Goal: Task Accomplishment & Management: Complete application form

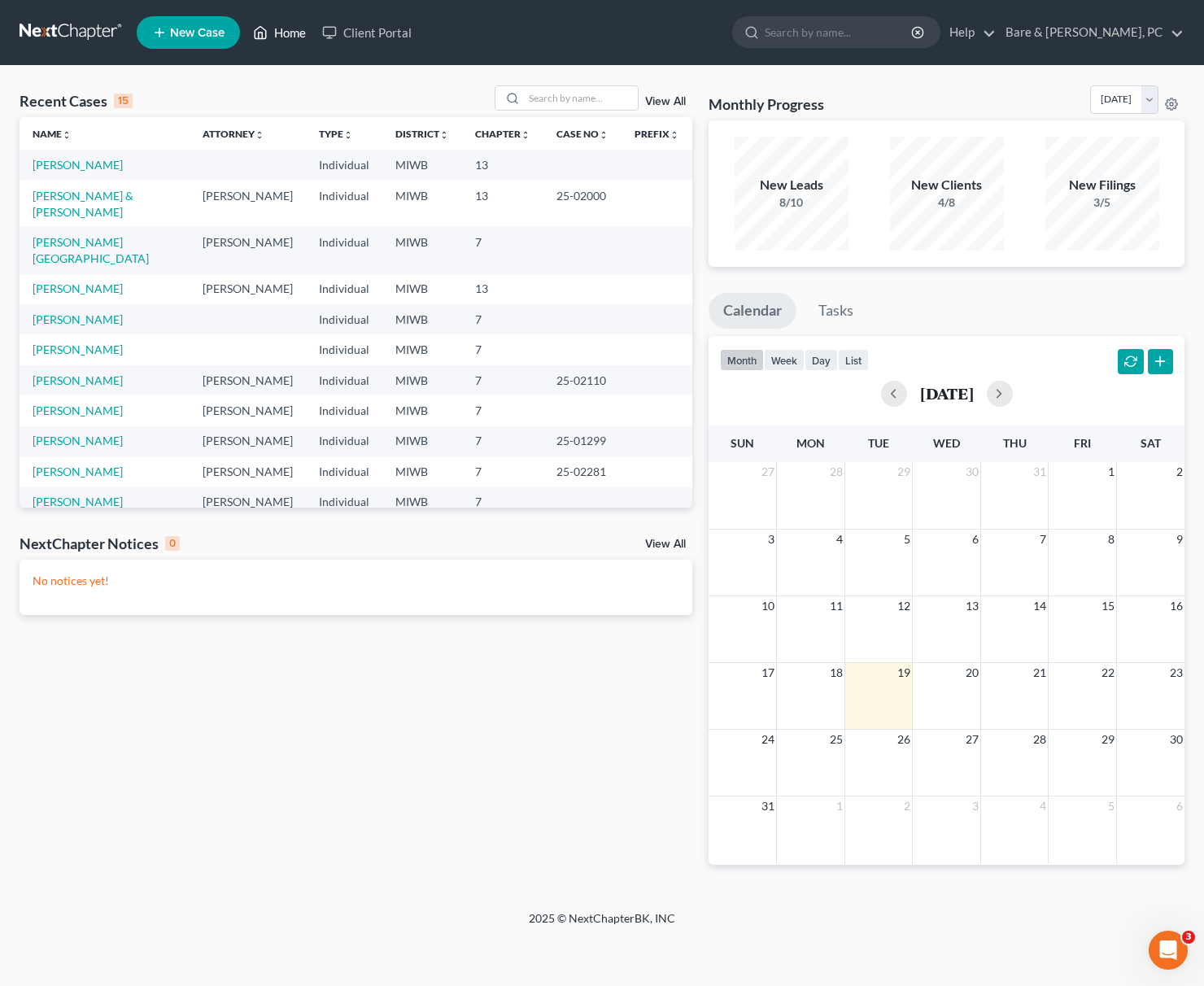
click at [283, 34] on link "Home" at bounding box center [279, 33] width 69 height 29
click at [529, 102] on input "search" at bounding box center [580, 97] width 114 height 23
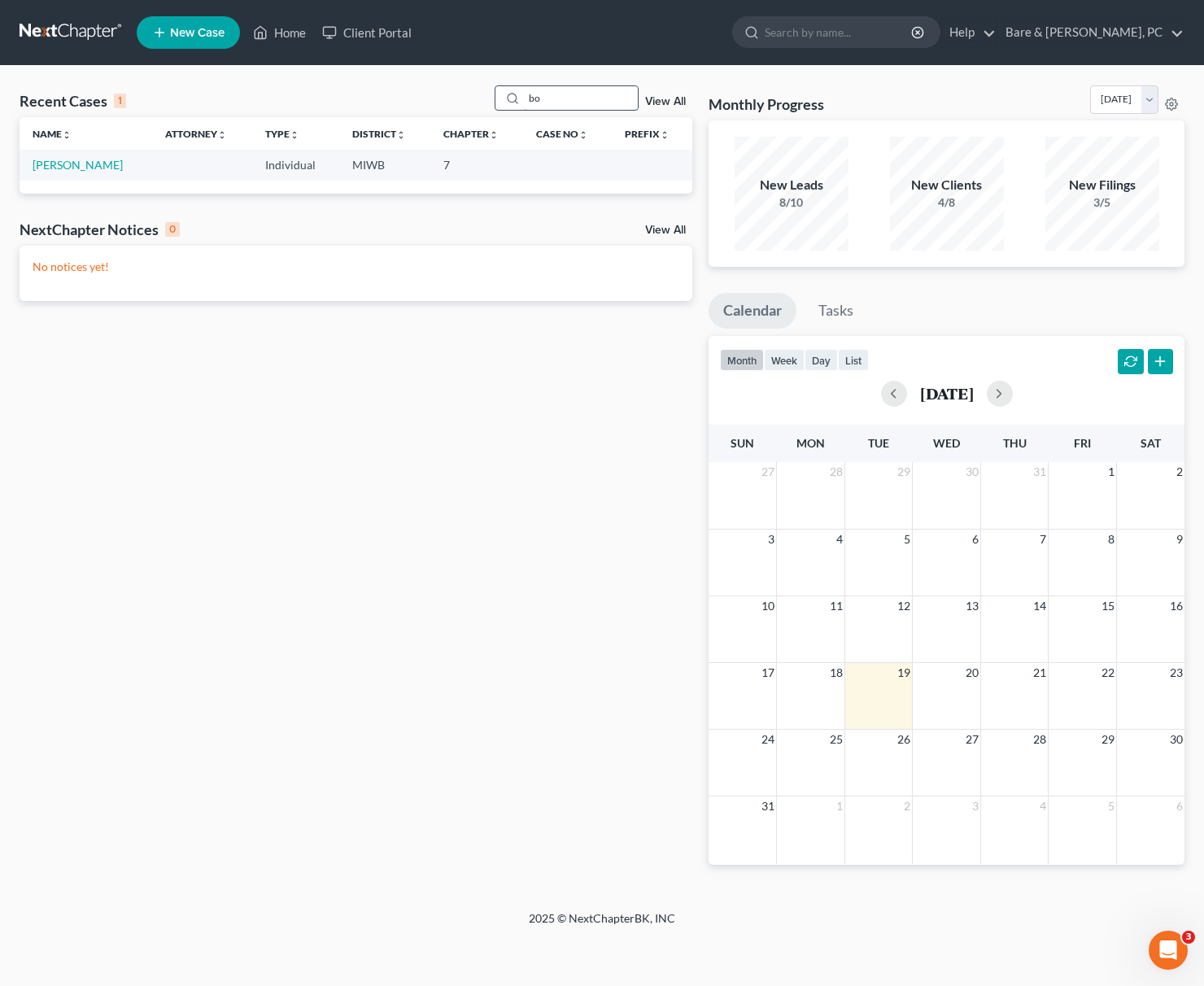
type input "b"
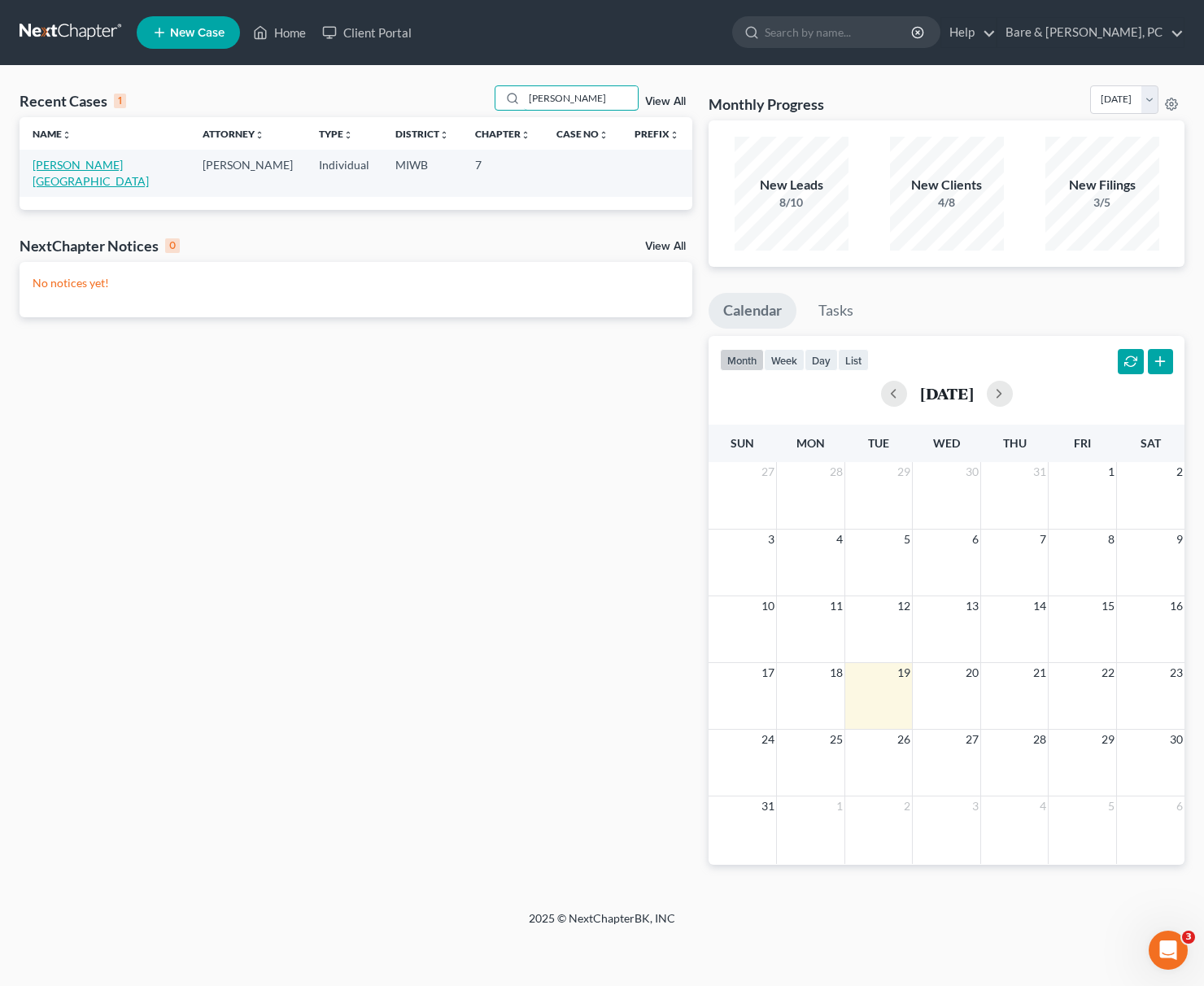
type input "[PERSON_NAME]"
click at [89, 166] on link "[PERSON_NAME][GEOGRAPHIC_DATA]" at bounding box center [90, 172] width 116 height 30
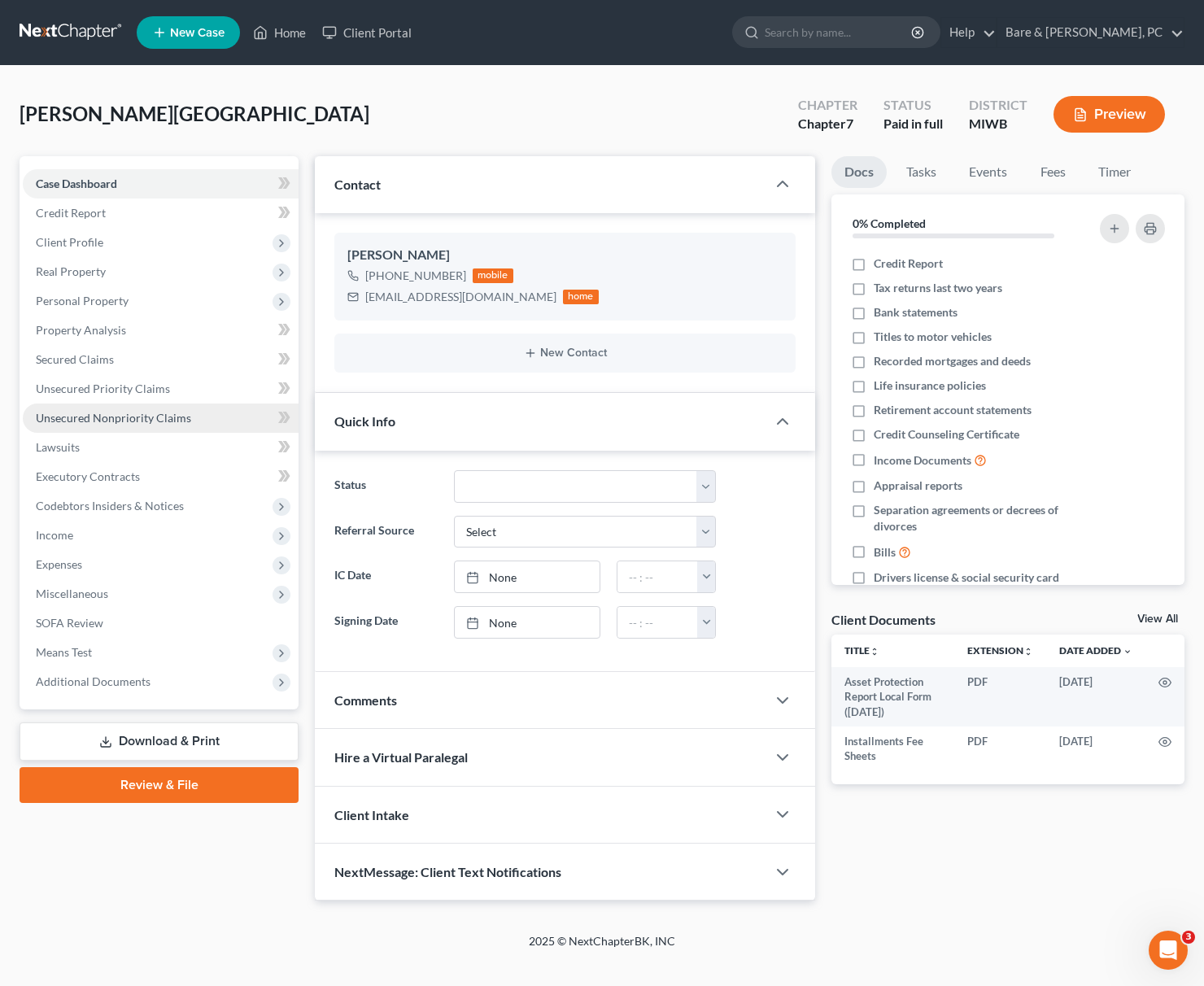
click at [115, 421] on span "Unsecured Nonpriority Claims" at bounding box center [114, 418] width 155 height 14
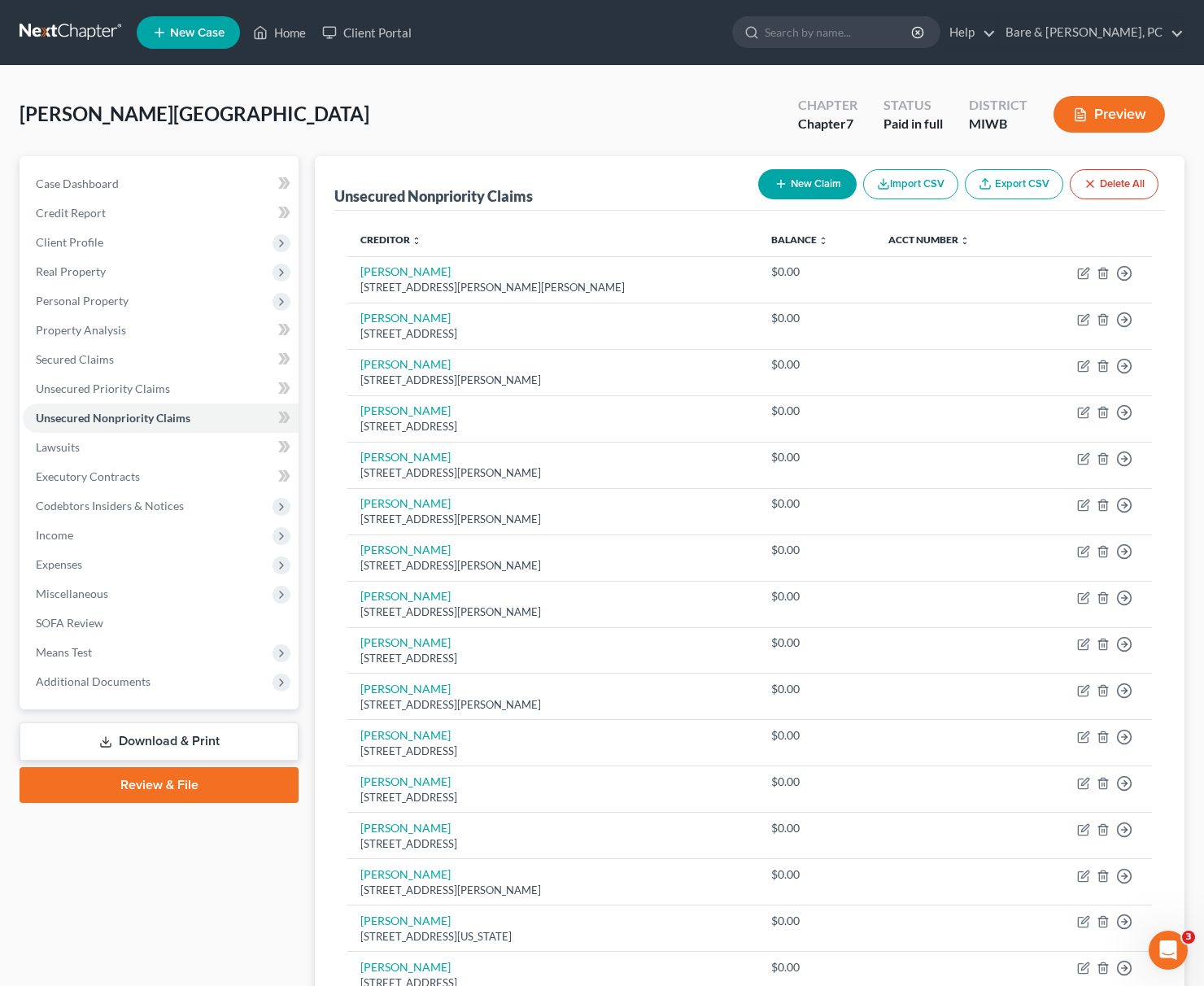
click at [823, 185] on button "New Claim" at bounding box center [807, 183] width 98 height 30
select select "0"
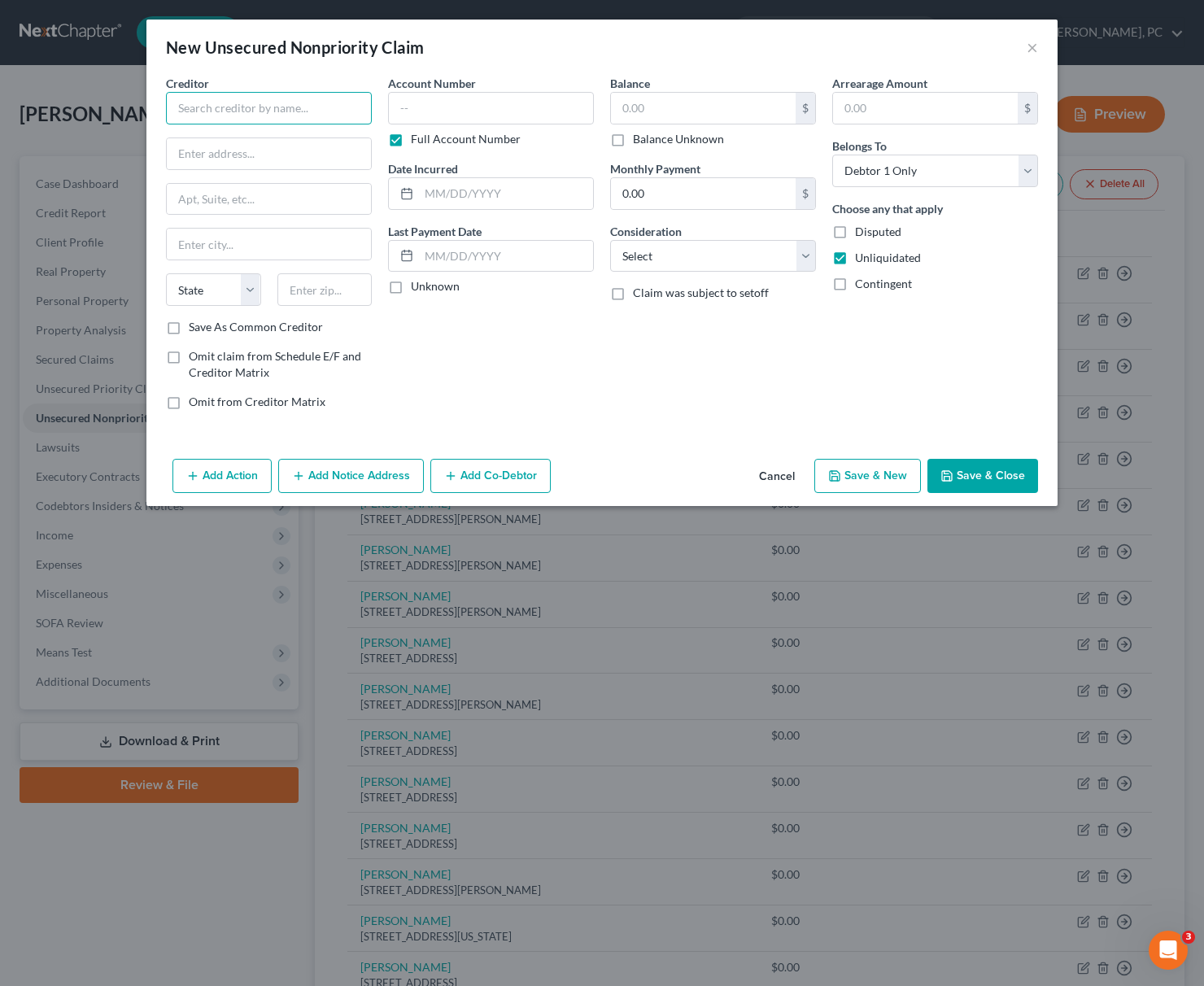
click at [216, 98] on input "text" at bounding box center [269, 109] width 206 height 33
type input "[PERSON_NAME]"
click at [212, 157] on input "text" at bounding box center [269, 154] width 204 height 31
type input "[STREET_ADDRESS]"
click at [336, 288] on input "text" at bounding box center [325, 289] width 95 height 33
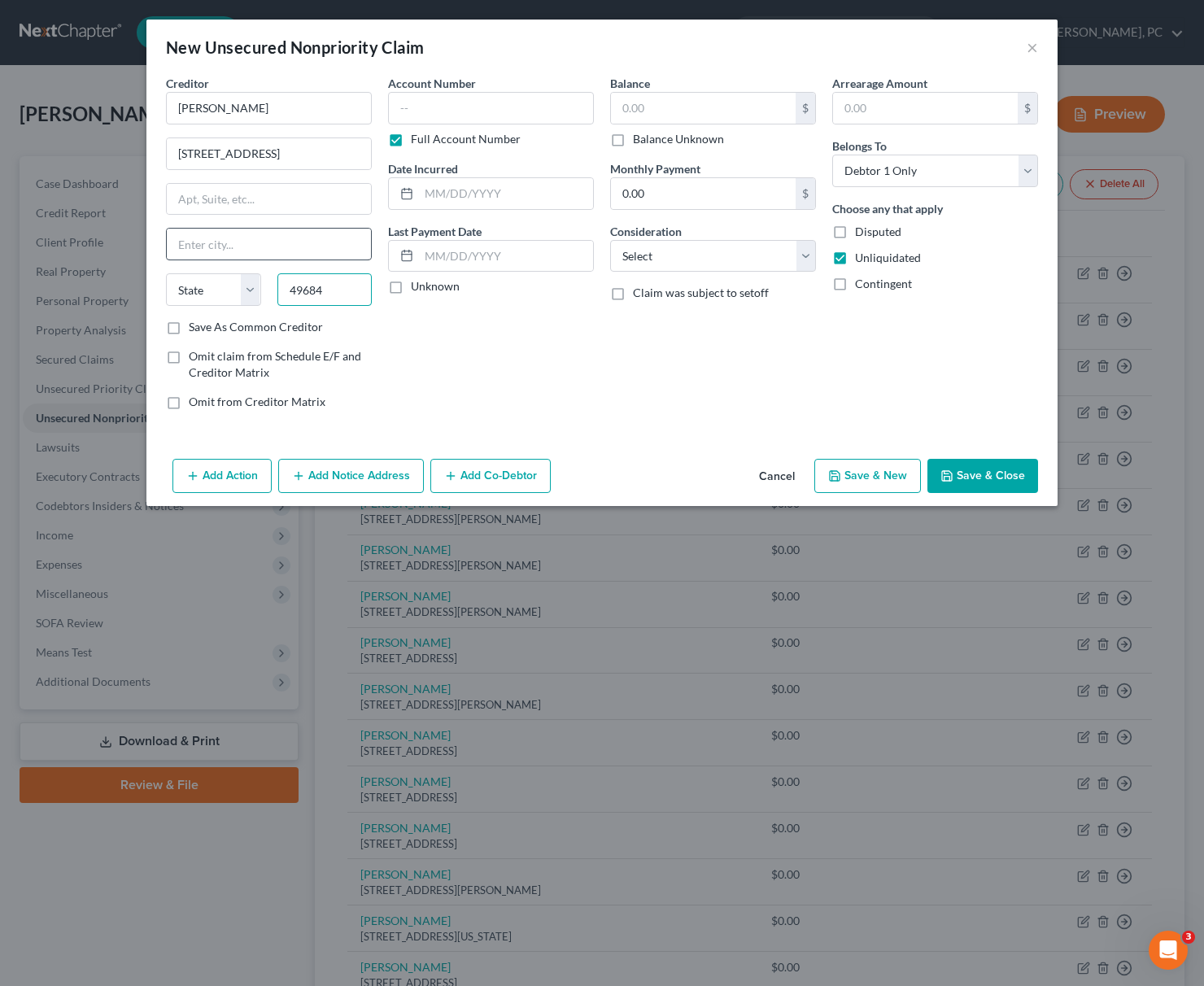
type input "49684"
click at [264, 236] on input "text" at bounding box center [269, 244] width 204 height 31
type input "[GEOGRAPHIC_DATA]"
select select "23"
click at [610, 240] on select "Select Cable / Satellite Services Collection Agency Credit Card Debt Debt Couns…" at bounding box center [712, 257] width 206 height 33
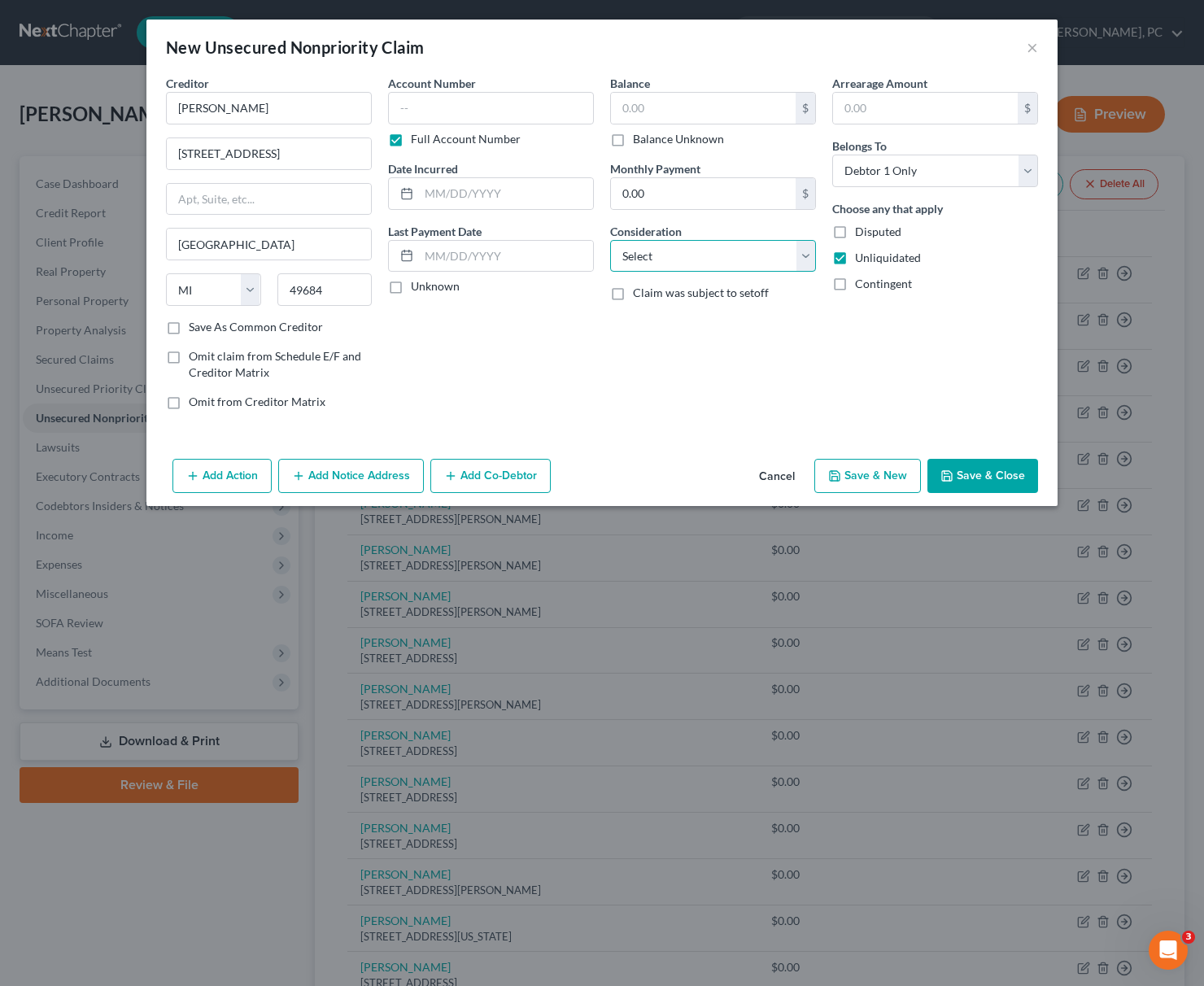
select select "14"
click option "Other" at bounding box center [0, 0] width 0 height 0
click at [636, 318] on input "text" at bounding box center [712, 318] width 204 height 31
drag, startPoint x: 621, startPoint y: 315, endPoint x: 717, endPoint y: 317, distance: 96.0
click at [717, 317] on input "Business debt" at bounding box center [712, 318] width 204 height 31
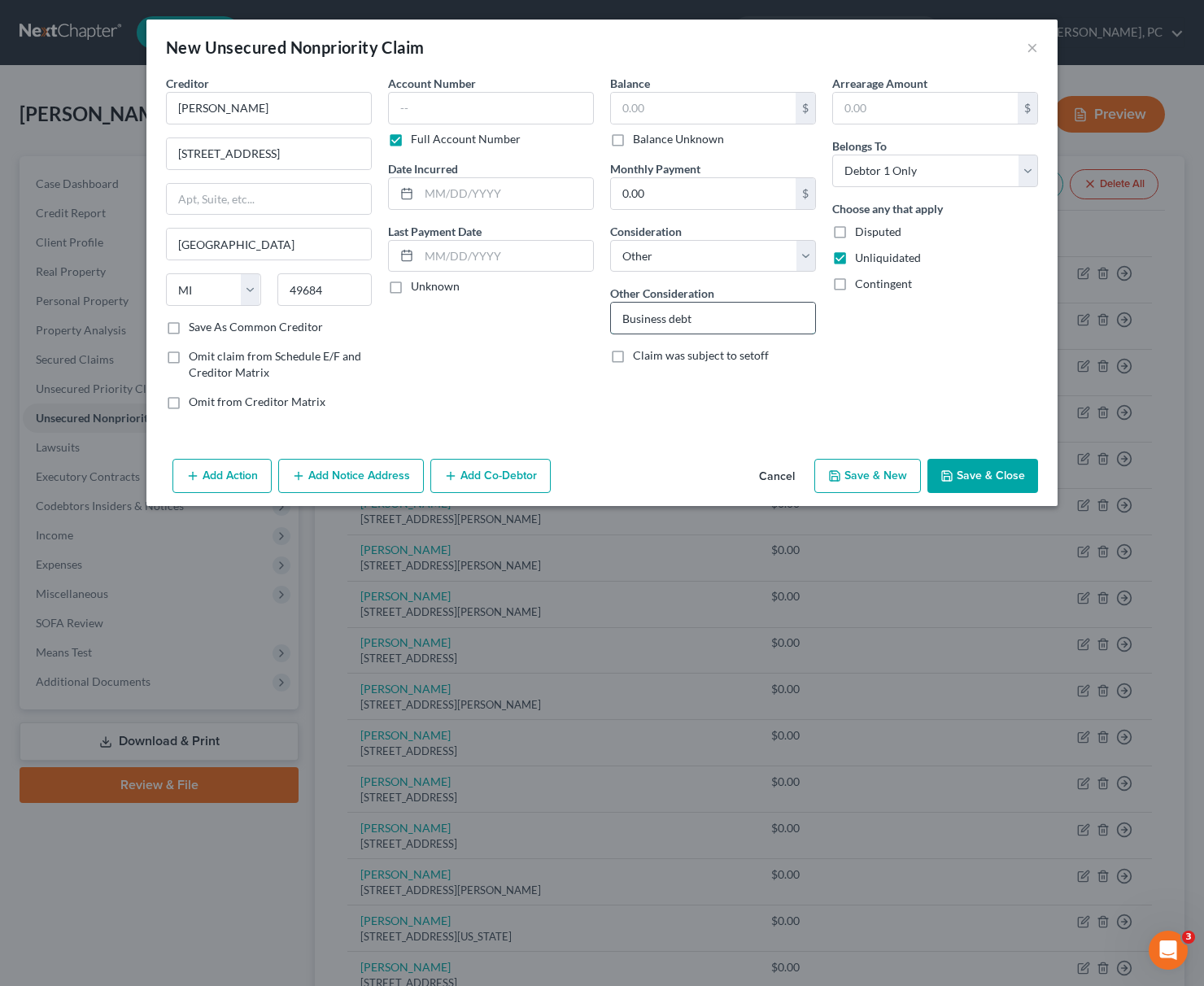
click at [722, 314] on input "Business debt" at bounding box center [712, 318] width 204 height 31
type input "Business debt"
click at [855, 233] on label "Disputed" at bounding box center [878, 232] width 47 height 16
click at [861, 233] on input "Disputed" at bounding box center [866, 229] width 10 height 10
checkbox input "true"
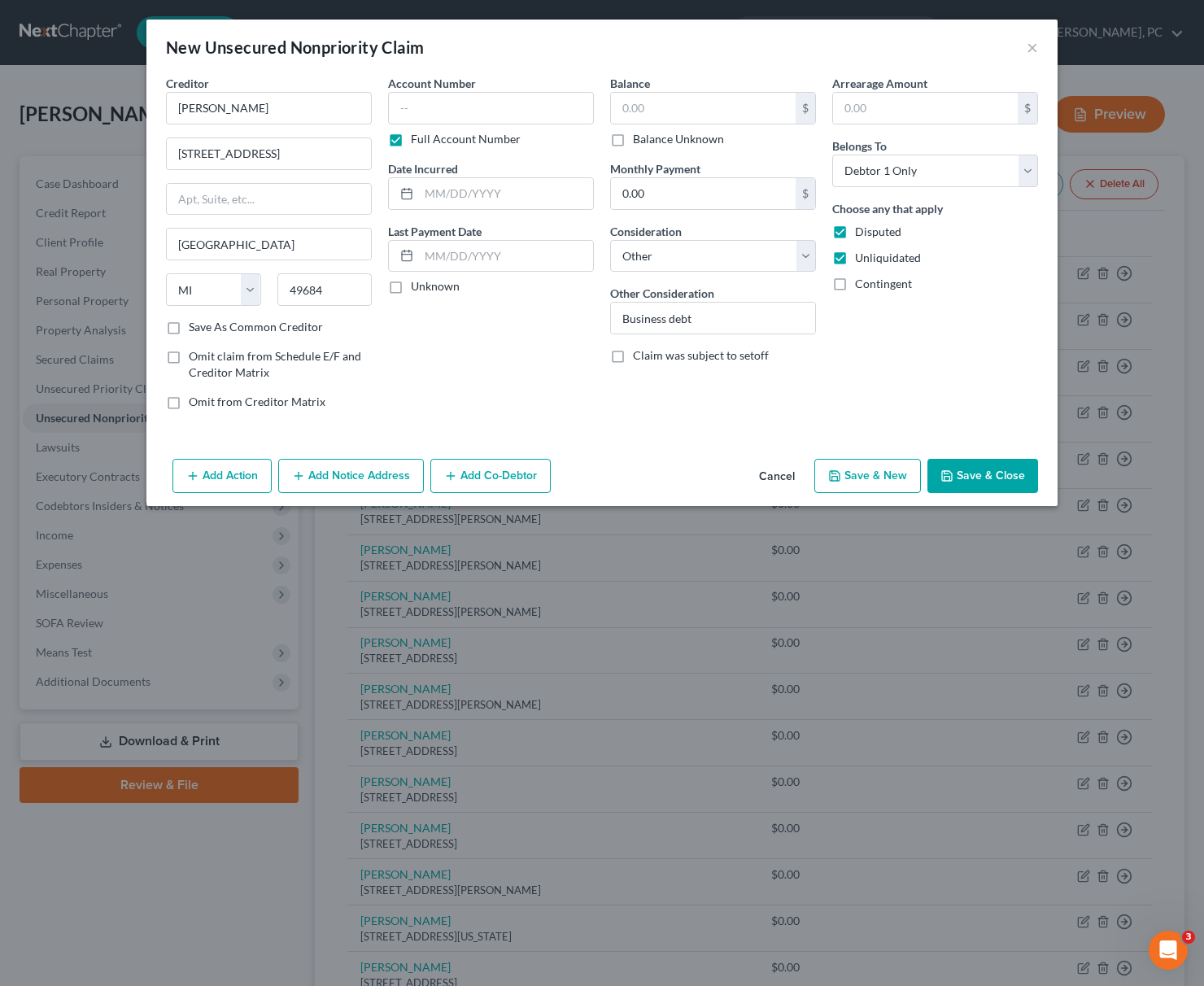
click at [878, 475] on button "Save & New" at bounding box center [867, 476] width 107 height 34
select select "0"
click at [201, 107] on input "text" at bounding box center [269, 109] width 206 height 33
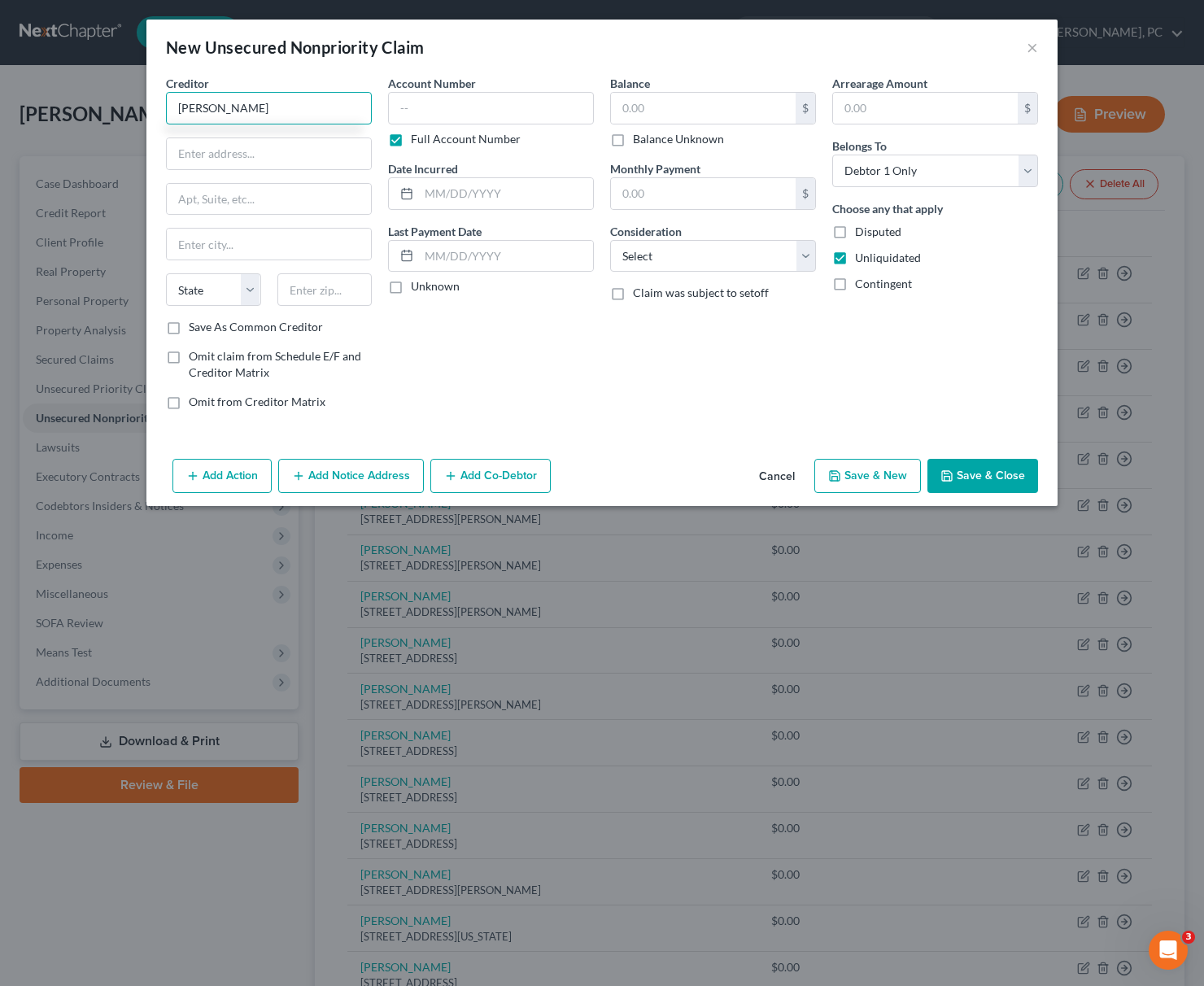
click at [219, 111] on input "[PERSON_NAME]" at bounding box center [269, 109] width 206 height 33
type input "[PERSON_NAME]"
click at [192, 158] on input "text" at bounding box center [269, 154] width 204 height 31
type input "[STREET_ADDRESS]"
click at [312, 285] on input "text" at bounding box center [325, 289] width 95 height 33
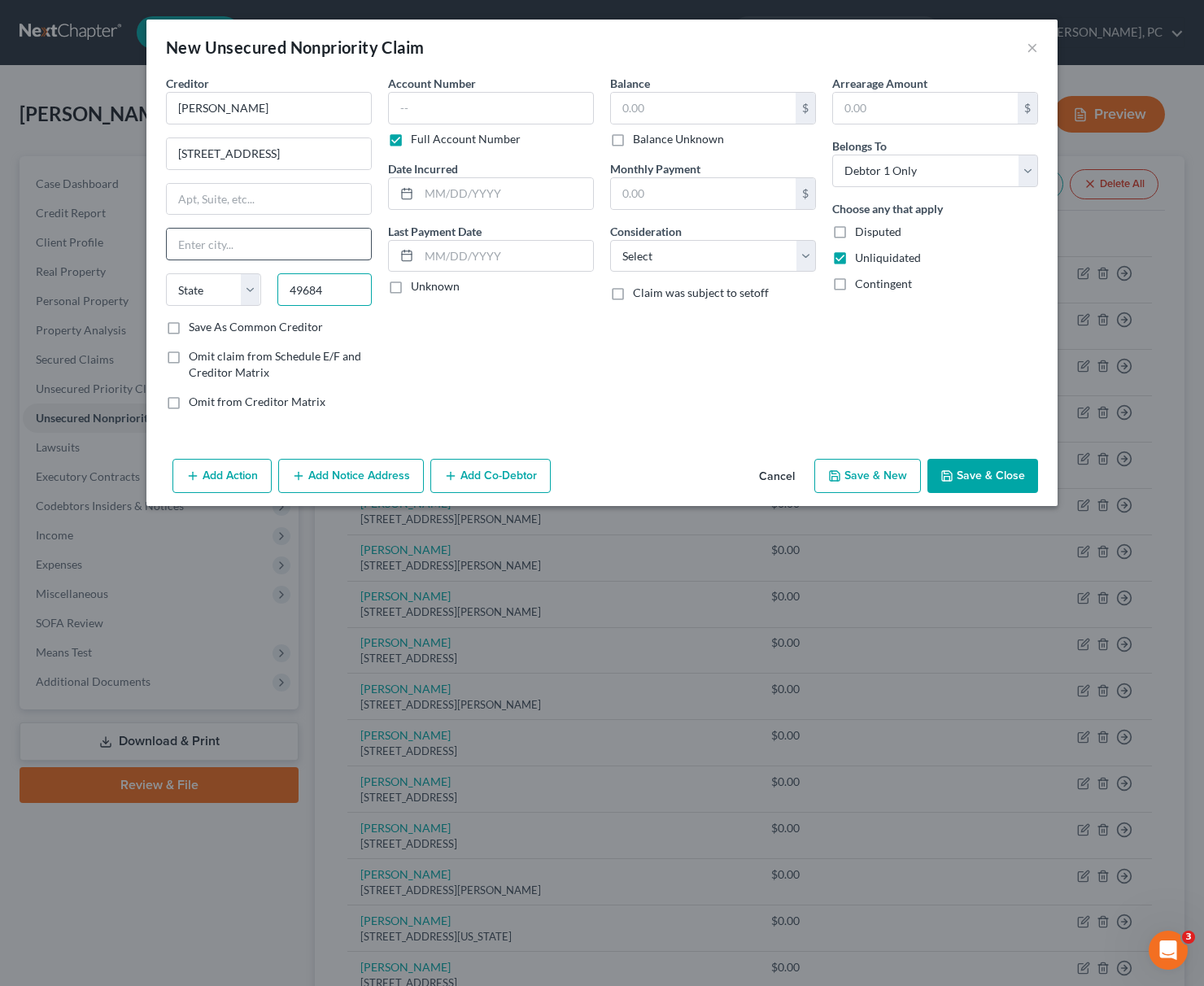
type input "49684"
click at [209, 234] on input "text" at bounding box center [269, 244] width 204 height 31
type input "[GEOGRAPHIC_DATA]"
select select "23"
click at [610, 240] on select "Select Cable / Satellite Services Collection Agency Credit Card Debt Debt Couns…" at bounding box center [712, 257] width 206 height 33
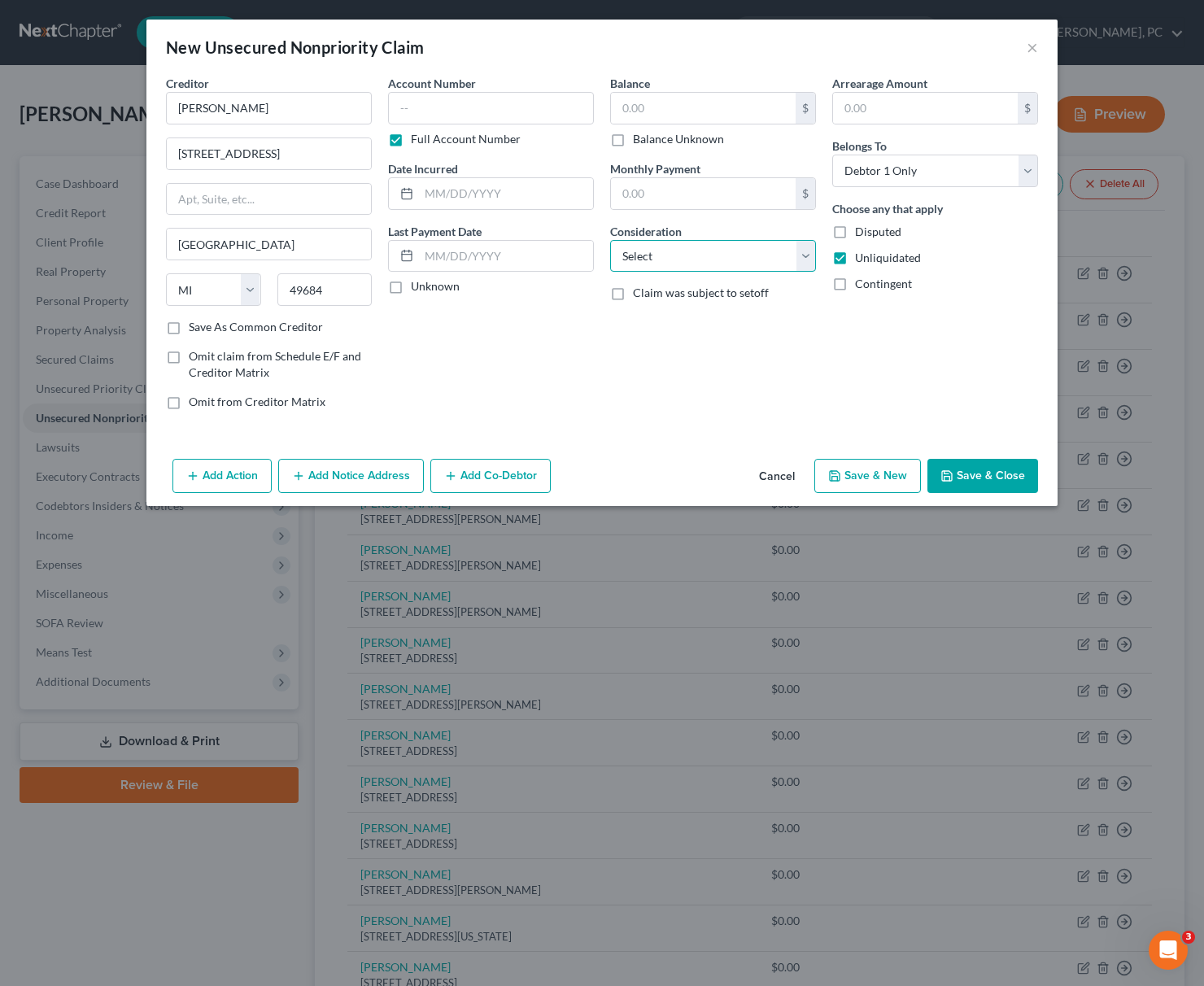
select select "14"
click option "Other" at bounding box center [0, 0] width 0 height 0
click at [620, 314] on input "text" at bounding box center [712, 318] width 204 height 31
paste input "Business debt"
type input "Business debt"
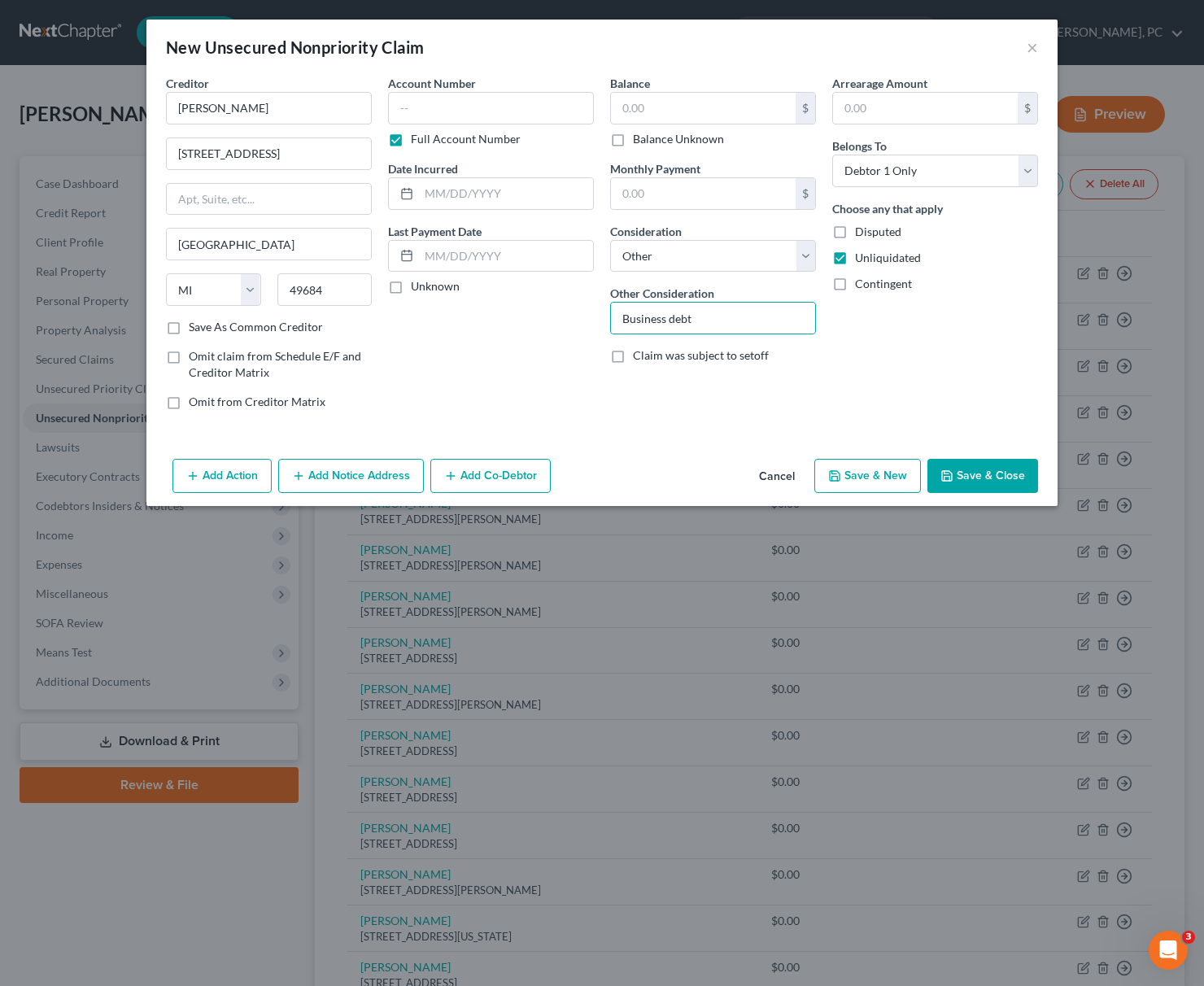
click at [855, 233] on label "Disputed" at bounding box center [878, 232] width 47 height 16
click at [861, 233] on input "Disputed" at bounding box center [866, 229] width 10 height 10
checkbox input "true"
click at [877, 480] on button "Save & New" at bounding box center [867, 476] width 107 height 34
select select "0"
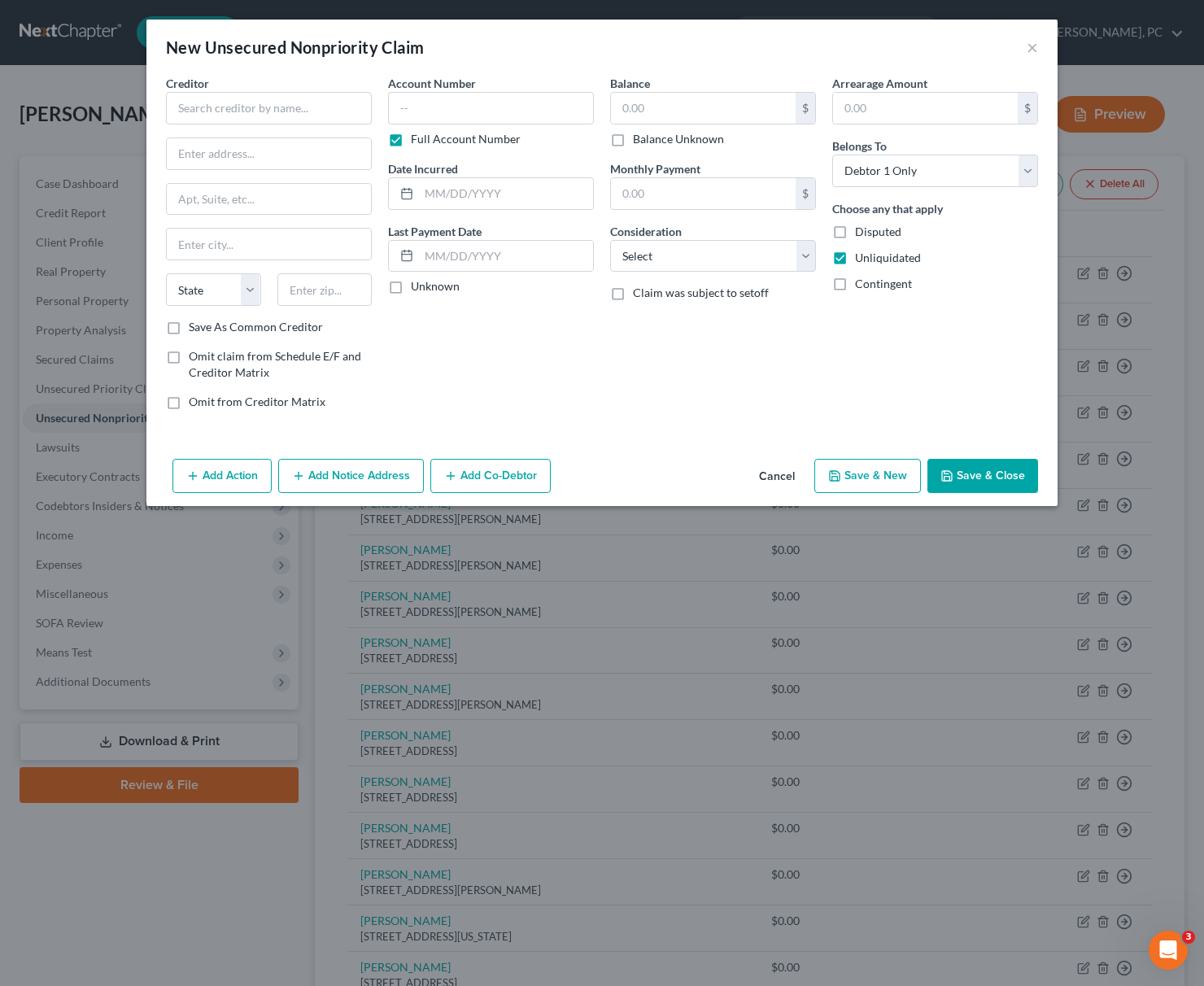
type input "0.00"
click at [226, 109] on input "text" at bounding box center [269, 109] width 206 height 33
type input "[PERSON_NAME]"
click at [200, 148] on input "text" at bounding box center [269, 154] width 204 height 31
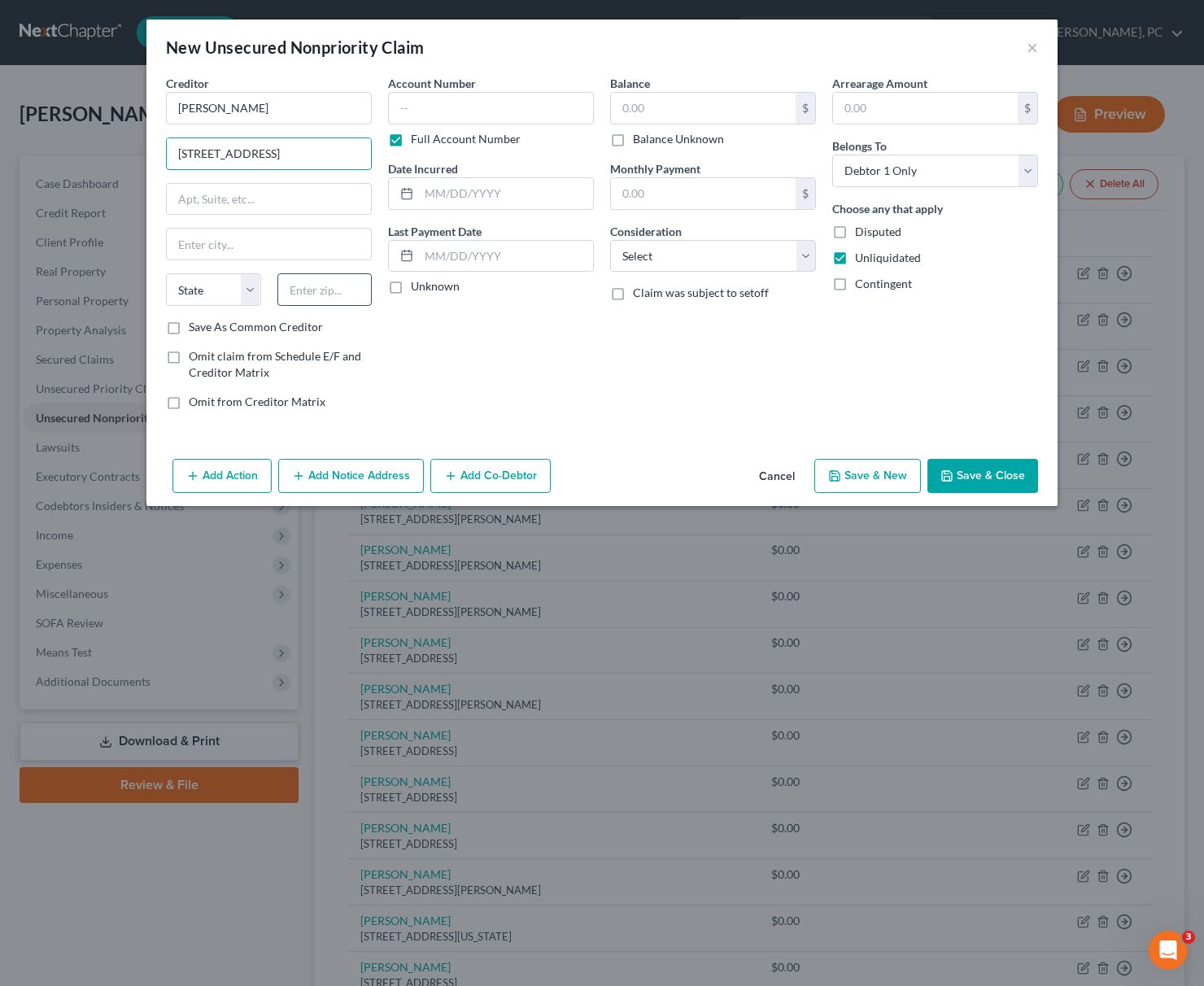
type input "[STREET_ADDRESS]"
click at [310, 290] on input "text" at bounding box center [325, 289] width 95 height 33
type input "49684"
click at [195, 235] on input "text" at bounding box center [269, 244] width 204 height 31
type input "[GEOGRAPHIC_DATA]"
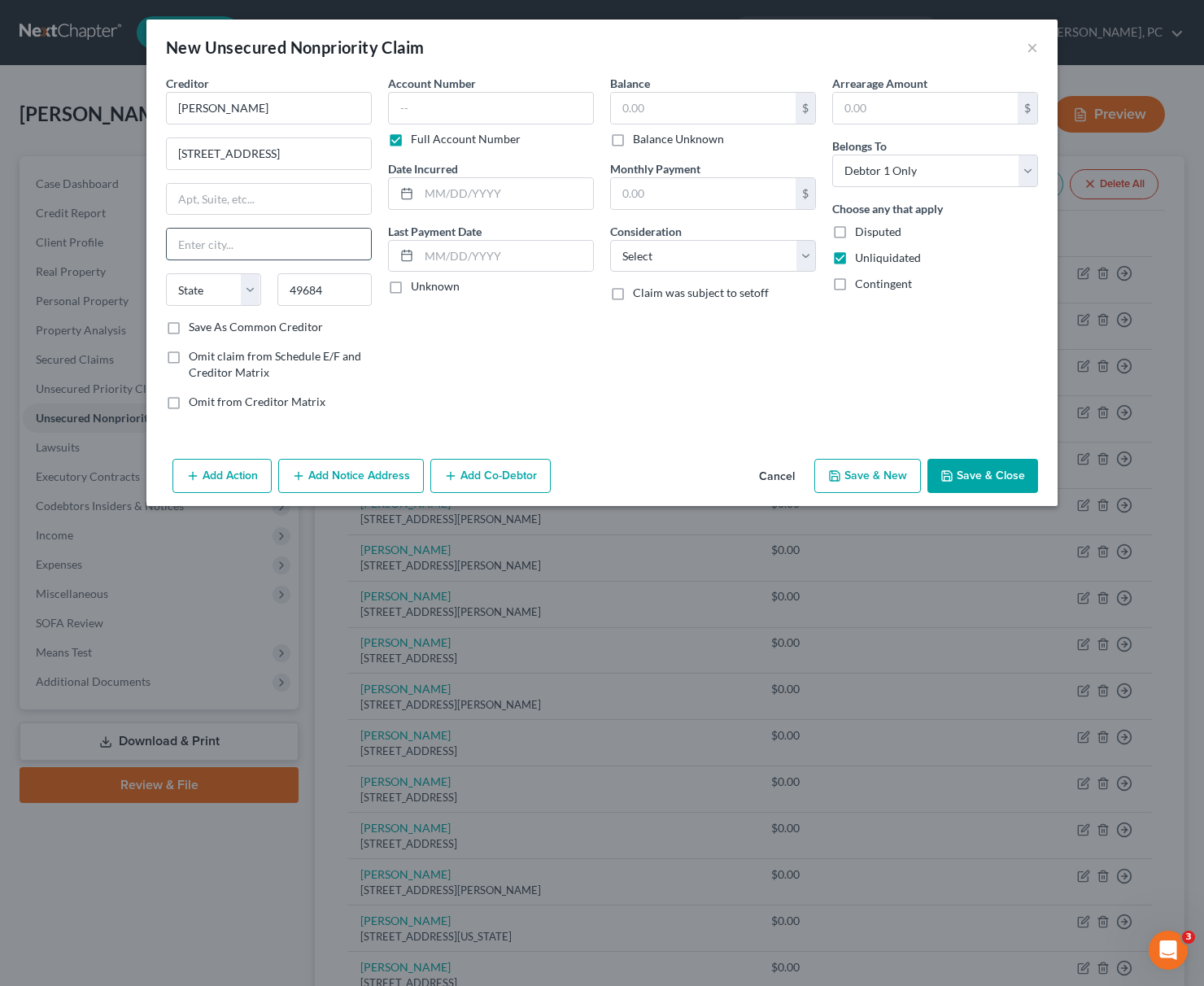
select select "23"
click at [610, 240] on select "Select Cable / Satellite Services Collection Agency Credit Card Debt Debt Couns…" at bounding box center [712, 257] width 206 height 33
select select "14"
click option "Other" at bounding box center [0, 0] width 0 height 0
click at [620, 314] on input "text" at bounding box center [712, 318] width 204 height 31
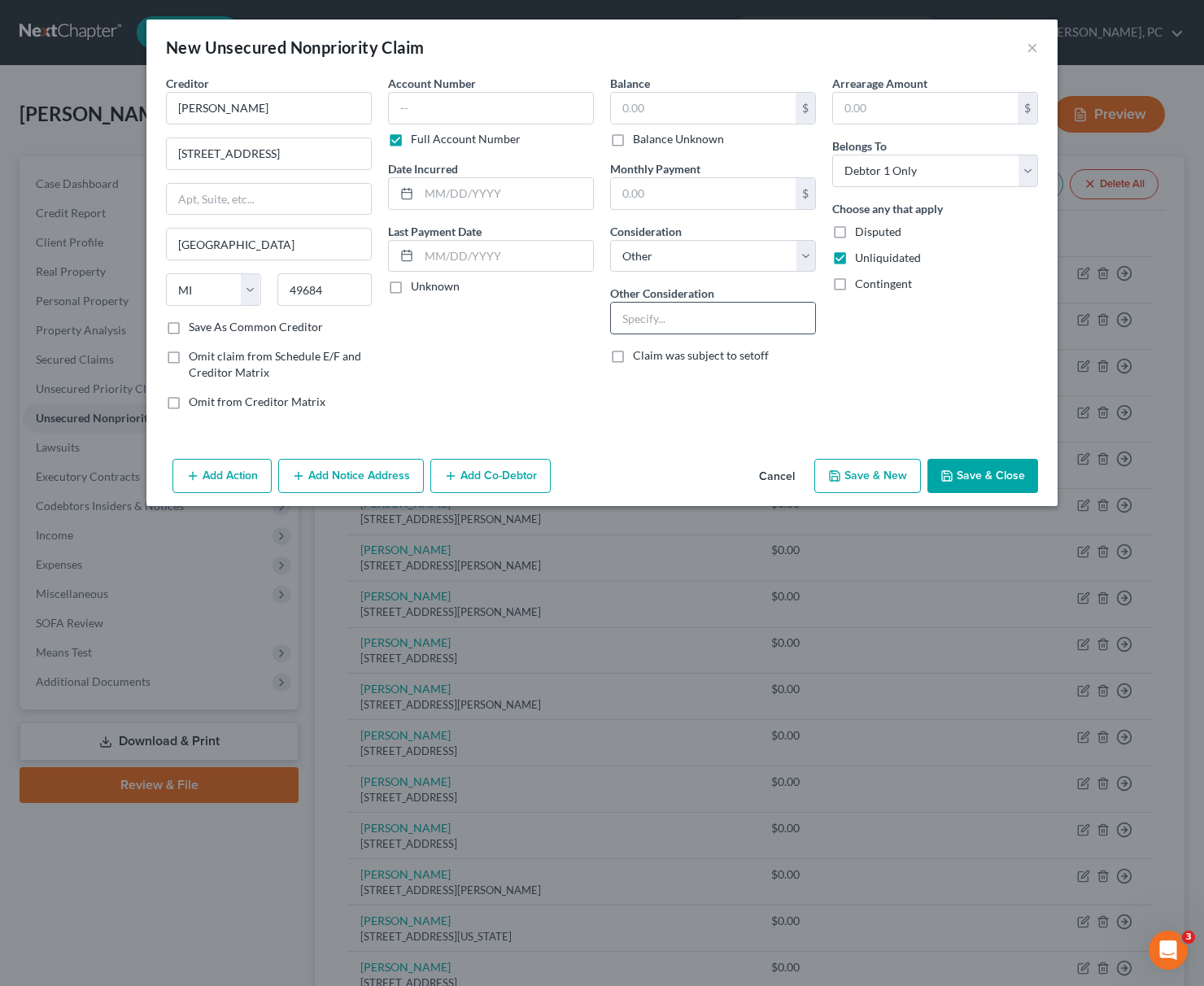
paste input "Business debt"
type input "Business debt"
click at [855, 233] on label "Disputed" at bounding box center [878, 232] width 47 height 16
click at [861, 233] on input "Disputed" at bounding box center [866, 229] width 10 height 10
checkbox input "true"
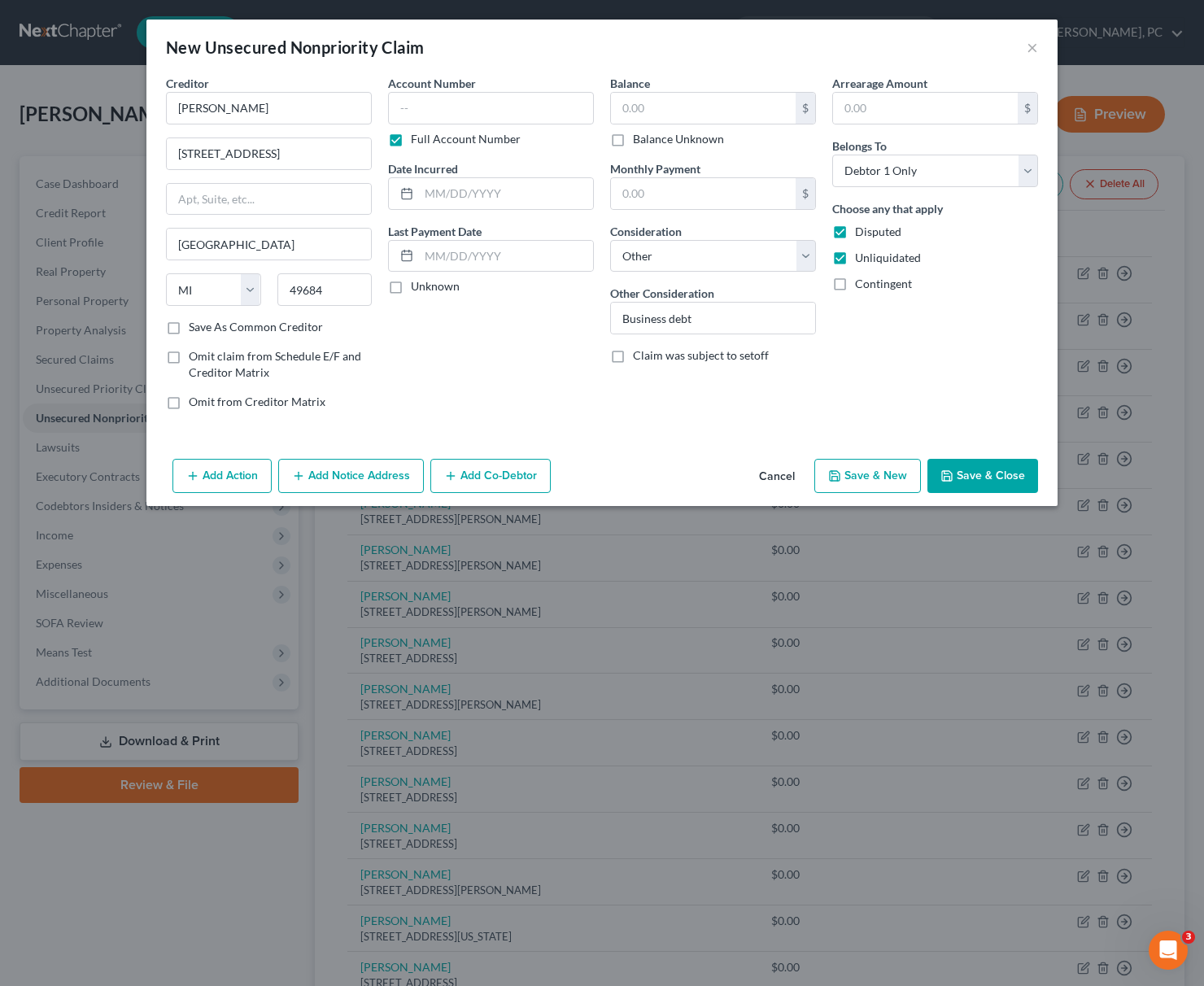
click at [881, 477] on button "Save & New" at bounding box center [867, 476] width 107 height 34
type input "0.00"
select select "0"
click at [214, 115] on input "text" at bounding box center [269, 109] width 206 height 33
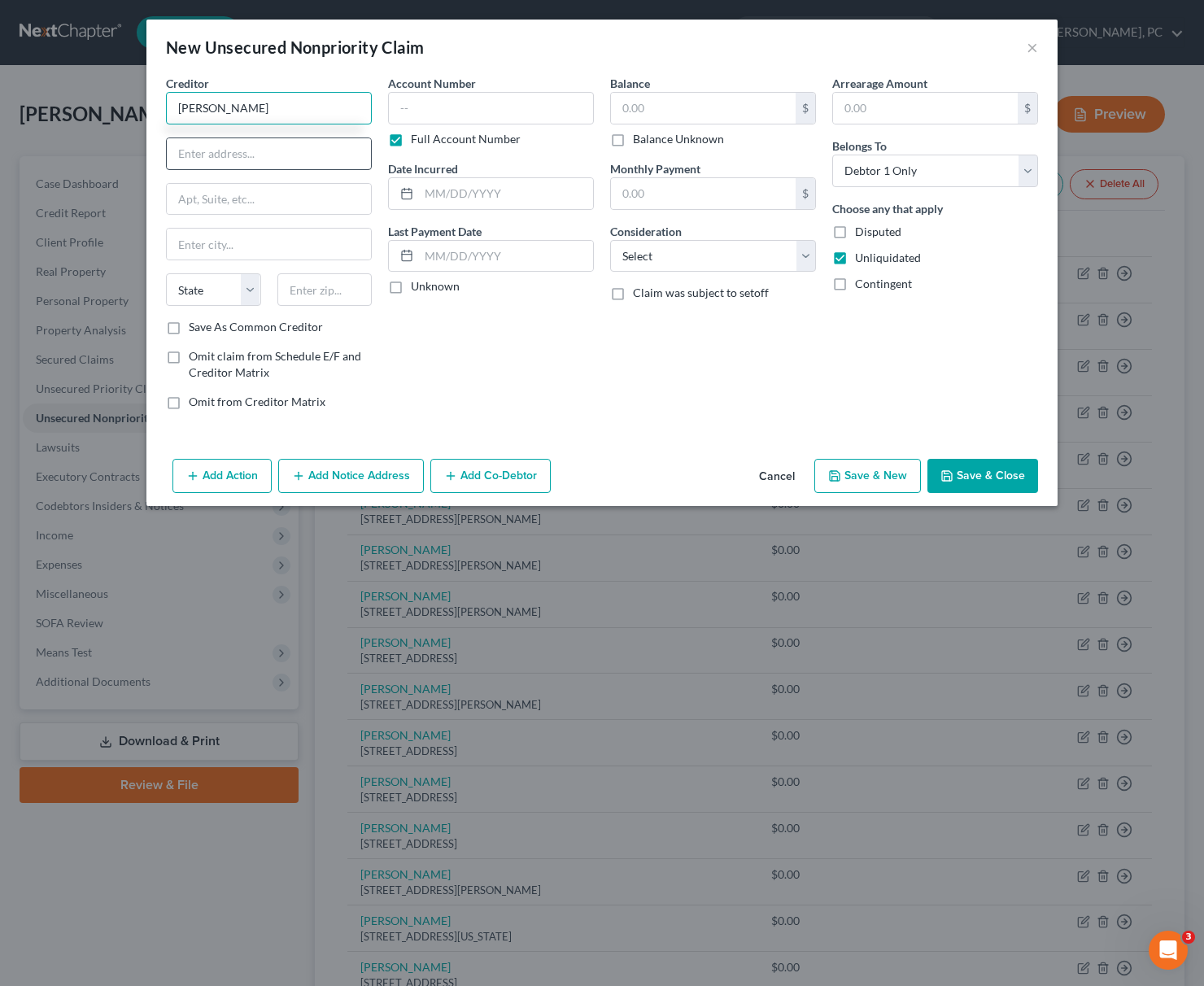
type input "[PERSON_NAME]"
click at [197, 155] on input "text" at bounding box center [269, 154] width 204 height 31
type input "[STREET_ADDRESS]"
click at [307, 288] on input "text" at bounding box center [325, 289] width 95 height 33
type input "49684"
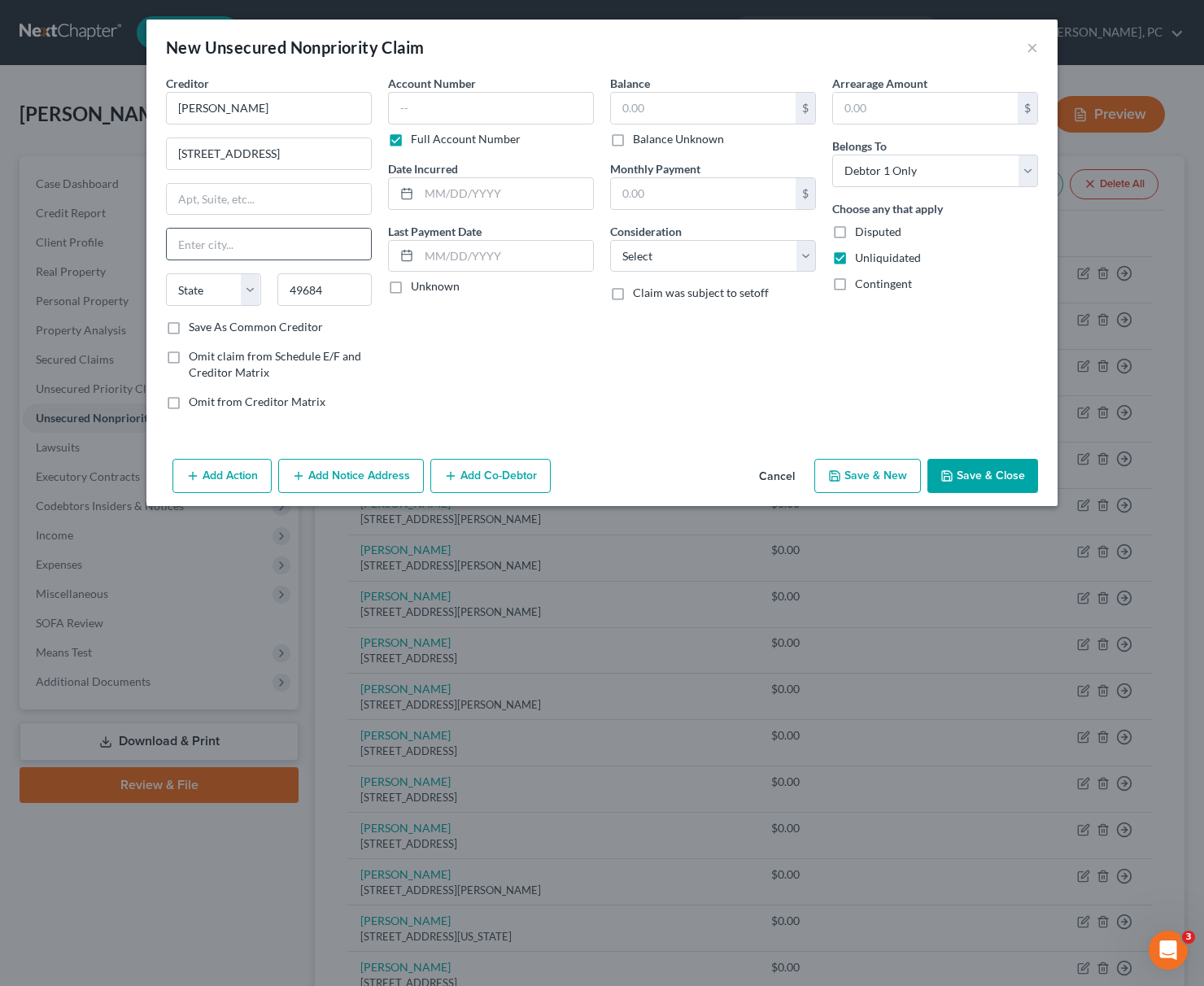
drag, startPoint x: 241, startPoint y: 249, endPoint x: 256, endPoint y: 242, distance: 16.6
click at [243, 248] on input "text" at bounding box center [269, 244] width 204 height 31
type input "[GEOGRAPHIC_DATA]"
select select "23"
click at [610, 240] on select "Select Cable / Satellite Services Collection Agency Credit Card Debt Debt Couns…" at bounding box center [712, 257] width 206 height 33
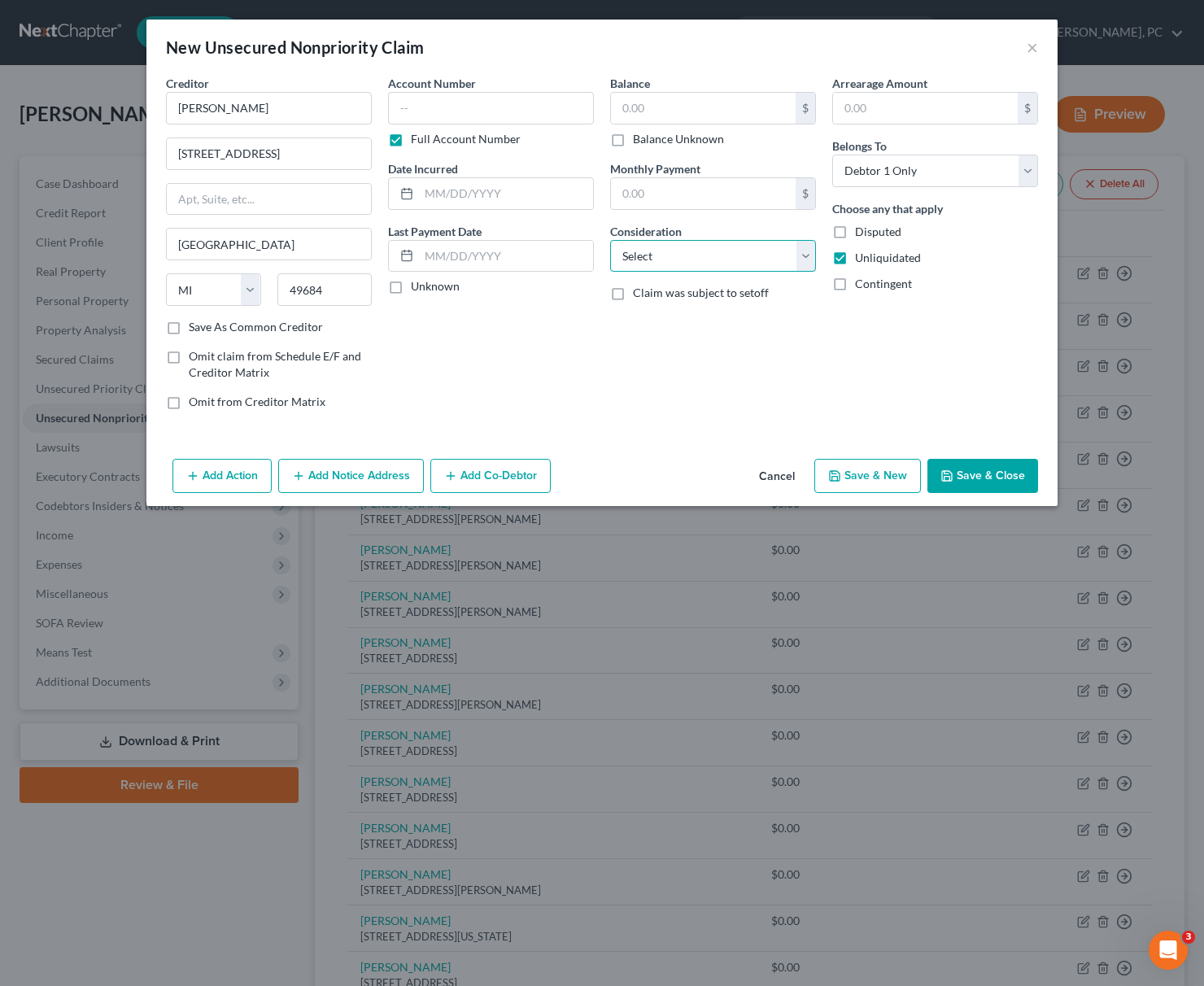
select select "14"
click option "Other" at bounding box center [0, 0] width 0 height 0
click at [641, 320] on input "text" at bounding box center [712, 318] width 204 height 31
paste input "Business debt"
type input "Business debt"
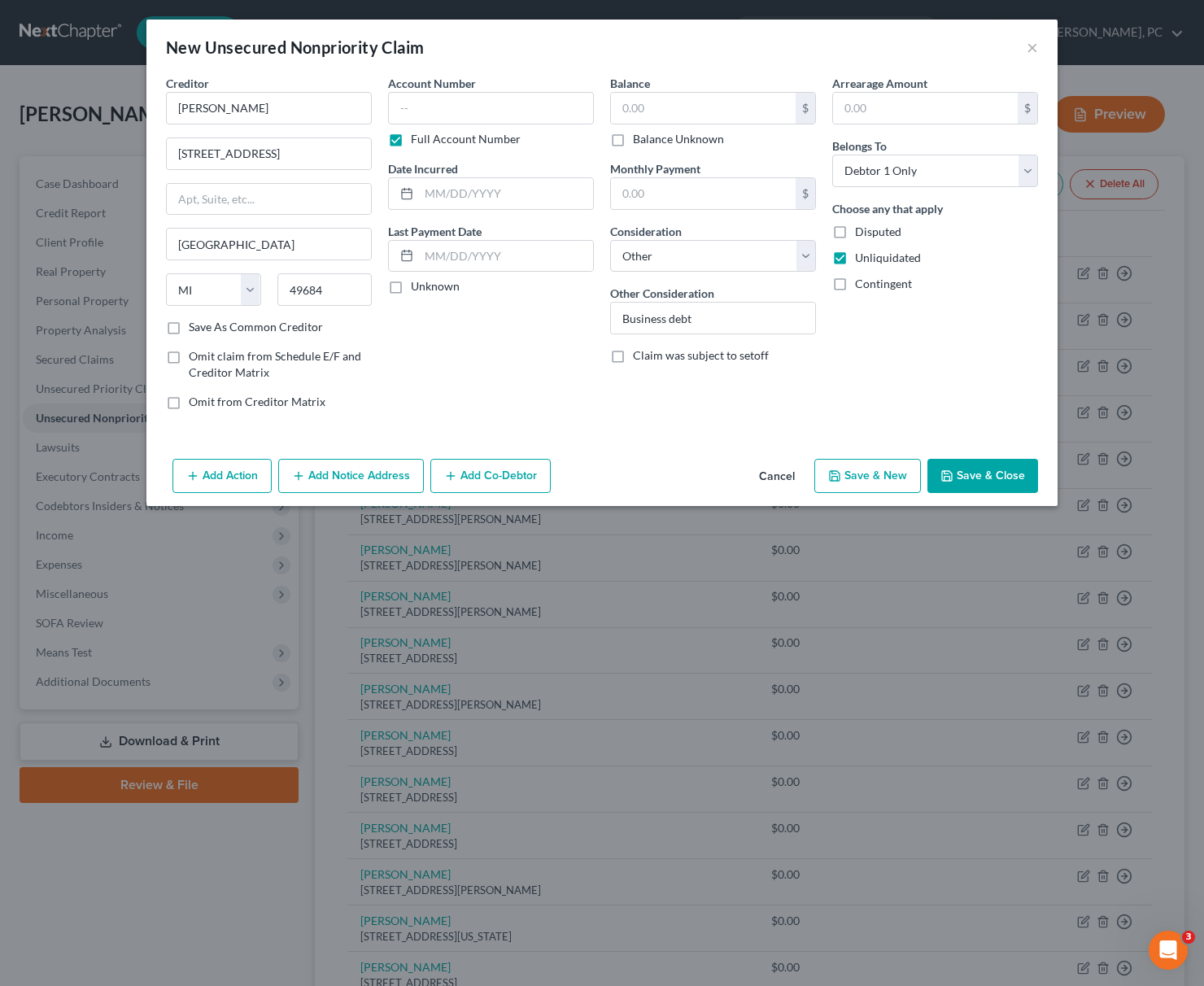
click at [855, 229] on label "Disputed" at bounding box center [878, 232] width 47 height 16
click at [861, 229] on input "Disputed" at bounding box center [866, 229] width 10 height 10
checkbox input "true"
click at [872, 480] on button "Save & New" at bounding box center [867, 476] width 107 height 34
select select "0"
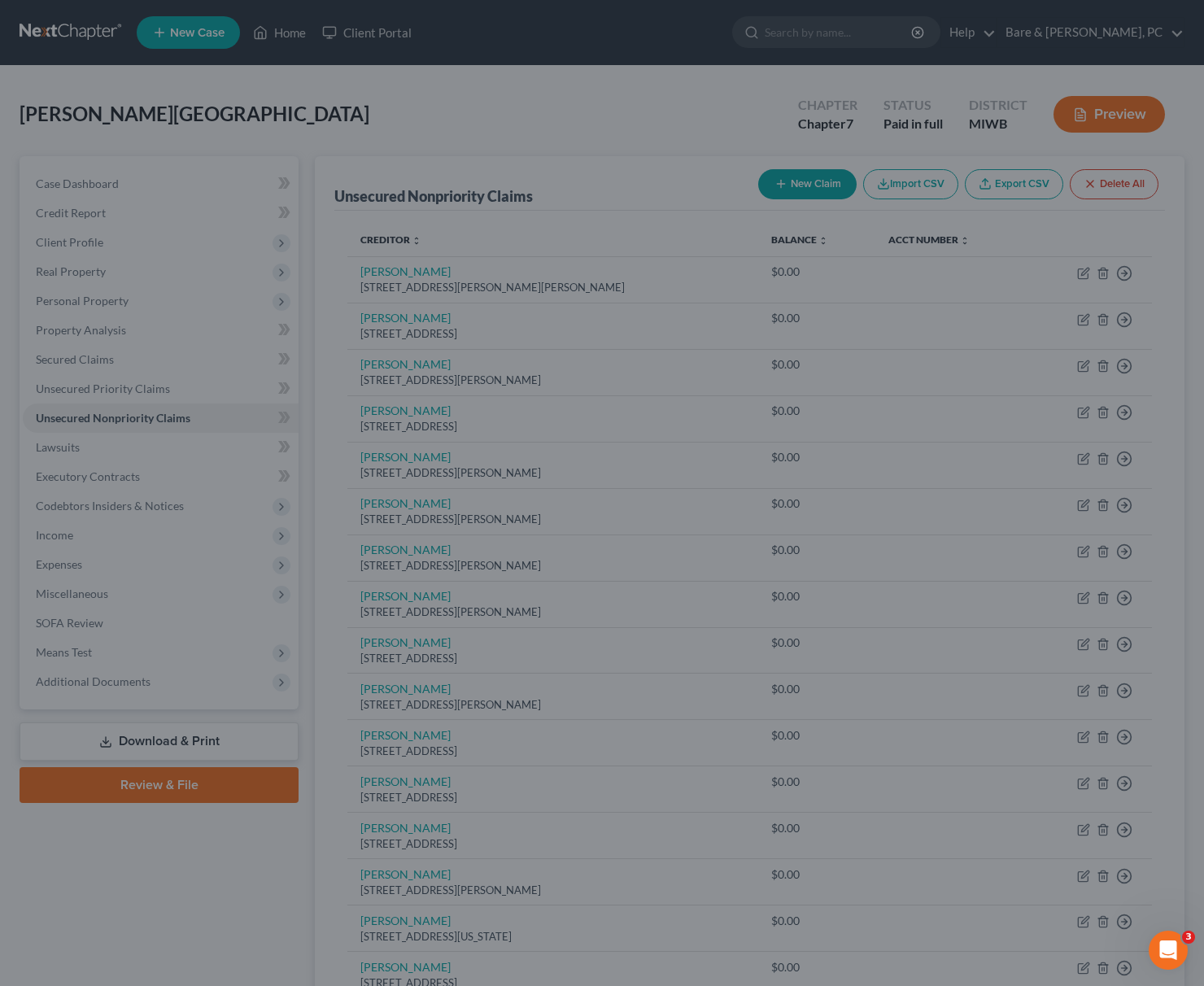
type input "0.00"
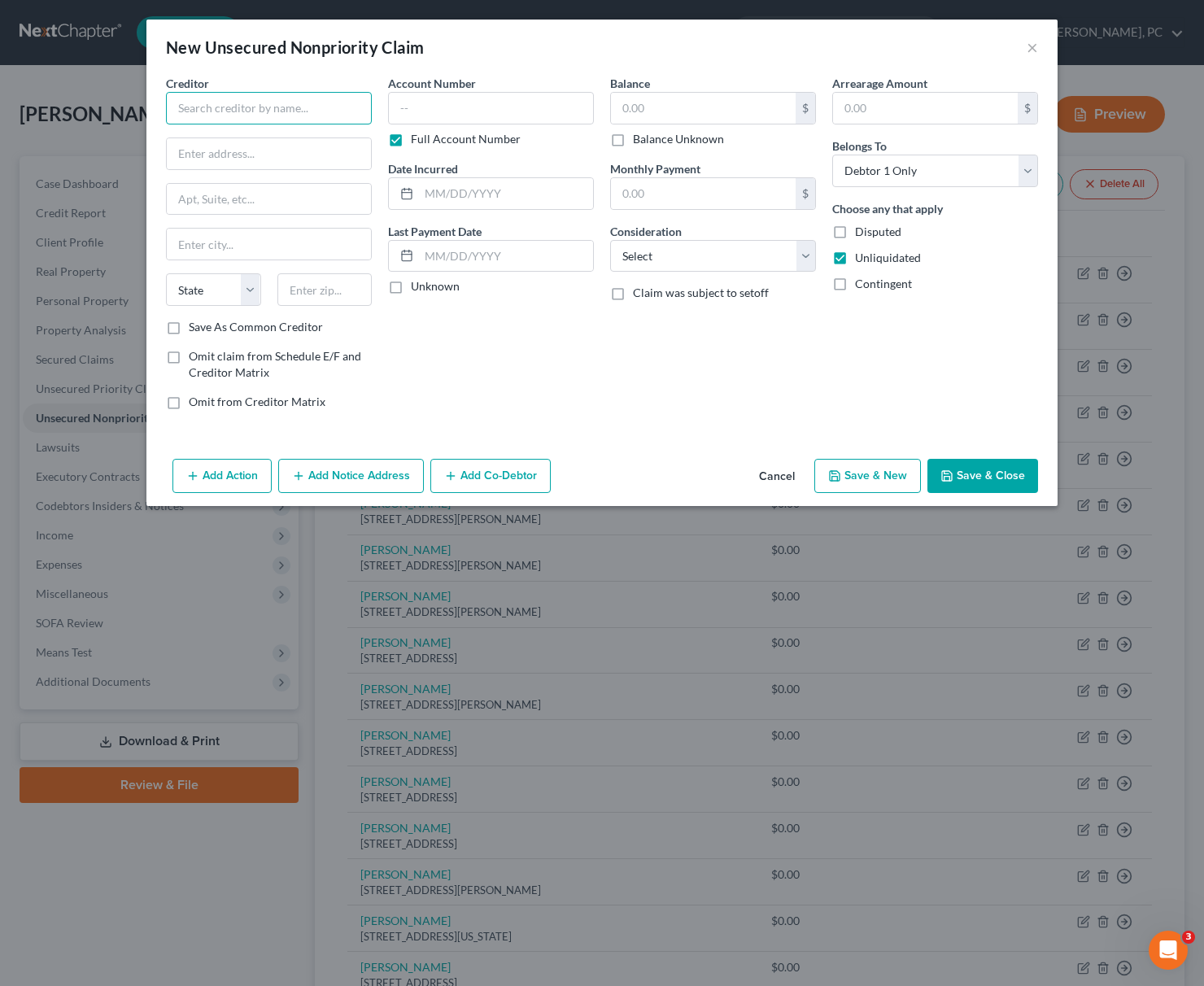
click at [247, 115] on input "text" at bounding box center [269, 109] width 206 height 33
click at [239, 102] on input "[PERSON_NAME]" at bounding box center [269, 109] width 206 height 33
type input "[PERSON_NAME]"
click at [186, 152] on input "text" at bounding box center [269, 154] width 204 height 31
type input "[STREET_ADDRESS]"
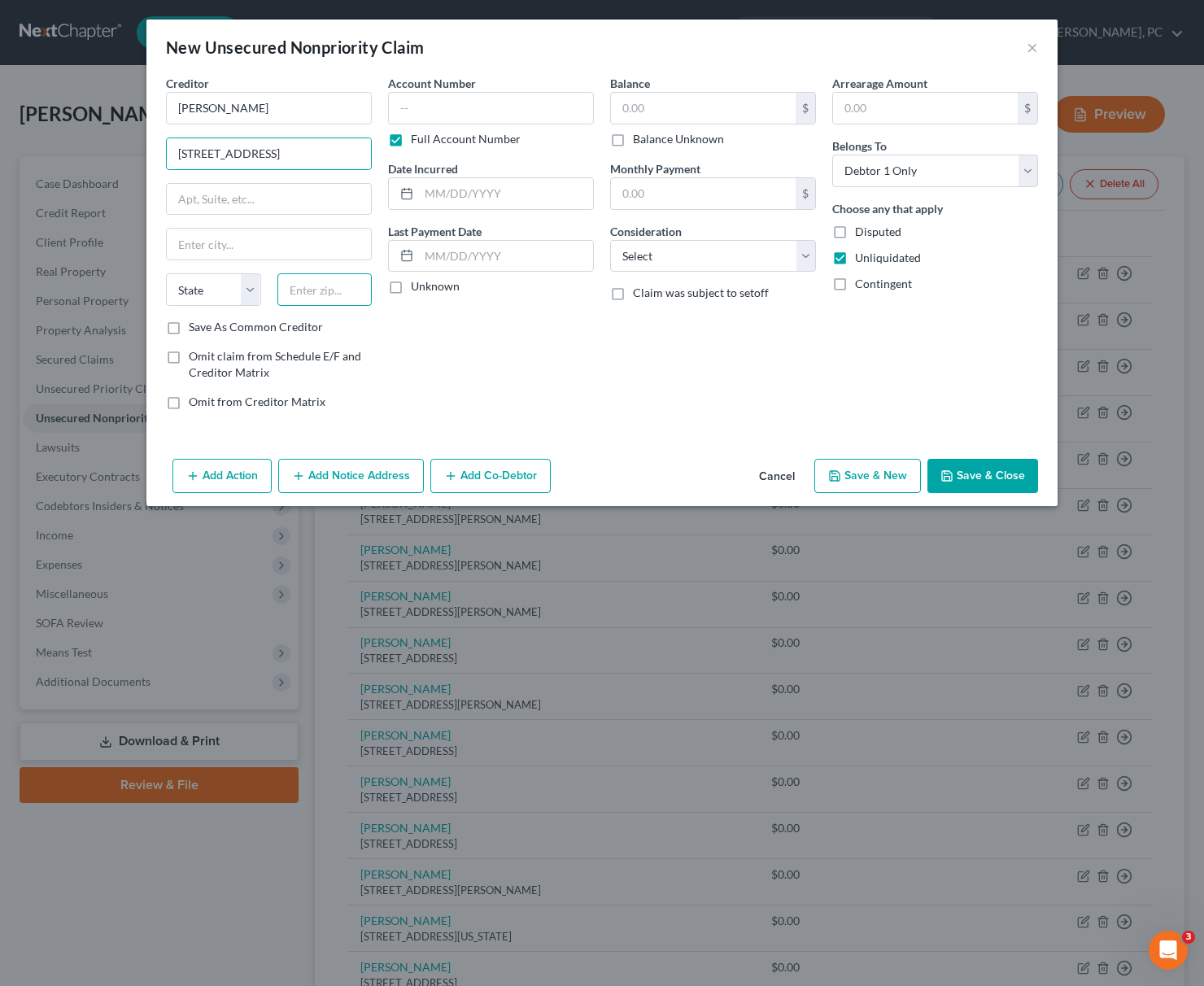
click at [301, 299] on input "text" at bounding box center [325, 289] width 95 height 33
type input "49684"
click at [195, 245] on input "text" at bounding box center [269, 244] width 204 height 31
type input "[GEOGRAPHIC_DATA]"
select select "23"
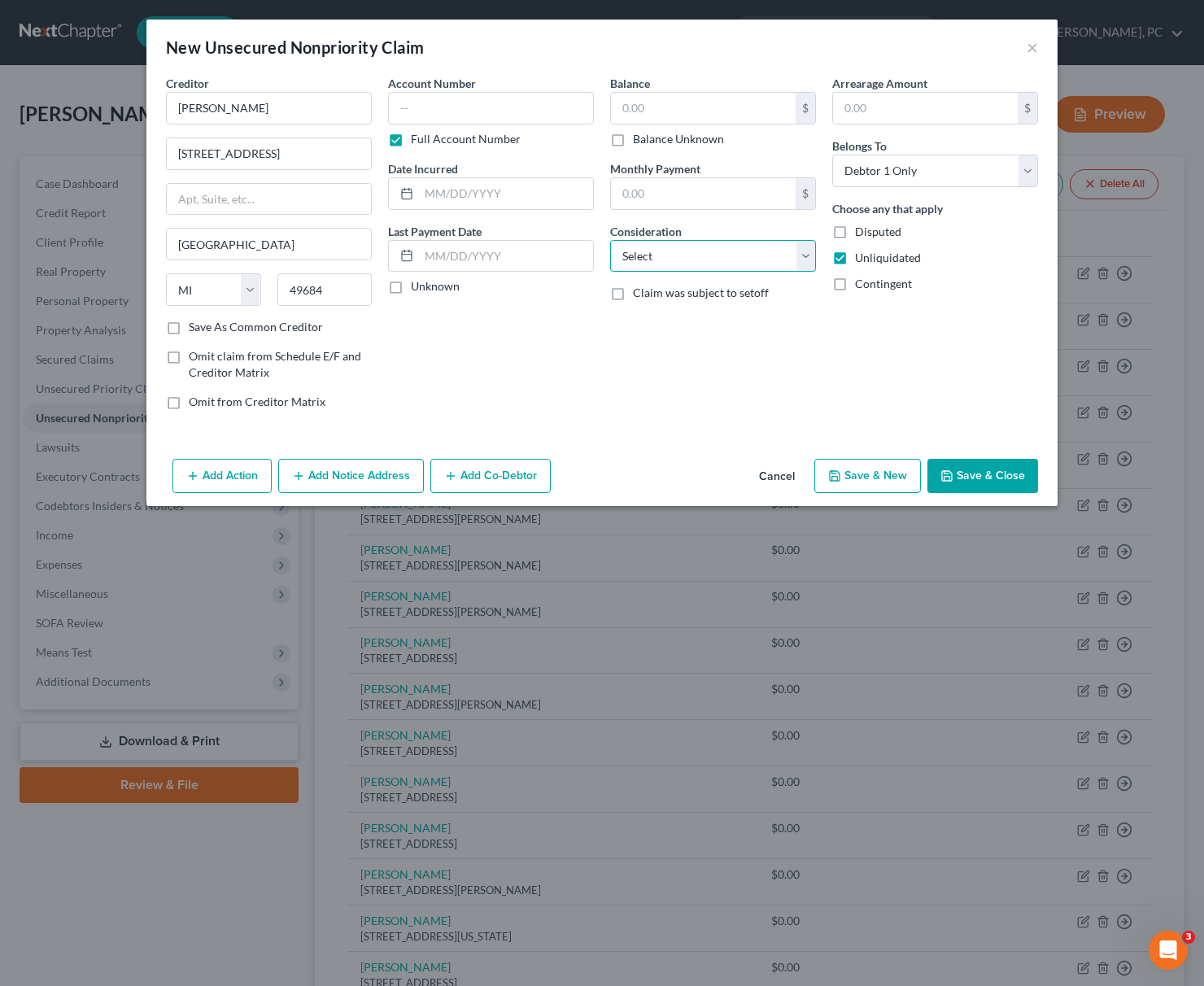
select select "14"
click option "Other" at bounding box center [0, 0] width 0 height 0
click at [639, 322] on input "text" at bounding box center [712, 318] width 204 height 31
paste input "Business debt"
type input "Business debt"
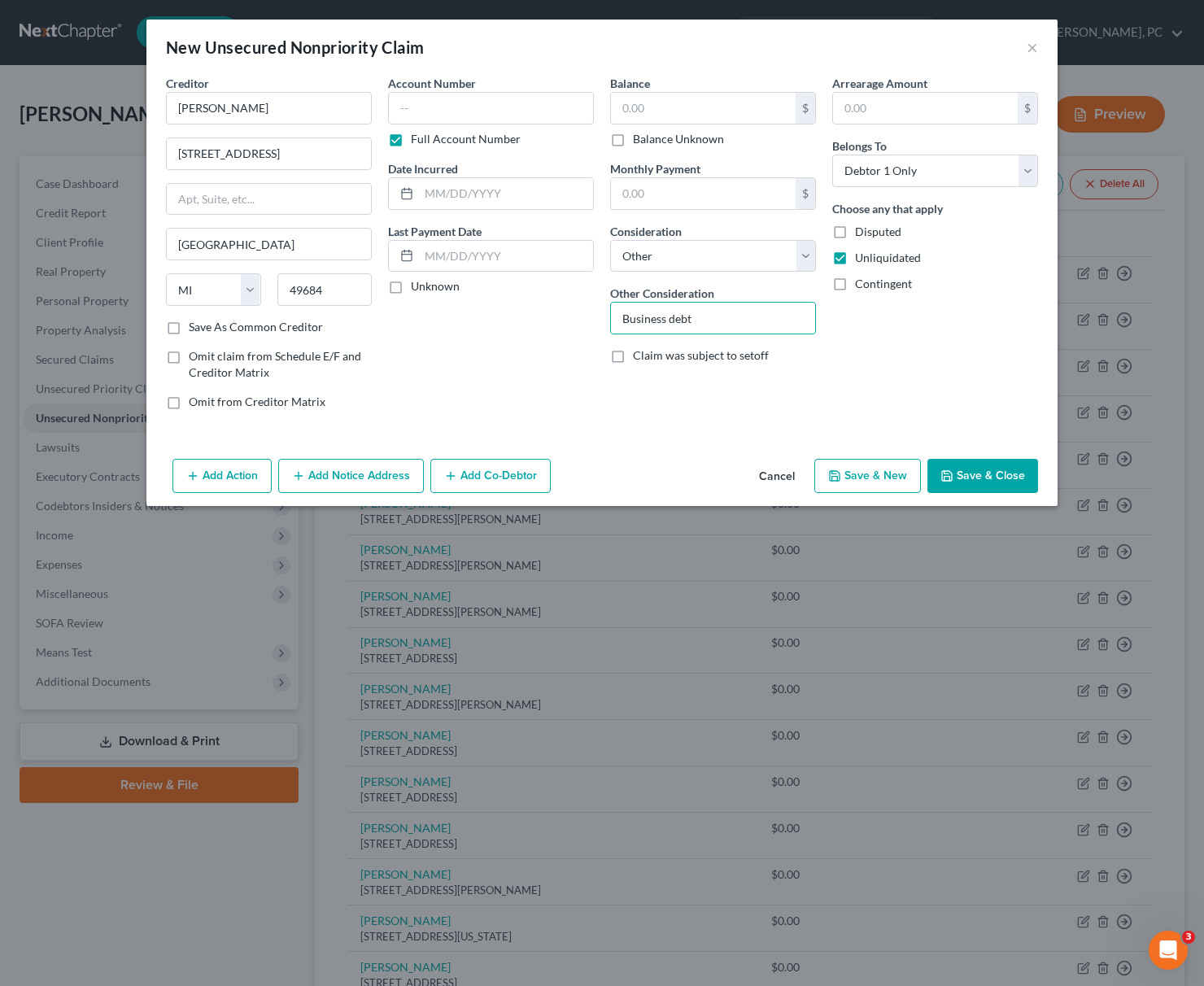
click at [855, 228] on label "Disputed" at bounding box center [878, 232] width 47 height 16
click at [861, 228] on input "Disputed" at bounding box center [866, 229] width 10 height 10
checkbox input "true"
click at [876, 479] on button "Save & New" at bounding box center [867, 476] width 107 height 34
select select "0"
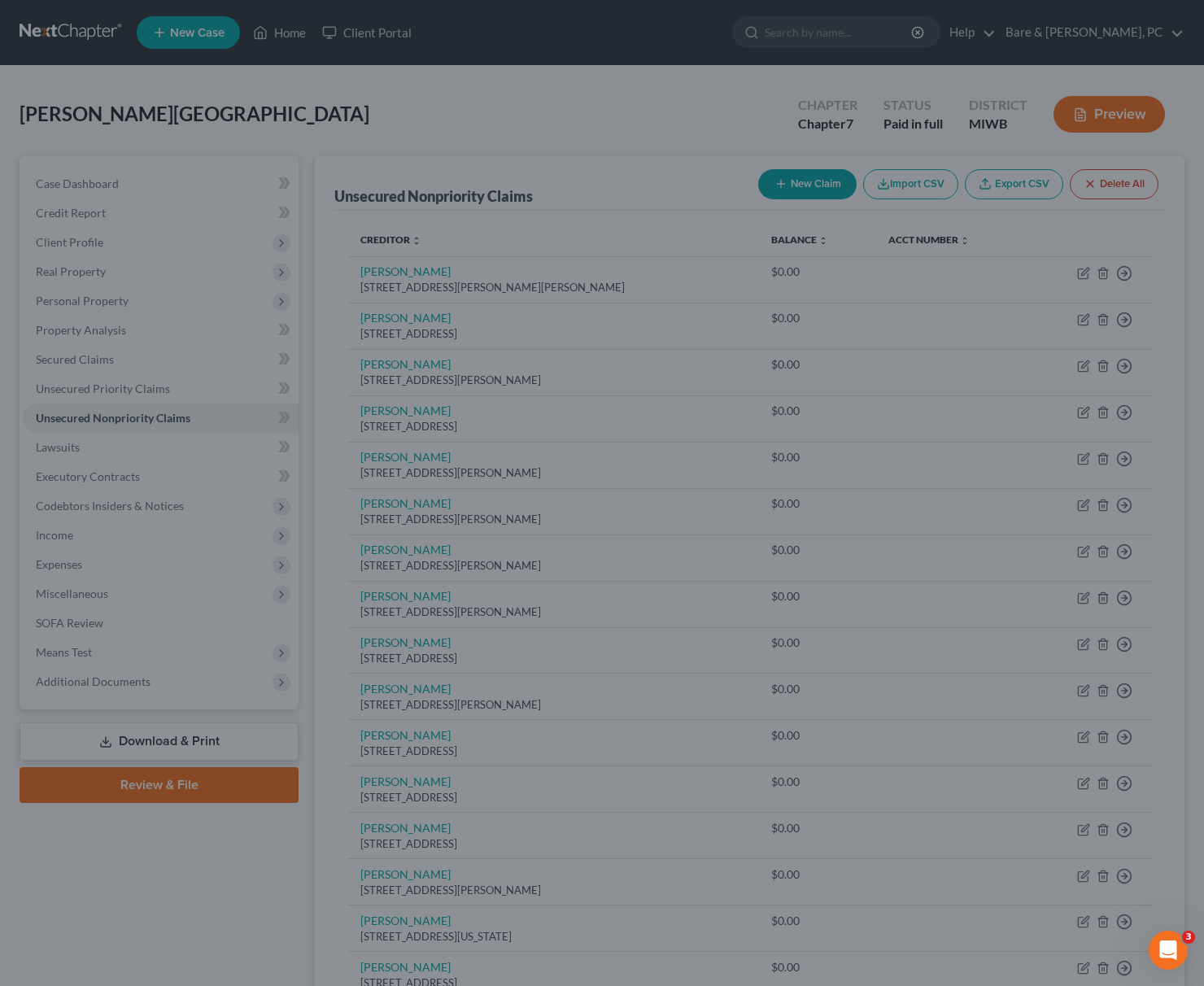
type input "0.00"
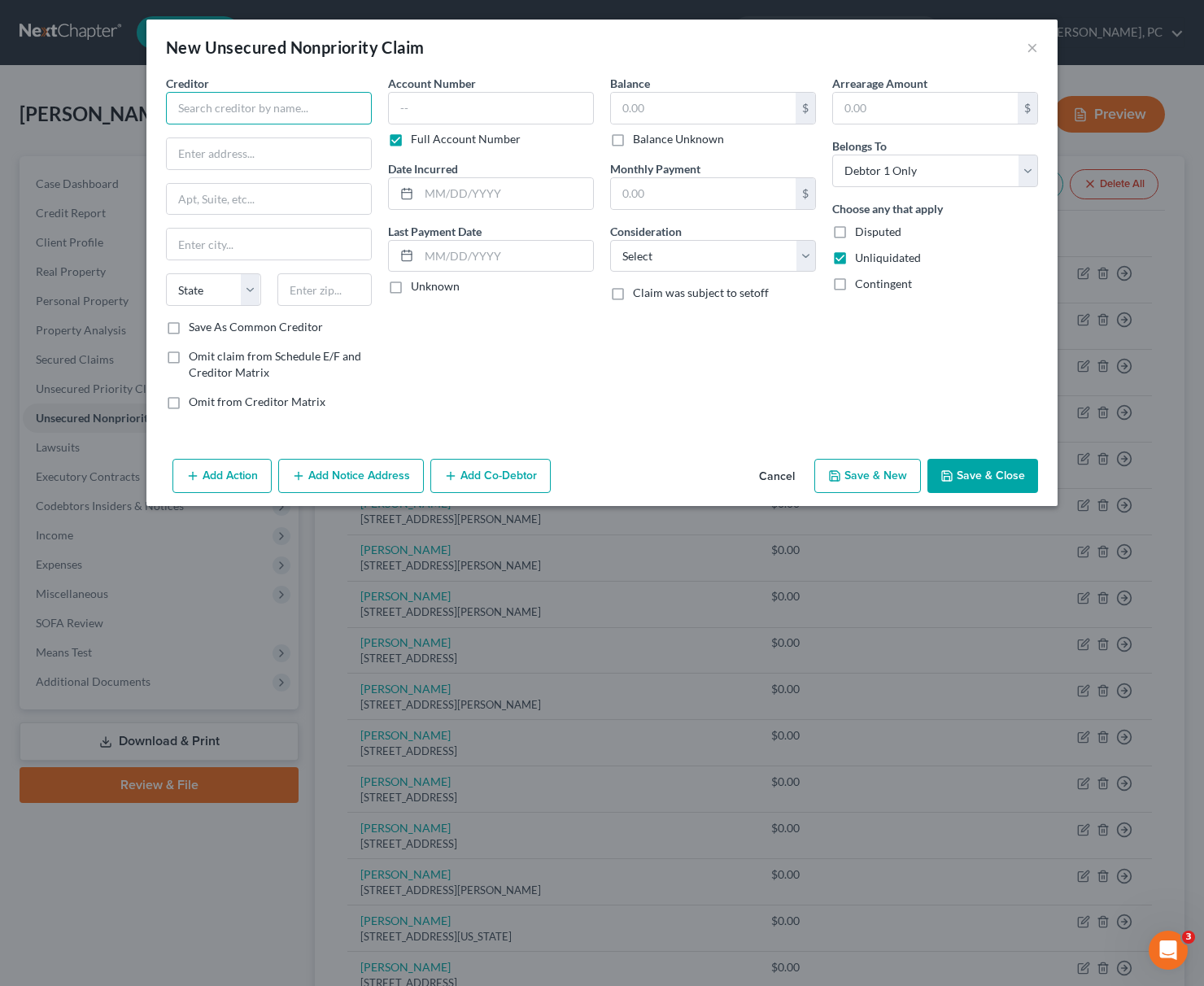
click at [191, 109] on input "text" at bounding box center [269, 109] width 206 height 33
type input "[PERSON_NAME]"
click at [183, 157] on input "text" at bounding box center [269, 154] width 204 height 31
type input "[STREET_ADDRESS]"
click at [337, 292] on input "text" at bounding box center [325, 289] width 95 height 33
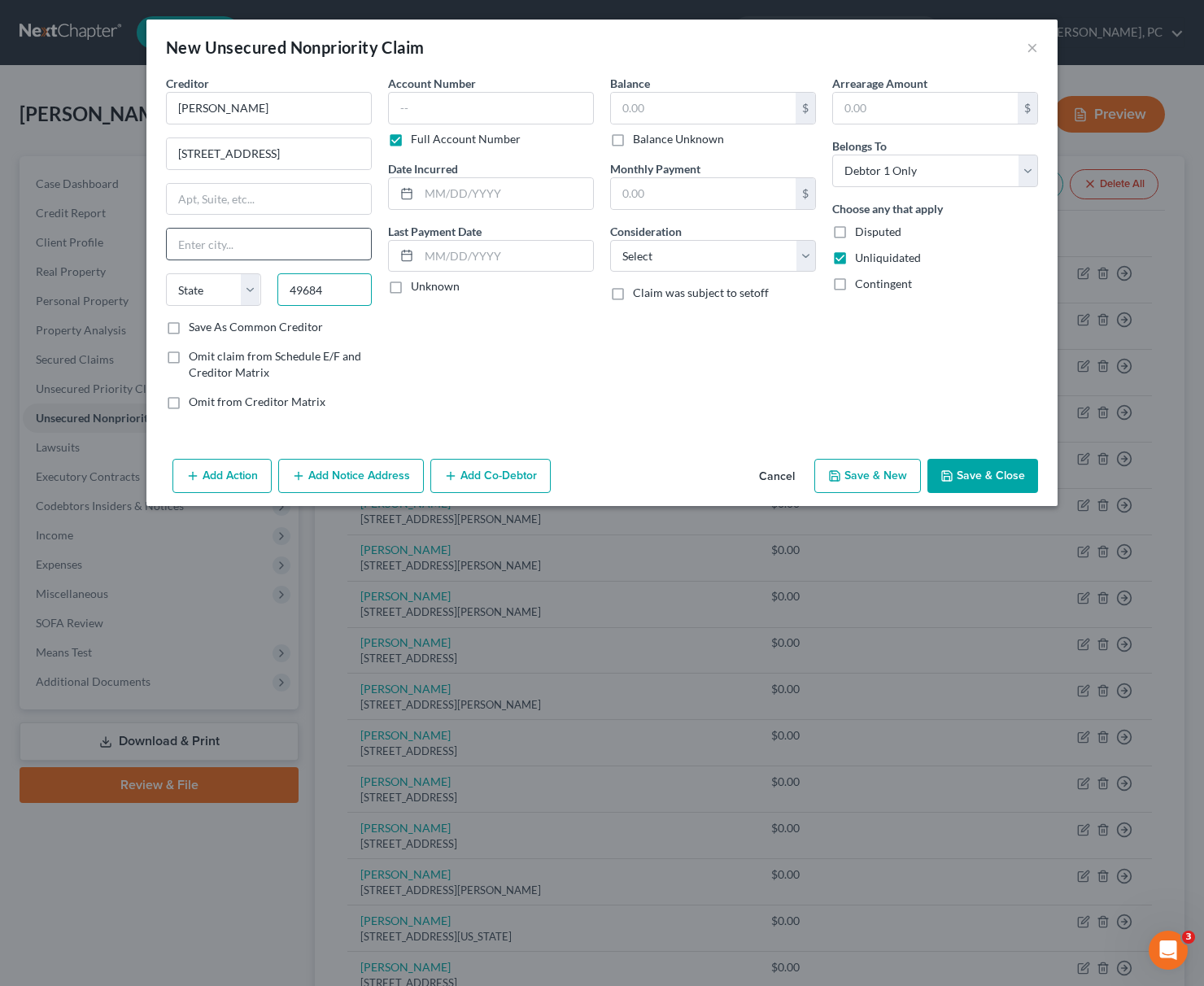
type input "49684"
click at [227, 245] on input "text" at bounding box center [269, 244] width 204 height 31
type input "[GEOGRAPHIC_DATA]"
select select "23"
click at [610, 240] on select "Select Cable / Satellite Services Collection Agency Credit Card Debt Debt Couns…" at bounding box center [712, 257] width 206 height 33
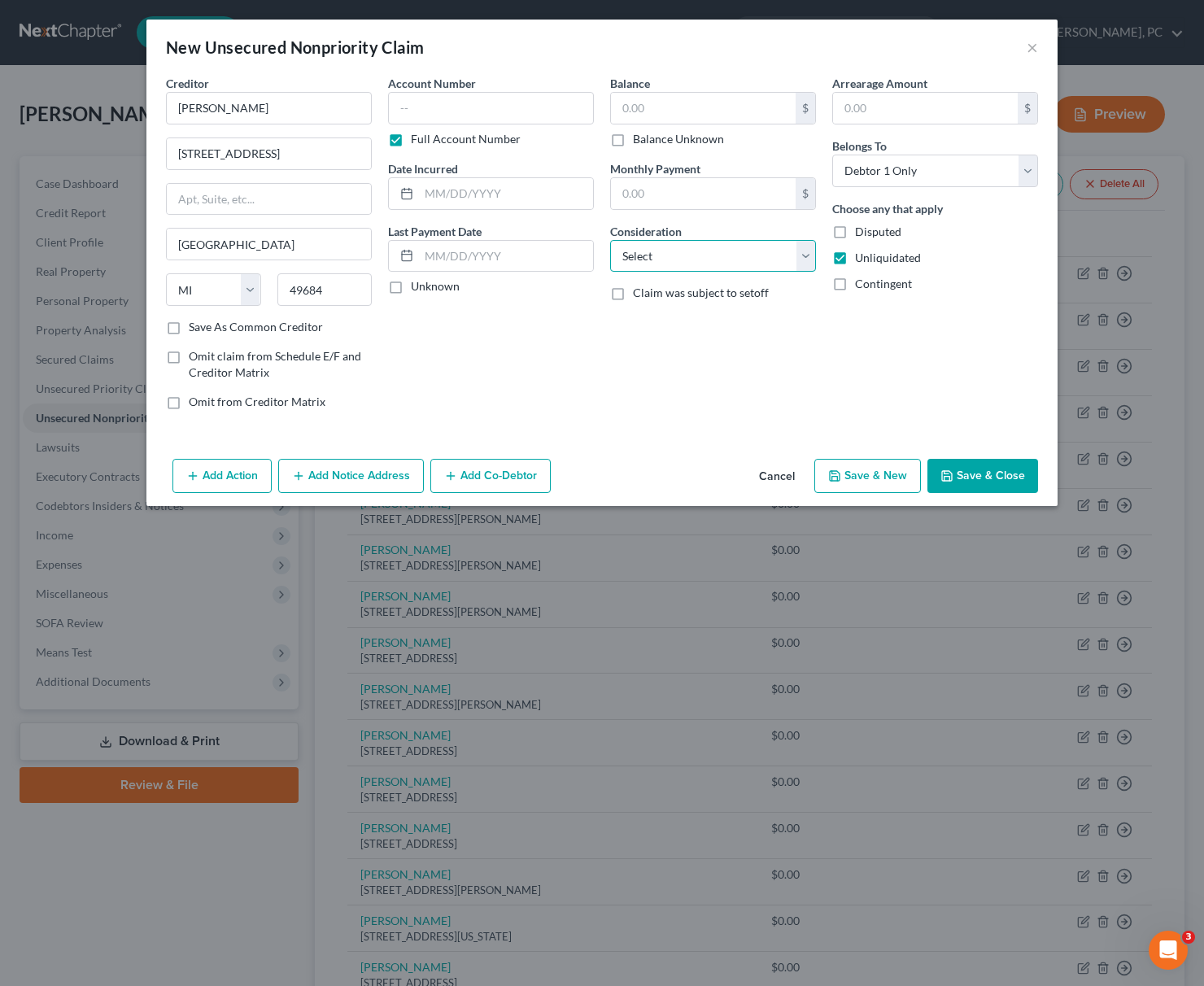
select select "14"
click option "Other" at bounding box center [0, 0] width 0 height 0
click at [642, 322] on input "text" at bounding box center [712, 318] width 204 height 31
paste input "Business debt"
type input "Business debt"
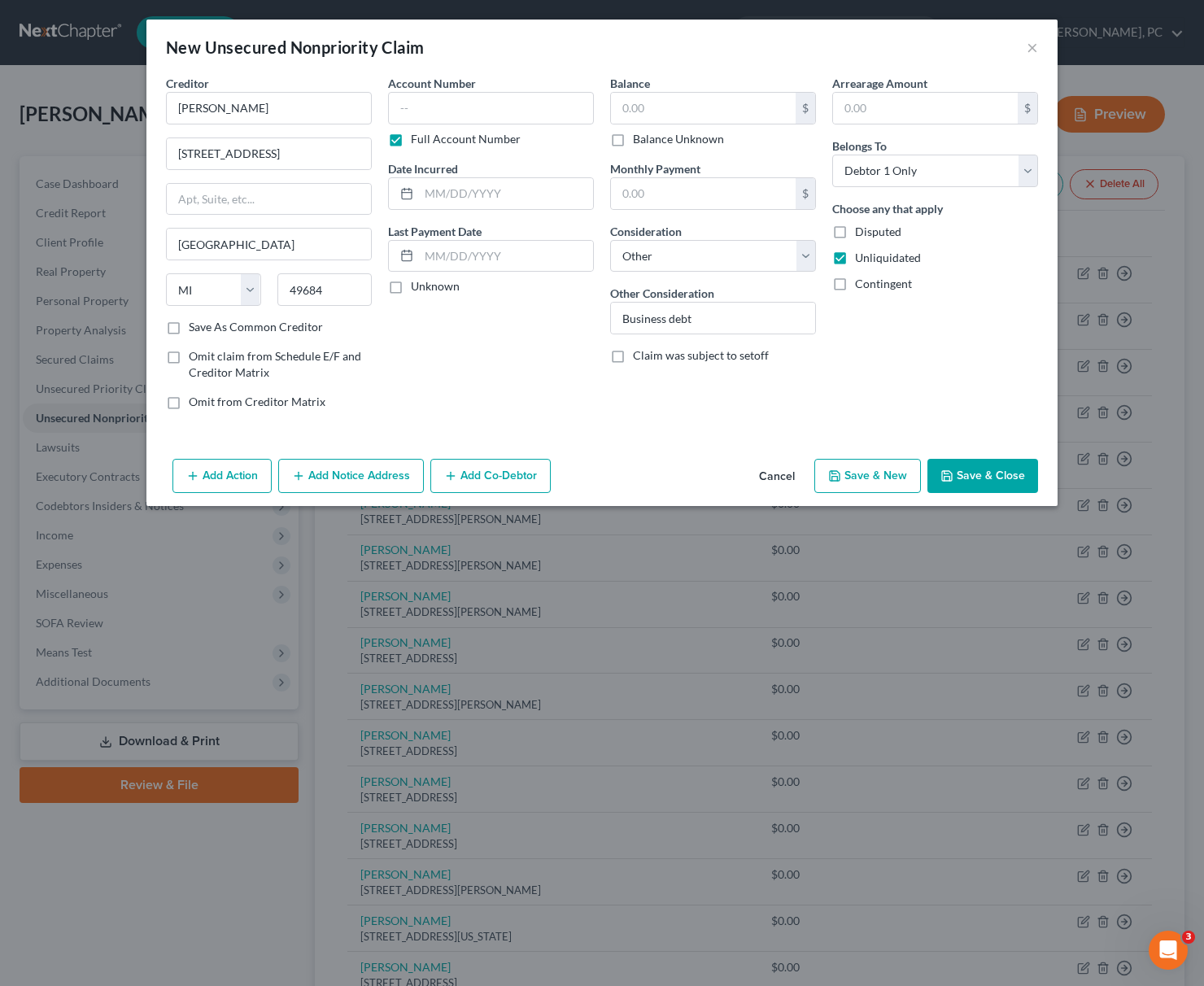
click at [855, 233] on label "Disputed" at bounding box center [878, 232] width 47 height 16
click at [861, 233] on input "Disputed" at bounding box center [866, 229] width 10 height 10
checkbox input "true"
click at [871, 475] on button "Save & New" at bounding box center [867, 476] width 107 height 34
select select "0"
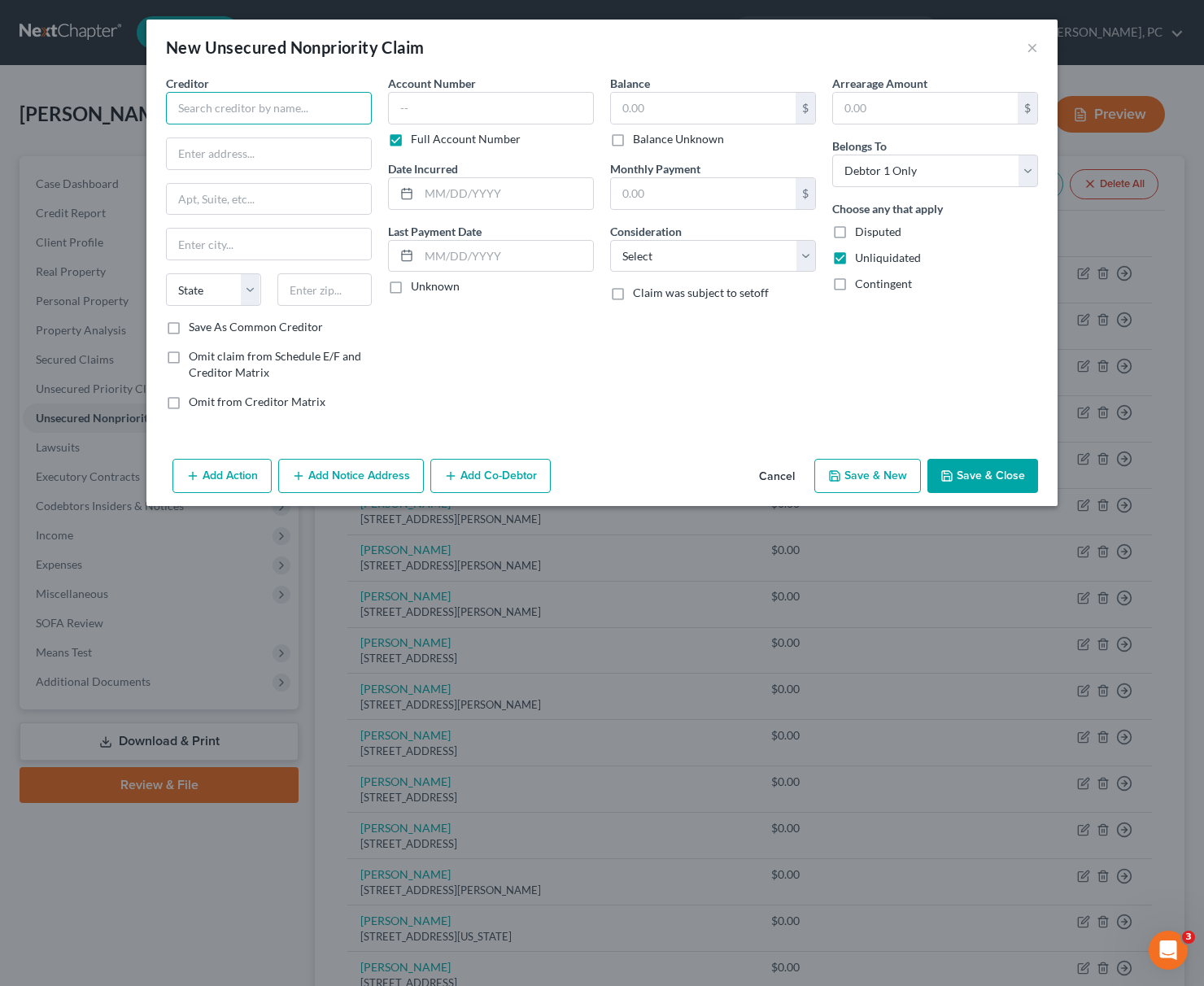
click at [188, 106] on input "text" at bounding box center [269, 109] width 206 height 33
type input "[PERSON_NAME]"
click at [174, 157] on input "text" at bounding box center [269, 154] width 204 height 31
type input "[STREET_ADDRESS]"
click at [330, 293] on input "text" at bounding box center [325, 289] width 95 height 33
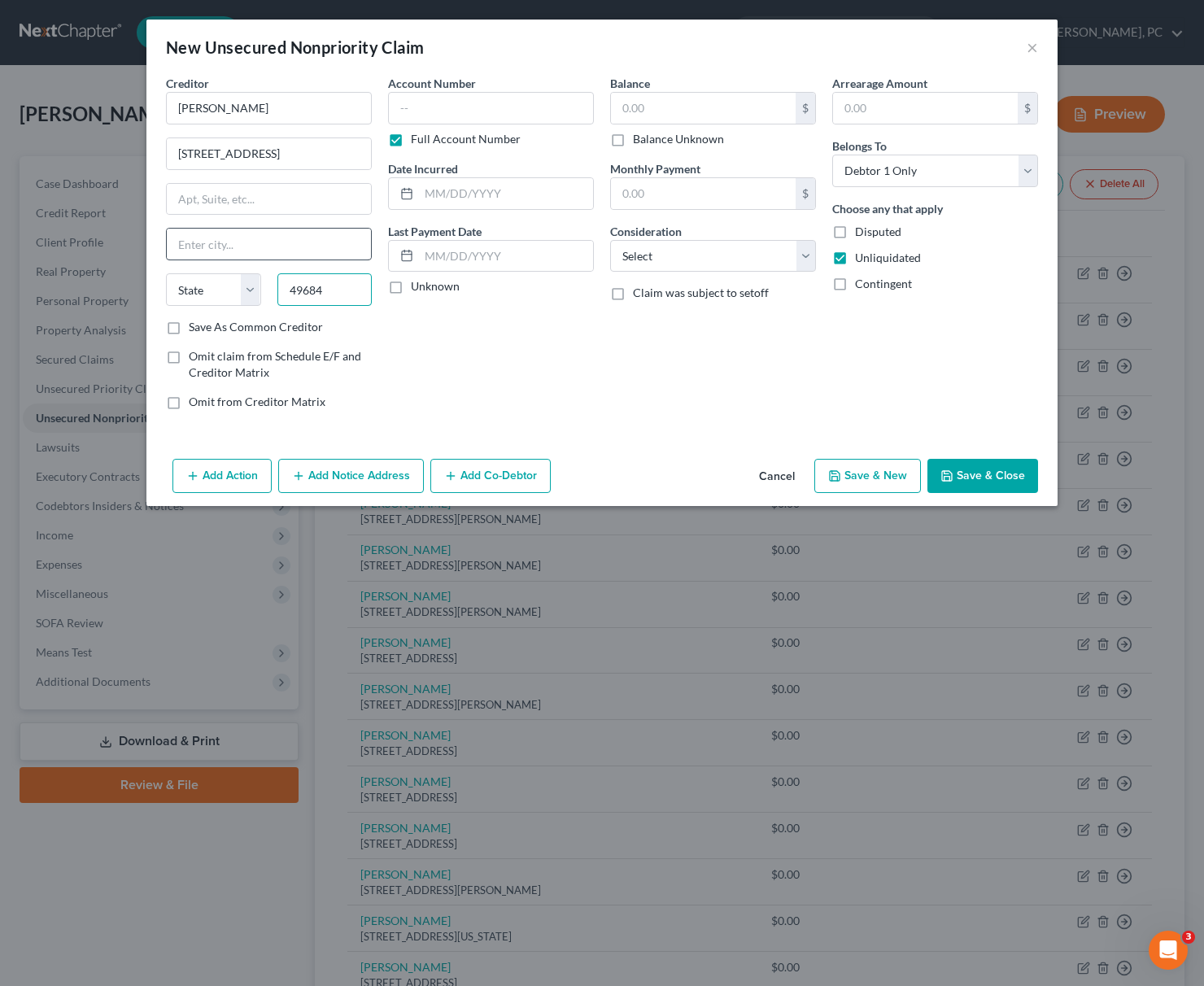
type input "49684"
type input "[GEOGRAPHIC_DATA]"
select select "23"
click at [235, 239] on input "[GEOGRAPHIC_DATA]" at bounding box center [269, 244] width 204 height 31
click at [610, 240] on select "Select Cable / Satellite Services Collection Agency Credit Card Debt Debt Couns…" at bounding box center [712, 257] width 206 height 33
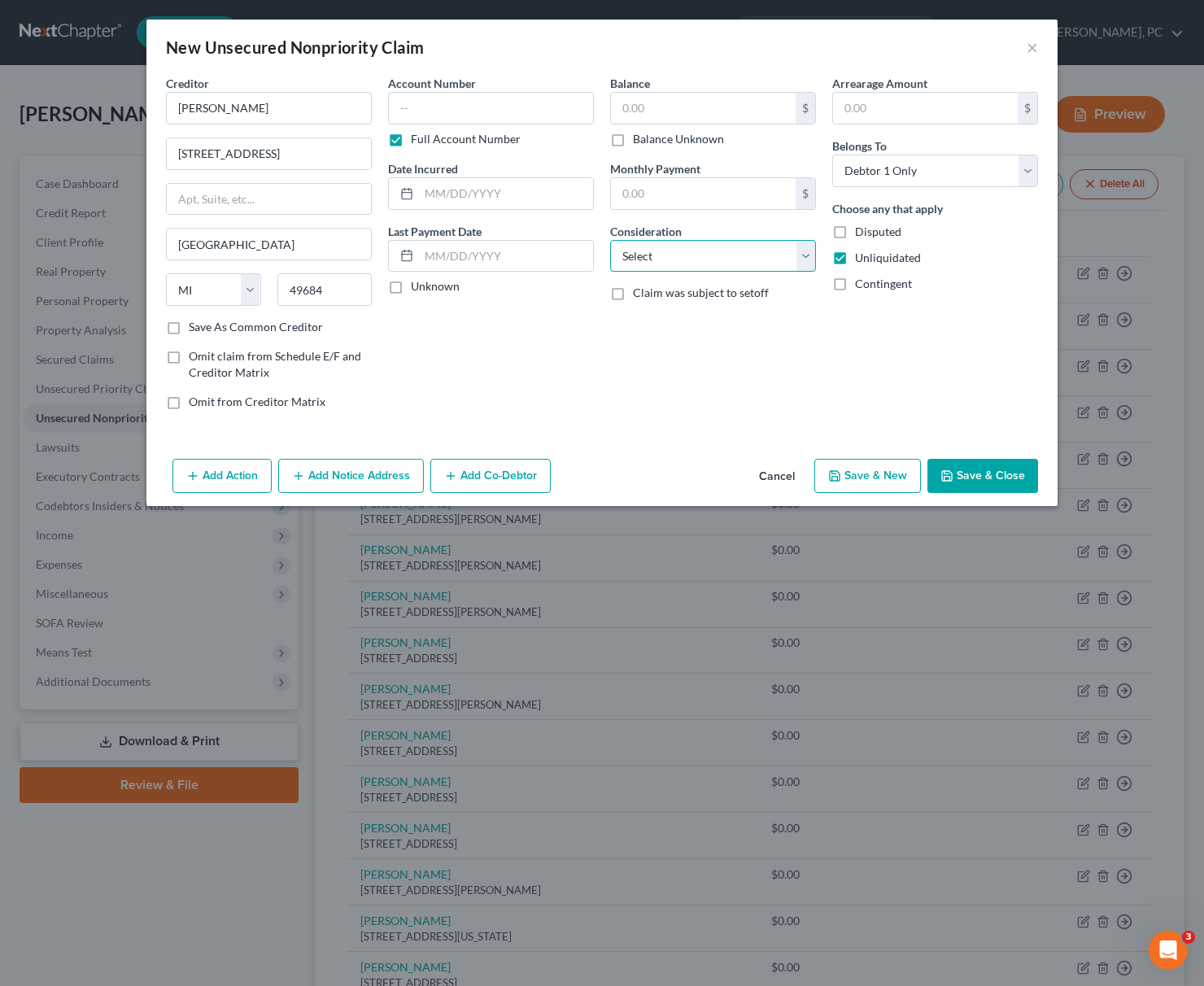
select select "14"
click option "Other" at bounding box center [0, 0] width 0 height 0
click at [620, 322] on input "text" at bounding box center [712, 318] width 204 height 31
paste input "Business debt"
type input "Business debt"
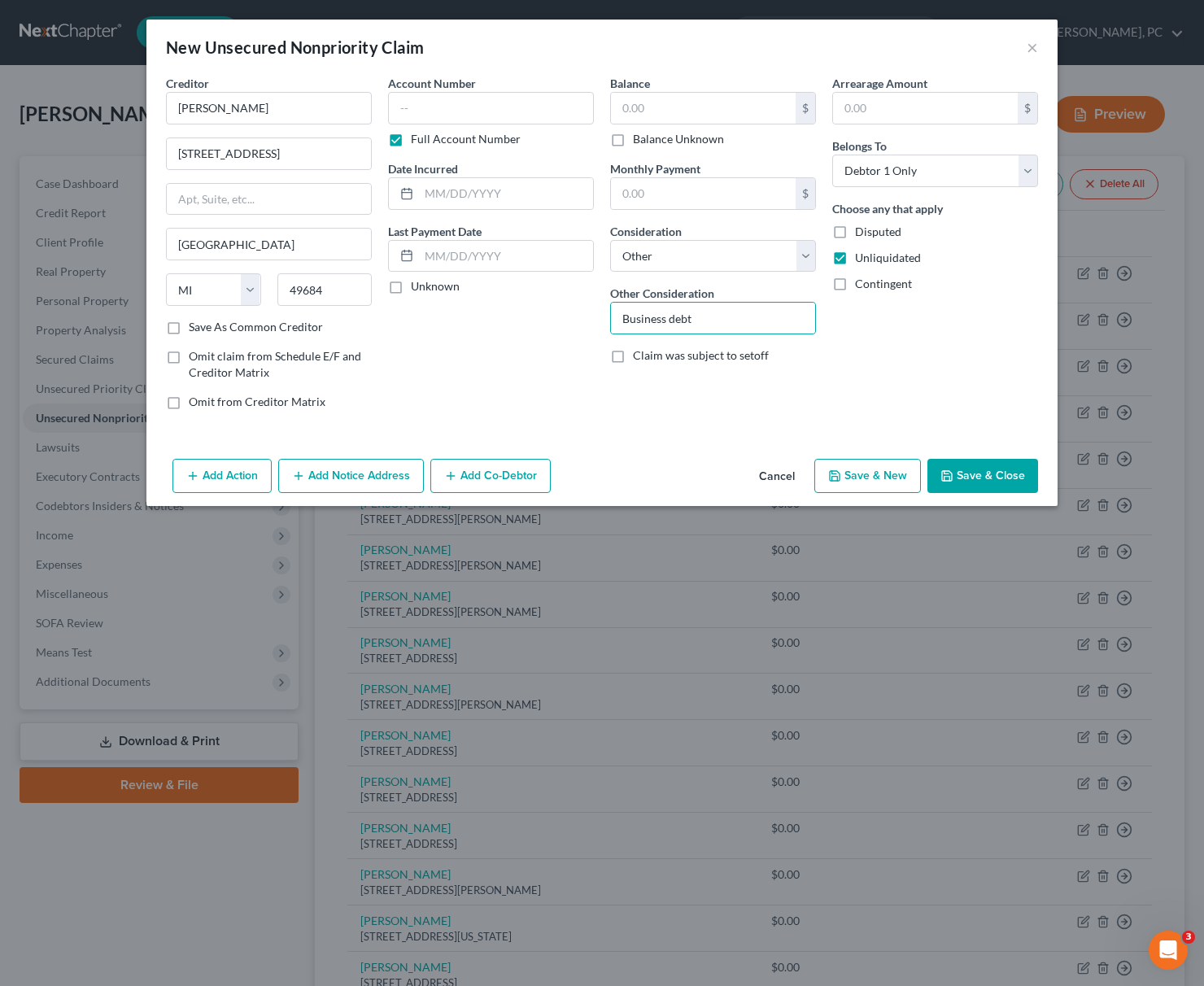
click at [855, 233] on label "Disputed" at bounding box center [878, 232] width 47 height 16
click at [861, 233] on input "Disputed" at bounding box center [866, 229] width 10 height 10
checkbox input "true"
click at [864, 483] on button "Save & New" at bounding box center [867, 476] width 107 height 34
select select "0"
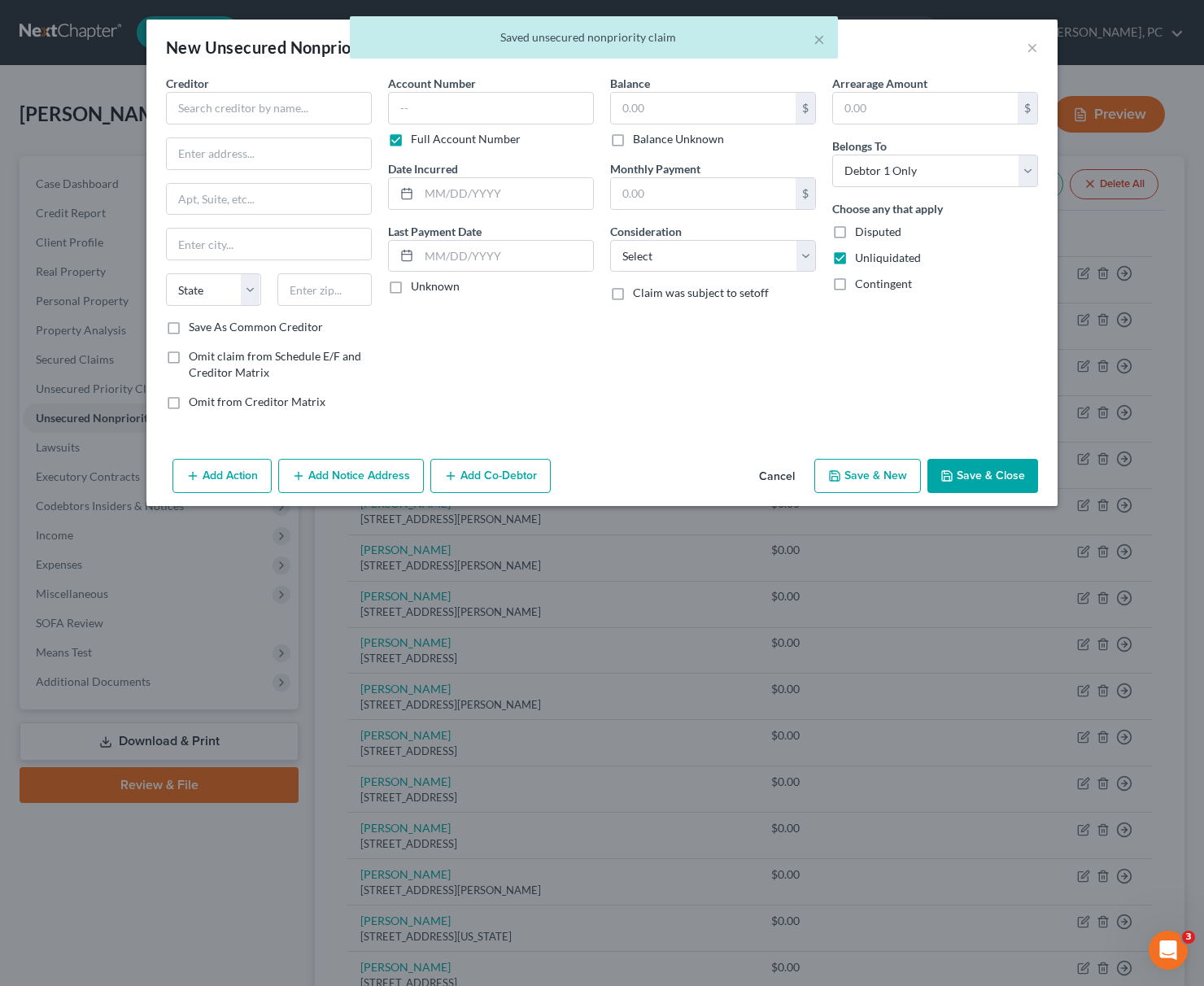
type input "0.00"
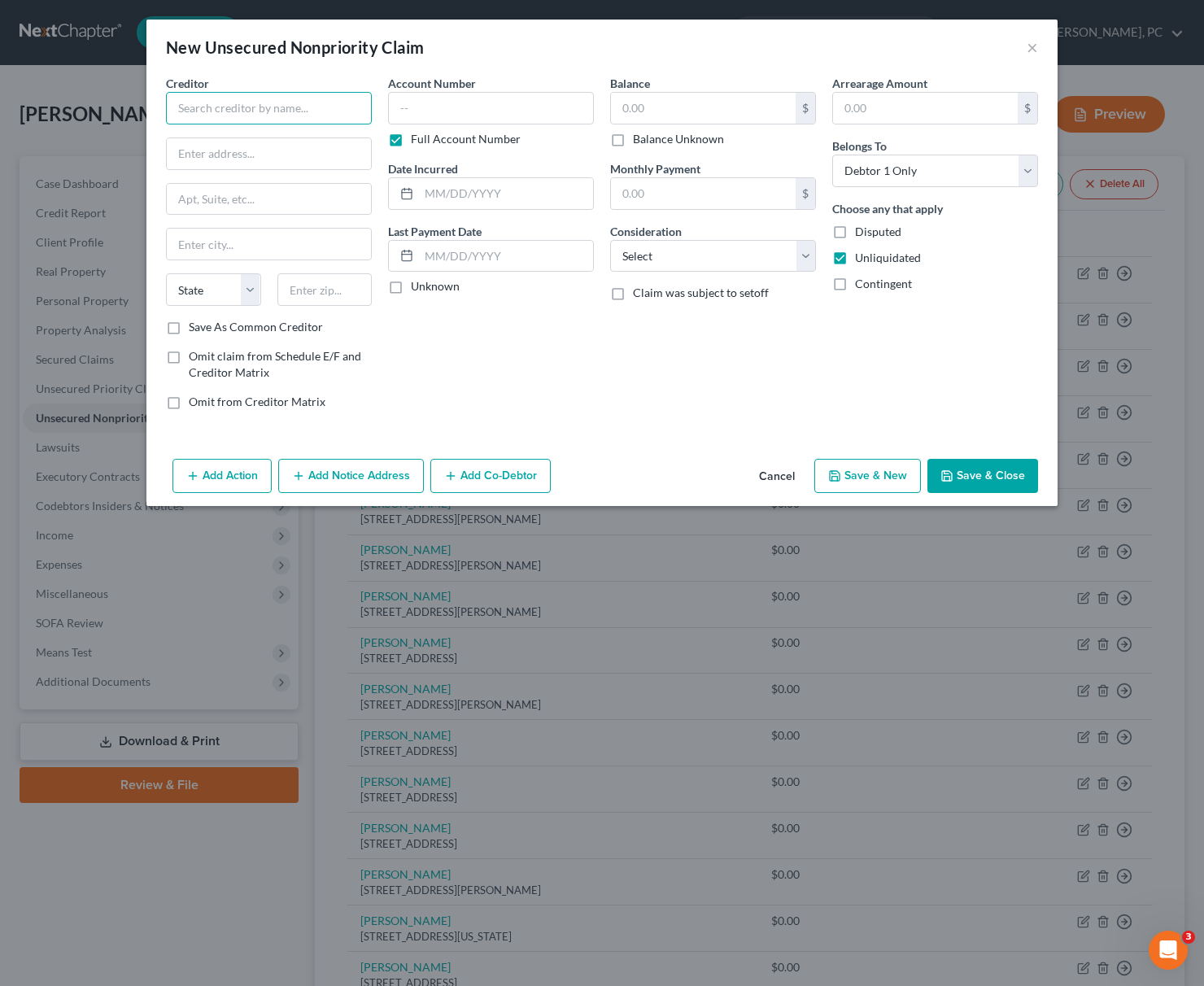
click at [214, 111] on input "text" at bounding box center [269, 109] width 206 height 33
type input "[PERSON_NAME]"
click at [206, 158] on input "text" at bounding box center [269, 154] width 204 height 31
type input "[STREET_ADDRESS]"
click at [303, 293] on input "text" at bounding box center [325, 289] width 95 height 33
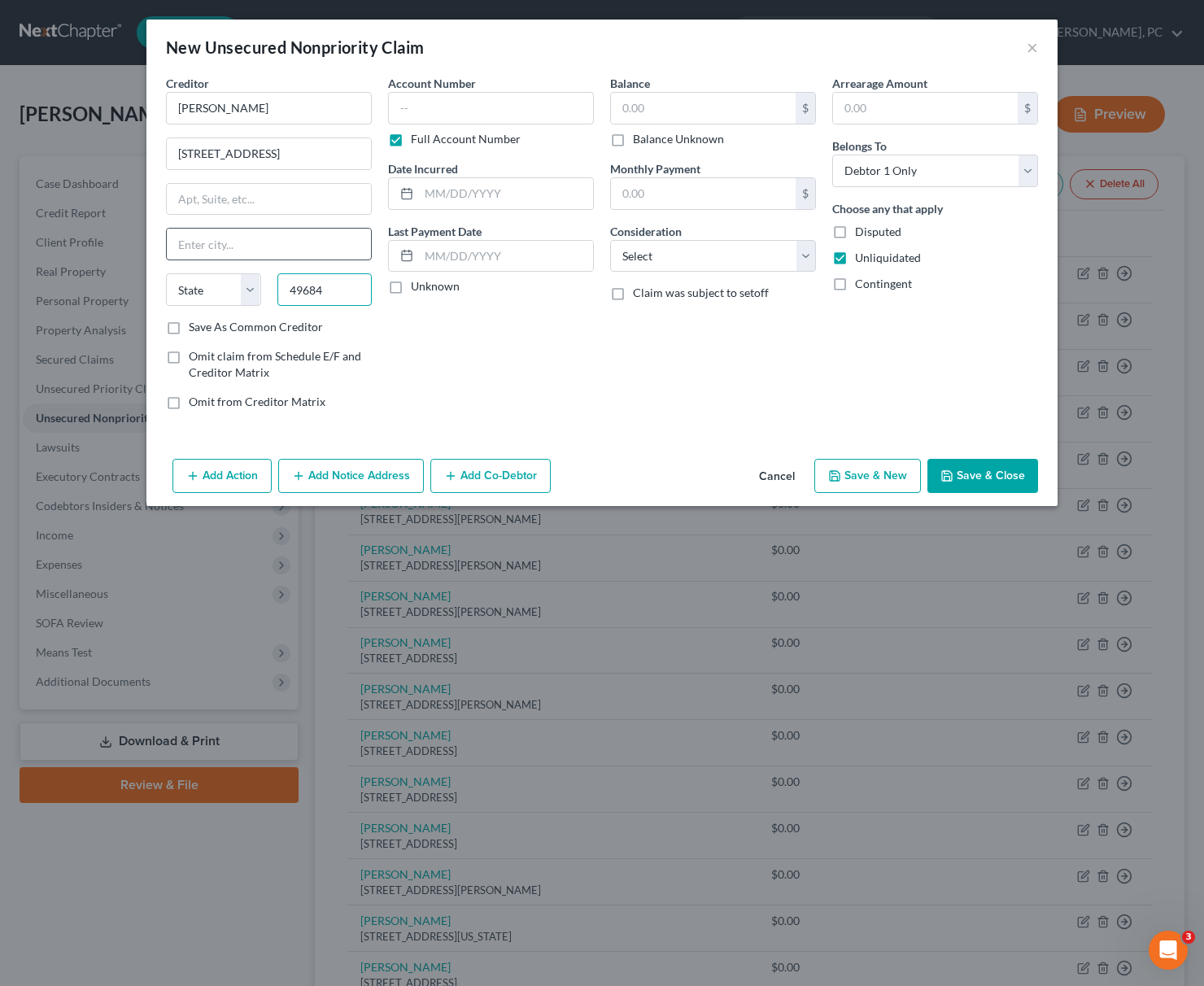
type input "49684"
type input "[GEOGRAPHIC_DATA]"
select select "23"
click at [243, 247] on input "[GEOGRAPHIC_DATA]" at bounding box center [269, 244] width 204 height 31
click at [610, 240] on select "Select Cable / Satellite Services Collection Agency Credit Card Debt Debt Couns…" at bounding box center [712, 257] width 206 height 33
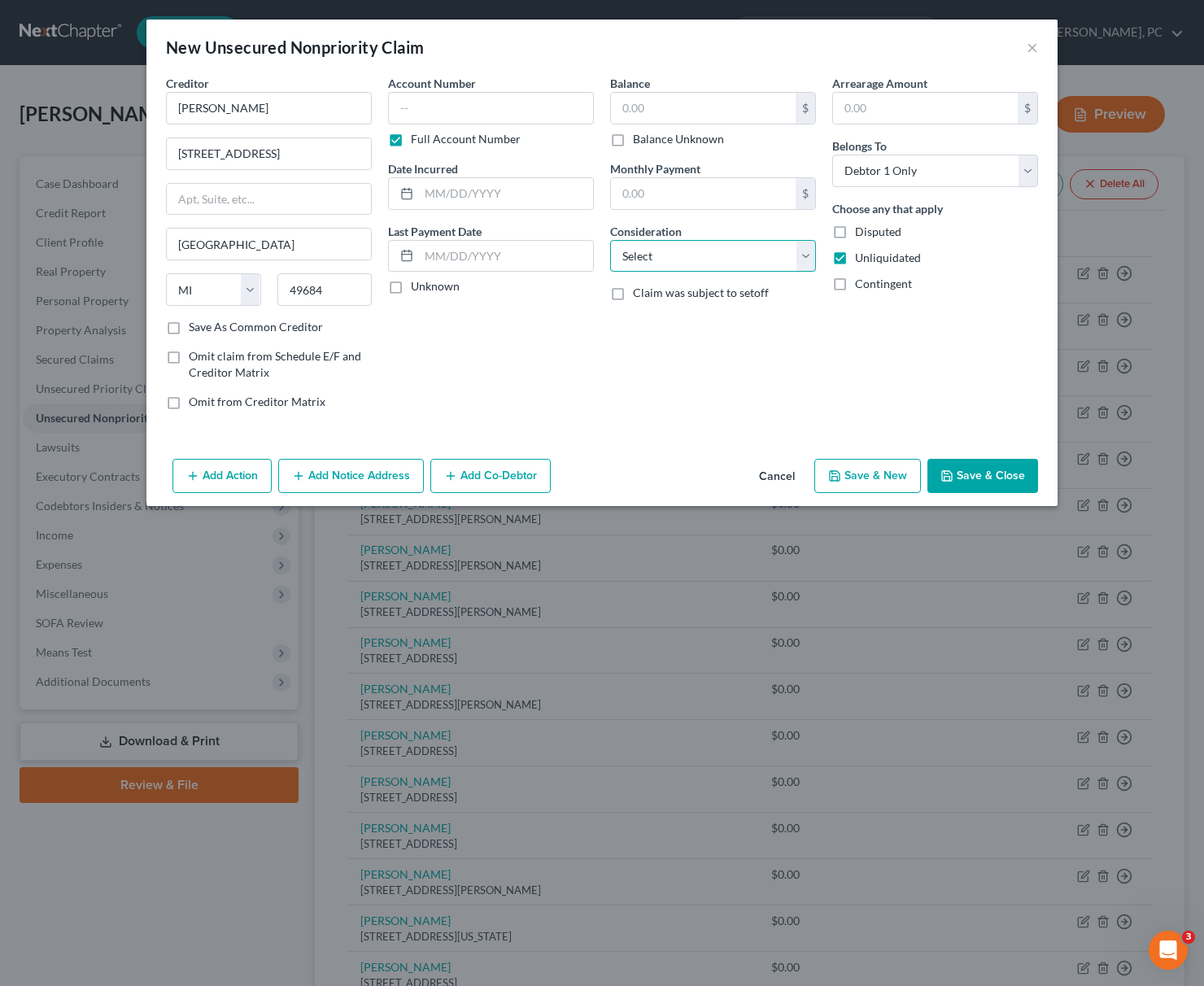
select select "14"
click option "Other" at bounding box center [0, 0] width 0 height 0
click at [620, 320] on input "text" at bounding box center [712, 318] width 204 height 31
paste input "Business debt"
type input "Business debt"
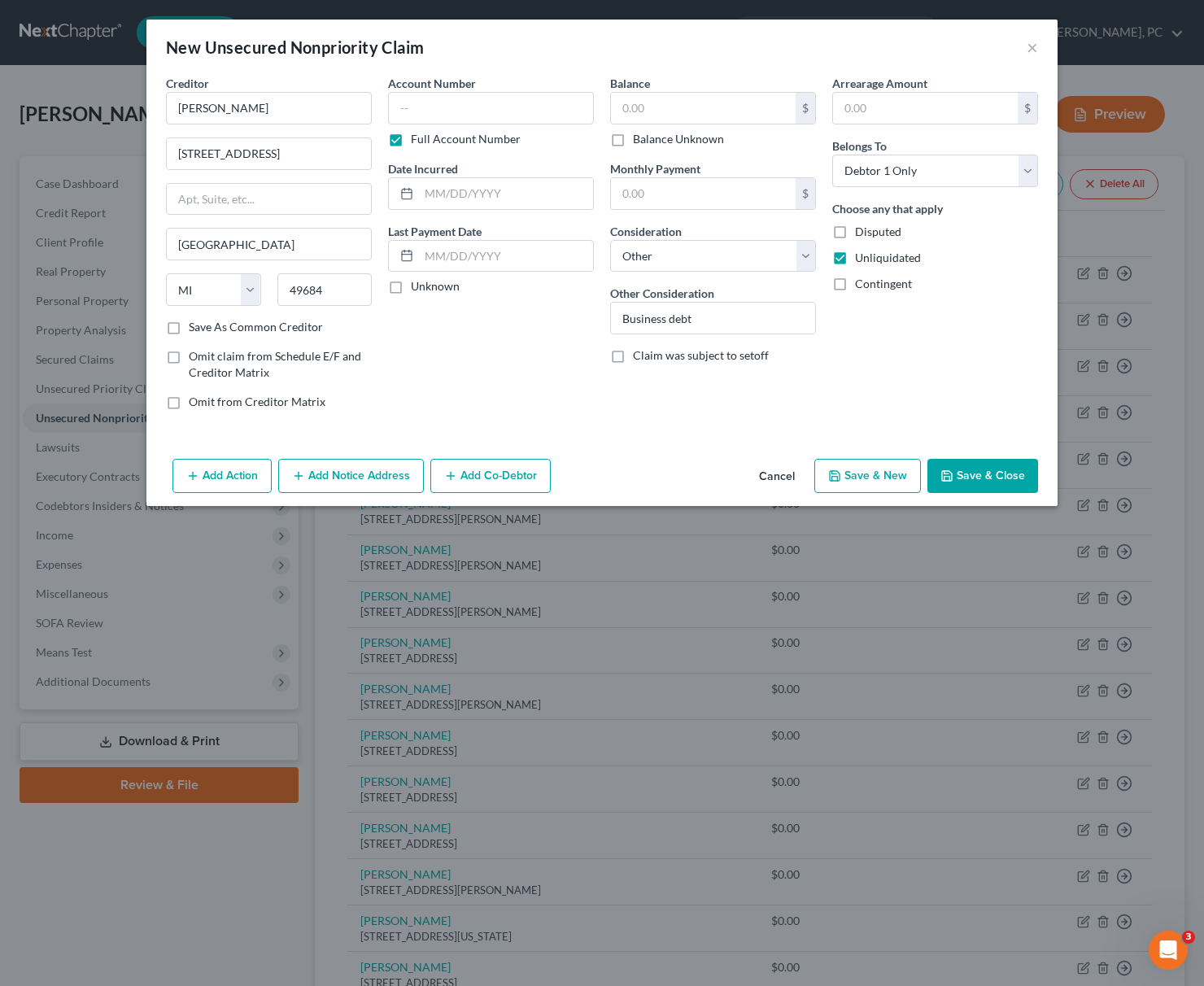
click at [855, 232] on label "Disputed" at bounding box center [878, 232] width 47 height 16
click at [861, 232] on input "Disputed" at bounding box center [866, 229] width 10 height 10
checkbox input "true"
click at [870, 477] on button "Save & New" at bounding box center [867, 476] width 107 height 34
select select "0"
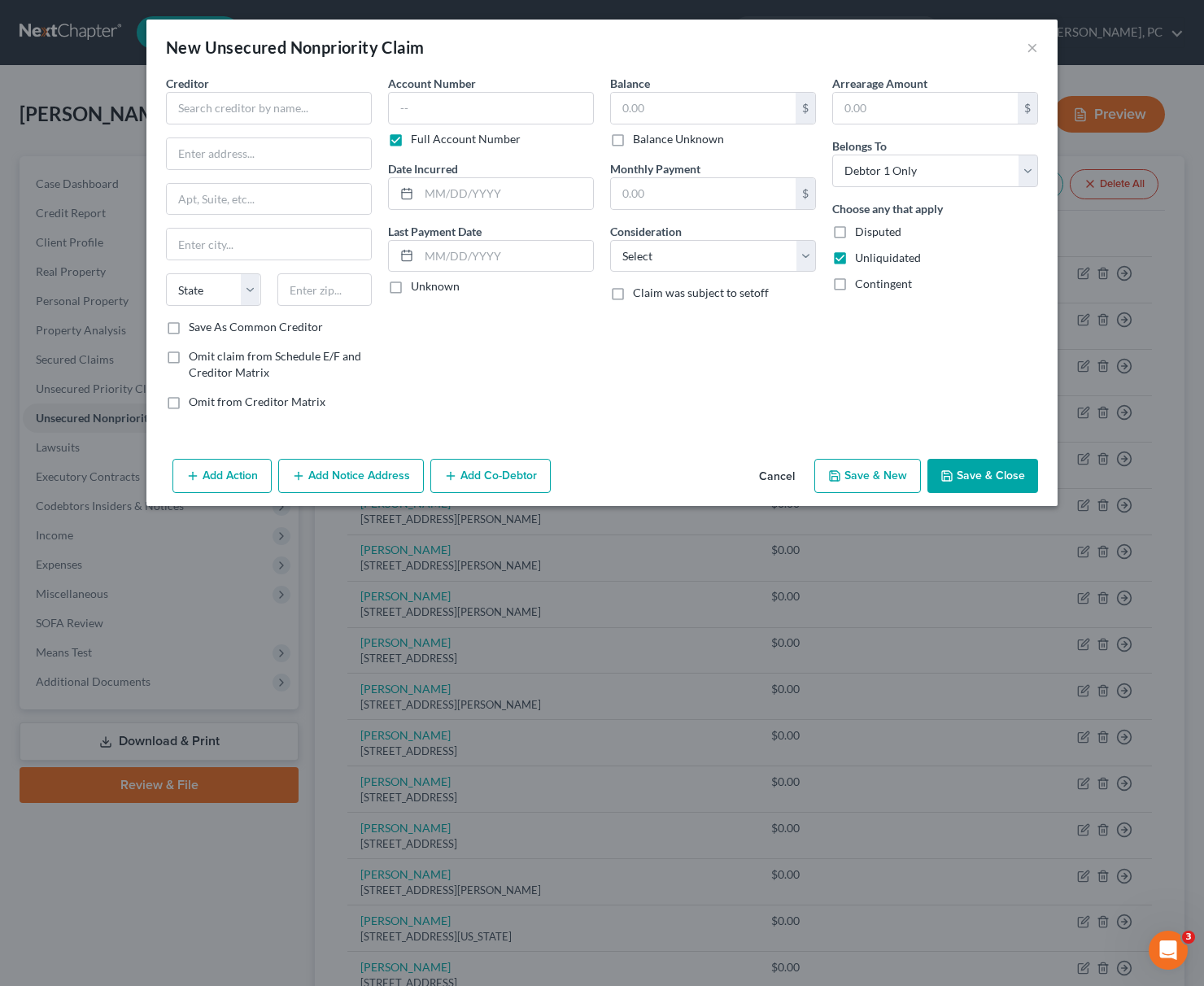
type input "0.00"
click at [198, 102] on input "text" at bounding box center [269, 109] width 206 height 33
type input "[PERSON_NAME]"
type input "[STREET_ADDRESS]"
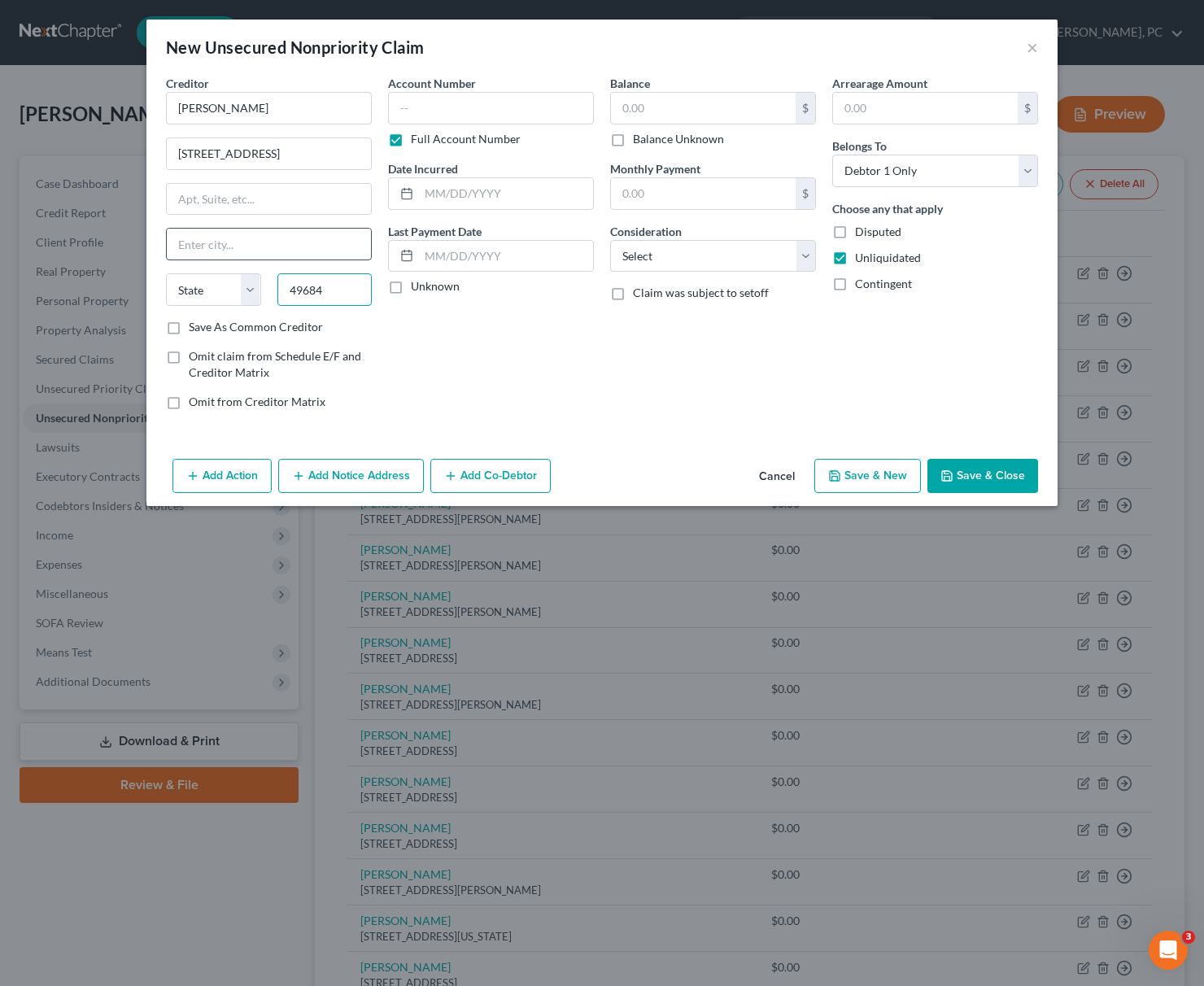
type input "49684"
click at [220, 244] on input "text" at bounding box center [269, 244] width 204 height 31
type input "[GEOGRAPHIC_DATA]"
select select "23"
click at [610, 240] on select "Select Cable / Satellite Services Collection Agency Credit Card Debt Debt Couns…" at bounding box center [712, 257] width 206 height 33
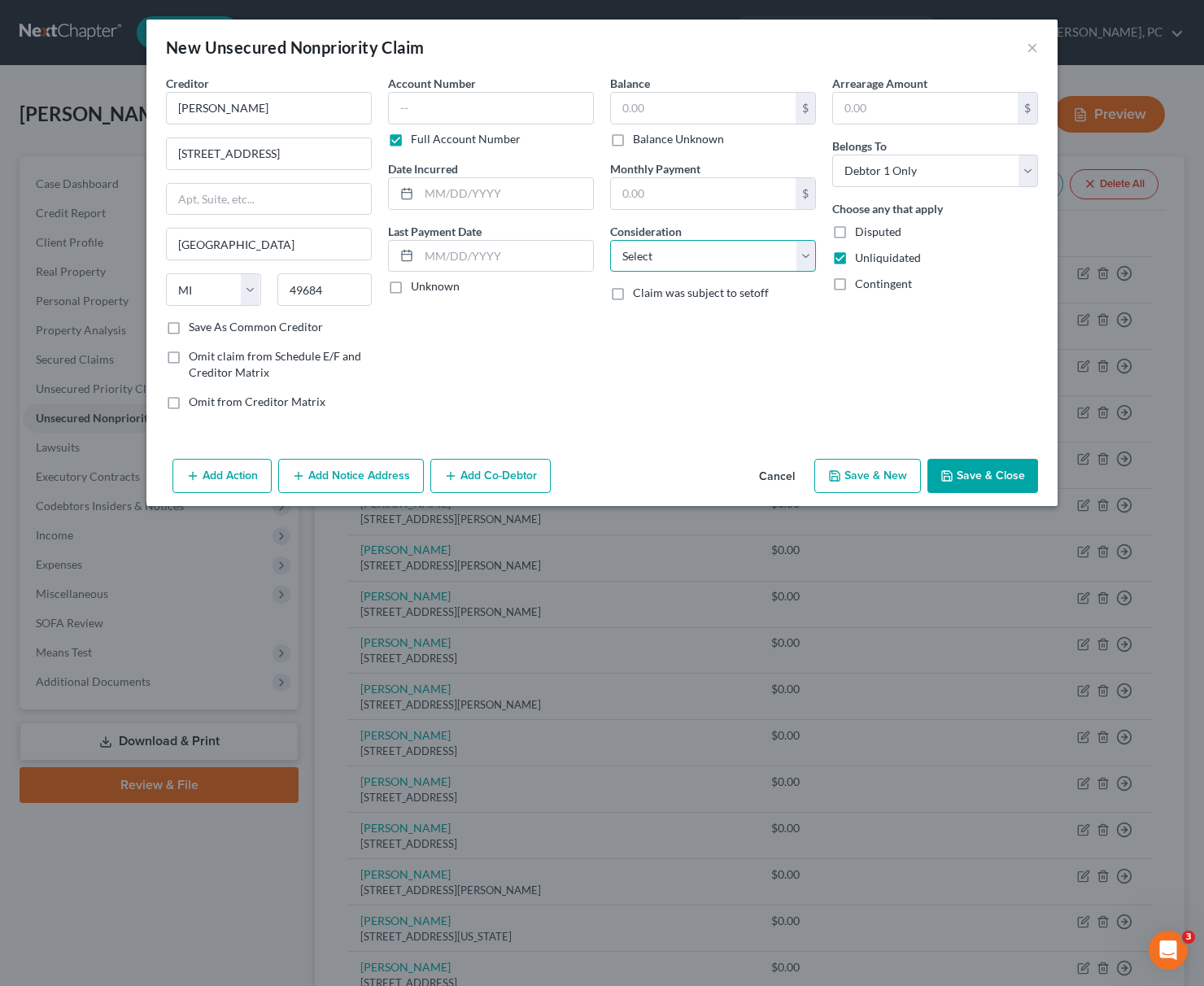
select select "14"
click option "Other" at bounding box center [0, 0] width 0 height 0
click at [648, 323] on input "text" at bounding box center [712, 318] width 204 height 31
paste input "Business debt"
type input "Business debt"
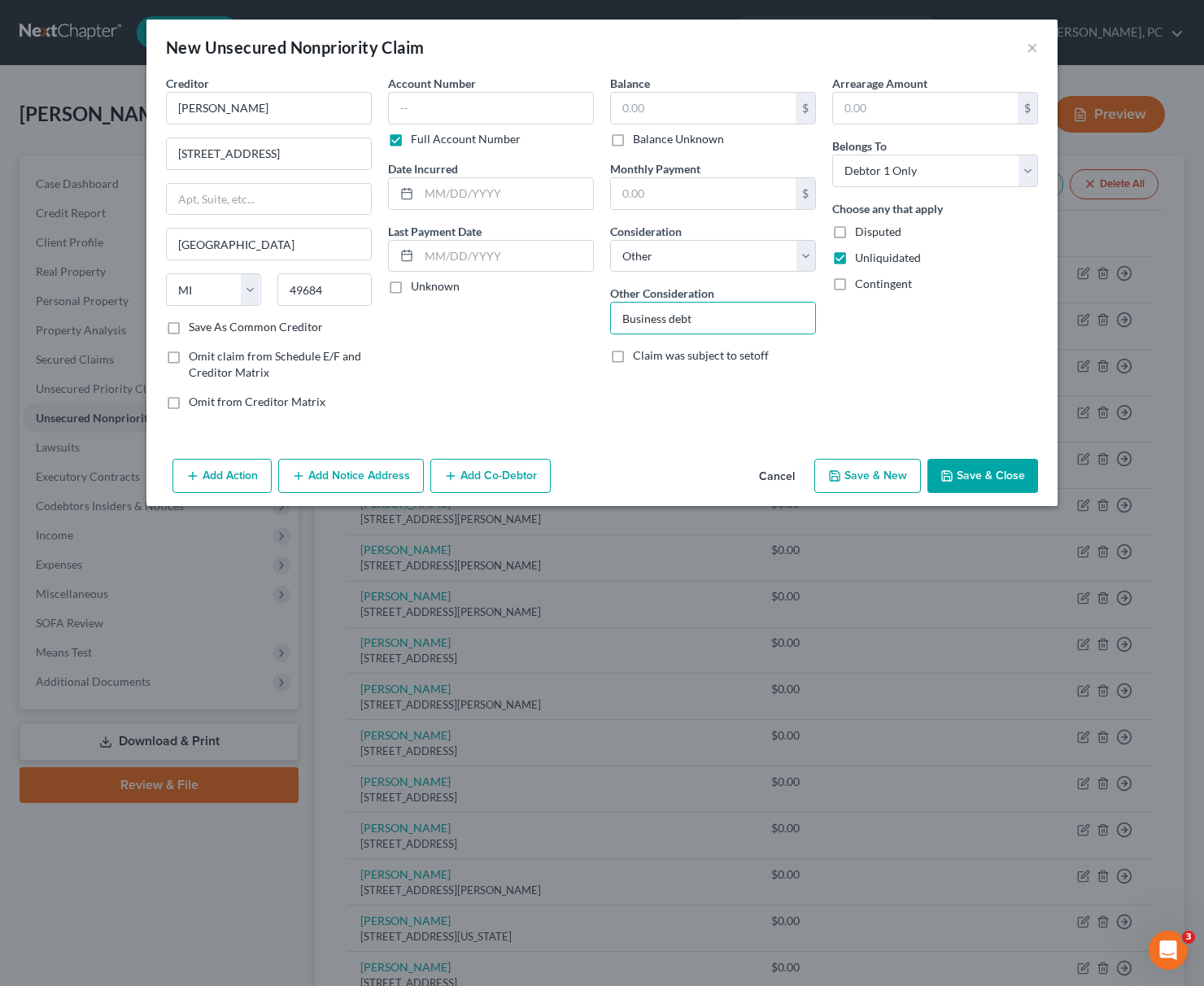
click at [855, 233] on label "Disputed" at bounding box center [878, 232] width 47 height 16
click at [861, 233] on input "Disputed" at bounding box center [866, 229] width 10 height 10
checkbox input "true"
click at [870, 470] on button "Save & New" at bounding box center [867, 476] width 107 height 34
select select "0"
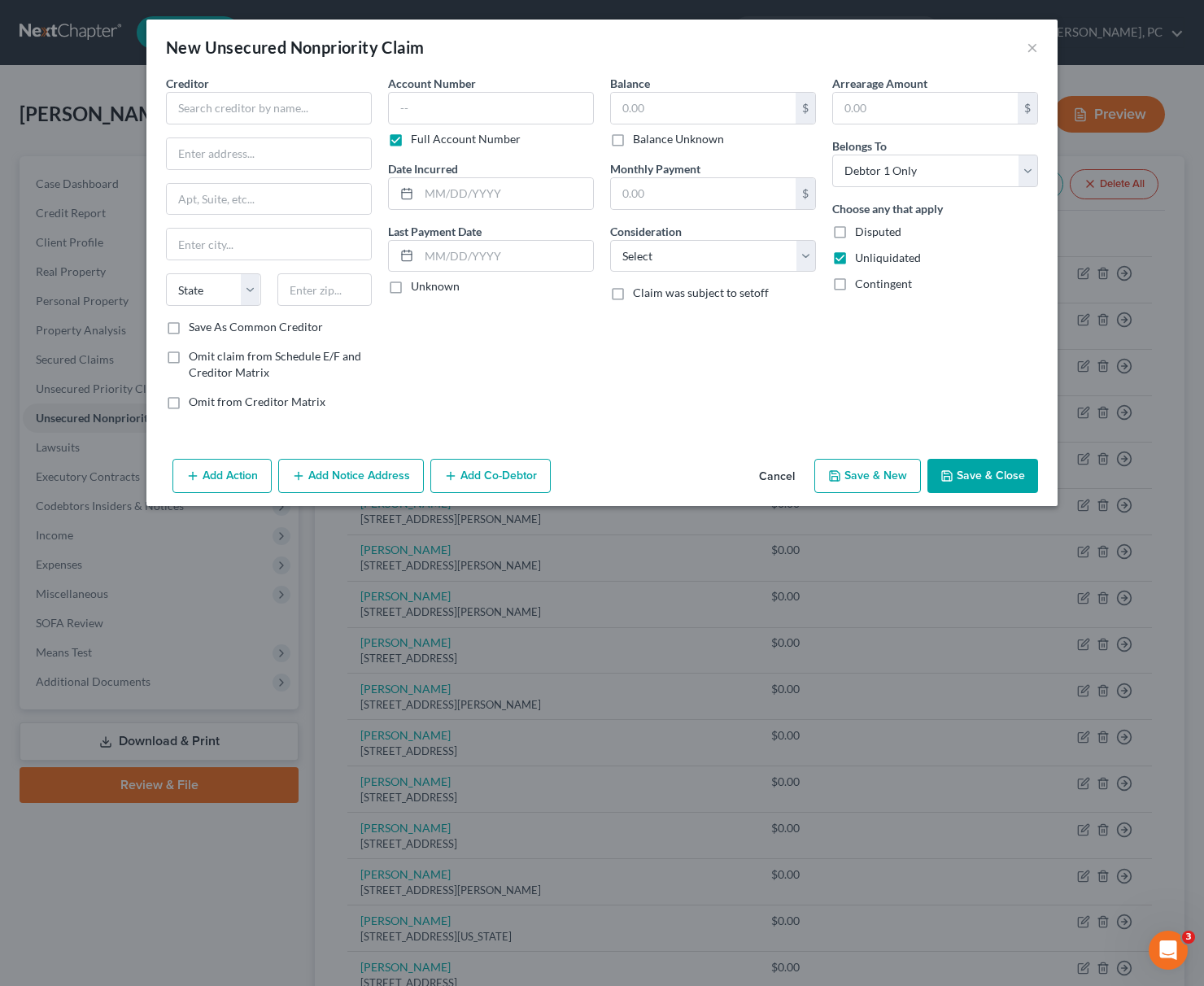
type input "0.00"
click at [213, 106] on input "text" at bounding box center [269, 109] width 206 height 33
type input "[PERSON_NAME]"
click at [176, 152] on input "text" at bounding box center [269, 154] width 204 height 31
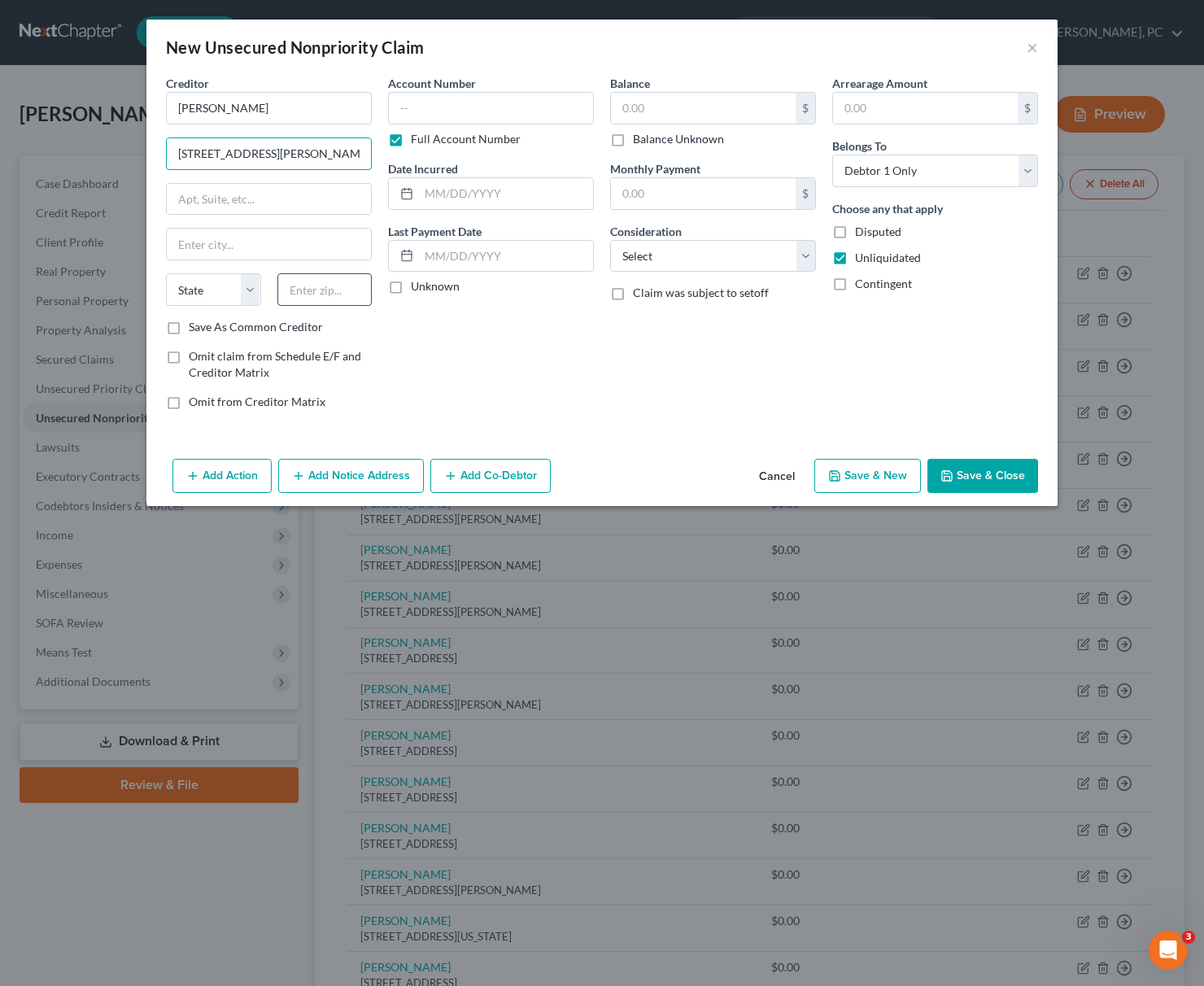
type input "[STREET_ADDRESS][PERSON_NAME]"
click at [345, 288] on input "text" at bounding box center [325, 289] width 95 height 33
type input "49684"
click at [217, 242] on input "text" at bounding box center [269, 244] width 204 height 31
type input "[GEOGRAPHIC_DATA]"
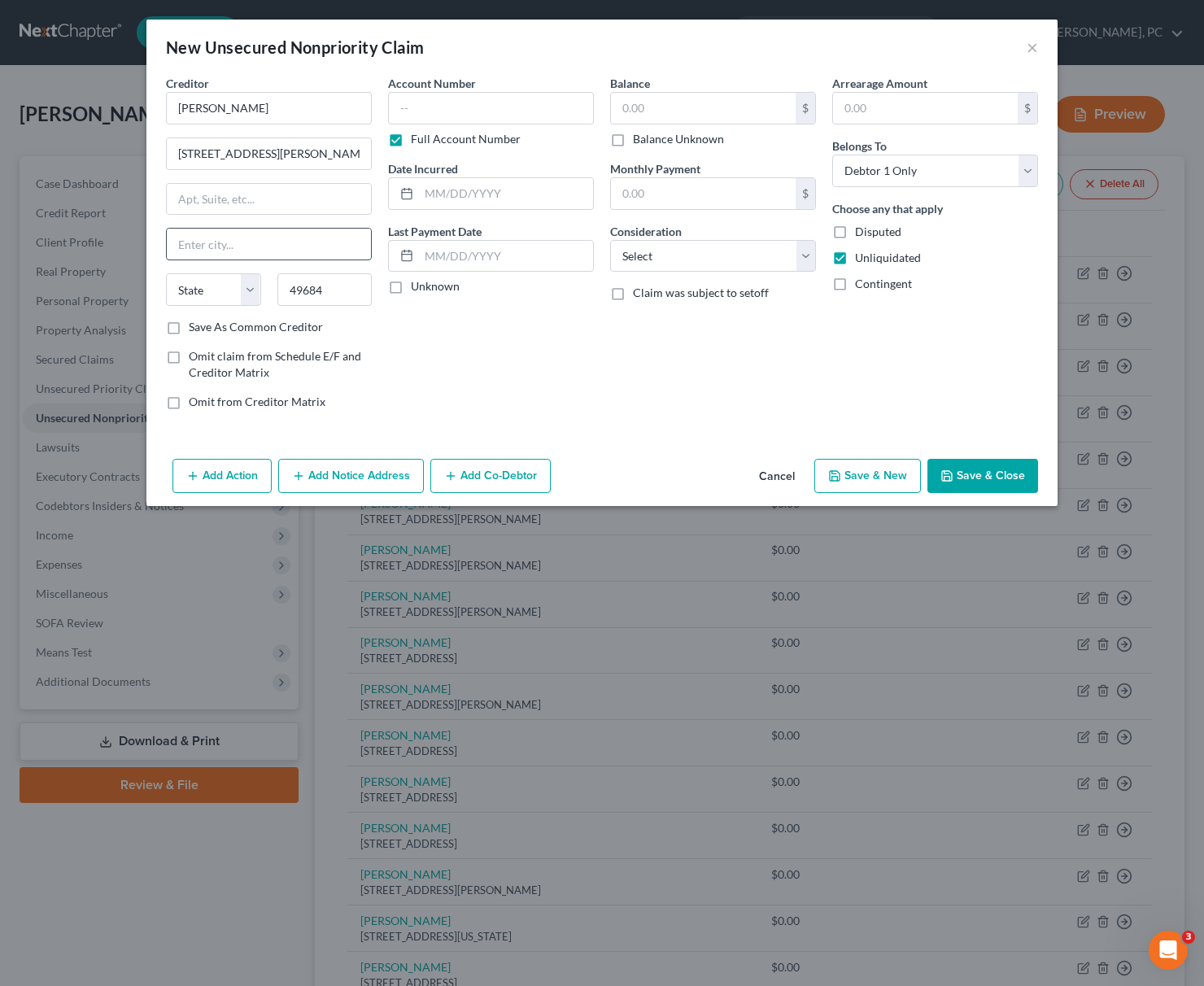
select select "23"
click at [610, 240] on select "Select Cable / Satellite Services Collection Agency Credit Card Debt Debt Couns…" at bounding box center [712, 257] width 206 height 33
select select "14"
click option "Other" at bounding box center [0, 0] width 0 height 0
click at [630, 321] on input "text" at bounding box center [712, 318] width 204 height 31
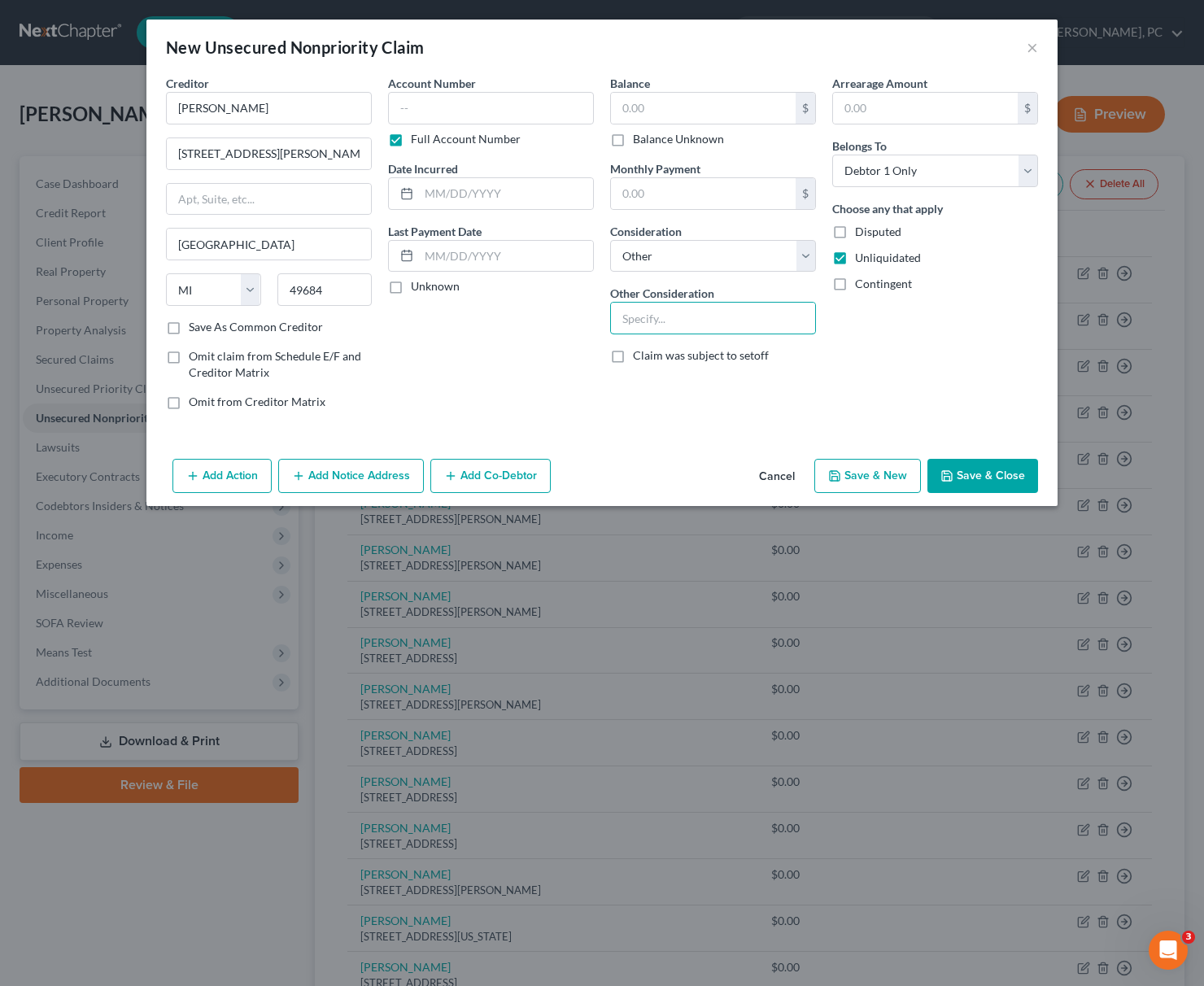
paste input "Business debt"
type input "Business debt"
click at [855, 233] on label "Disputed" at bounding box center [878, 232] width 47 height 16
click at [861, 233] on input "Disputed" at bounding box center [866, 229] width 10 height 10
checkbox input "true"
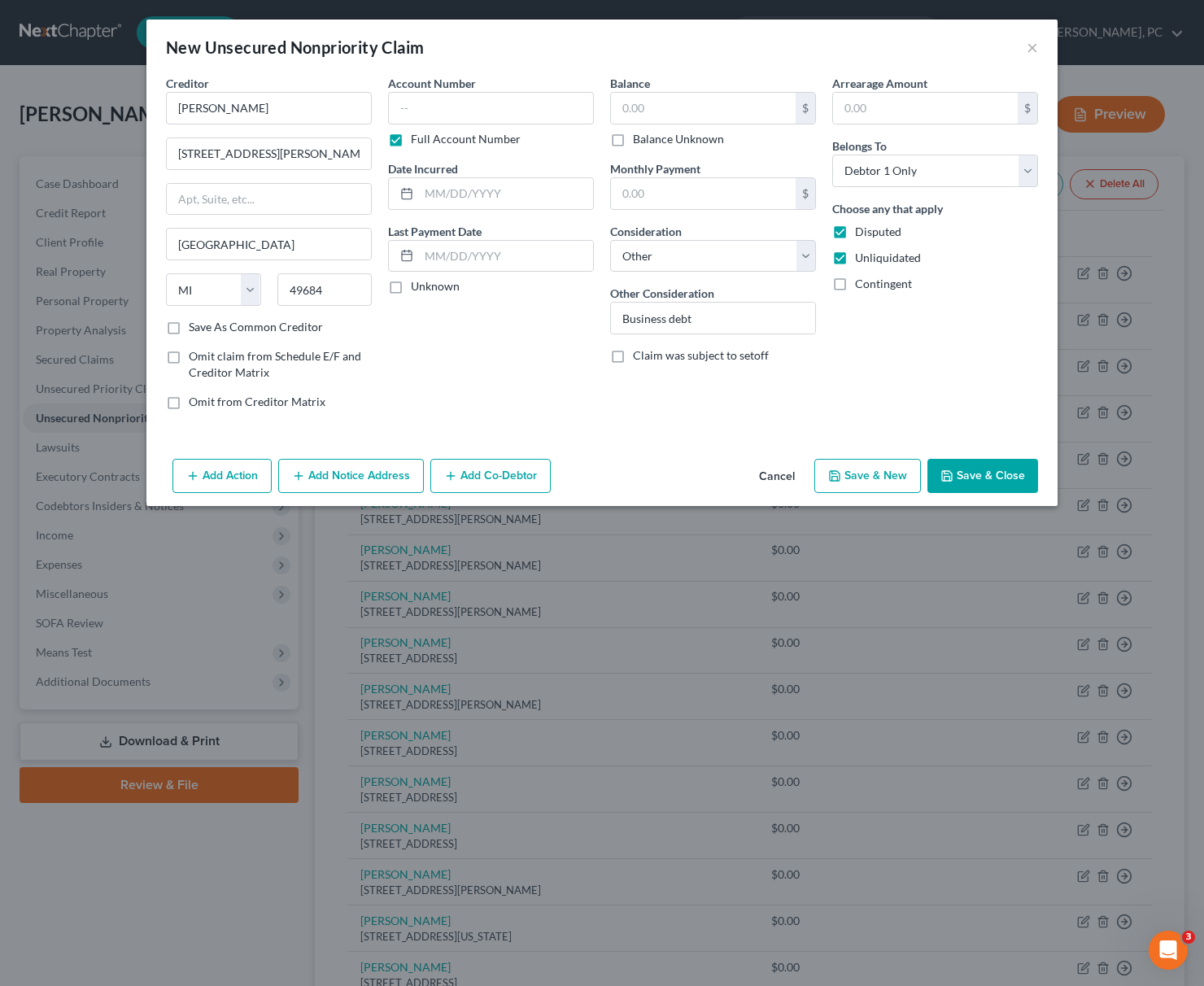
click at [865, 475] on button "Save & New" at bounding box center [867, 476] width 107 height 34
select select "0"
click at [244, 109] on input "text" at bounding box center [269, 109] width 206 height 33
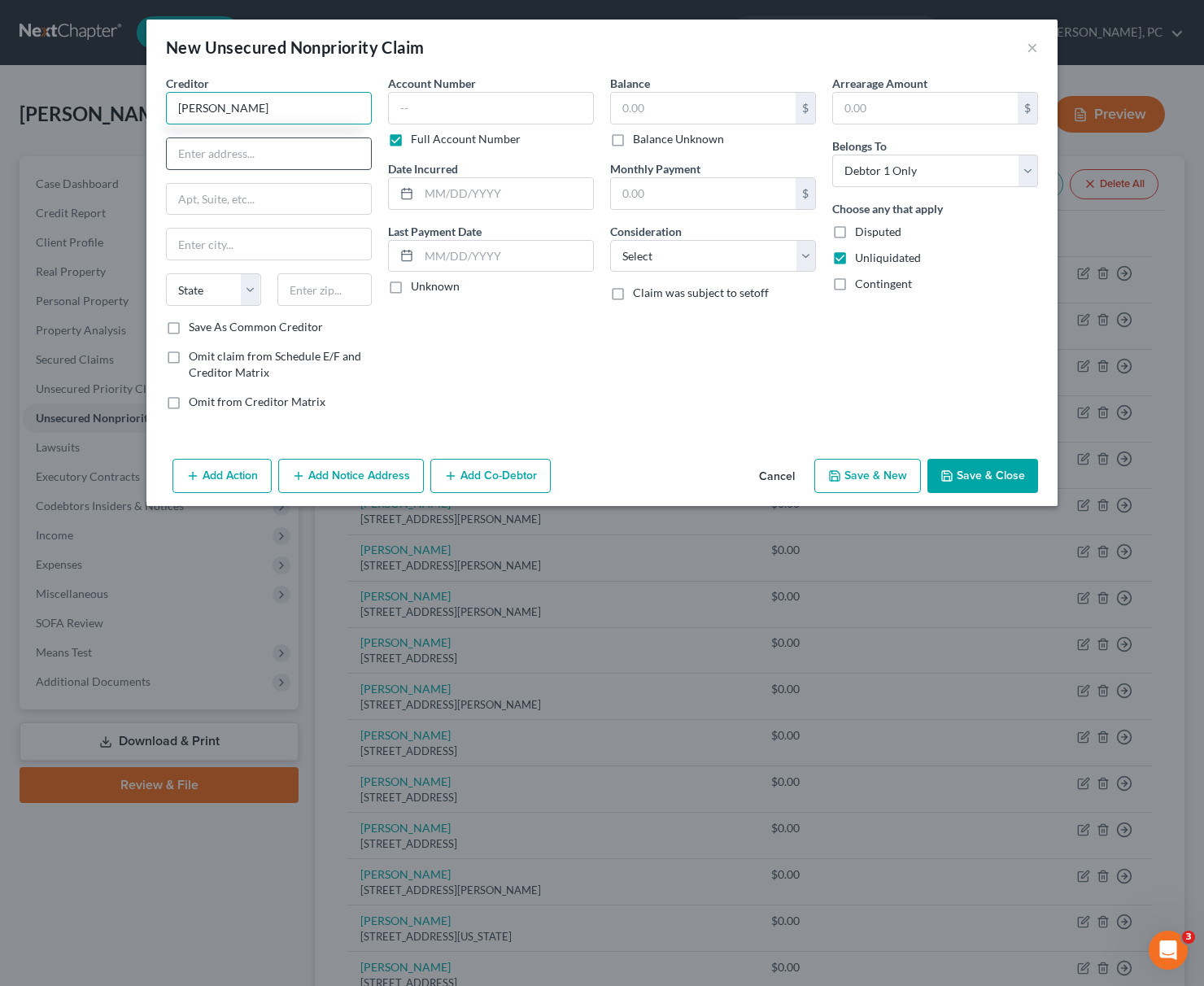
type input "[PERSON_NAME]"
click at [209, 150] on input "text" at bounding box center [269, 154] width 204 height 31
type input "[STREET_ADDRESS]"
click at [326, 285] on input "text" at bounding box center [325, 289] width 95 height 33
type input "49653"
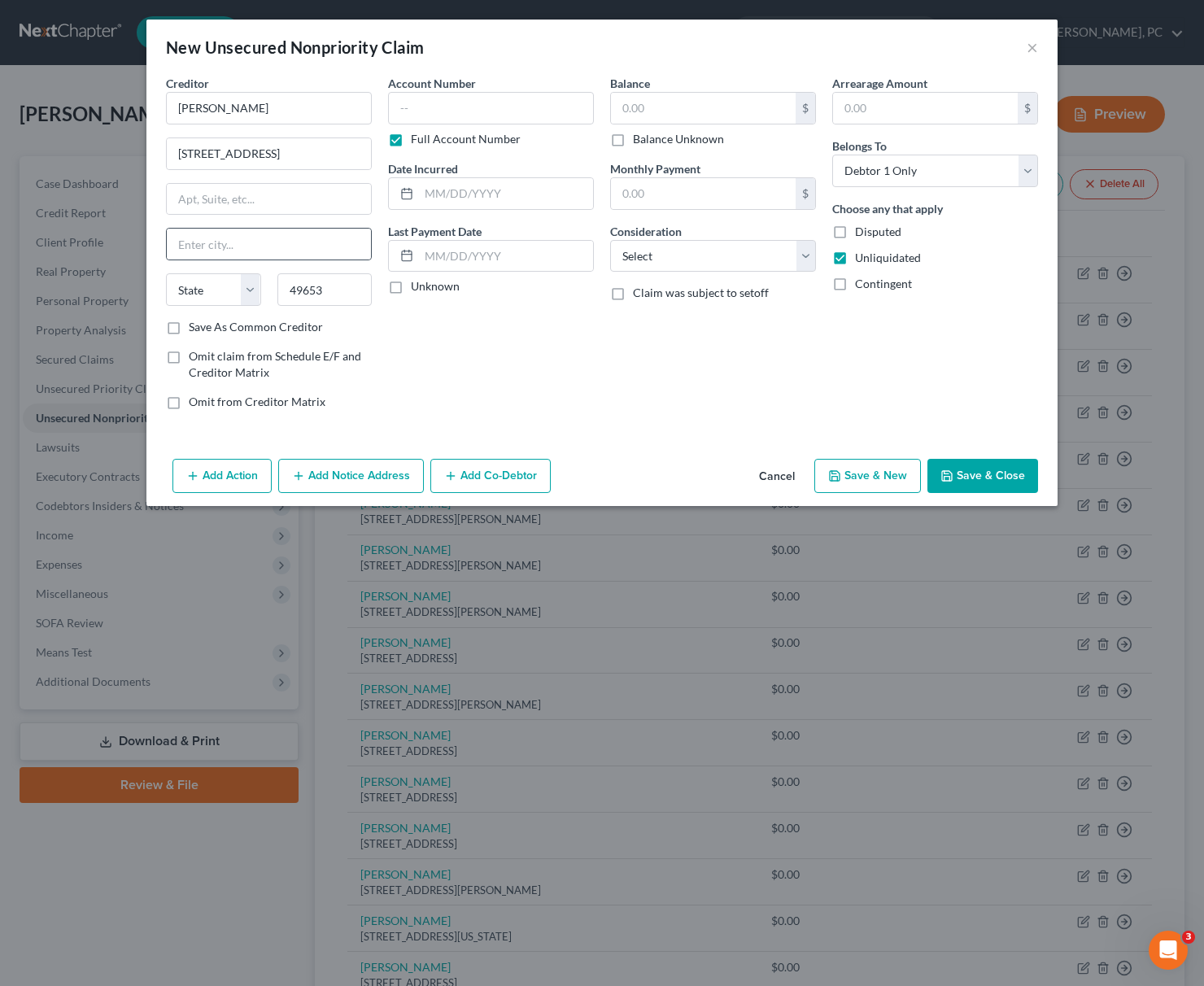
type input "[GEOGRAPHIC_DATA]"
select select "23"
click at [258, 228] on div "[GEOGRAPHIC_DATA]" at bounding box center [269, 244] width 206 height 33
click at [610, 240] on select "Select Cable / Satellite Services Collection Agency Credit Card Debt Debt Couns…" at bounding box center [712, 257] width 206 height 33
select select "14"
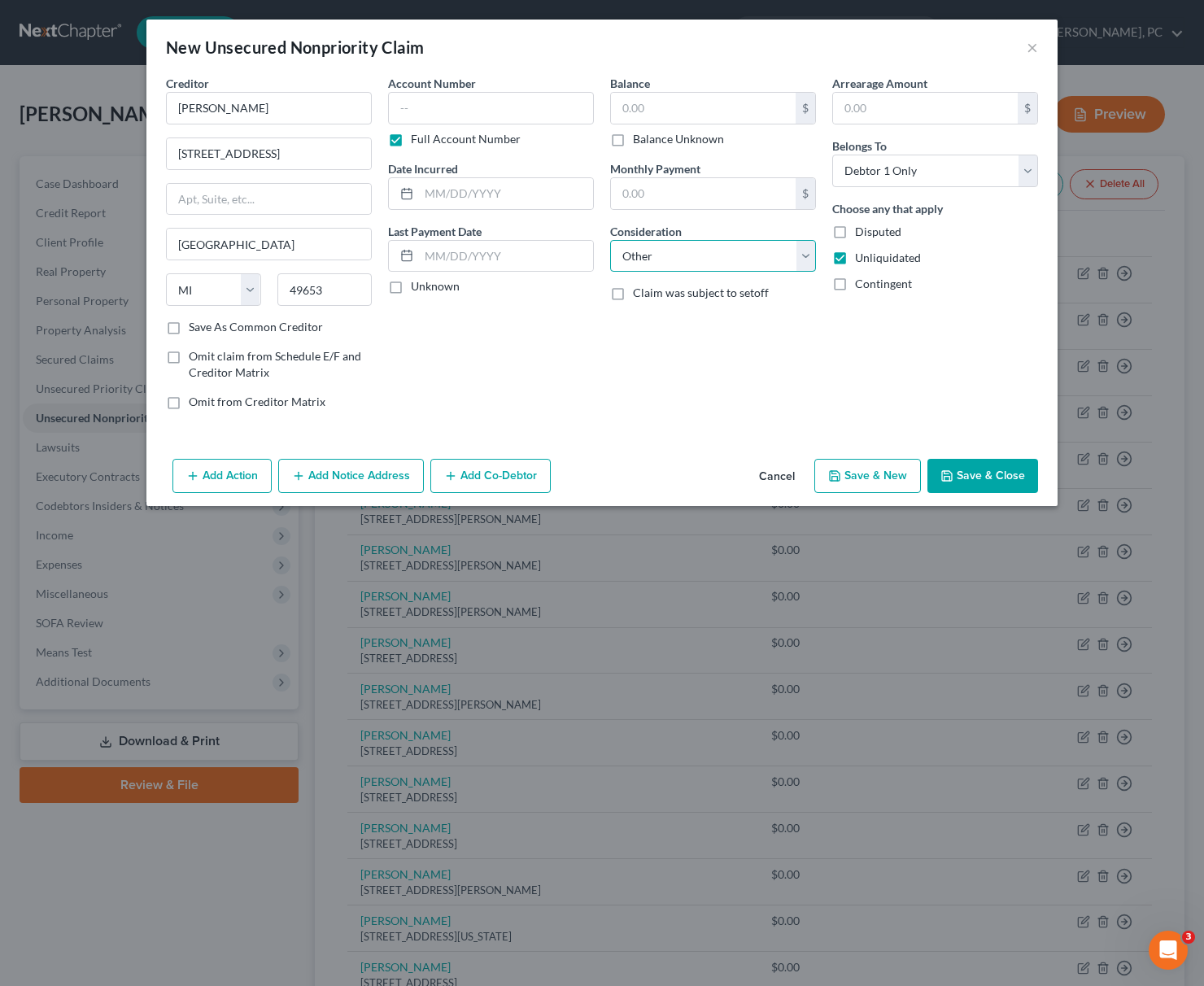
click option "Other" at bounding box center [0, 0] width 0 height 0
click at [617, 319] on input "text" at bounding box center [712, 318] width 204 height 31
paste input "Business debt"
type input "Business debt"
click at [855, 232] on label "Disputed" at bounding box center [878, 232] width 47 height 16
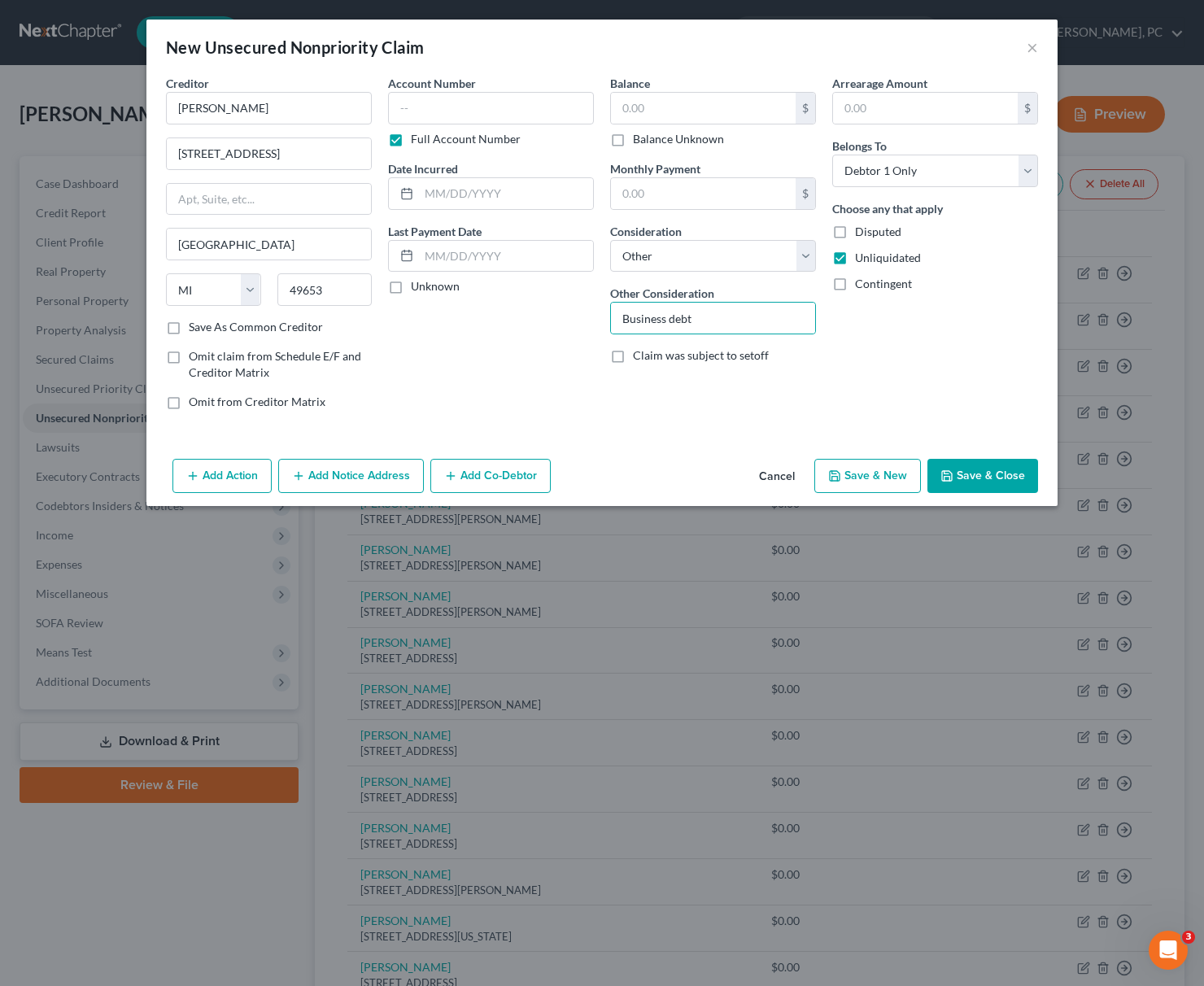
click at [861, 232] on input "Disputed" at bounding box center [866, 229] width 10 height 10
checkbox input "true"
click at [860, 476] on button "Save & New" at bounding box center [867, 476] width 107 height 34
select select "0"
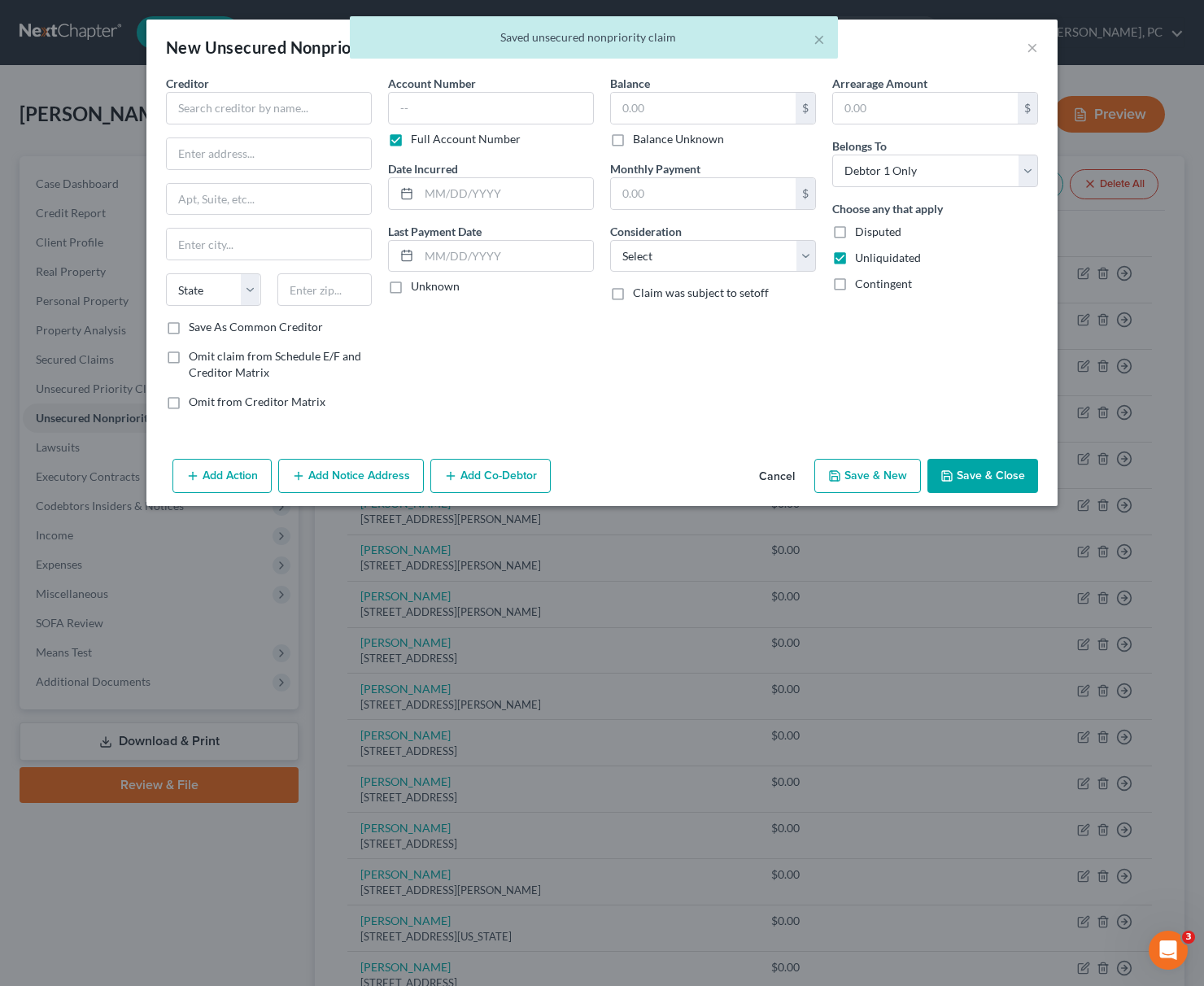
type input "0.00"
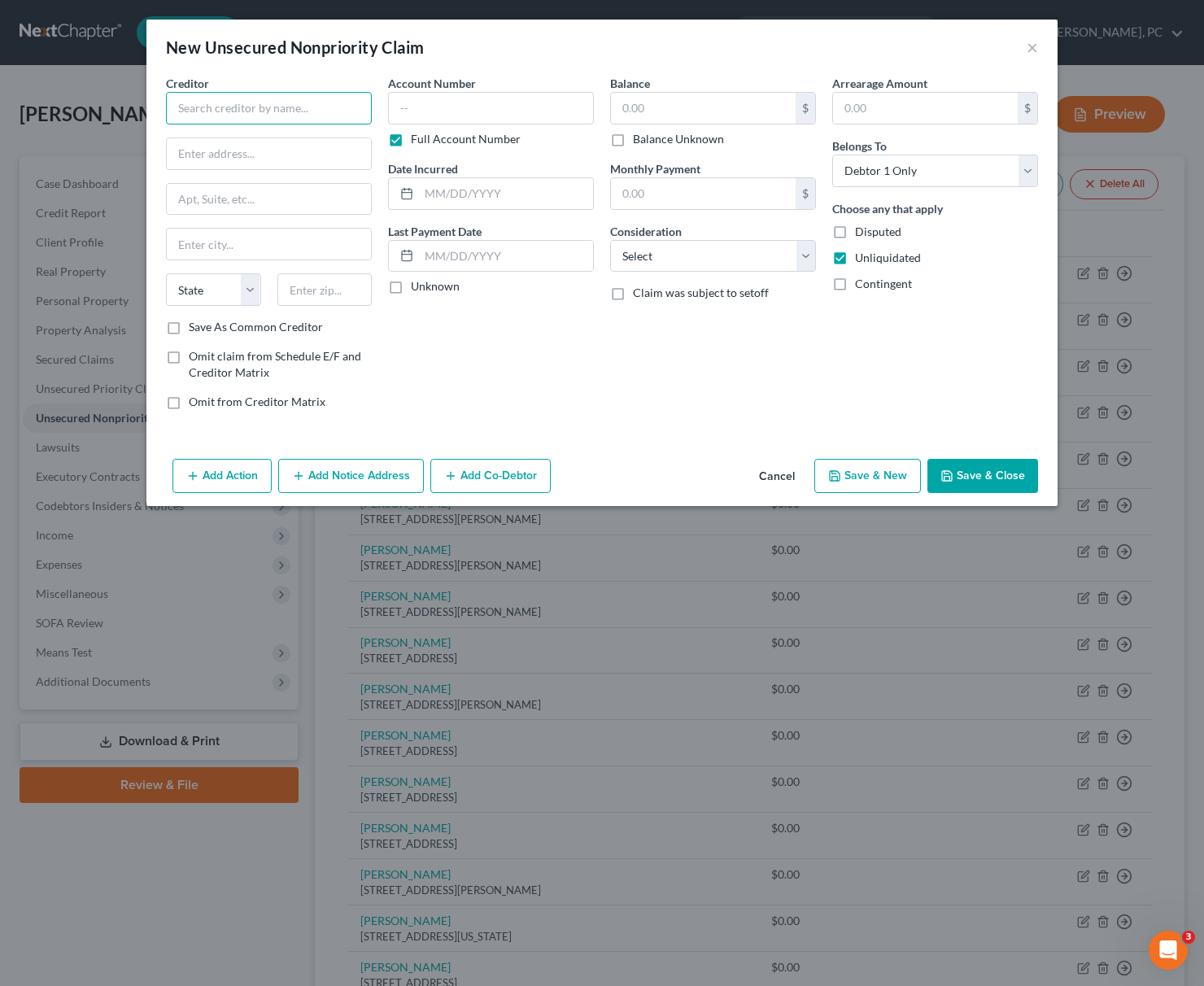
click at [211, 109] on input "text" at bounding box center [269, 109] width 206 height 33
type input "[PERSON_NAME]"
click at [187, 163] on input "text" at bounding box center [269, 154] width 204 height 31
type input "[STREET_ADDRESS][PERSON_NAME]"
click at [313, 287] on input "text" at bounding box center [325, 289] width 95 height 33
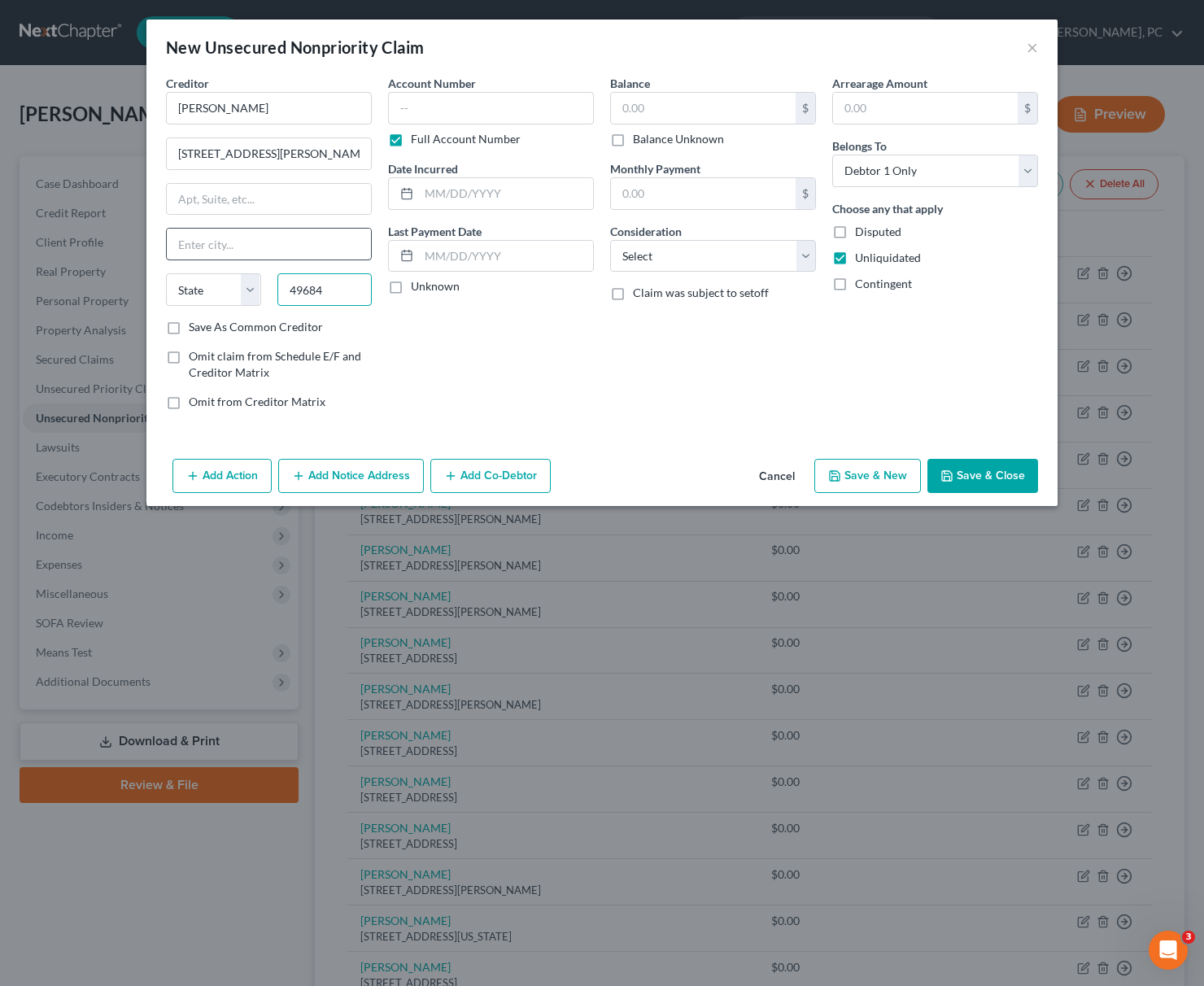
type input "49684"
click at [202, 230] on input "text" at bounding box center [269, 244] width 204 height 31
type input "[GEOGRAPHIC_DATA]"
select select "23"
click at [610, 240] on select "Select Cable / Satellite Services Collection Agency Credit Card Debt Debt Couns…" at bounding box center [712, 257] width 206 height 33
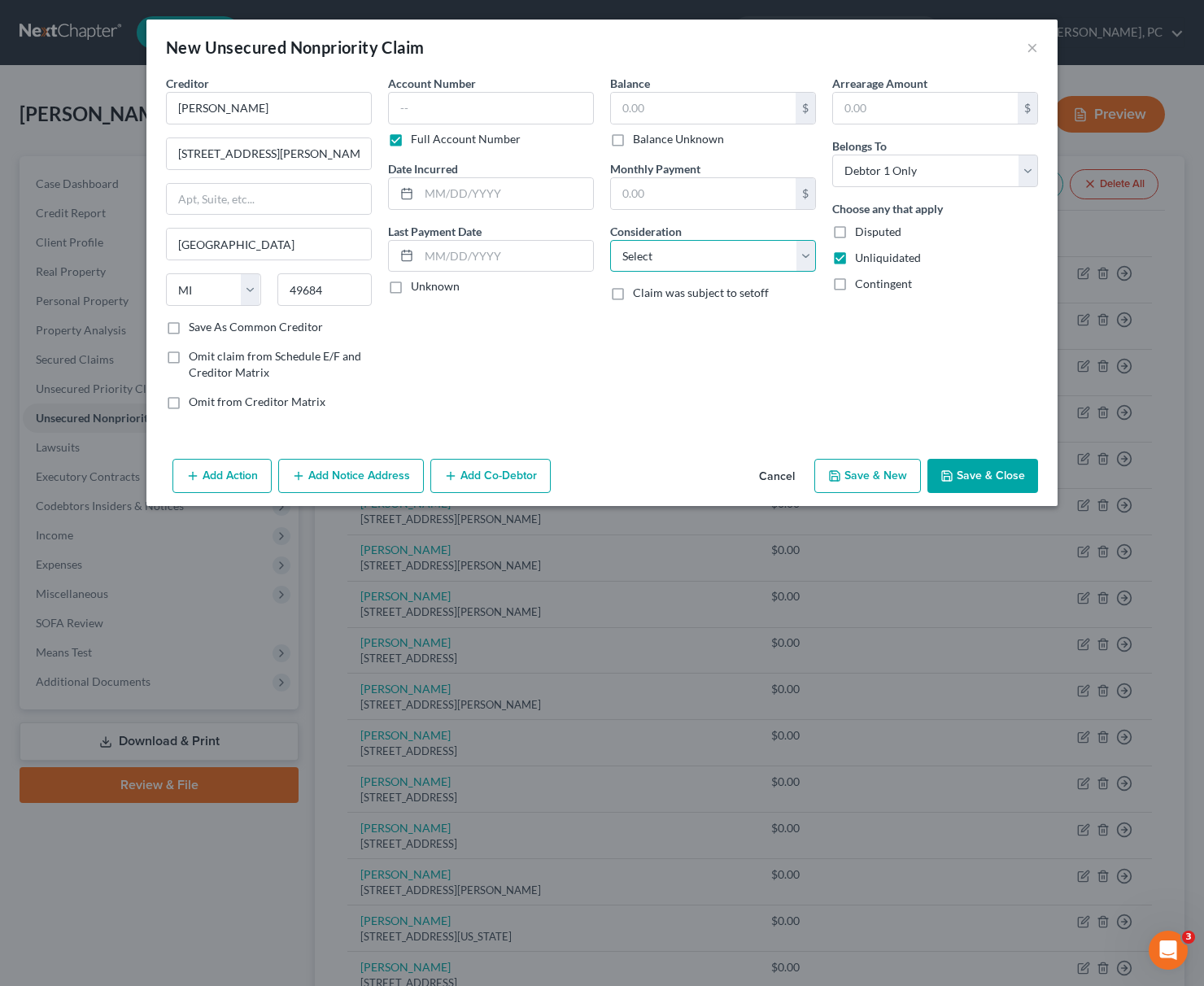
select select "14"
click option "Other" at bounding box center [0, 0] width 0 height 0
click at [656, 311] on input "text" at bounding box center [712, 318] width 204 height 31
paste input "Business debt"
type input "Business debt"
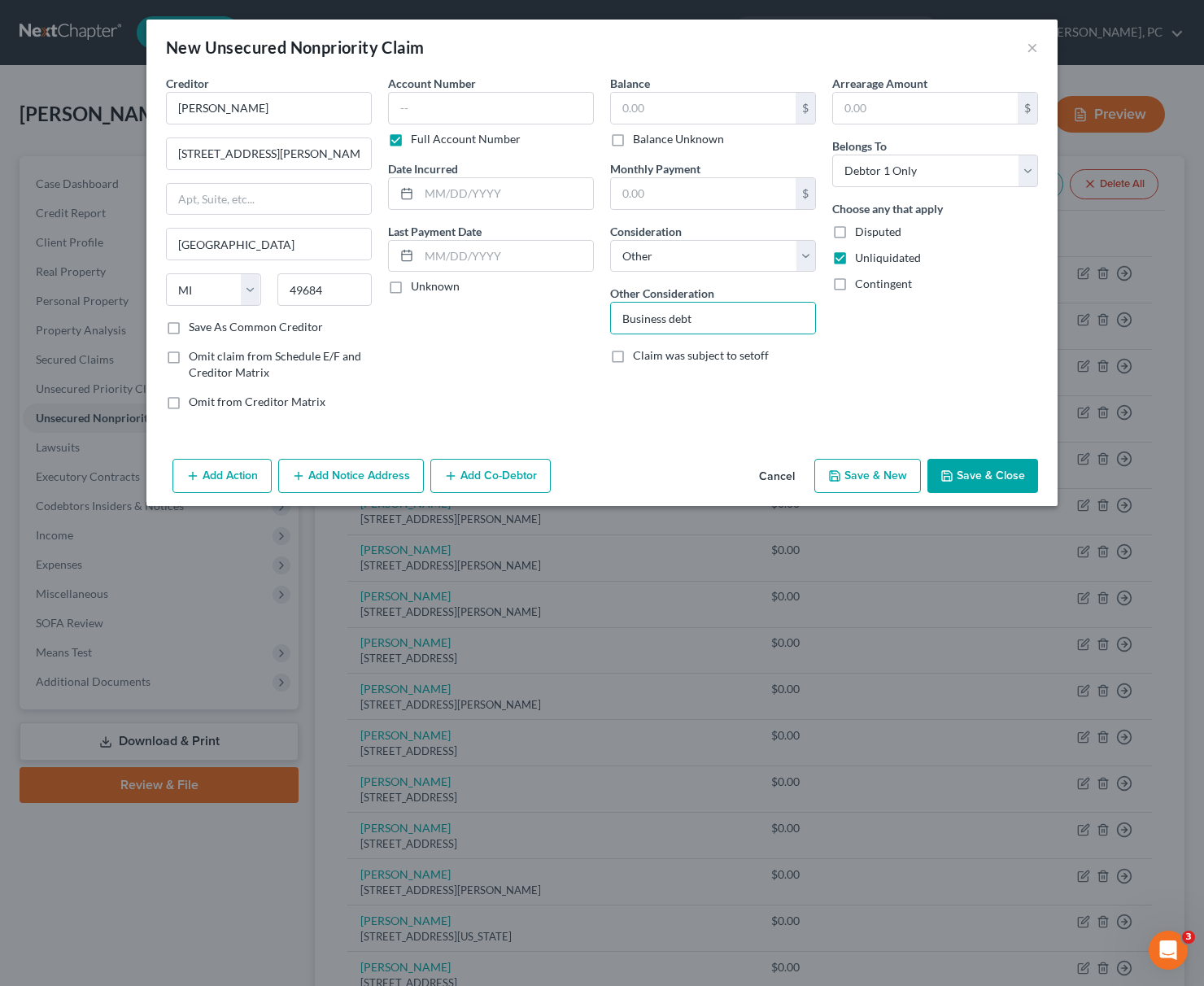
click at [855, 233] on label "Disputed" at bounding box center [878, 232] width 47 height 16
click at [861, 233] on input "Disputed" at bounding box center [866, 229] width 10 height 10
checkbox input "true"
click at [877, 474] on button "Save & New" at bounding box center [867, 476] width 107 height 34
select select "0"
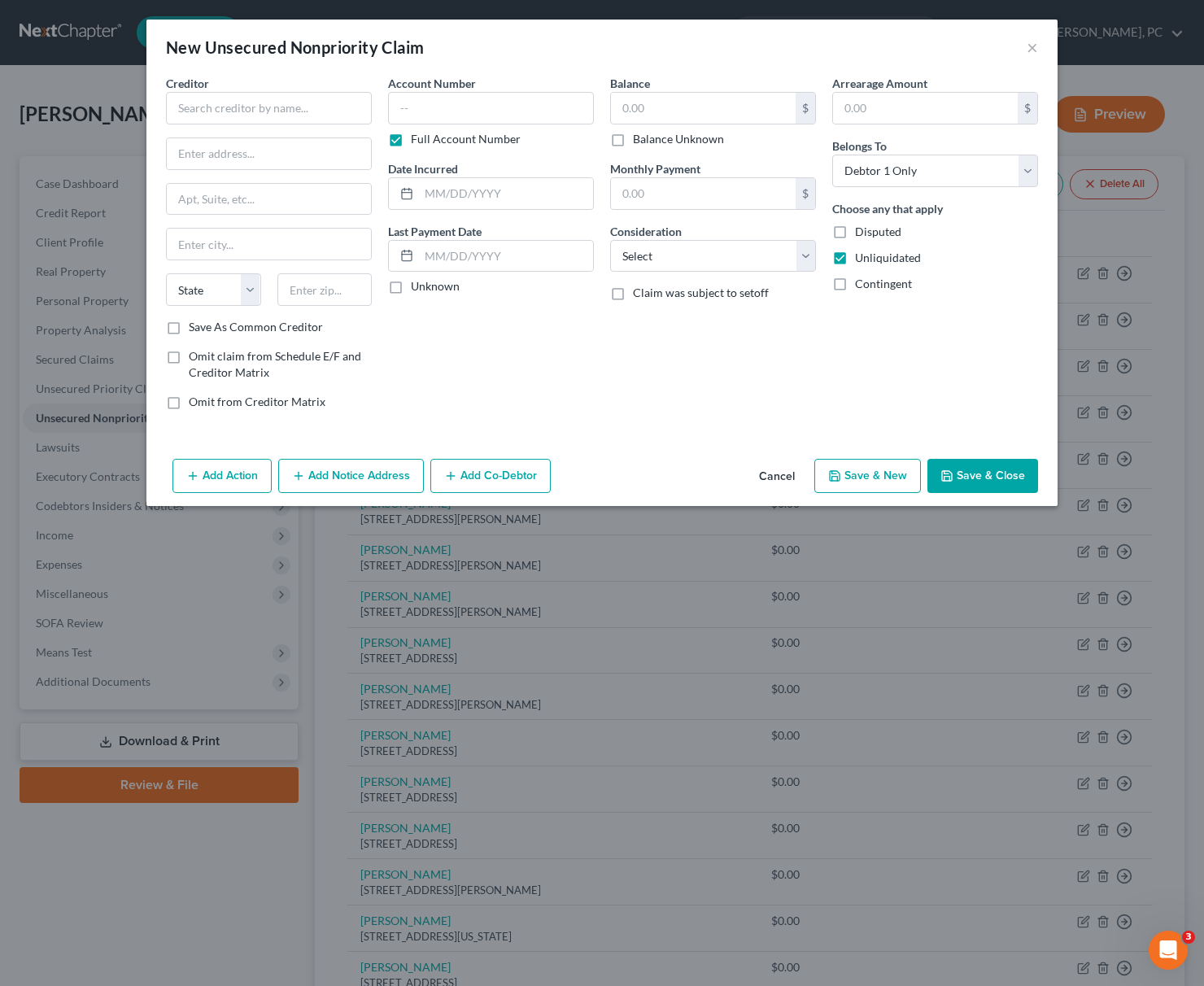
type input "0.00"
click at [193, 112] on input "text" at bounding box center [269, 109] width 206 height 33
type input "[PERSON_NAME]"
click at [189, 157] on input "text" at bounding box center [269, 154] width 204 height 31
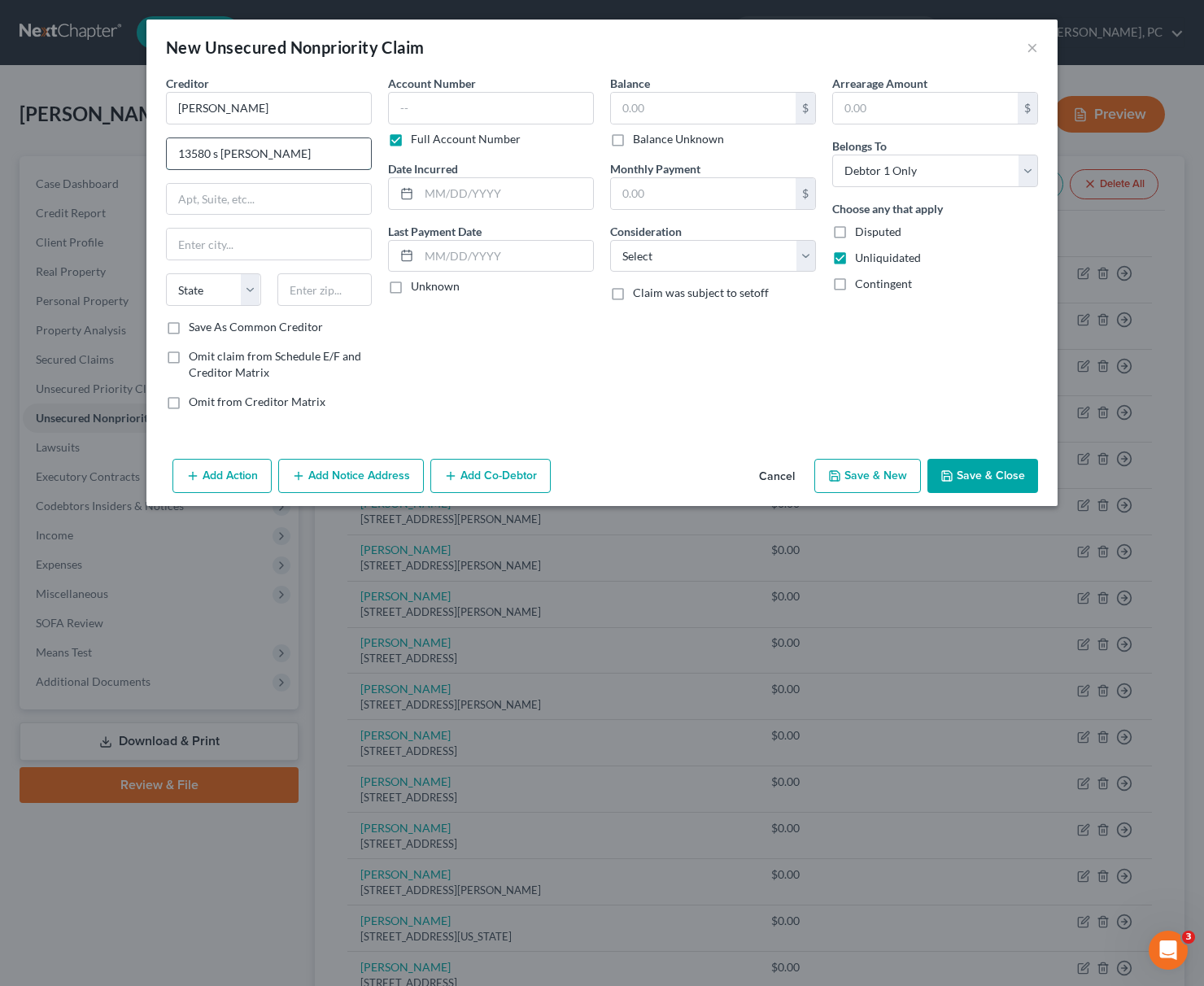
click at [213, 152] on input "13580 s [PERSON_NAME]" at bounding box center [269, 154] width 204 height 31
type input "13580 S [PERSON_NAME]"
click at [294, 295] on input "text" at bounding box center [325, 289] width 95 height 33
type input "49684"
click at [240, 245] on input "text" at bounding box center [269, 244] width 204 height 31
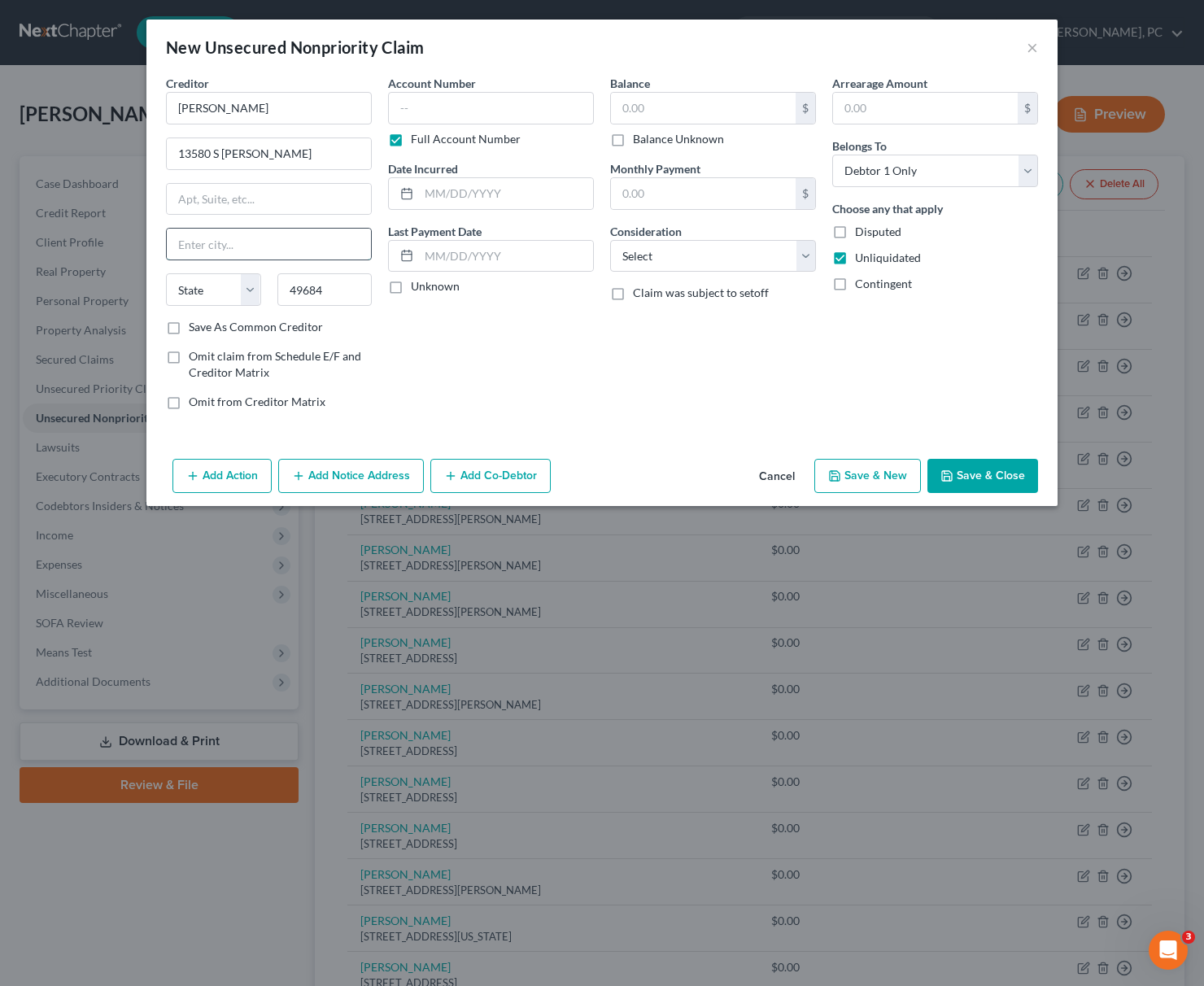
type input "[GEOGRAPHIC_DATA]"
select select "23"
click at [610, 240] on select "Select Cable / Satellite Services Collection Agency Credit Card Debt Debt Couns…" at bounding box center [712, 257] width 206 height 33
select select "14"
click option "Other" at bounding box center [0, 0] width 0 height 0
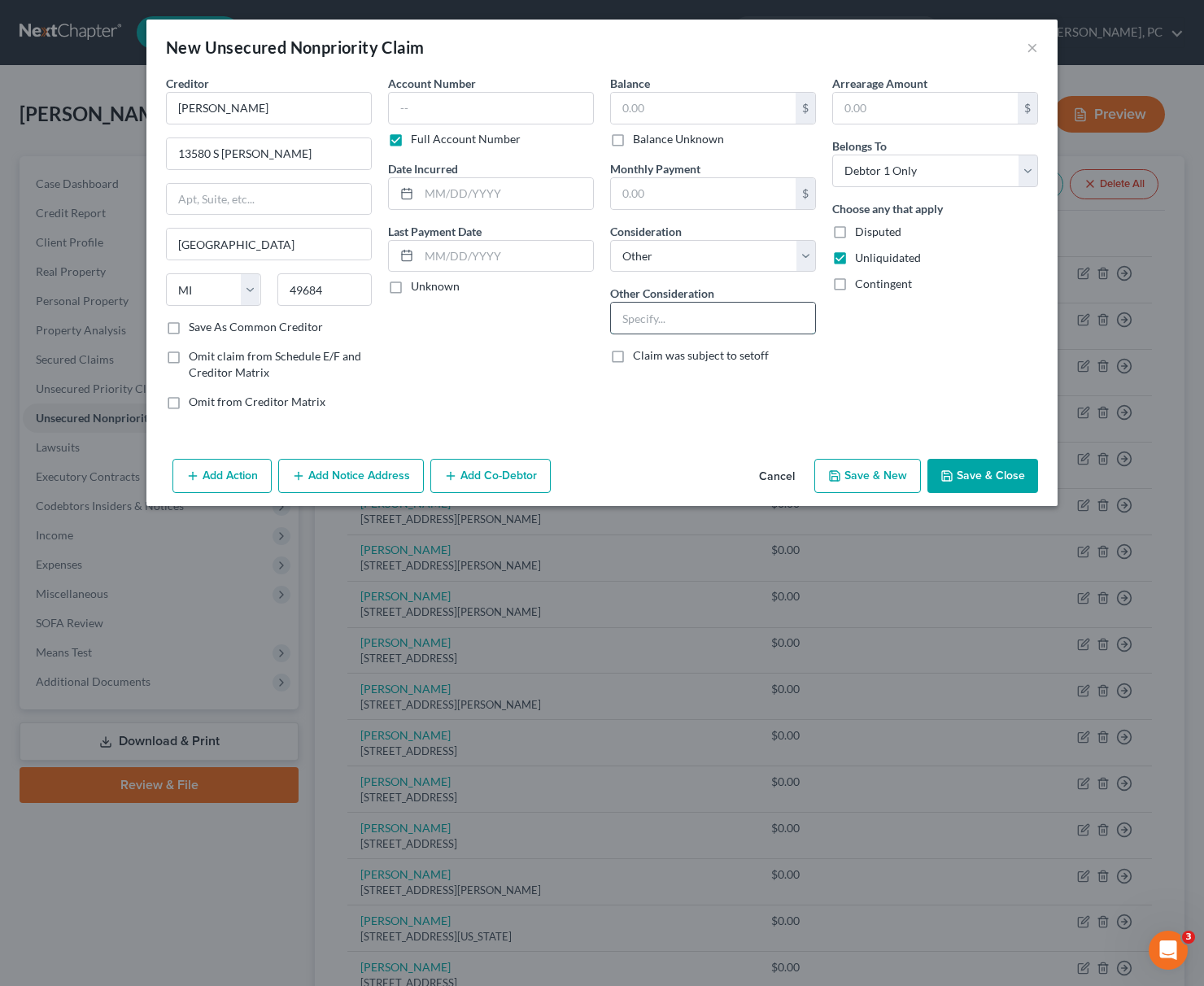
click at [627, 323] on input "text" at bounding box center [712, 318] width 204 height 31
paste input "Business debt"
type input "Business debt"
click at [855, 235] on label "Disputed" at bounding box center [878, 232] width 47 height 16
click at [861, 234] on input "Disputed" at bounding box center [866, 229] width 10 height 10
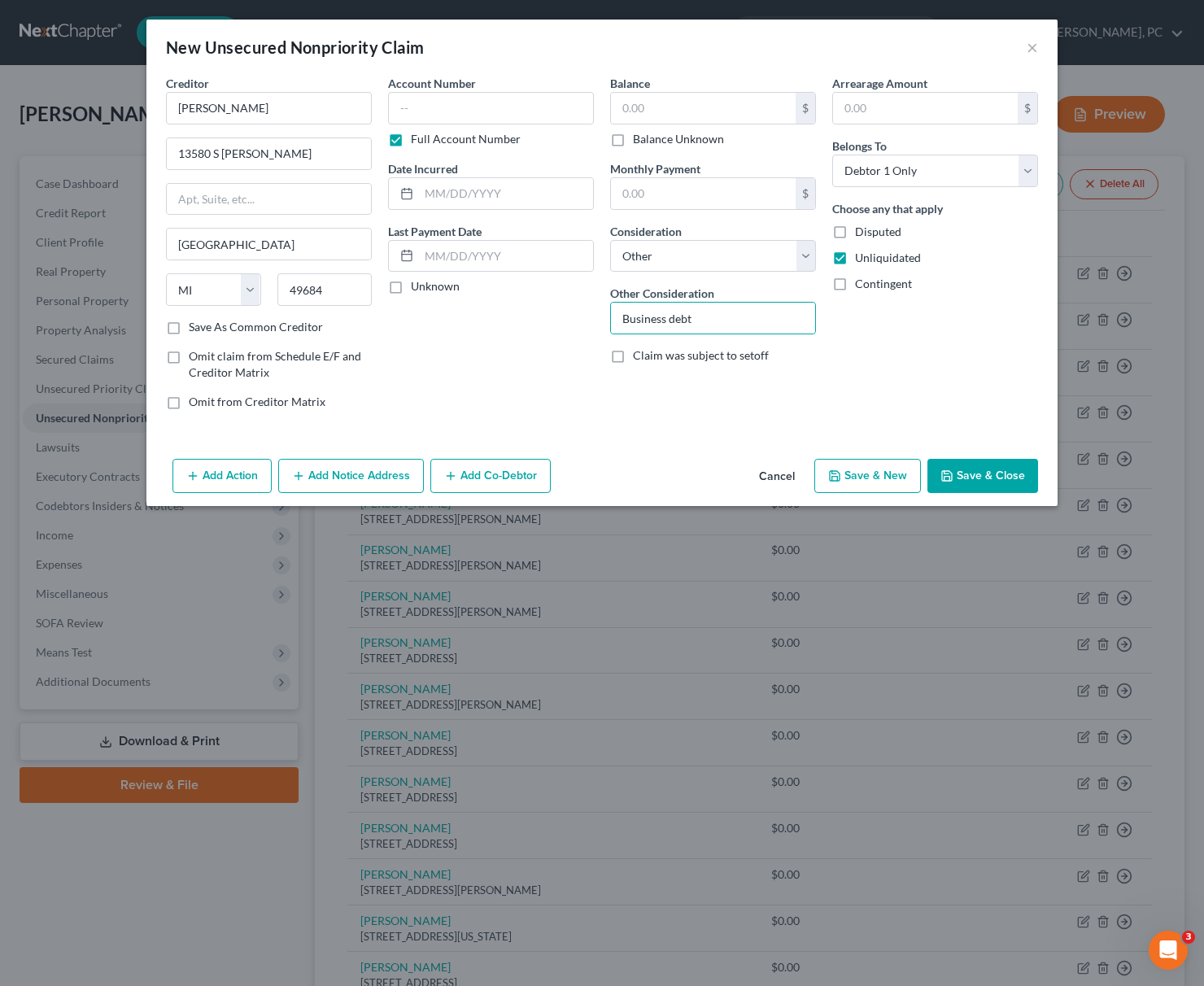
checkbox input "true"
click at [886, 482] on button "Save & New" at bounding box center [867, 476] width 107 height 34
select select "0"
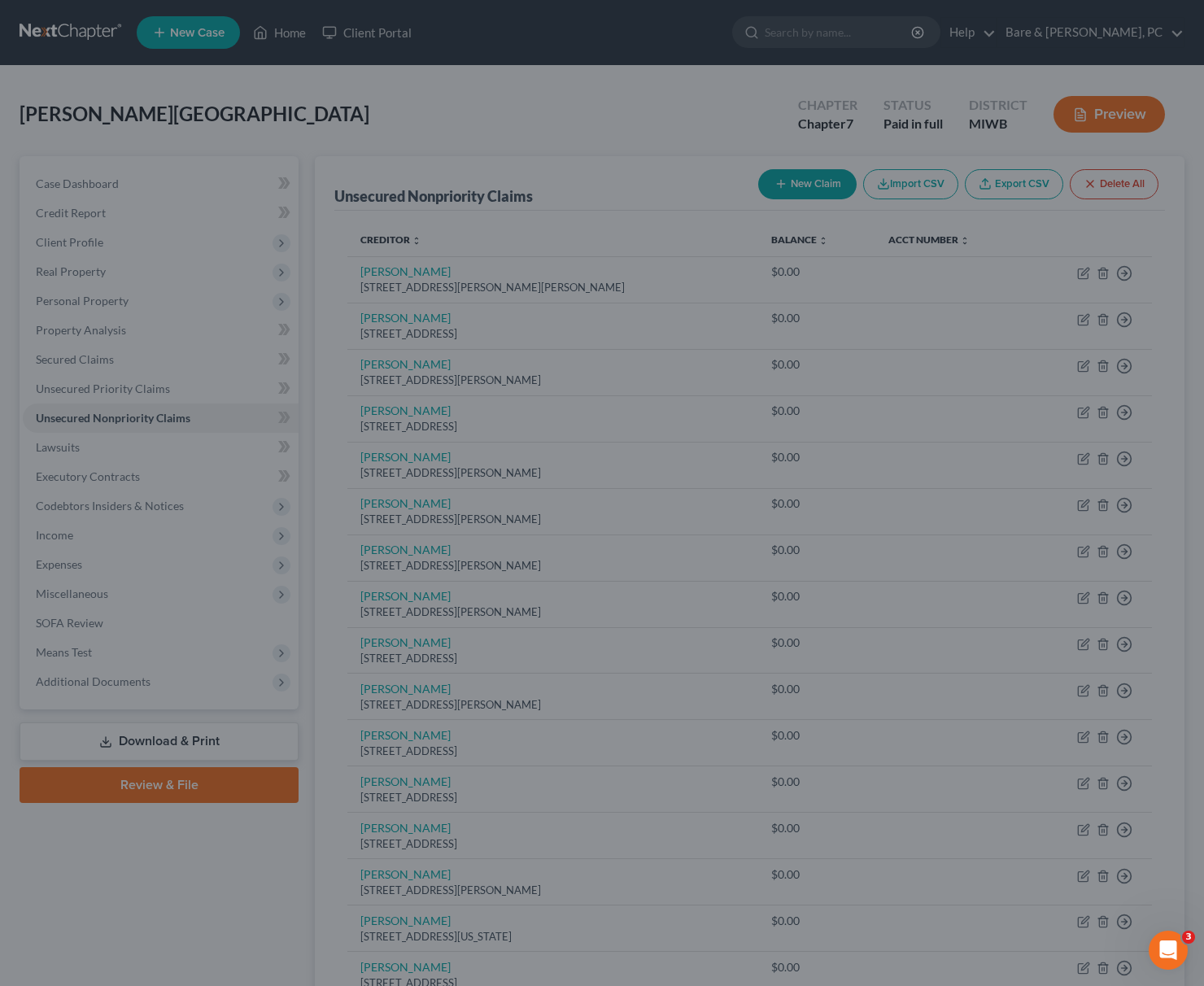
type input "0.00"
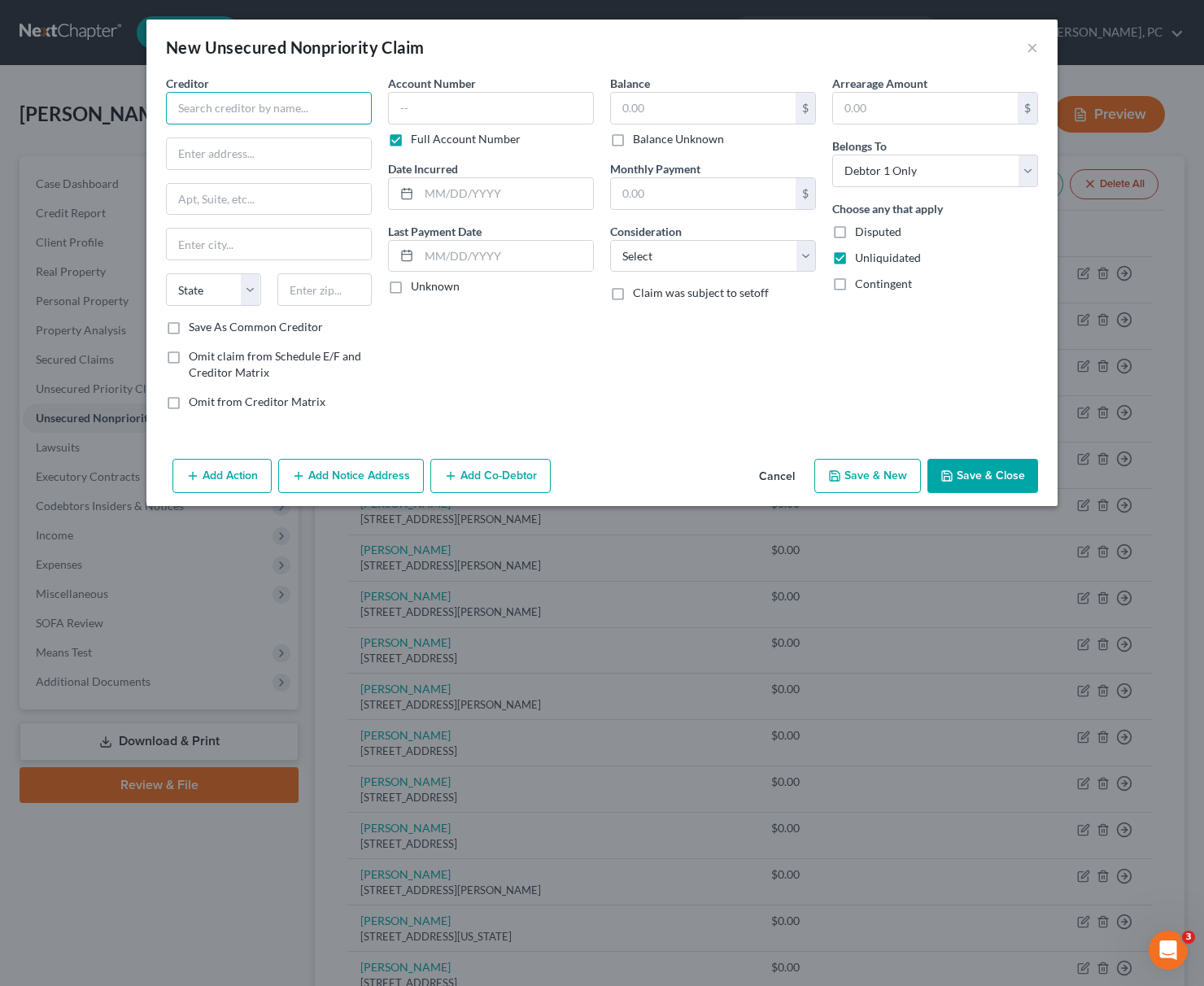
click at [180, 109] on input "text" at bounding box center [269, 109] width 206 height 33
type input "[PERSON_NAME]"
click at [183, 155] on input "text" at bounding box center [269, 154] width 204 height 31
type input "[STREET_ADDRESS][PERSON_NAME]"
click at [320, 295] on input "text" at bounding box center [325, 289] width 95 height 33
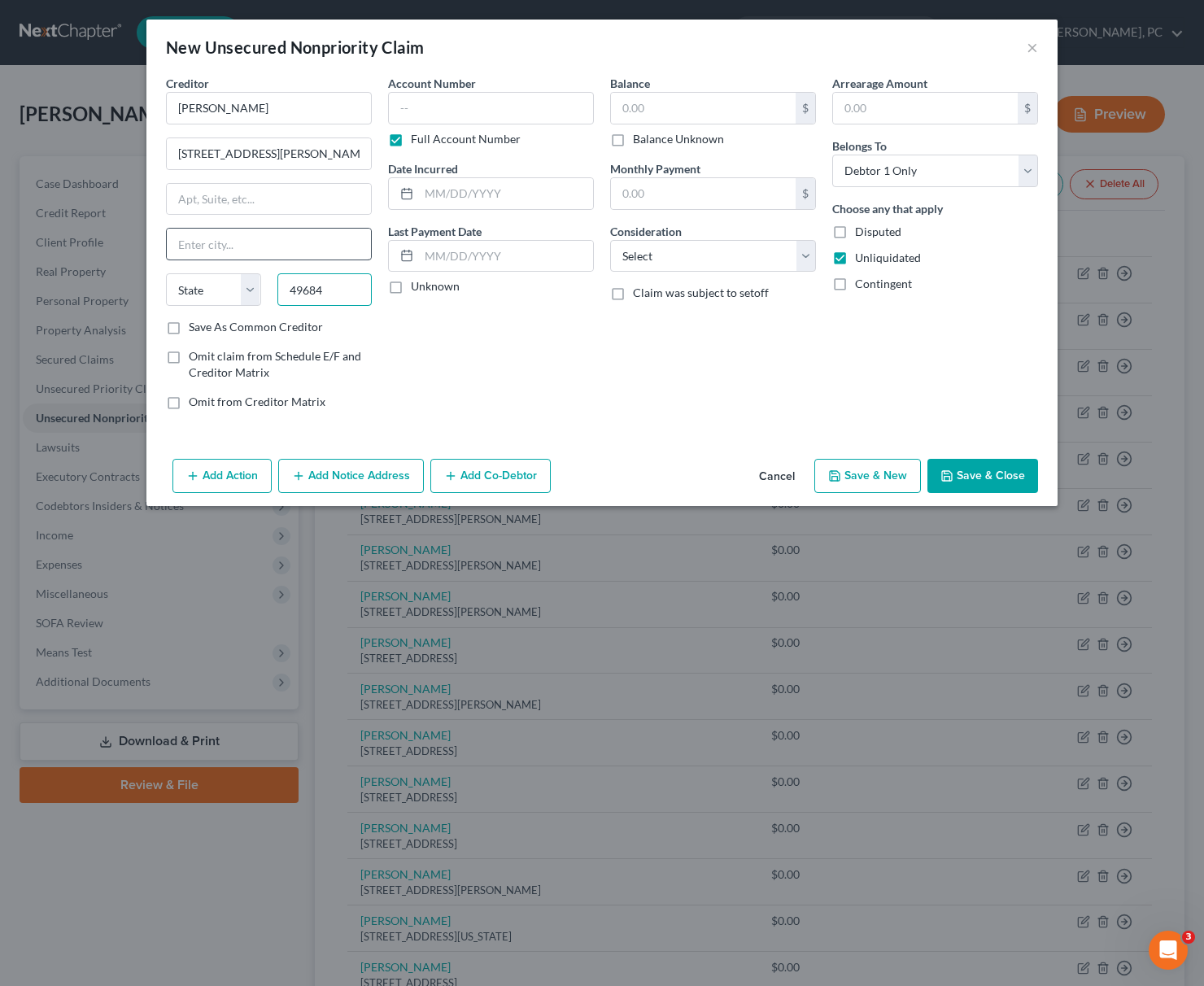
type input "49684"
click at [189, 243] on input "text" at bounding box center [269, 244] width 204 height 31
type input "[GEOGRAPHIC_DATA]"
select select "23"
click at [610, 240] on select "Select Cable / Satellite Services Collection Agency Credit Card Debt Debt Couns…" at bounding box center [712, 257] width 206 height 33
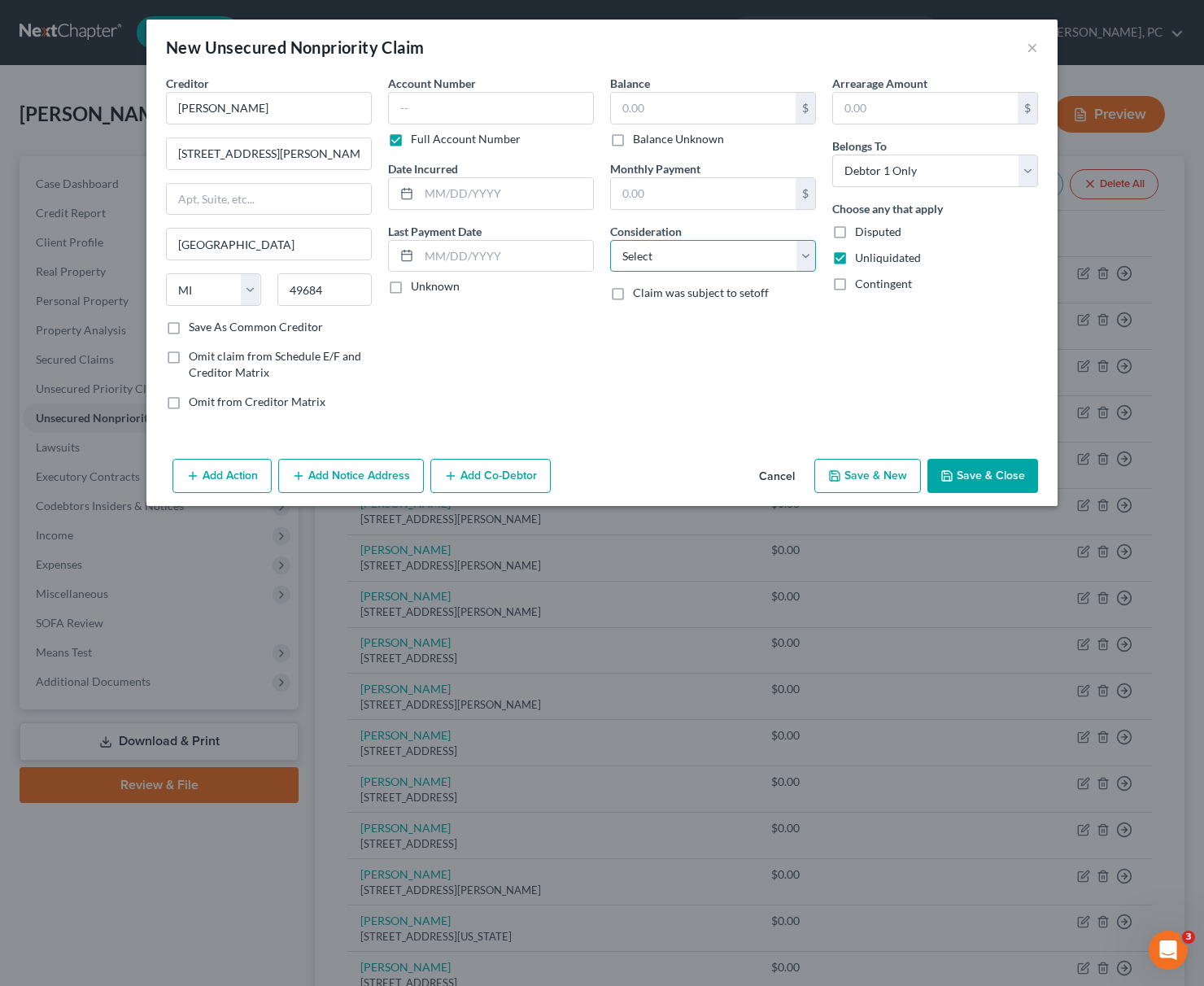
select select "14"
click option "Other" at bounding box center [0, 0] width 0 height 0
click at [629, 314] on input "text" at bounding box center [712, 318] width 204 height 31
paste input "Business debt"
type input "Business debt"
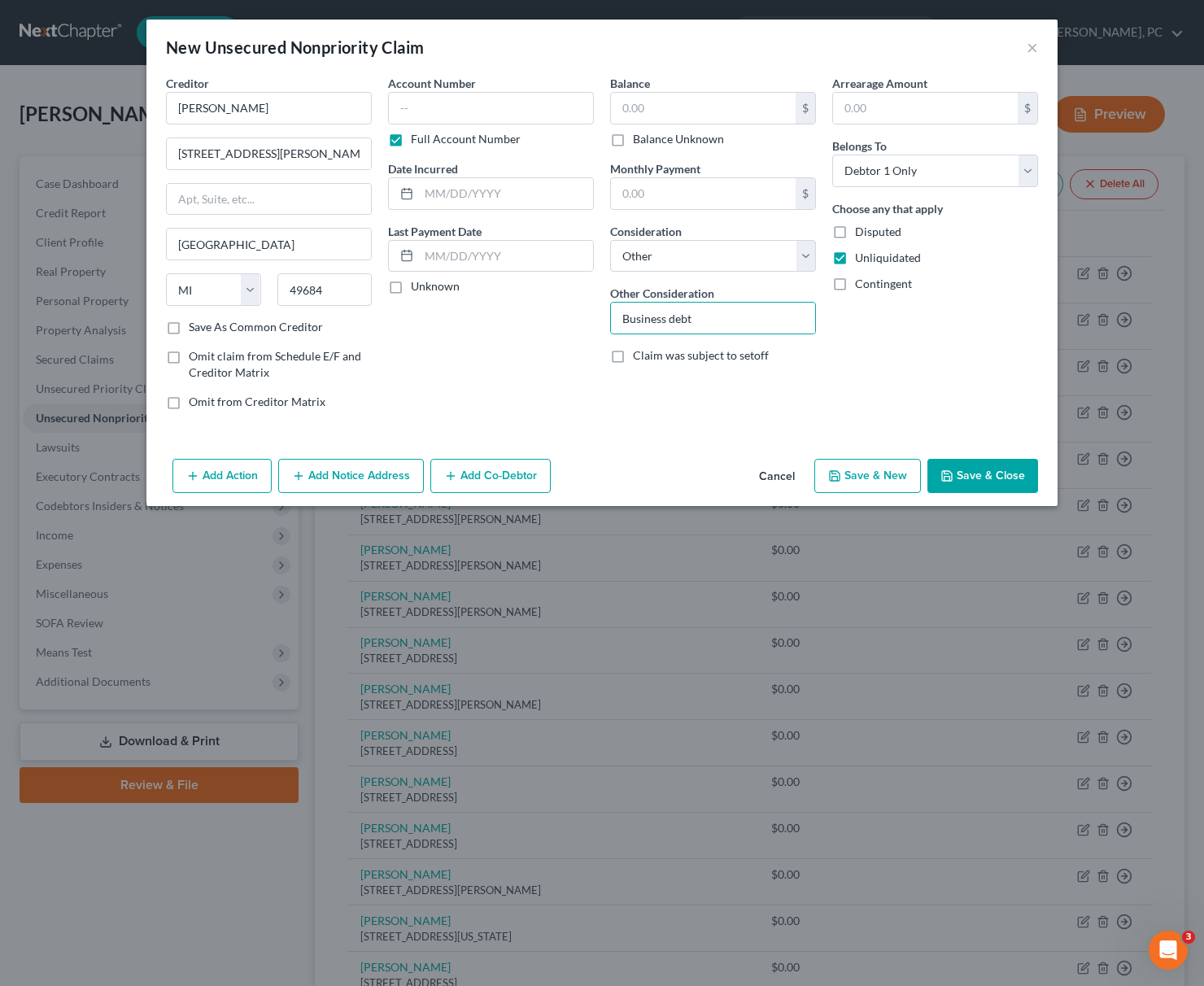
click at [855, 232] on label "Disputed" at bounding box center [878, 232] width 47 height 16
click at [861, 232] on input "Disputed" at bounding box center [866, 229] width 10 height 10
checkbox input "true"
click at [865, 480] on button "Save & New" at bounding box center [867, 476] width 107 height 34
select select "0"
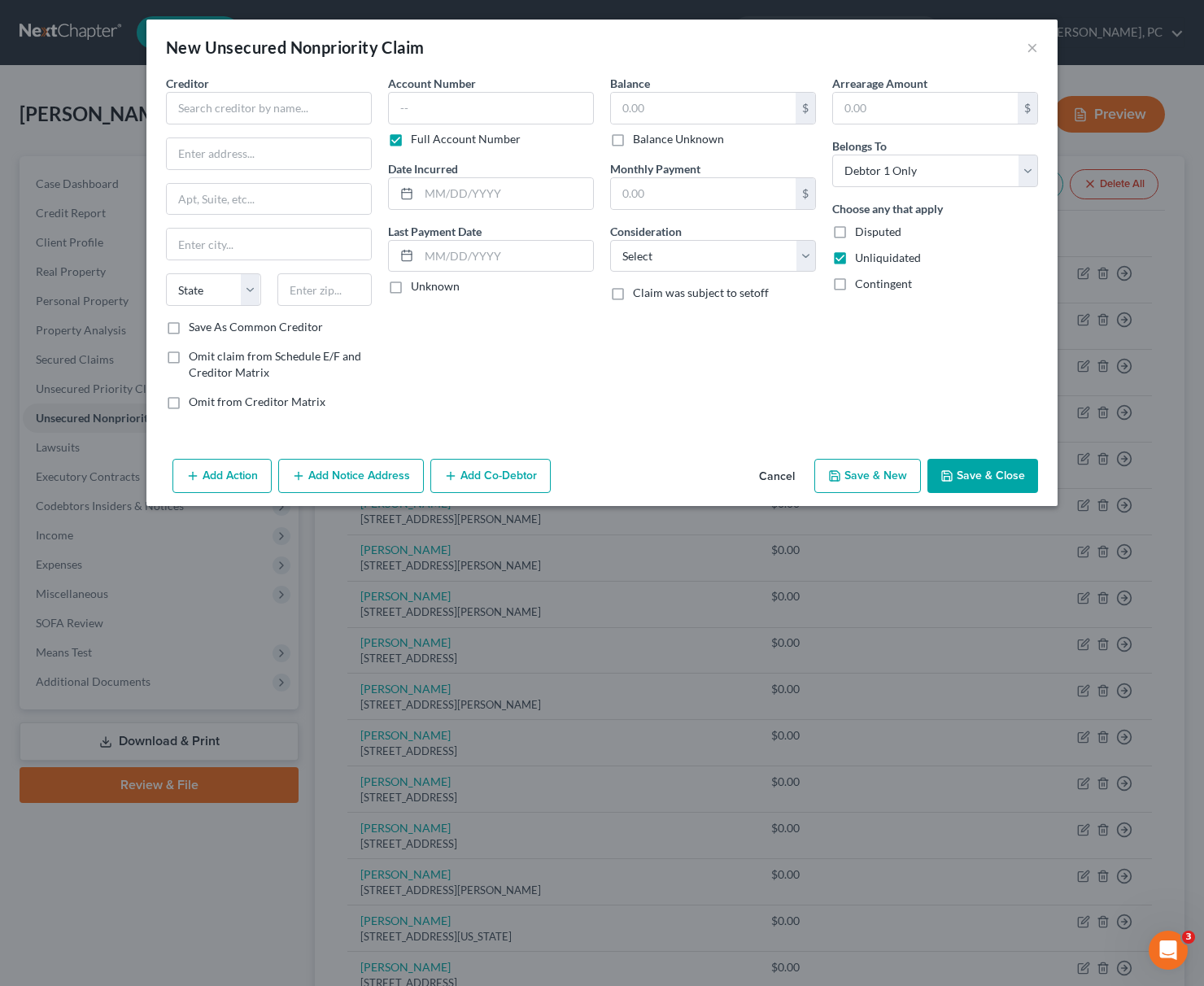
type input "0.00"
click at [193, 109] on input "text" at bounding box center [269, 109] width 206 height 33
type input "[PERSON_NAME]"
type input "[STREET_ADDRESS]"
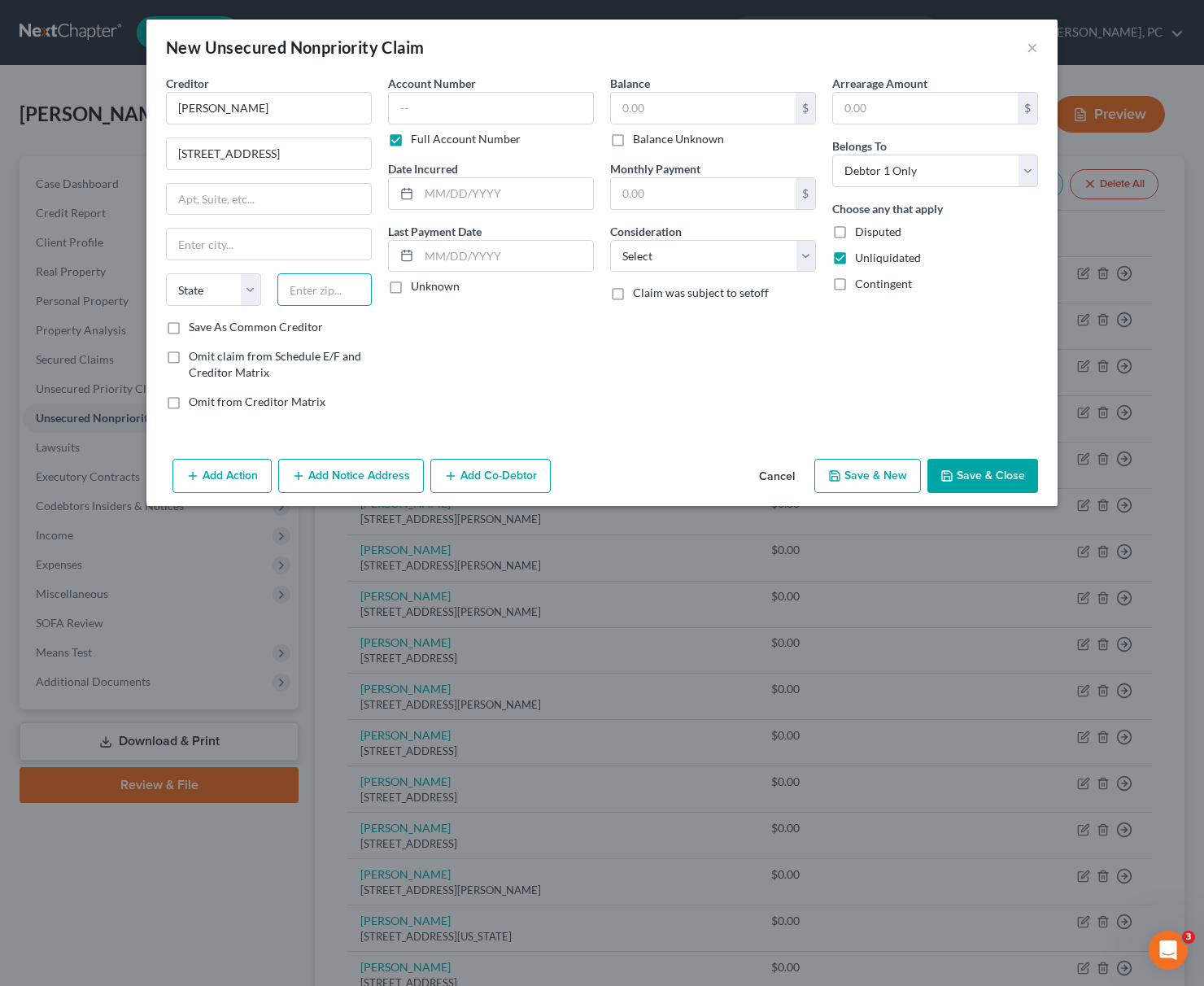
click at [320, 288] on input "text" at bounding box center [325, 289] width 95 height 33
type input "49684"
click at [244, 235] on input "text" at bounding box center [269, 244] width 204 height 31
type input "[GEOGRAPHIC_DATA]"
select select "23"
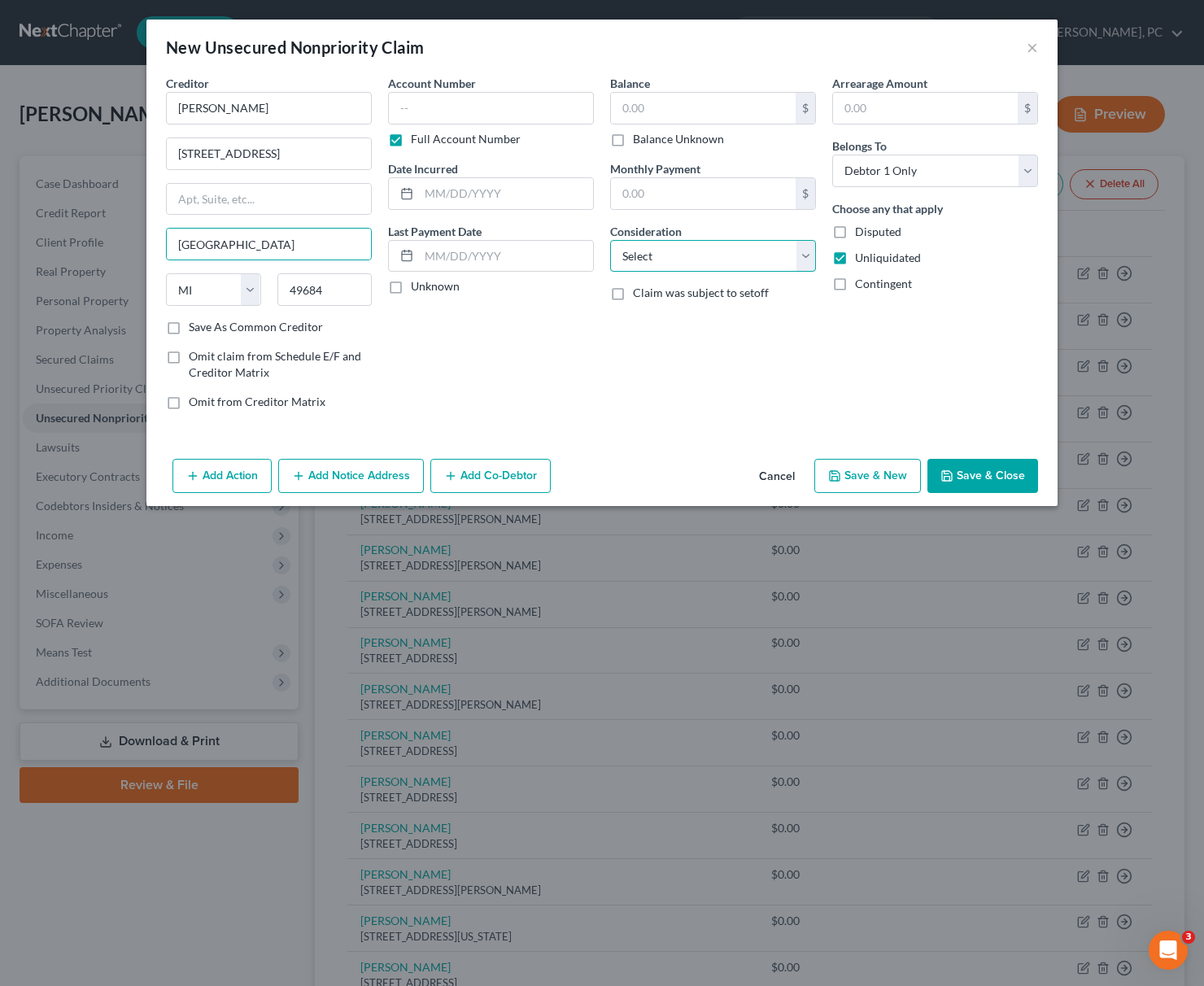
click at [610, 240] on select "Select Cable / Satellite Services Collection Agency Credit Card Debt Debt Couns…" at bounding box center [712, 257] width 206 height 33
select select "14"
click option "Other" at bounding box center [0, 0] width 0 height 0
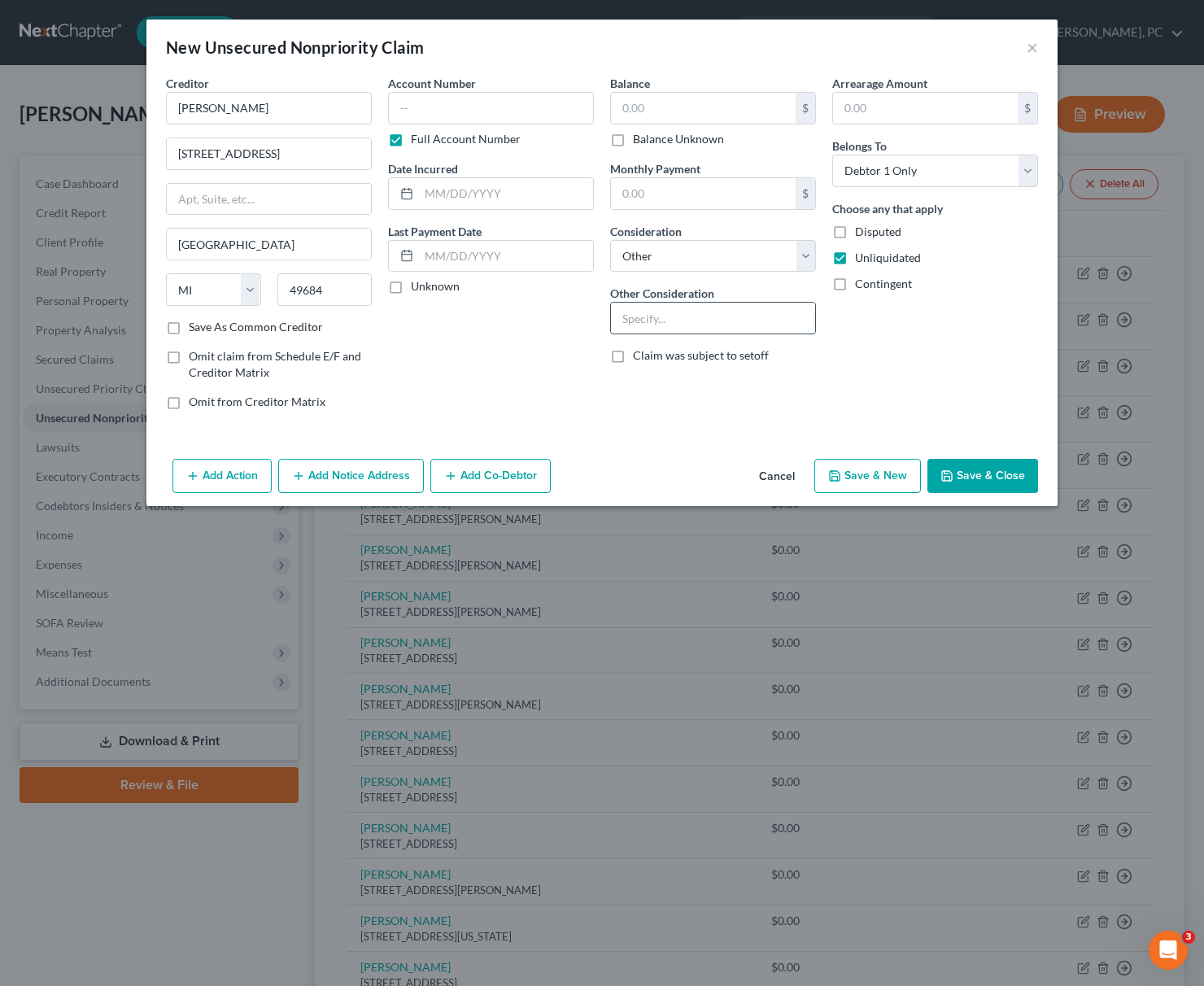
click at [618, 323] on input "text" at bounding box center [712, 318] width 204 height 31
paste input "Business debt"
type input "Business debt"
click at [855, 231] on label "Disputed" at bounding box center [878, 232] width 47 height 16
click at [861, 231] on input "Disputed" at bounding box center [866, 229] width 10 height 10
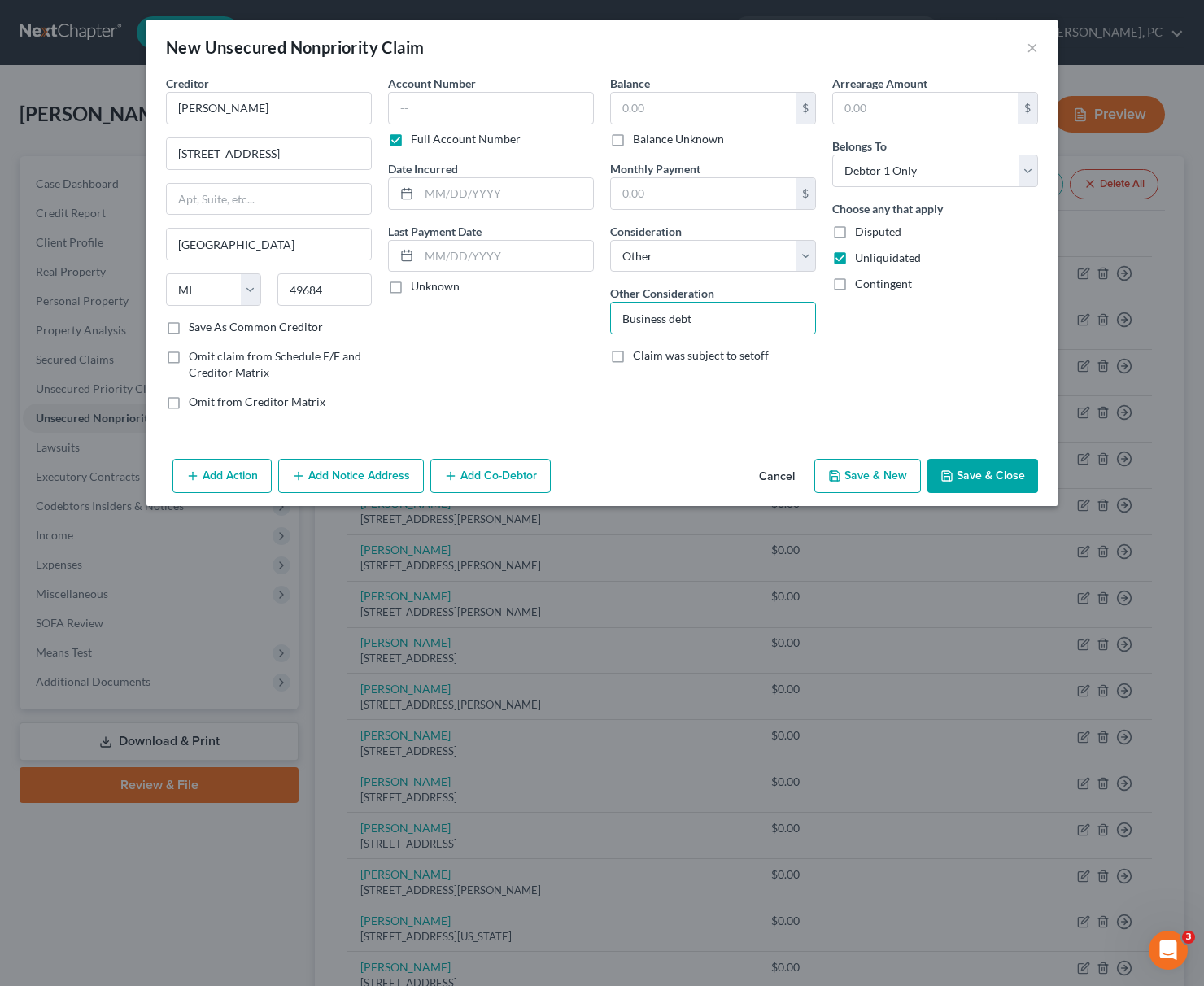
checkbox input "true"
click at [865, 476] on button "Save & New" at bounding box center [867, 476] width 107 height 34
type input "0.00"
select select "0"
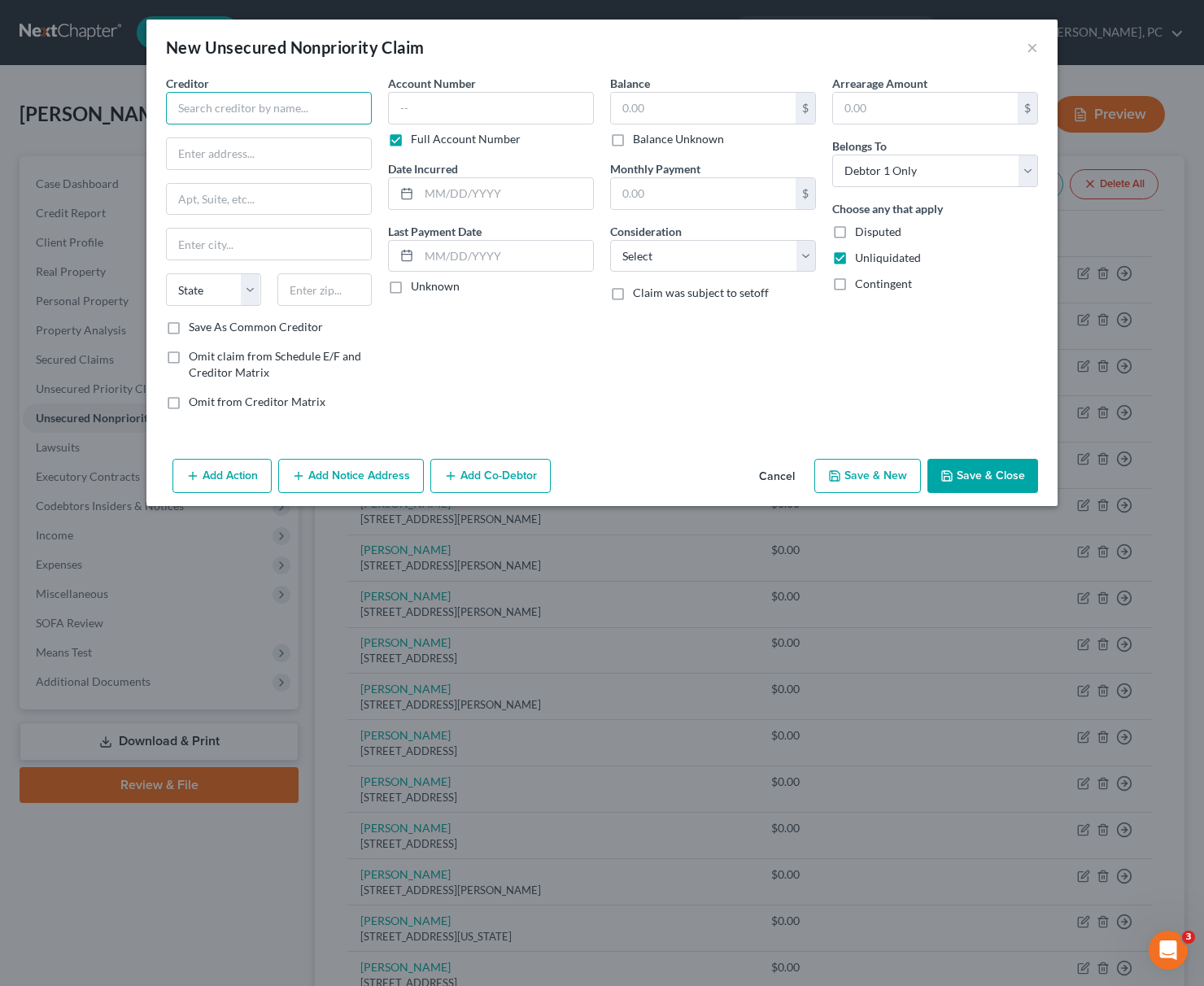
click at [219, 107] on input "text" at bounding box center [269, 109] width 206 height 33
type input "[PERSON_NAME]"
type input "[STREET_ADDRESS]"
click at [300, 286] on input "text" at bounding box center [325, 289] width 95 height 33
type input "49684"
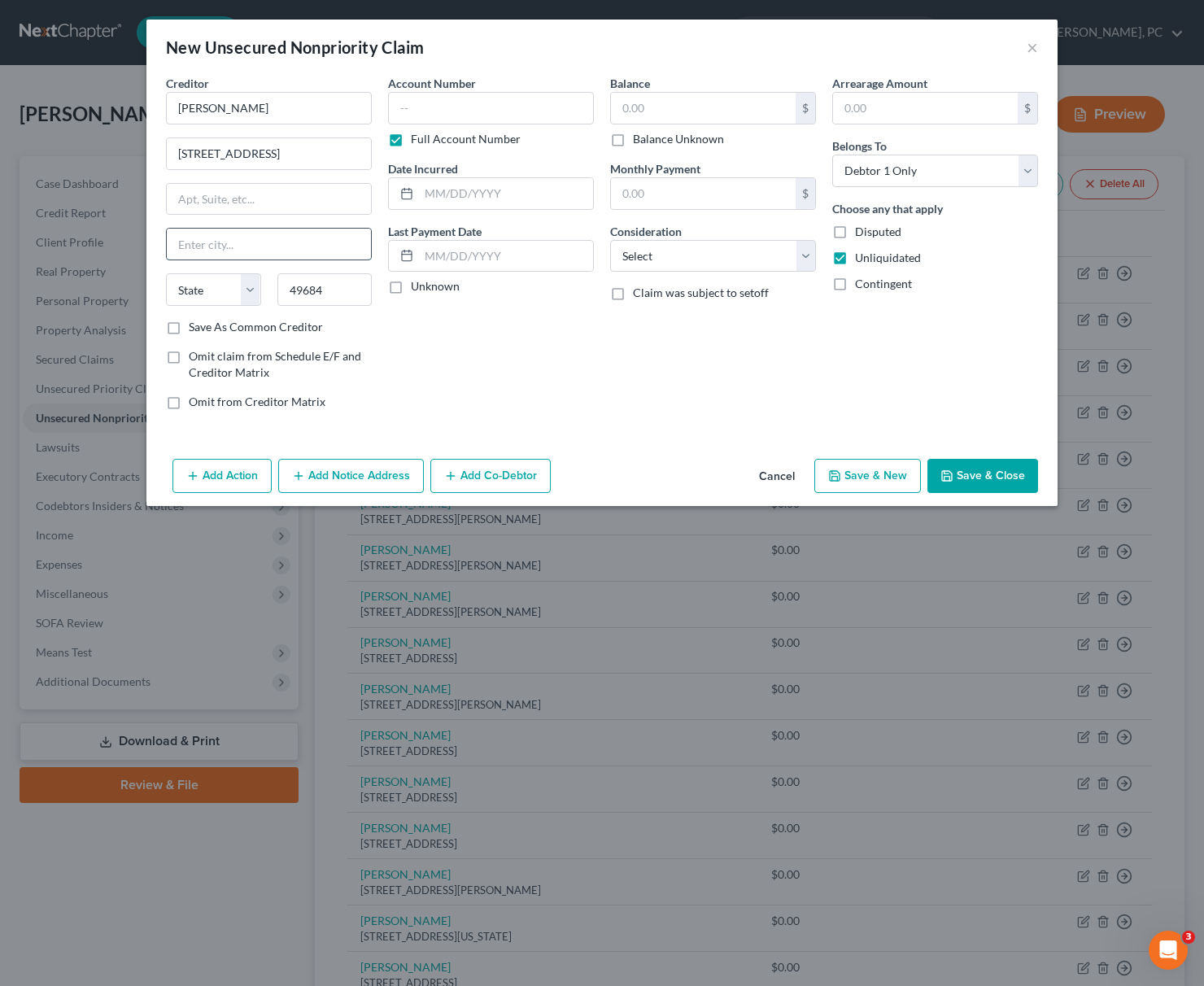
click at [228, 243] on input "text" at bounding box center [269, 244] width 204 height 31
type input "[GEOGRAPHIC_DATA]"
select select "23"
click at [610, 240] on select "Select Cable / Satellite Services Collection Agency Credit Card Debt Debt Couns…" at bounding box center [712, 257] width 206 height 33
select select "14"
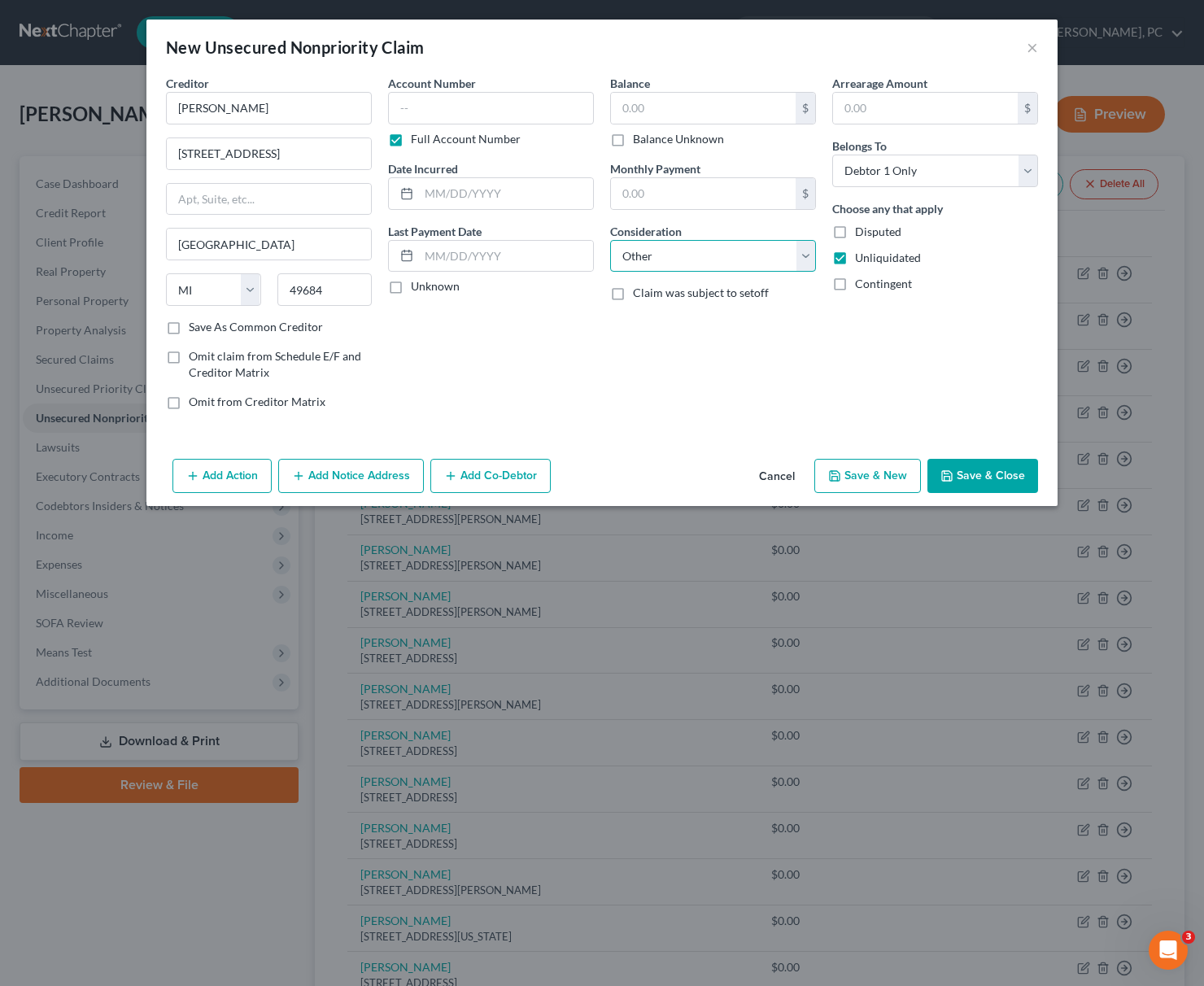
click option "Other" at bounding box center [0, 0] width 0 height 0
click at [619, 313] on input "text" at bounding box center [712, 318] width 204 height 31
paste input "Business debt"
type input "Business debt"
click at [855, 230] on label "Disputed" at bounding box center [878, 232] width 47 height 16
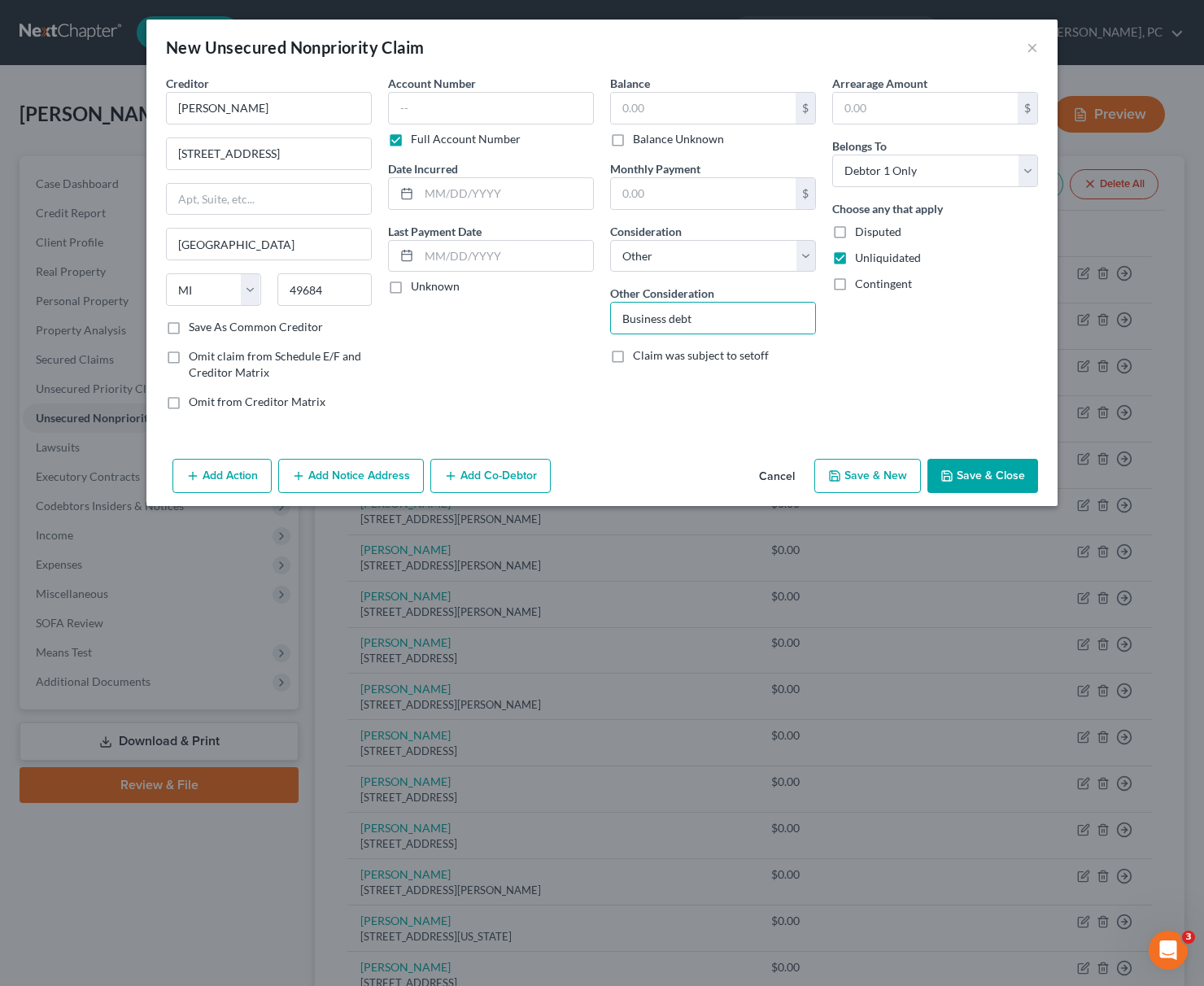
click at [861, 230] on input "Disputed" at bounding box center [866, 229] width 10 height 10
checkbox input "true"
click at [866, 476] on button "Save & New" at bounding box center [867, 476] width 107 height 34
select select "0"
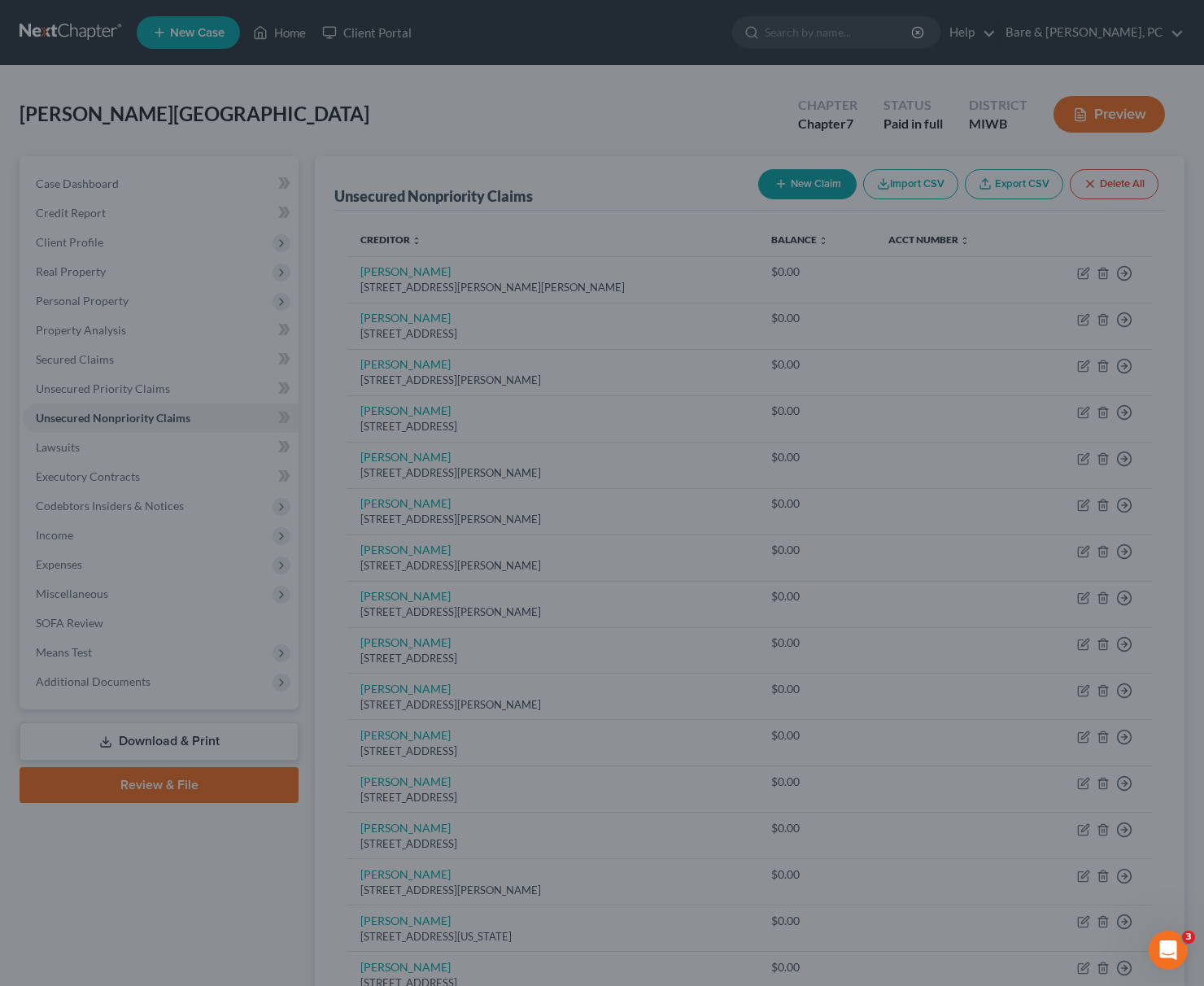
type input "0.00"
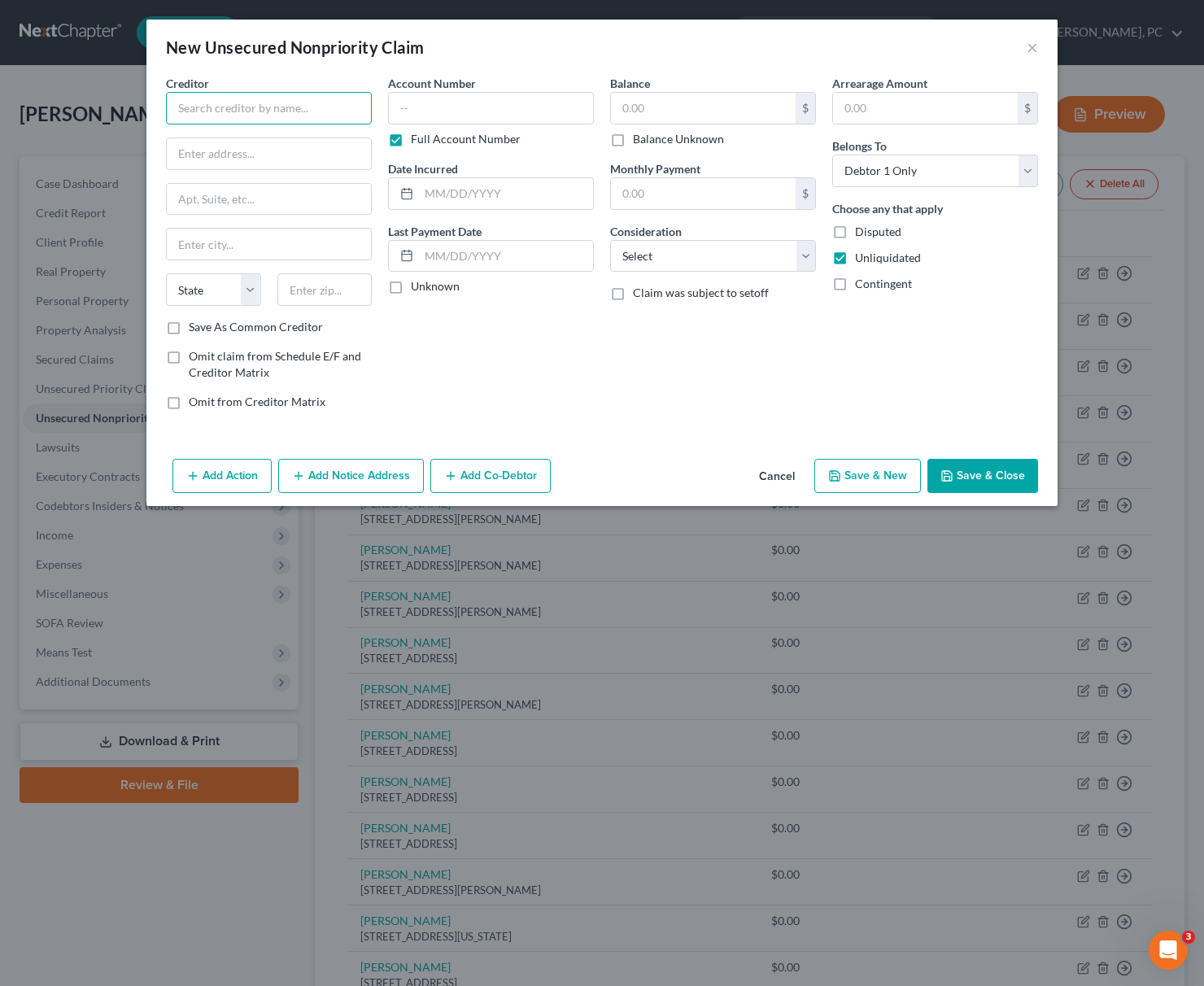
click at [198, 109] on input "text" at bounding box center [269, 109] width 206 height 33
type input "[PERSON_NAME]"
click at [219, 154] on input "text" at bounding box center [269, 154] width 204 height 31
type input "[STREET_ADDRESS]"
click at [324, 286] on input "text" at bounding box center [325, 289] width 95 height 33
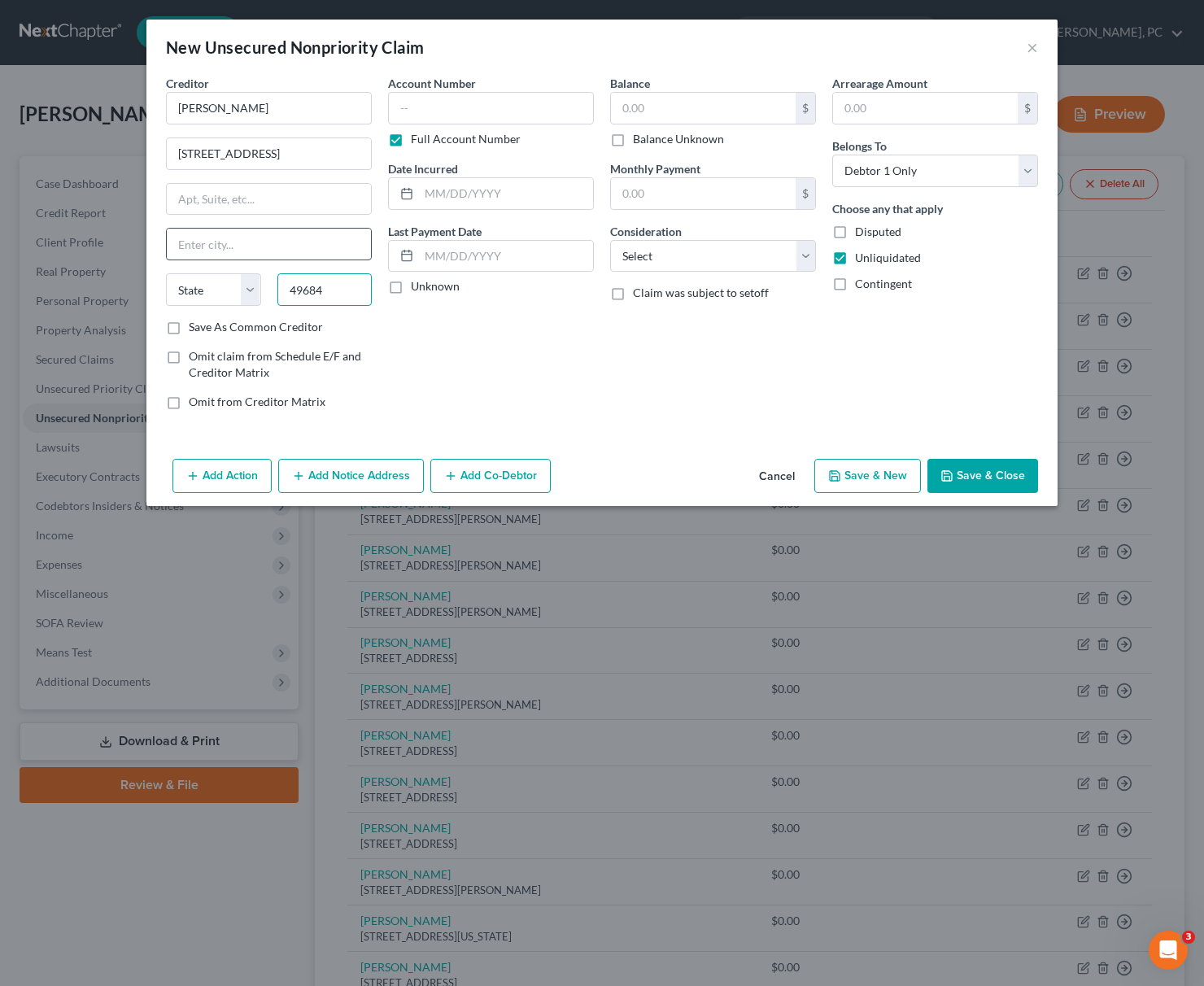
type input "49684"
click at [217, 241] on input "text" at bounding box center [269, 244] width 204 height 31
type input "[GEOGRAPHIC_DATA]"
select select "23"
click at [610, 240] on select "Select Cable / Satellite Services Collection Agency Credit Card Debt Debt Couns…" at bounding box center [712, 257] width 206 height 33
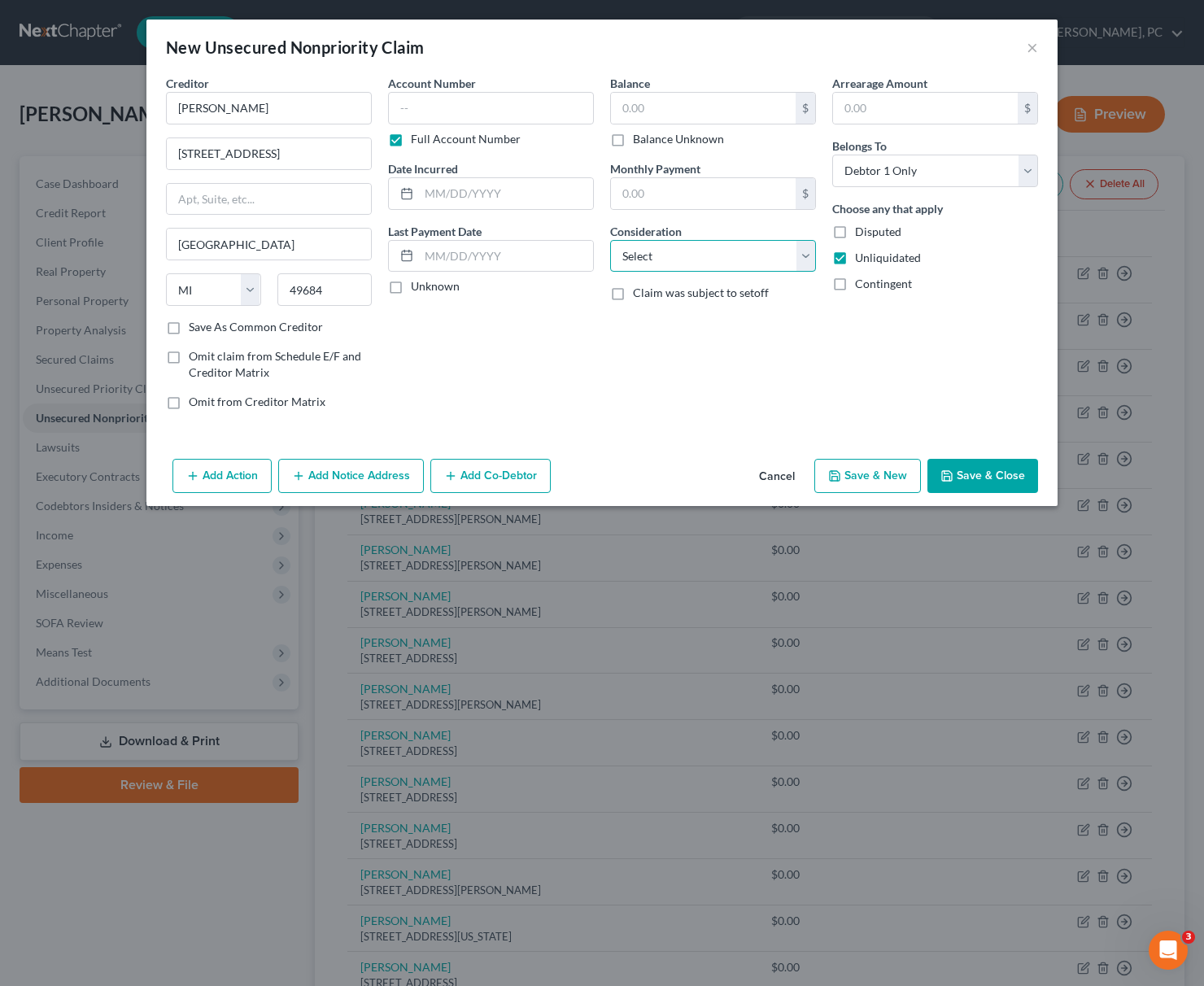
select select "14"
click option "Other" at bounding box center [0, 0] width 0 height 0
click at [620, 324] on input "text" at bounding box center [712, 318] width 204 height 31
paste input "Business debt"
type input "Business debt"
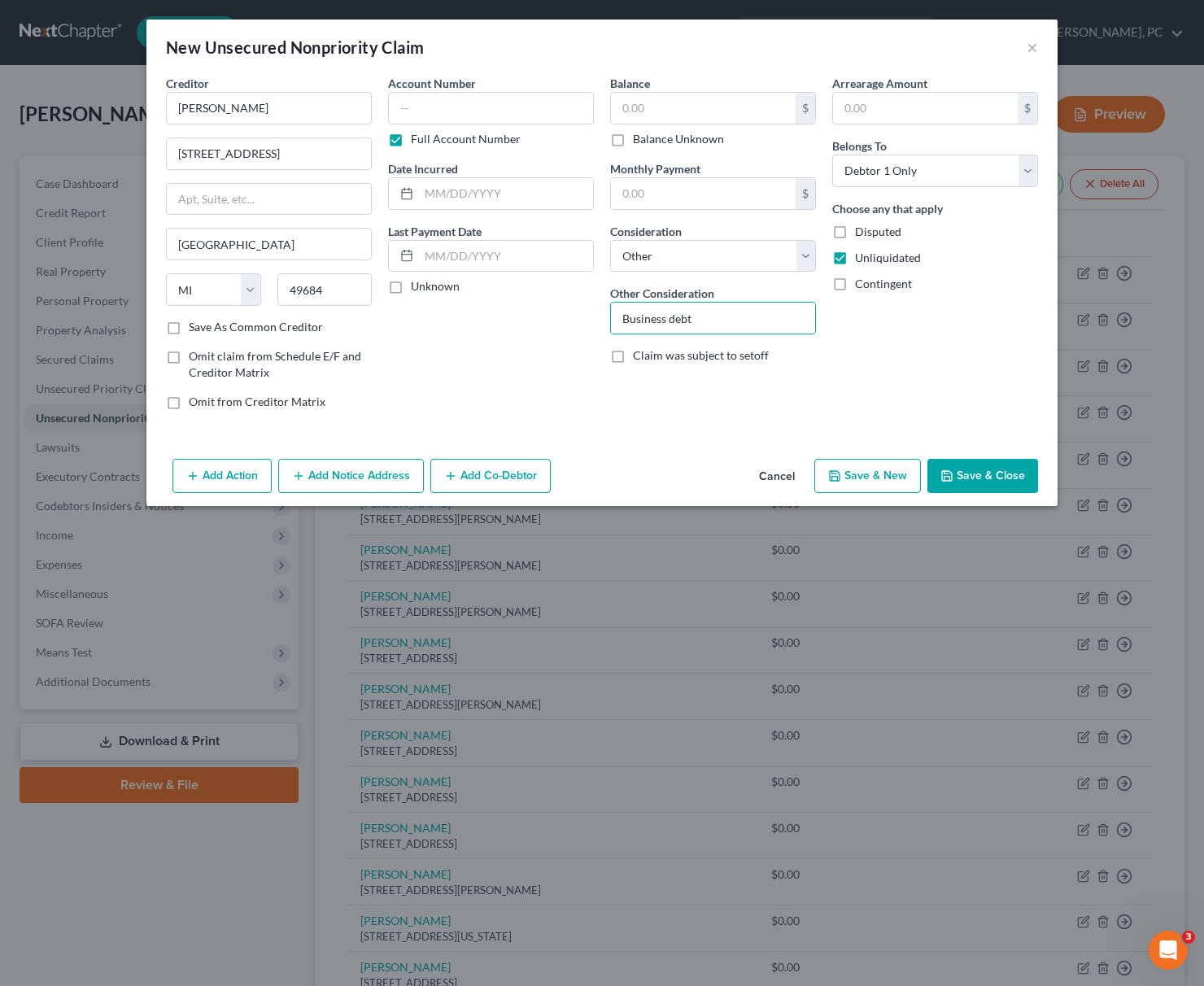
click at [855, 232] on label "Disputed" at bounding box center [878, 232] width 47 height 16
click at [861, 232] on input "Disputed" at bounding box center [866, 229] width 10 height 10
checkbox input "true"
click at [866, 475] on button "Save & New" at bounding box center [867, 476] width 107 height 34
type input "0.00"
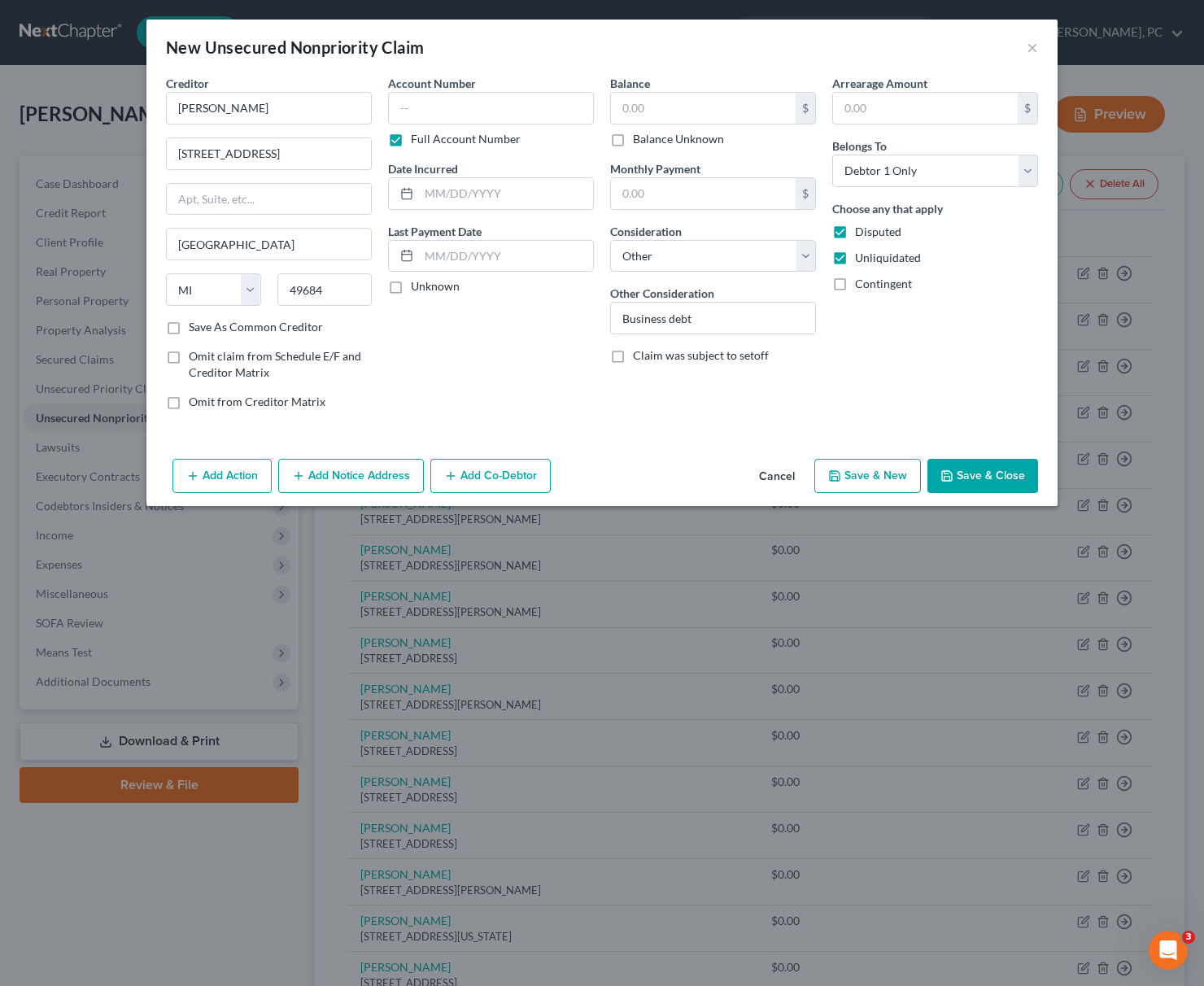
type input "0.00"
select select "0"
click at [210, 111] on input "text" at bounding box center [269, 109] width 206 height 33
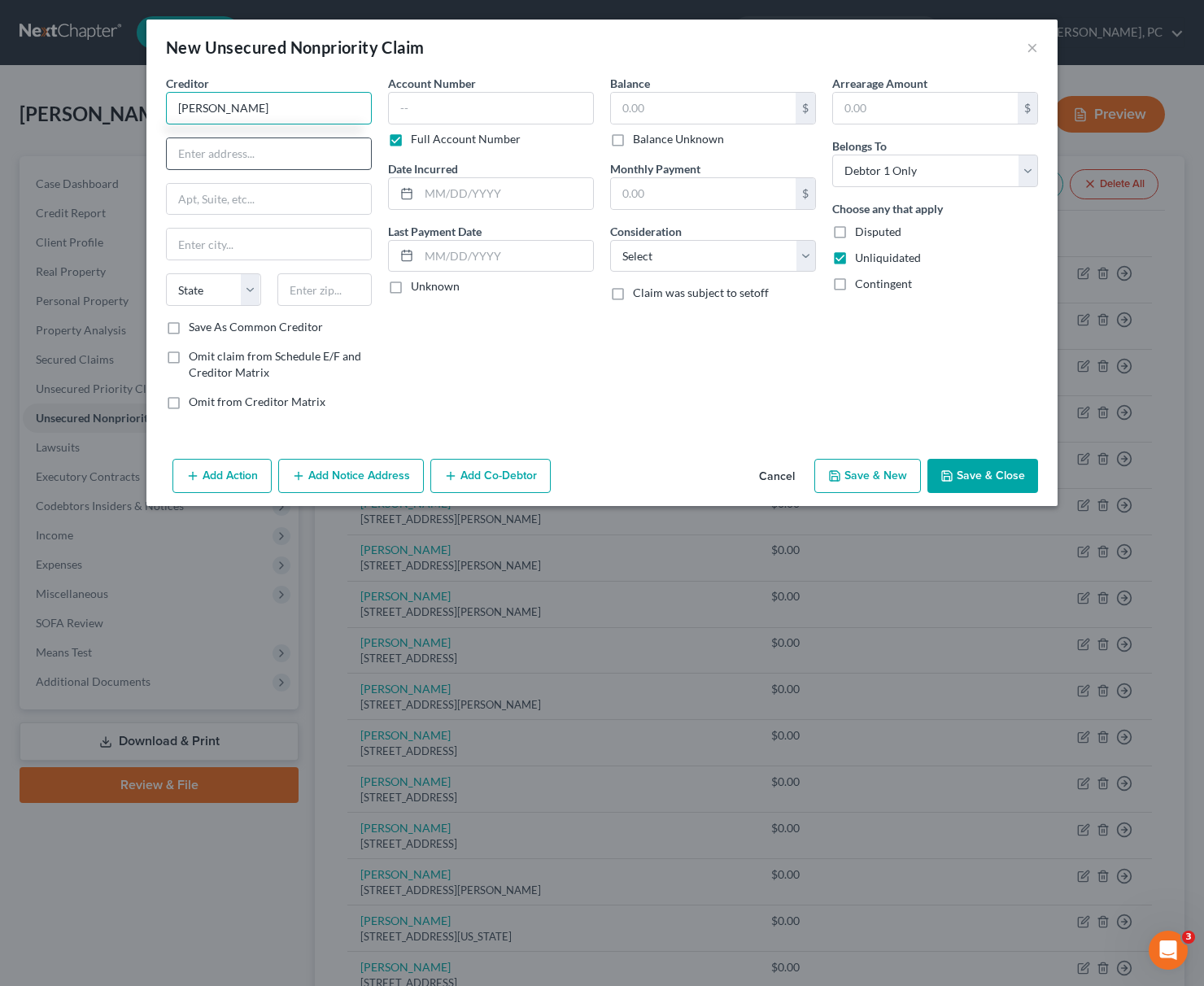
type input "[PERSON_NAME]"
click at [213, 151] on input "text" at bounding box center [269, 154] width 204 height 31
type input "[STREET_ADDRESS][PERSON_NAME]"
click at [314, 288] on input "text" at bounding box center [325, 289] width 95 height 33
type input "49684"
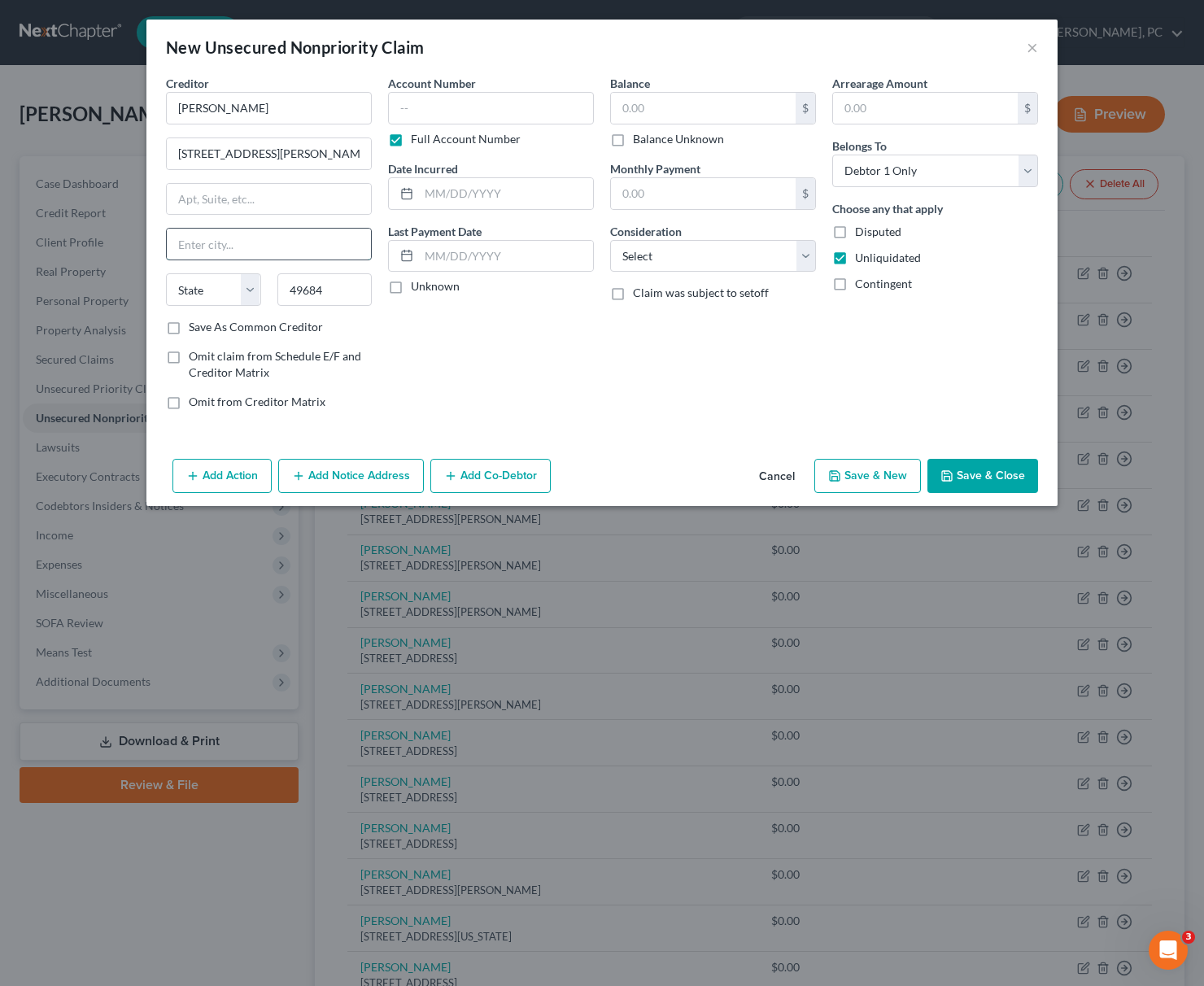
click at [189, 241] on input "text" at bounding box center [269, 244] width 204 height 31
type input "[GEOGRAPHIC_DATA]"
select select "23"
click at [610, 240] on select "Select Cable / Satellite Services Collection Agency Credit Card Debt Debt Couns…" at bounding box center [712, 257] width 206 height 33
select select "14"
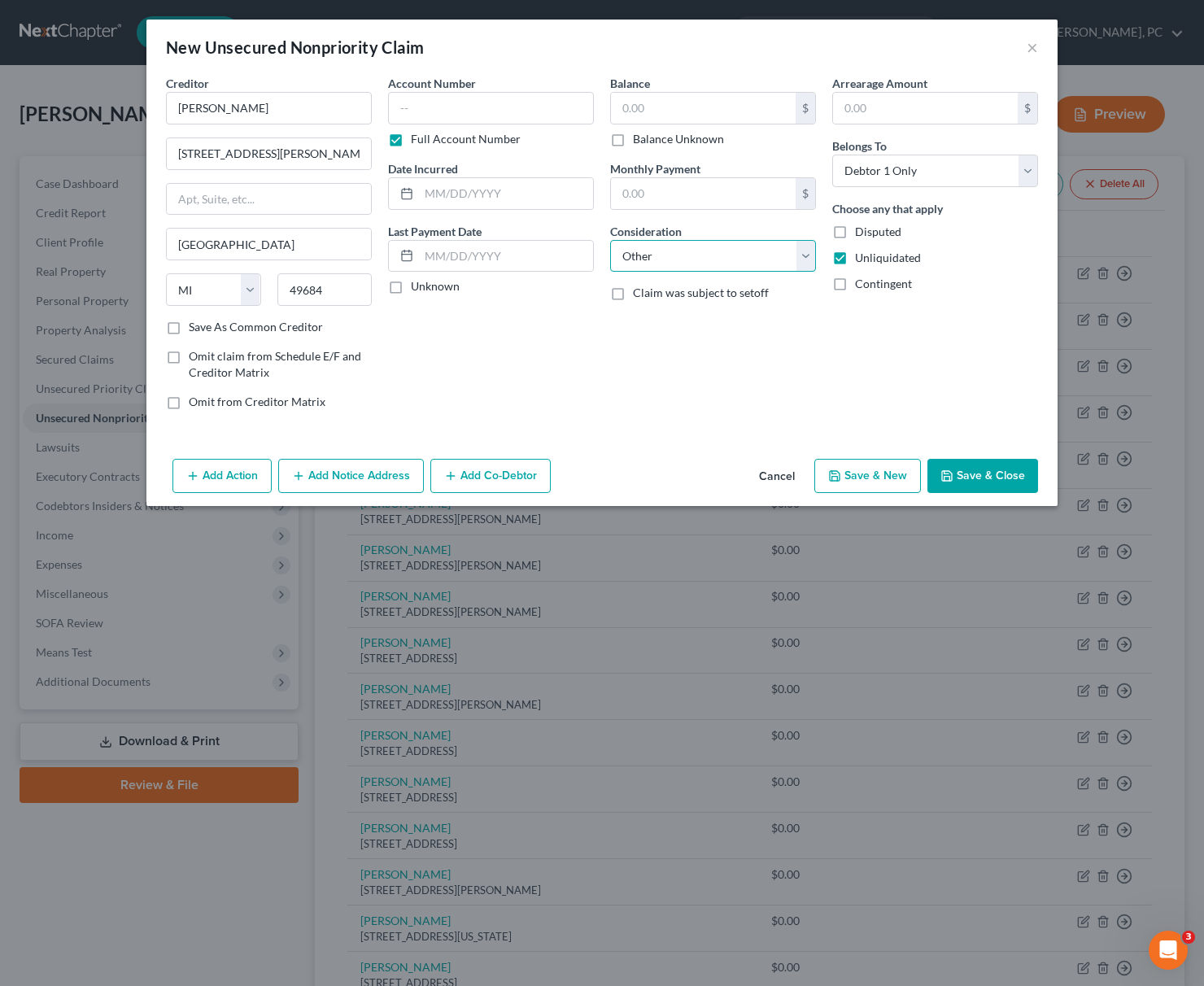
click option "Other" at bounding box center [0, 0] width 0 height 0
click at [651, 318] on input "text" at bounding box center [712, 318] width 204 height 31
paste input "Business debt"
type input "Business debt"
click at [855, 229] on label "Disputed" at bounding box center [878, 232] width 47 height 16
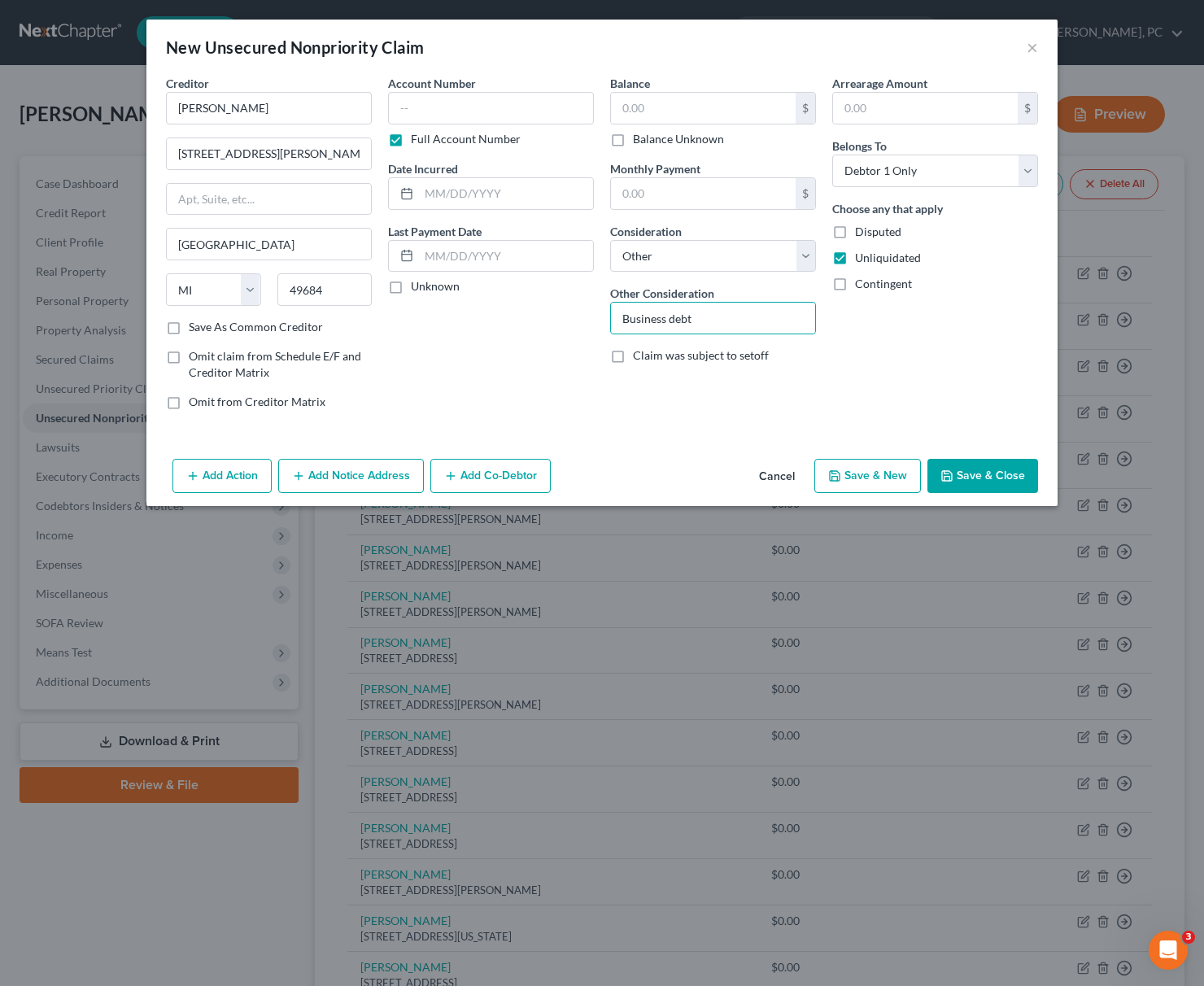
click at [861, 229] on input "Disputed" at bounding box center [866, 229] width 10 height 10
checkbox input "true"
click at [894, 475] on button "Save & New" at bounding box center [867, 476] width 107 height 34
select select "0"
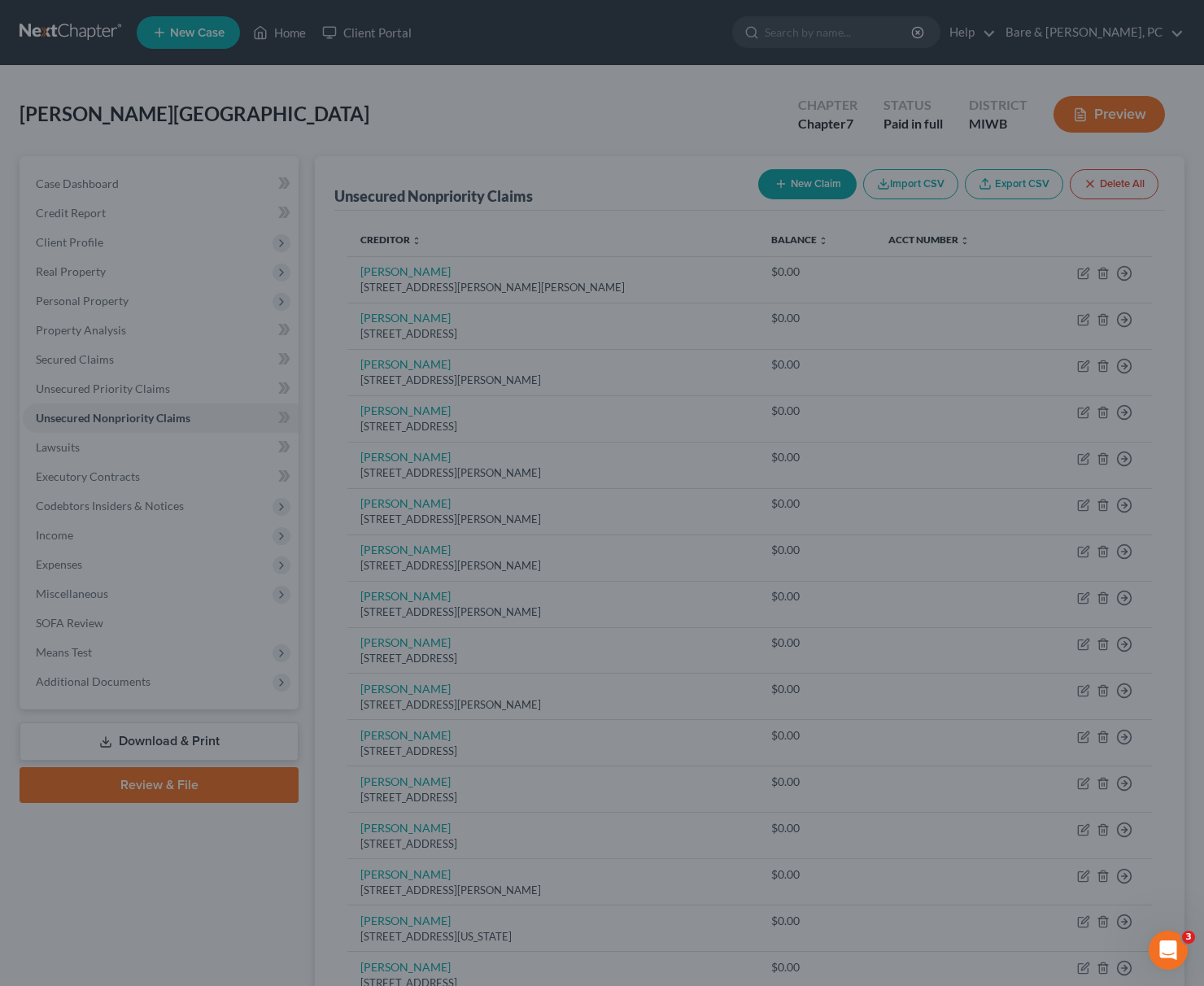
type input "0.00"
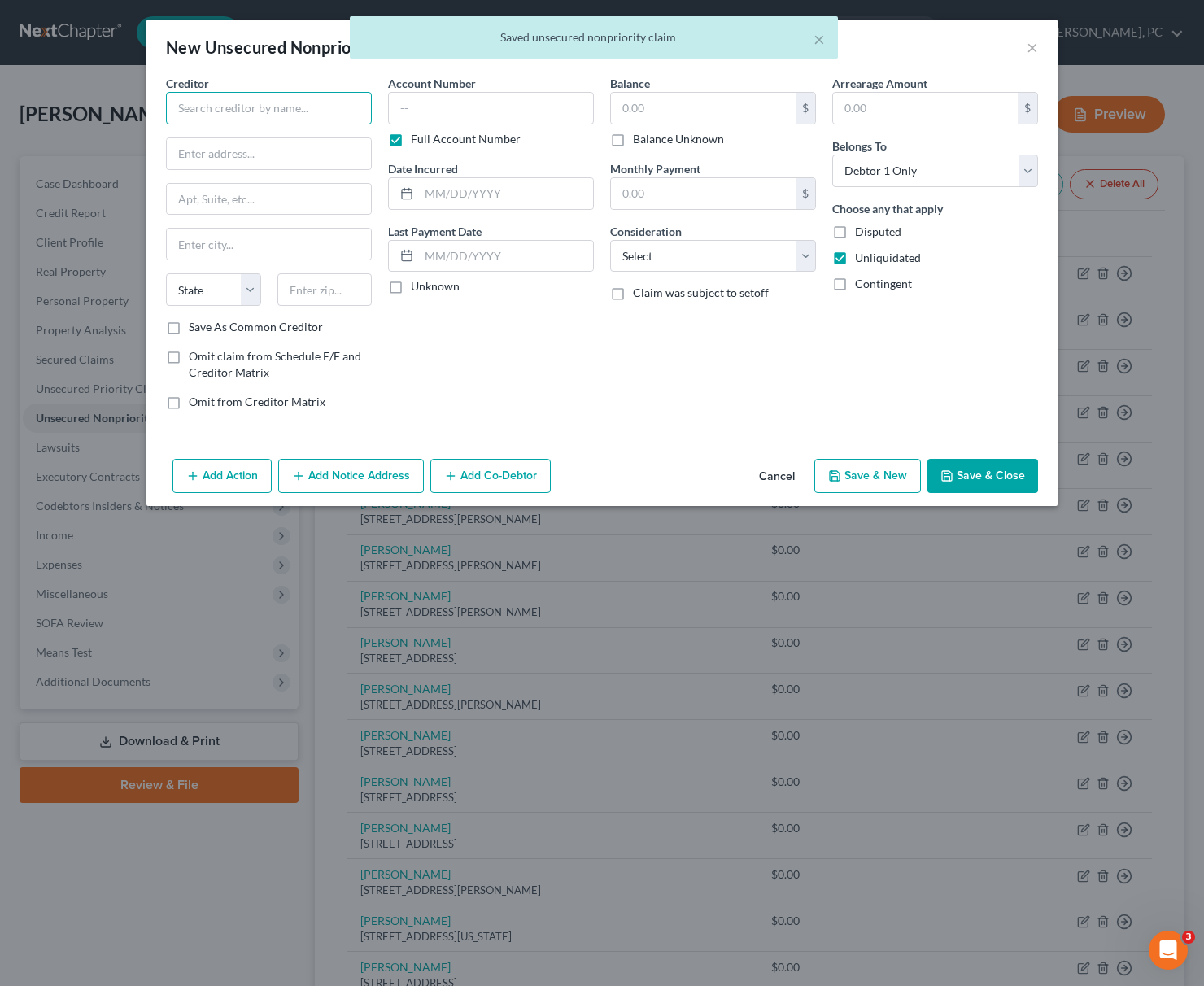
click at [233, 104] on input "text" at bounding box center [269, 109] width 206 height 33
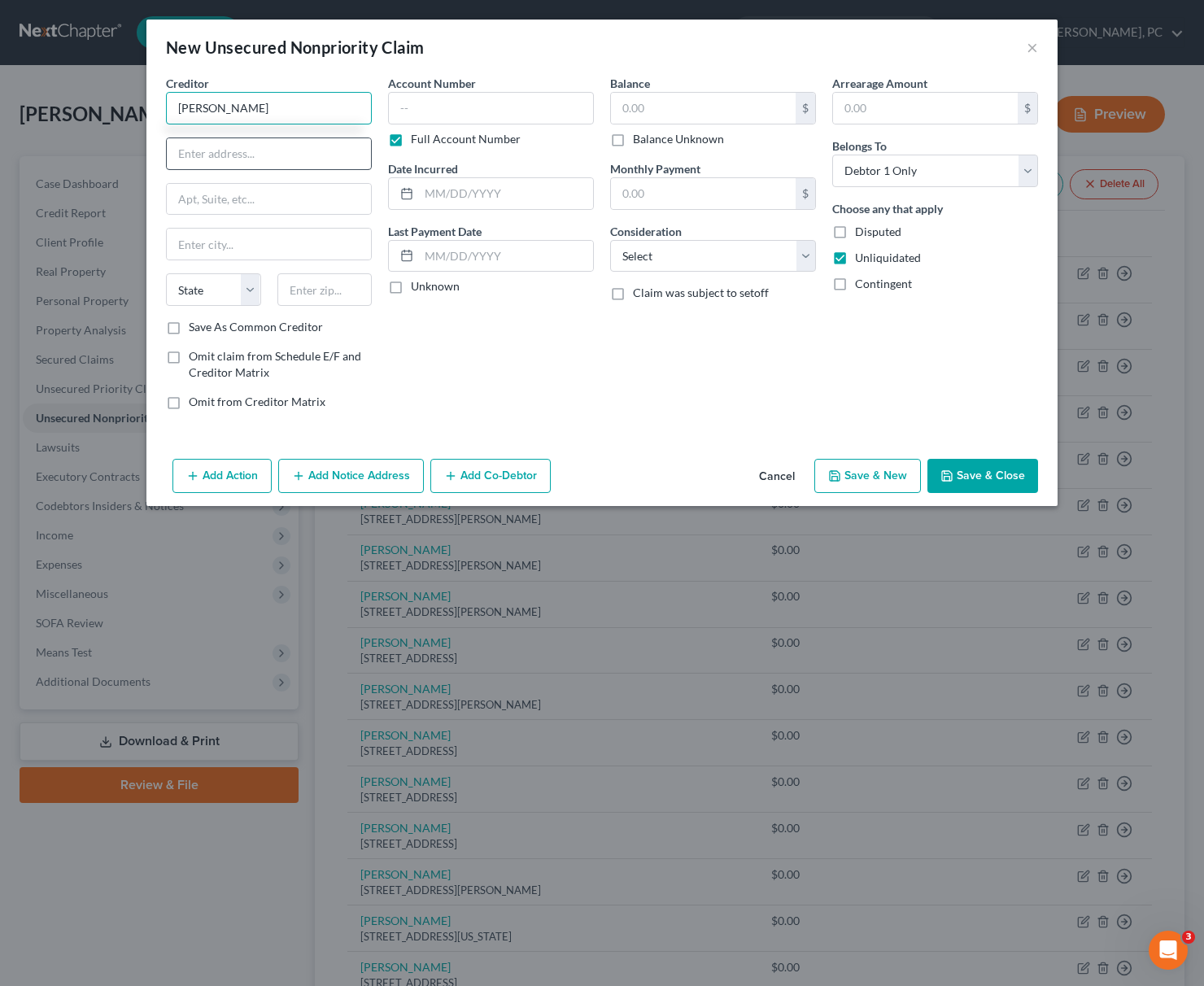
type input "[PERSON_NAME]"
drag, startPoint x: 195, startPoint y: 159, endPoint x: 202, endPoint y: 154, distance: 8.6
click at [199, 157] on input "text" at bounding box center [269, 154] width 204 height 31
type input "[STREET_ADDRESS]"
click at [305, 291] on input "text" at bounding box center [325, 289] width 95 height 33
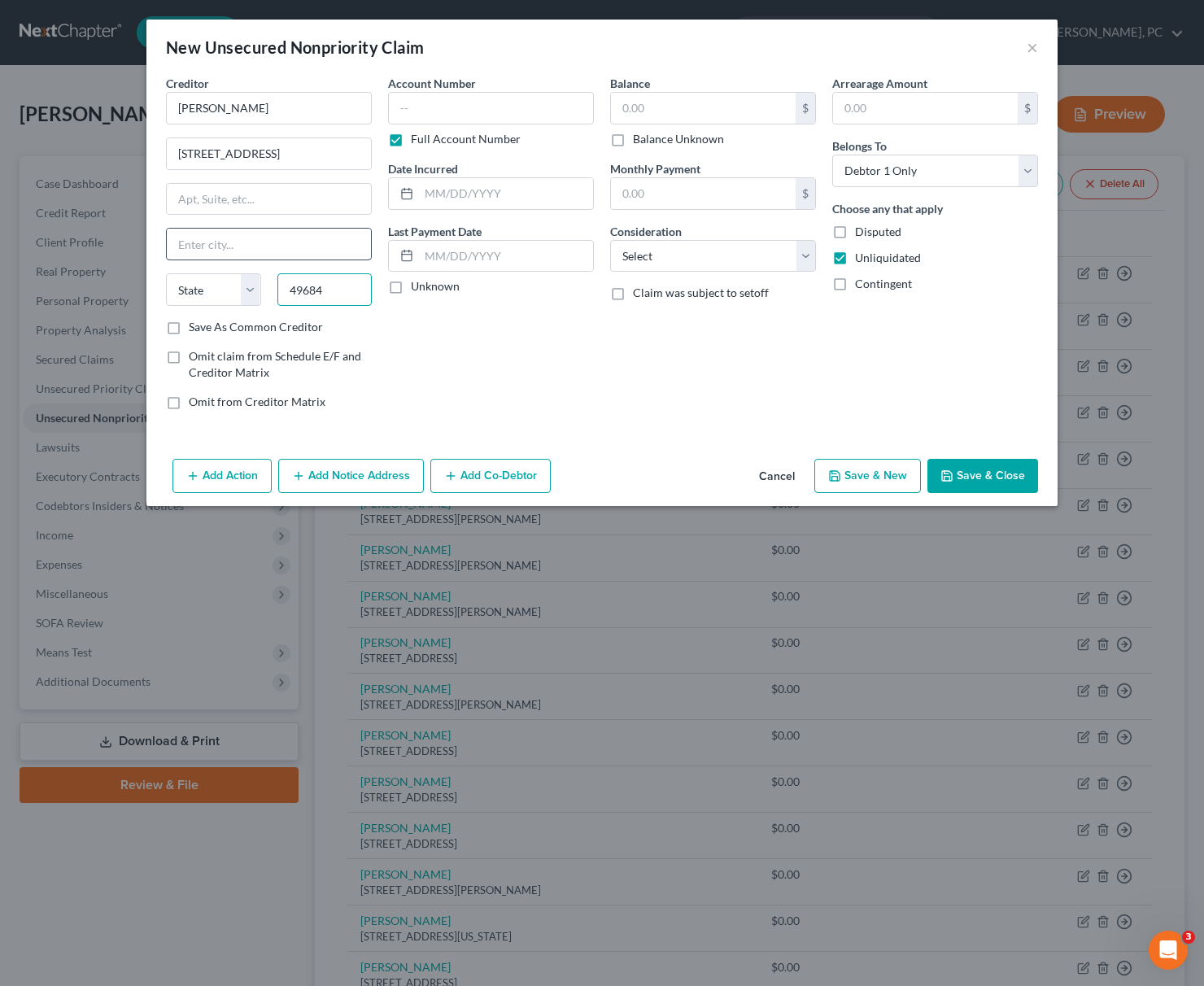
type input "49684"
click at [239, 245] on input "text" at bounding box center [269, 244] width 204 height 31
type input "[GEOGRAPHIC_DATA]"
select select "23"
click at [610, 240] on select "Select Cable / Satellite Services Collection Agency Credit Card Debt Debt Couns…" at bounding box center [712, 257] width 206 height 33
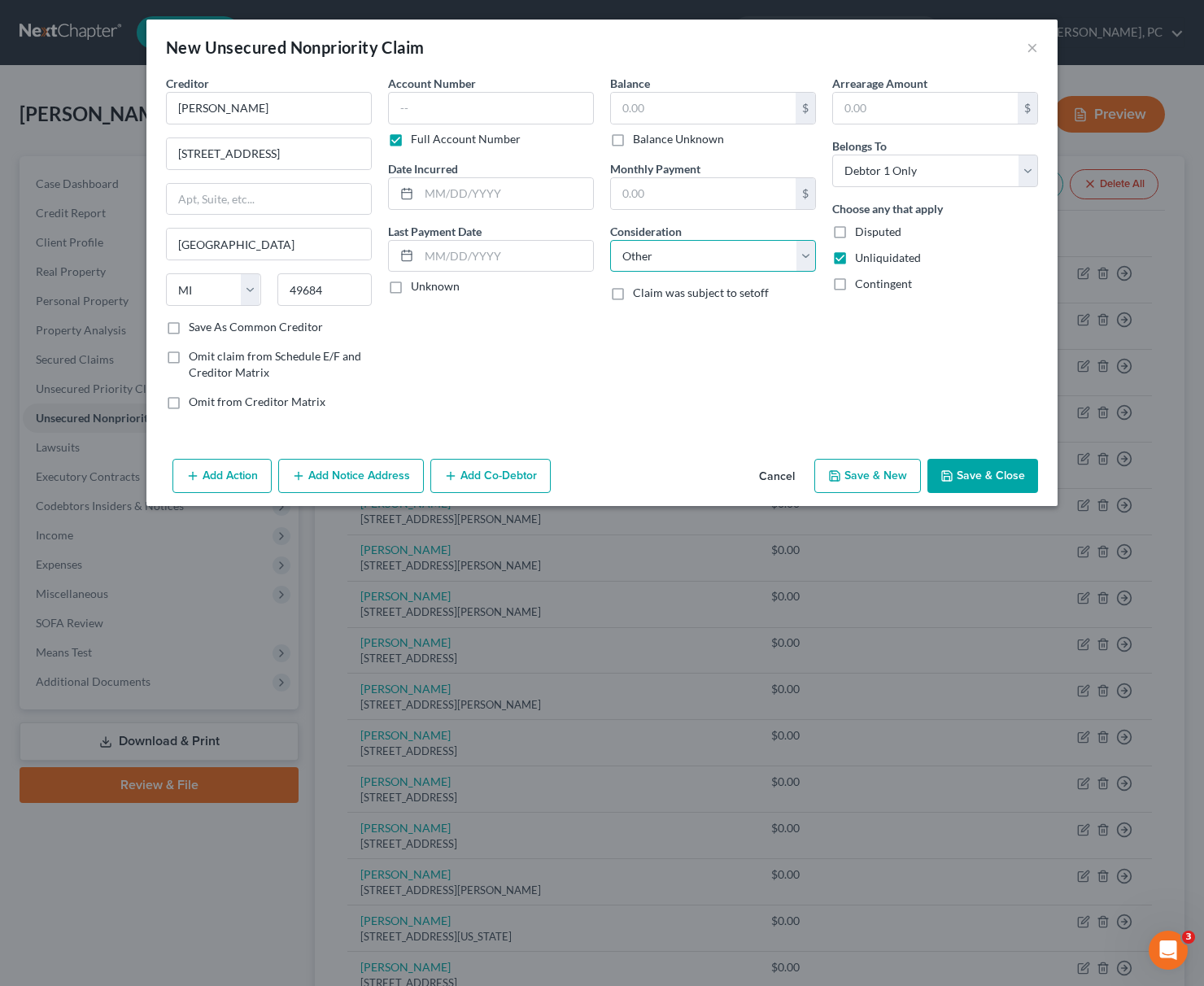
click option "Other" at bounding box center [0, 0] width 0 height 0
click at [635, 319] on input "text" at bounding box center [712, 318] width 204 height 31
paste input "Business debt"
click at [855, 233] on label "Disputed" at bounding box center [878, 232] width 47 height 16
click at [861, 233] on input "Disputed" at bounding box center [866, 229] width 10 height 10
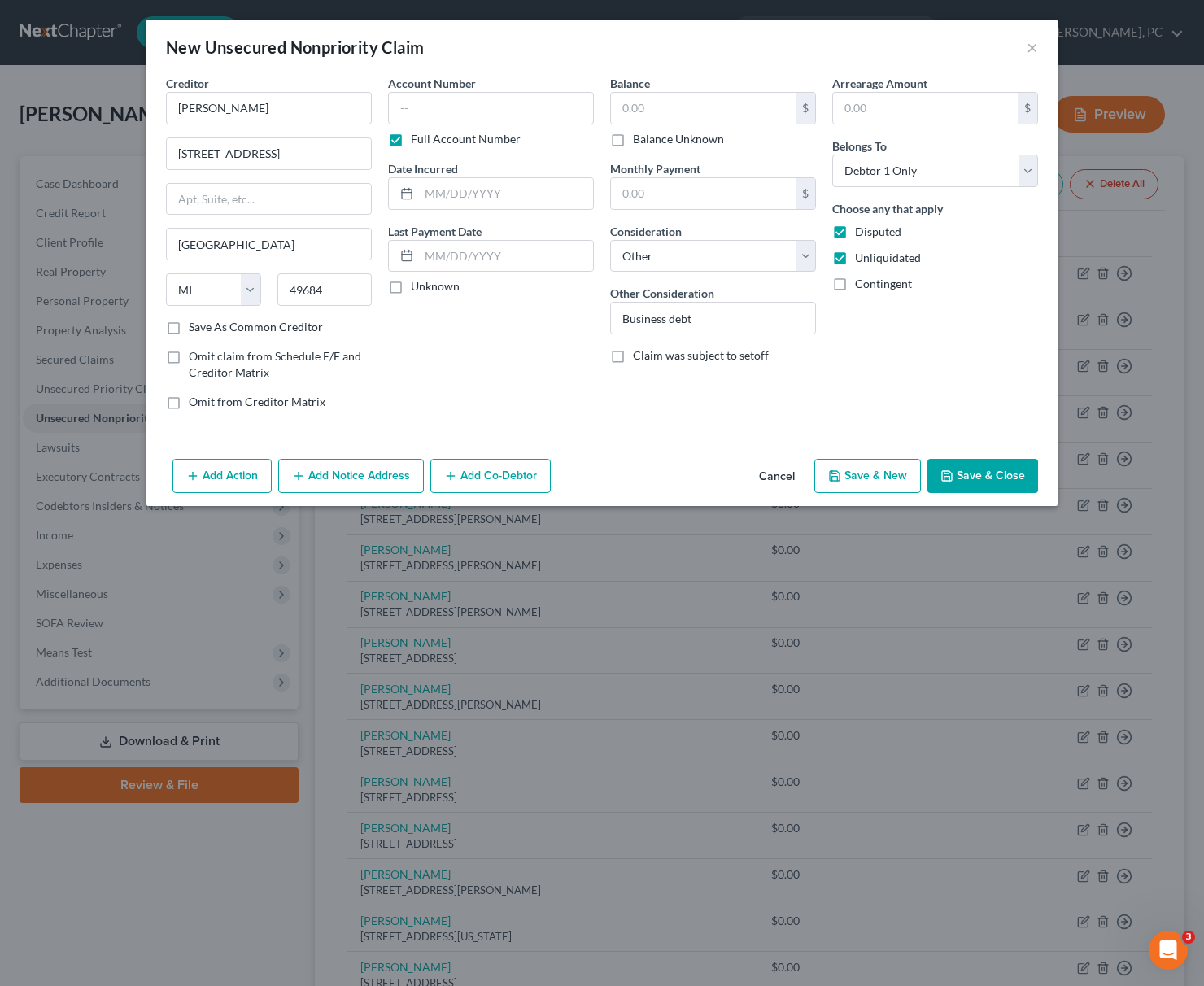
click at [857, 476] on button "Save & New" at bounding box center [867, 476] width 107 height 34
click at [225, 114] on input "text" at bounding box center [269, 109] width 206 height 33
click at [301, 287] on input "text" at bounding box center [325, 289] width 95 height 33
click at [248, 246] on input "text" at bounding box center [269, 244] width 204 height 31
click at [610, 240] on select "Select Cable / Satellite Services Collection Agency Credit Card Debt Debt Couns…" at bounding box center [712, 257] width 206 height 33
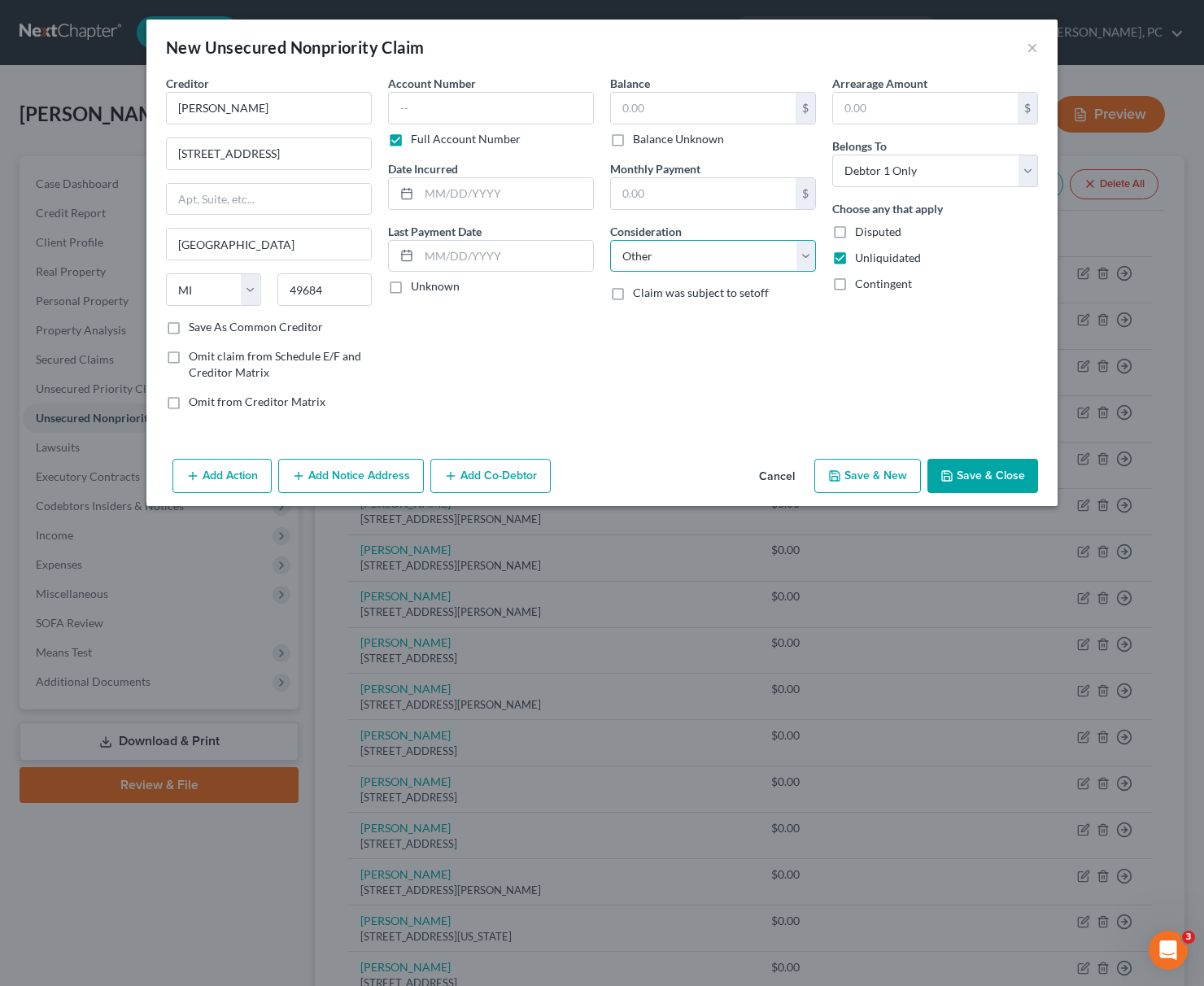
click option "Other" at bounding box center [0, 0] width 0 height 0
click at [625, 322] on input "text" at bounding box center [712, 318] width 204 height 31
paste input "Business debt"
click at [855, 233] on label "Disputed" at bounding box center [878, 232] width 47 height 16
click at [861, 233] on input "Disputed" at bounding box center [866, 229] width 10 height 10
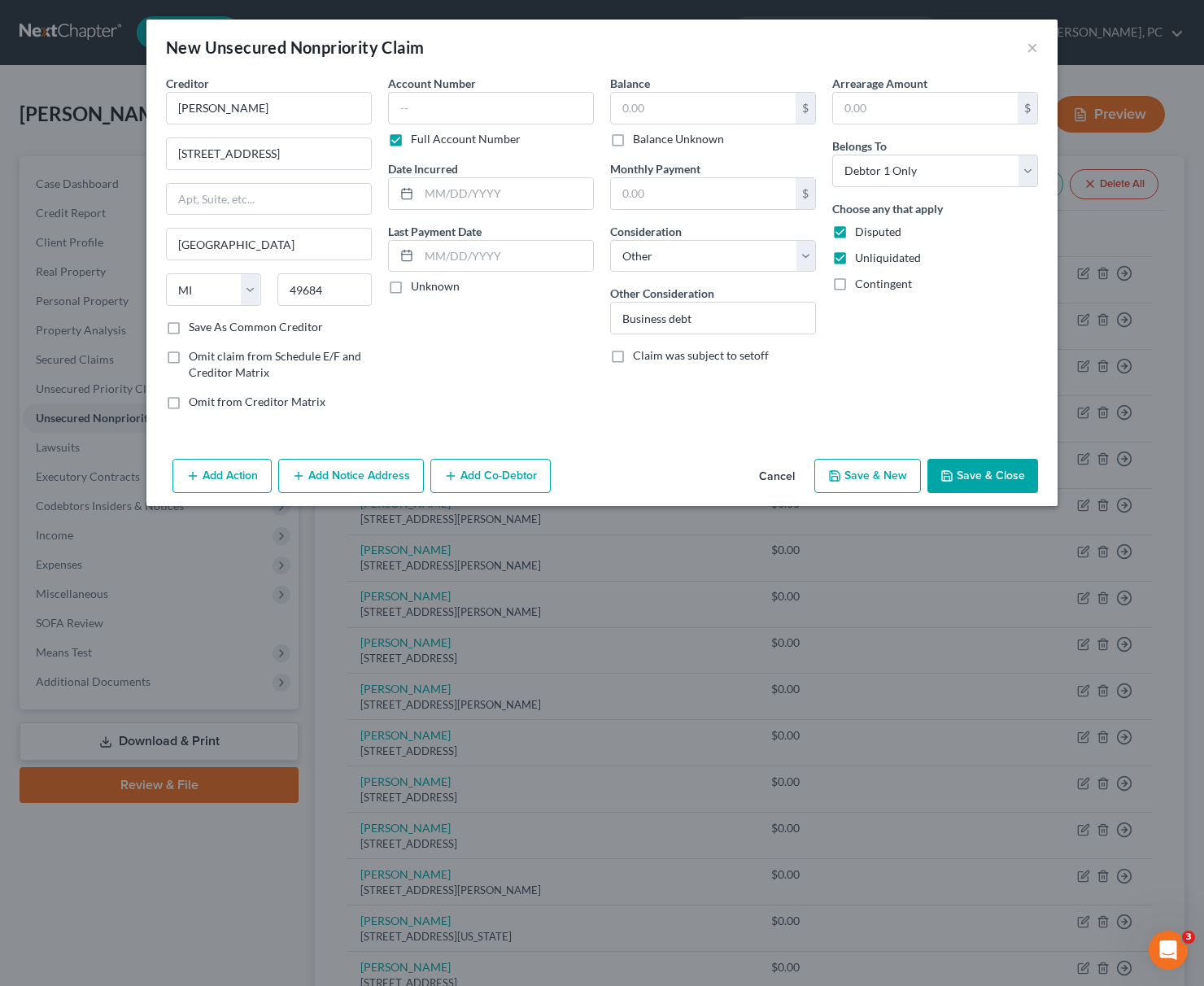
click at [872, 475] on button "Save & New" at bounding box center [867, 476] width 107 height 34
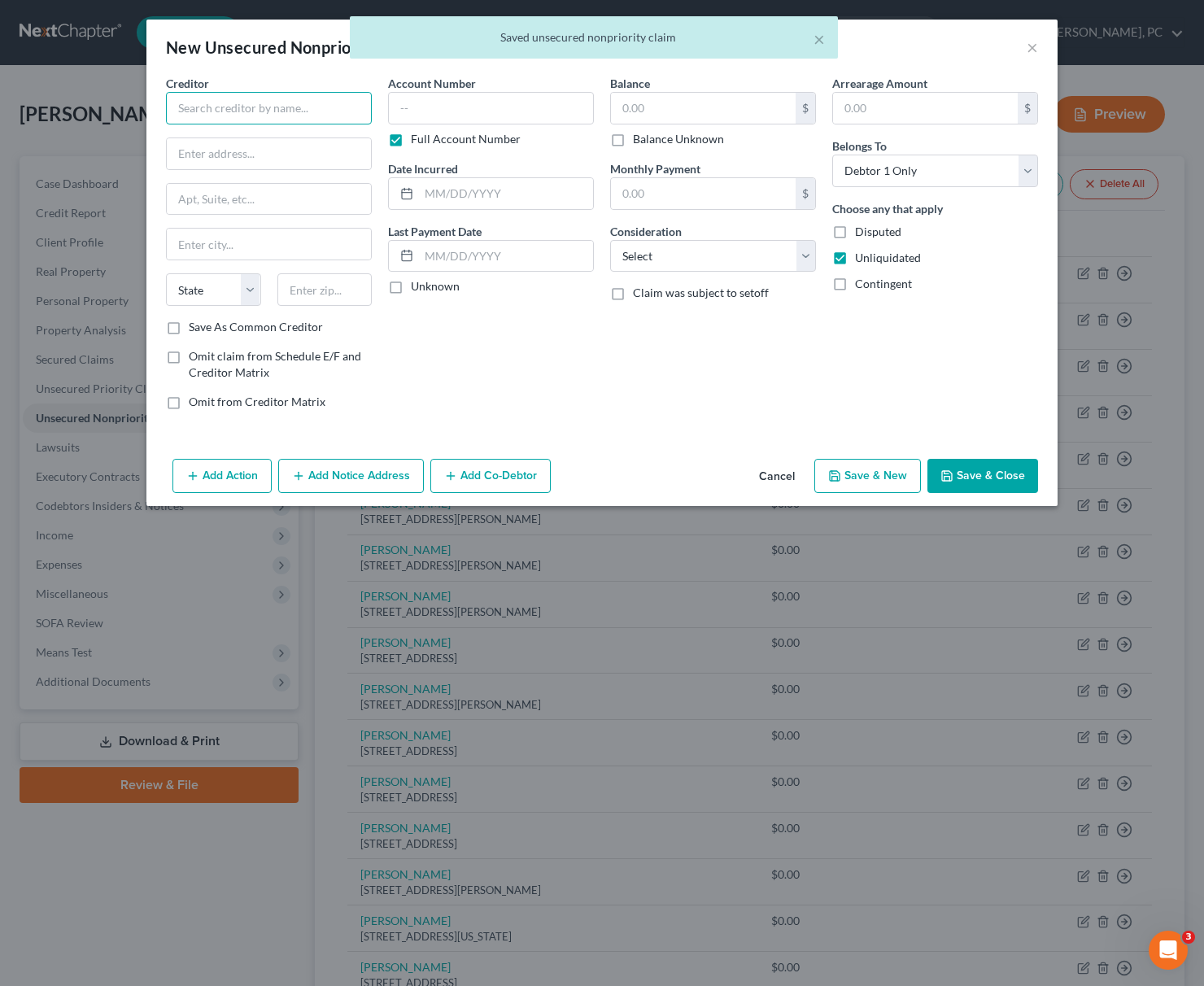
click at [212, 106] on input "text" at bounding box center [269, 109] width 206 height 33
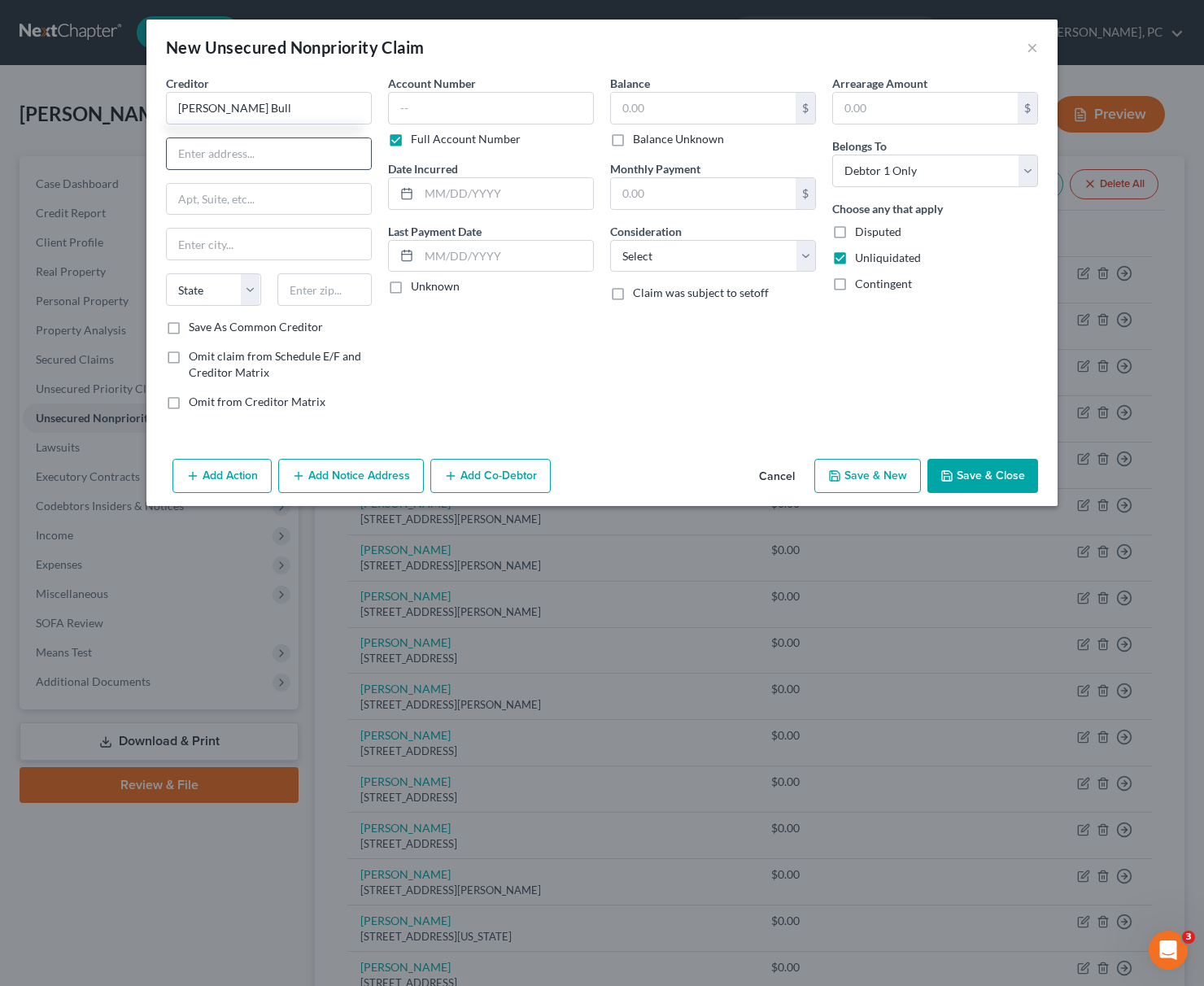
click at [201, 162] on input "text" at bounding box center [269, 154] width 204 height 31
click at [318, 288] on input "text" at bounding box center [325, 289] width 95 height 33
click at [216, 241] on input "text" at bounding box center [269, 244] width 204 height 31
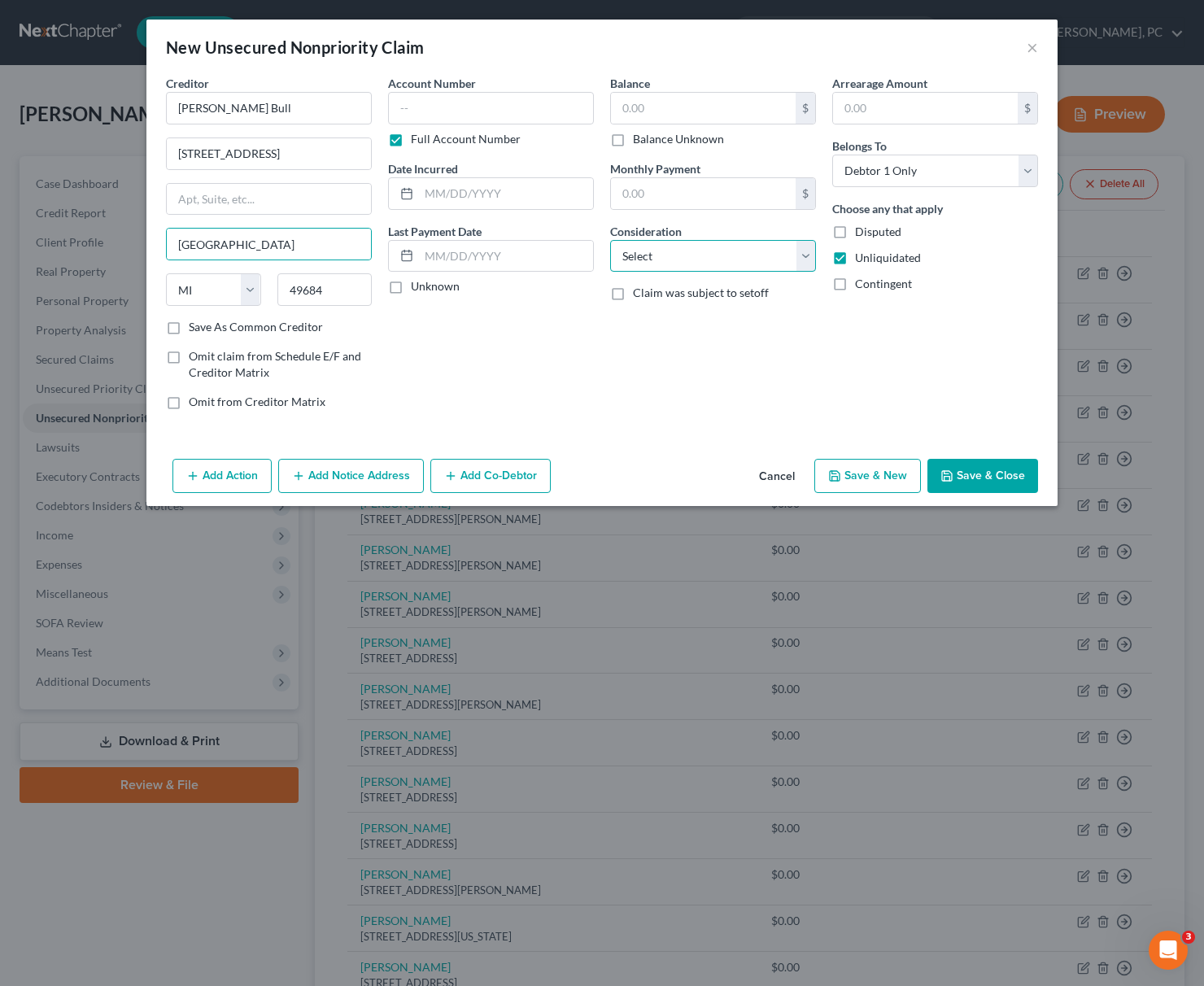
click at [610, 240] on select "Select Cable / Satellite Services Collection Agency Credit Card Debt Debt Couns…" at bounding box center [712, 257] width 206 height 33
click option "Other" at bounding box center [0, 0] width 0 height 0
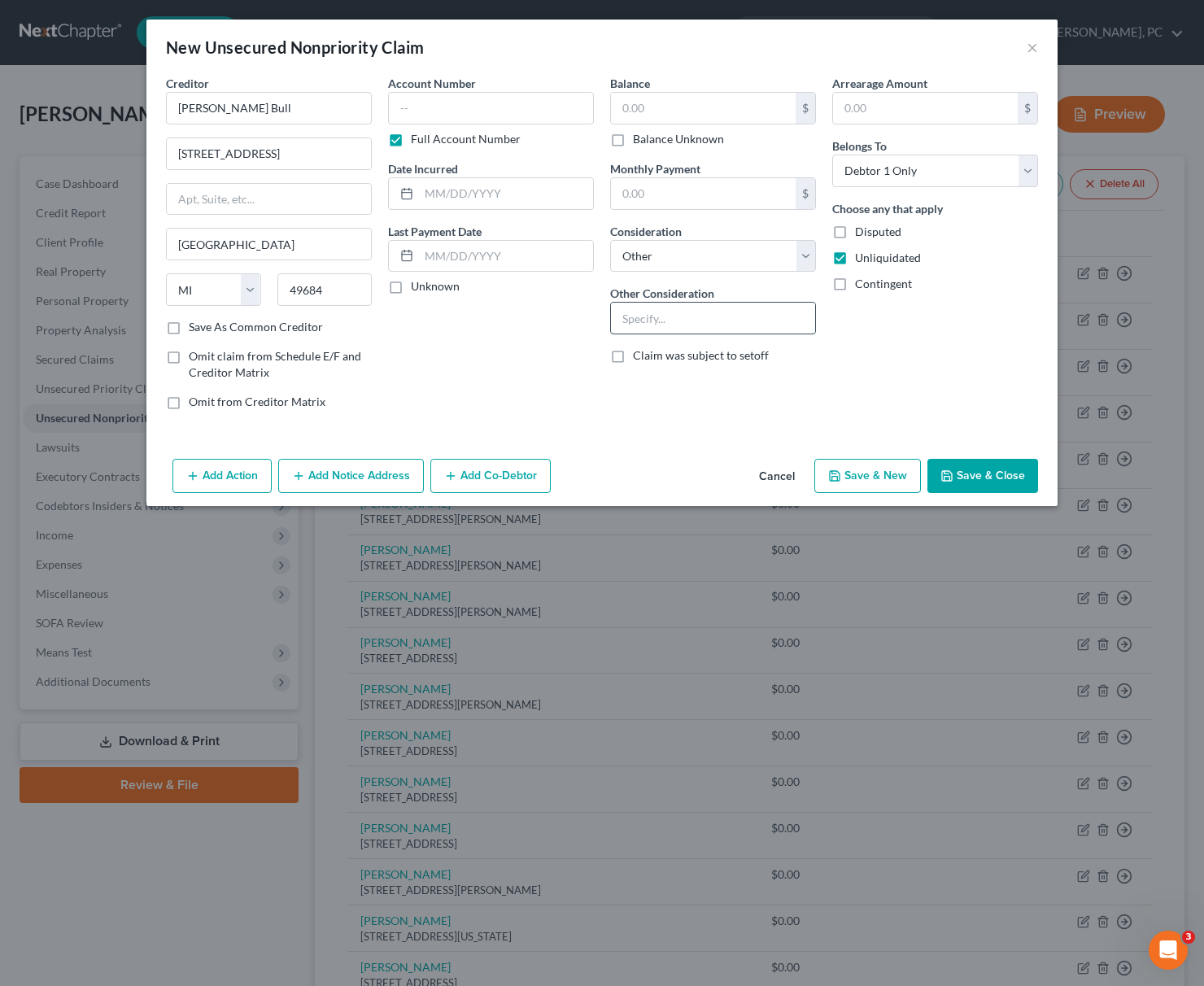
click at [621, 311] on input "text" at bounding box center [712, 318] width 204 height 31
paste input "Business debt"
click at [855, 232] on label "Disputed" at bounding box center [878, 232] width 47 height 16
click at [861, 232] on input "Disputed" at bounding box center [866, 229] width 10 height 10
click at [884, 471] on button "Save & New" at bounding box center [867, 476] width 107 height 34
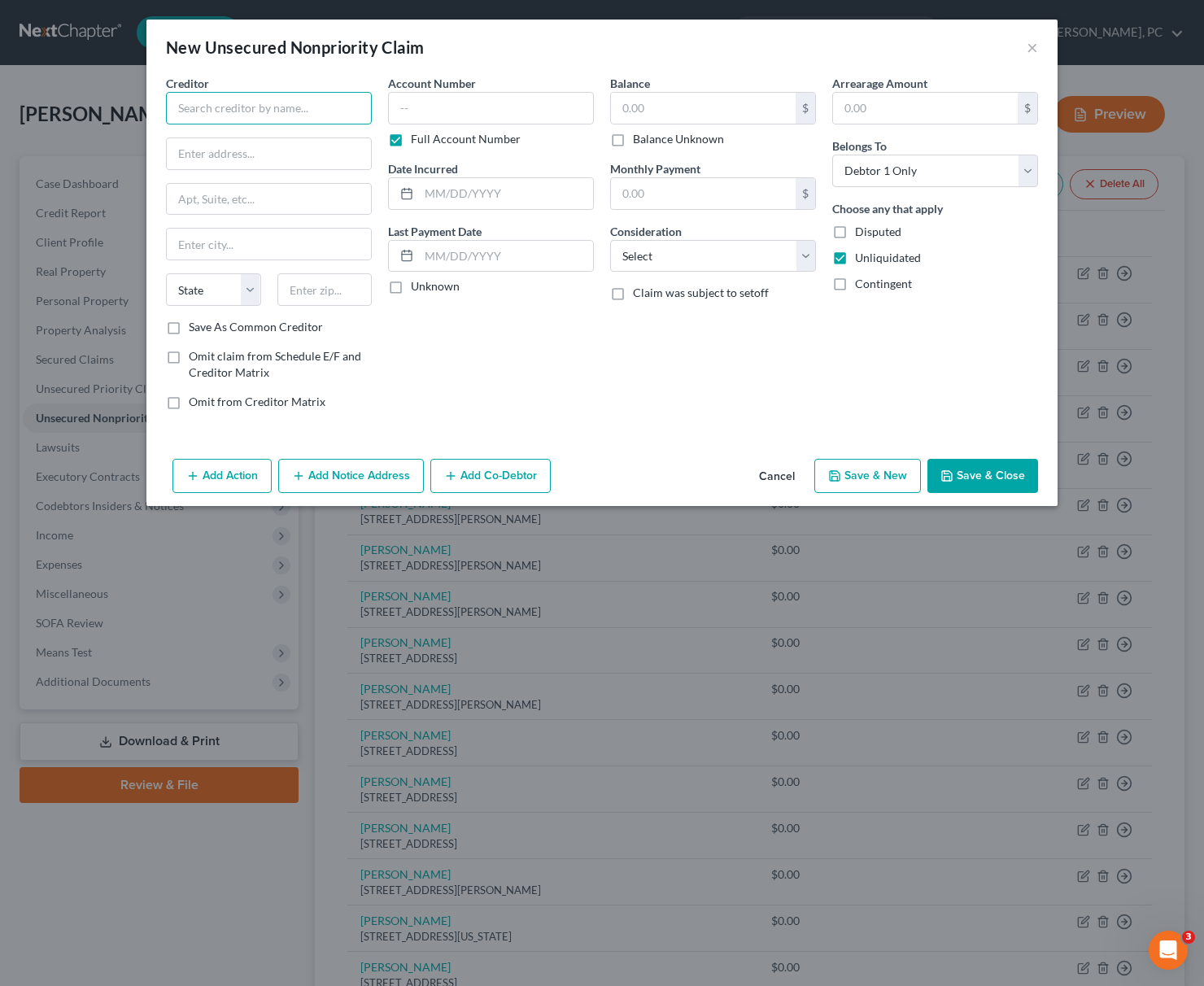
click at [210, 107] on input "text" at bounding box center [269, 109] width 206 height 33
click at [193, 238] on input "text" at bounding box center [269, 244] width 204 height 31
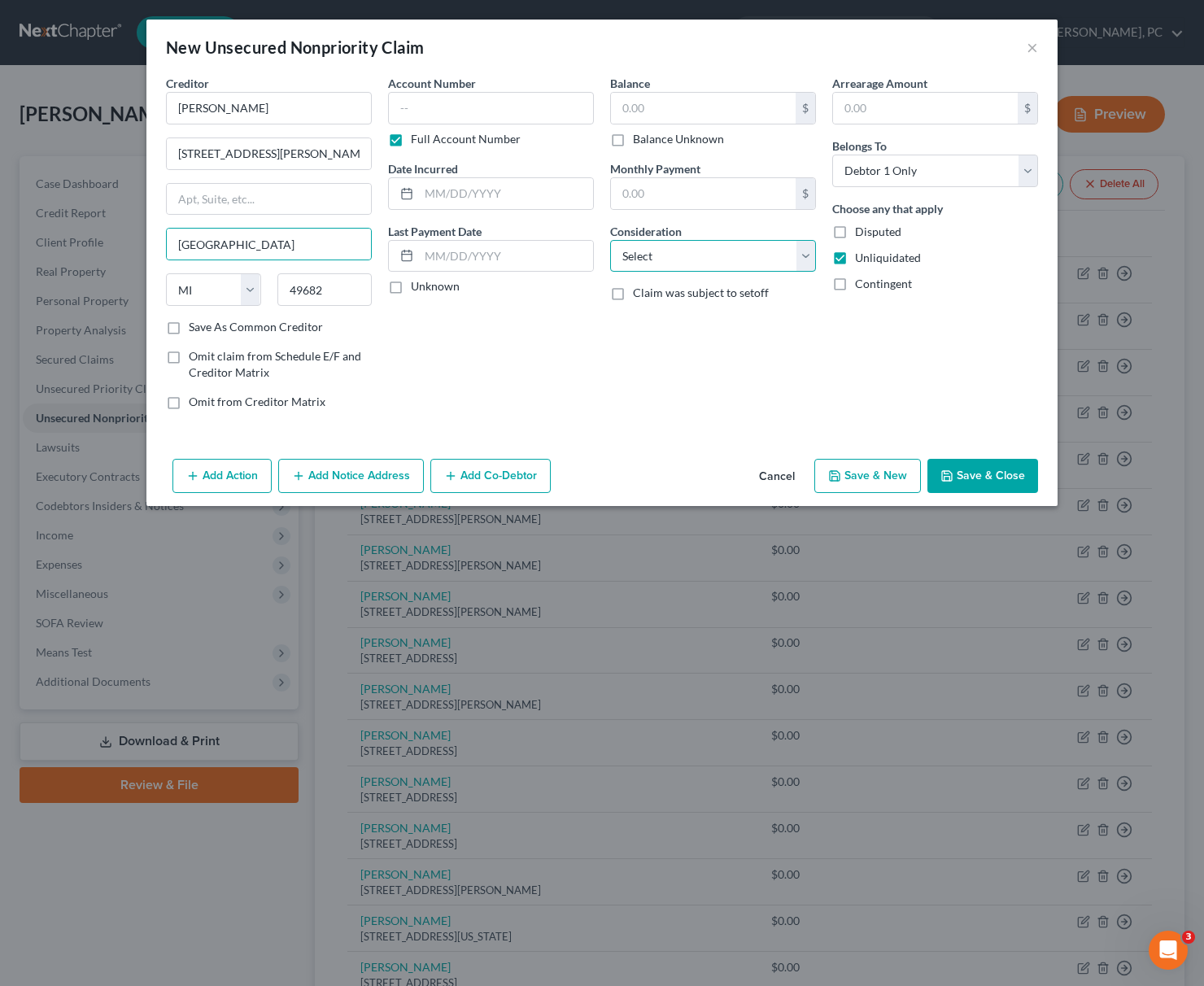
click at [610, 240] on select "Select Cable / Satellite Services Collection Agency Credit Card Debt Debt Couns…" at bounding box center [712, 257] width 206 height 33
click option "Other" at bounding box center [0, 0] width 0 height 0
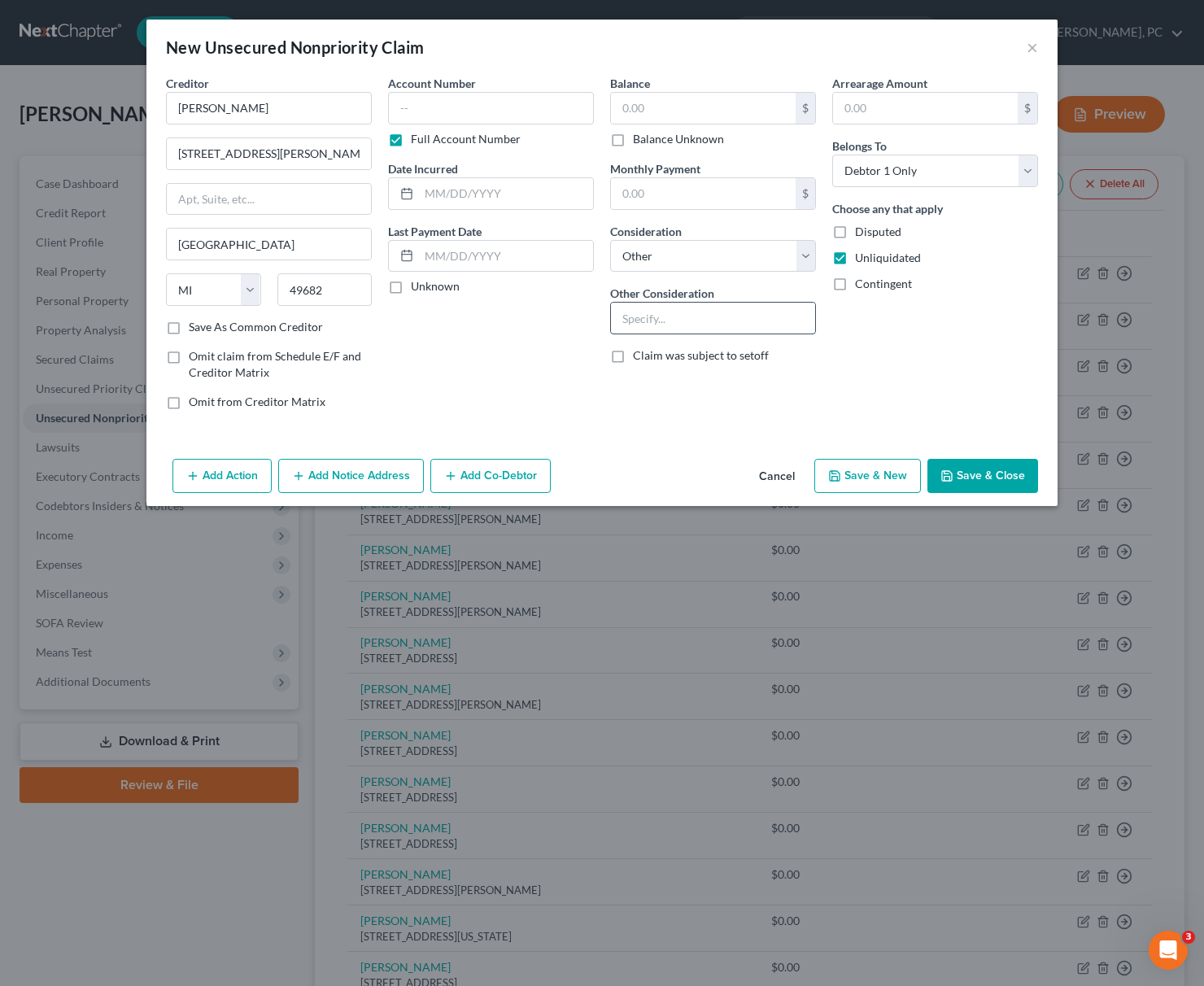
click at [622, 313] on input "text" at bounding box center [712, 318] width 204 height 31
paste input "Business debt"
click at [855, 229] on label "Disputed" at bounding box center [878, 232] width 47 height 16
click at [861, 229] on input "Disputed" at bounding box center [866, 229] width 10 height 10
click at [888, 488] on button "Save & New" at bounding box center [867, 476] width 107 height 34
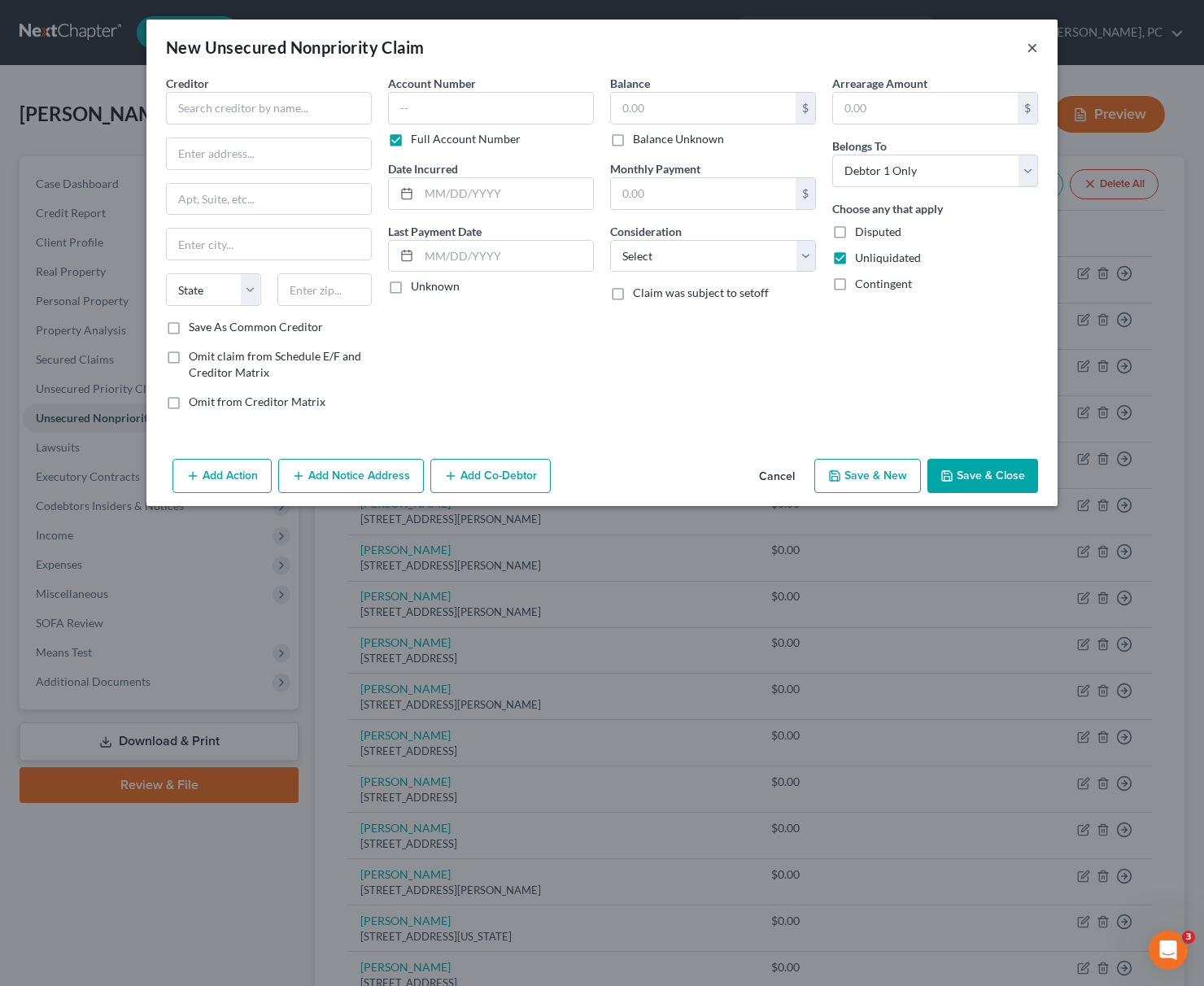
click at [1027, 53] on button "×" at bounding box center [1032, 47] width 11 height 20
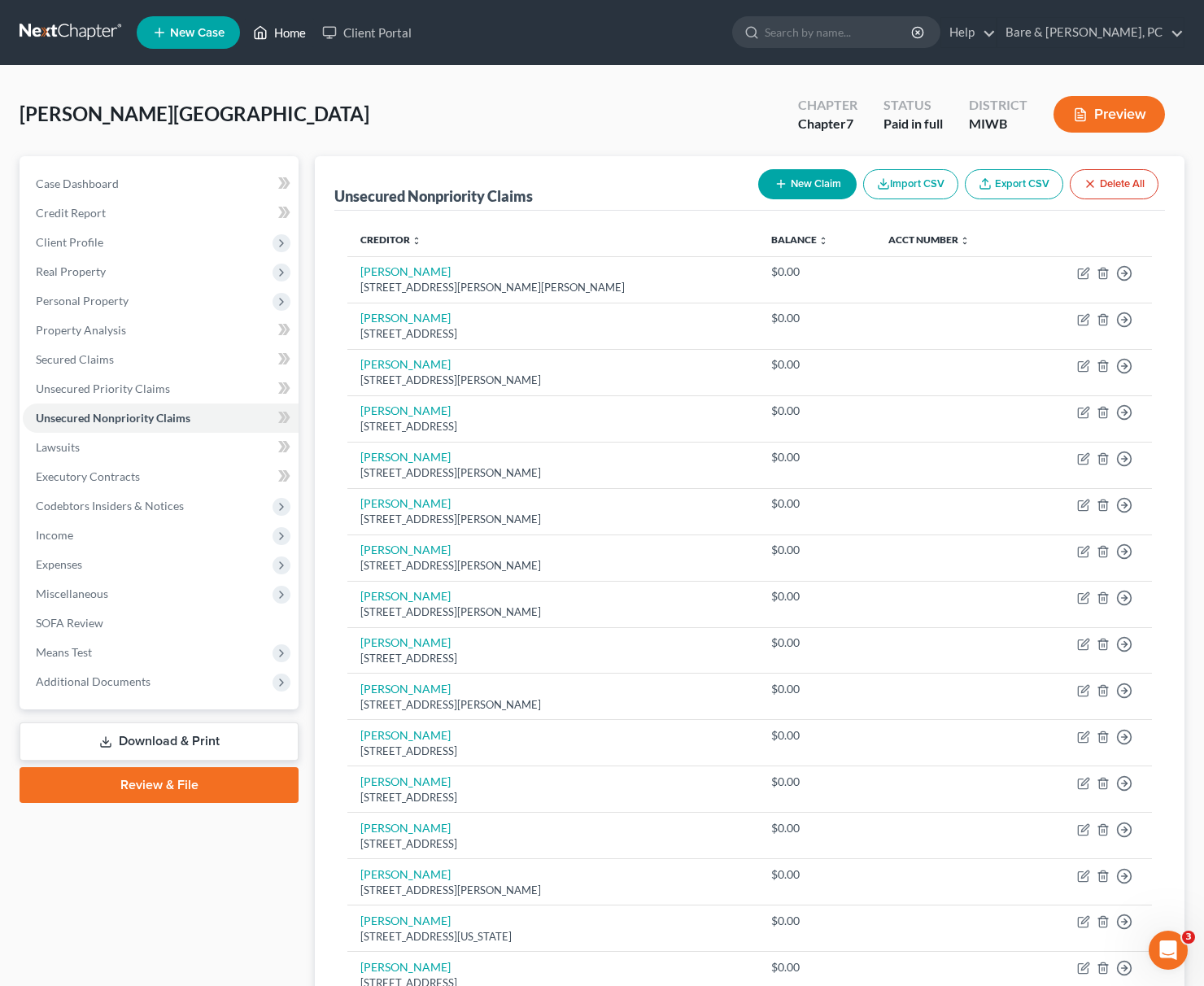
click at [278, 29] on link "Home" at bounding box center [279, 33] width 69 height 29
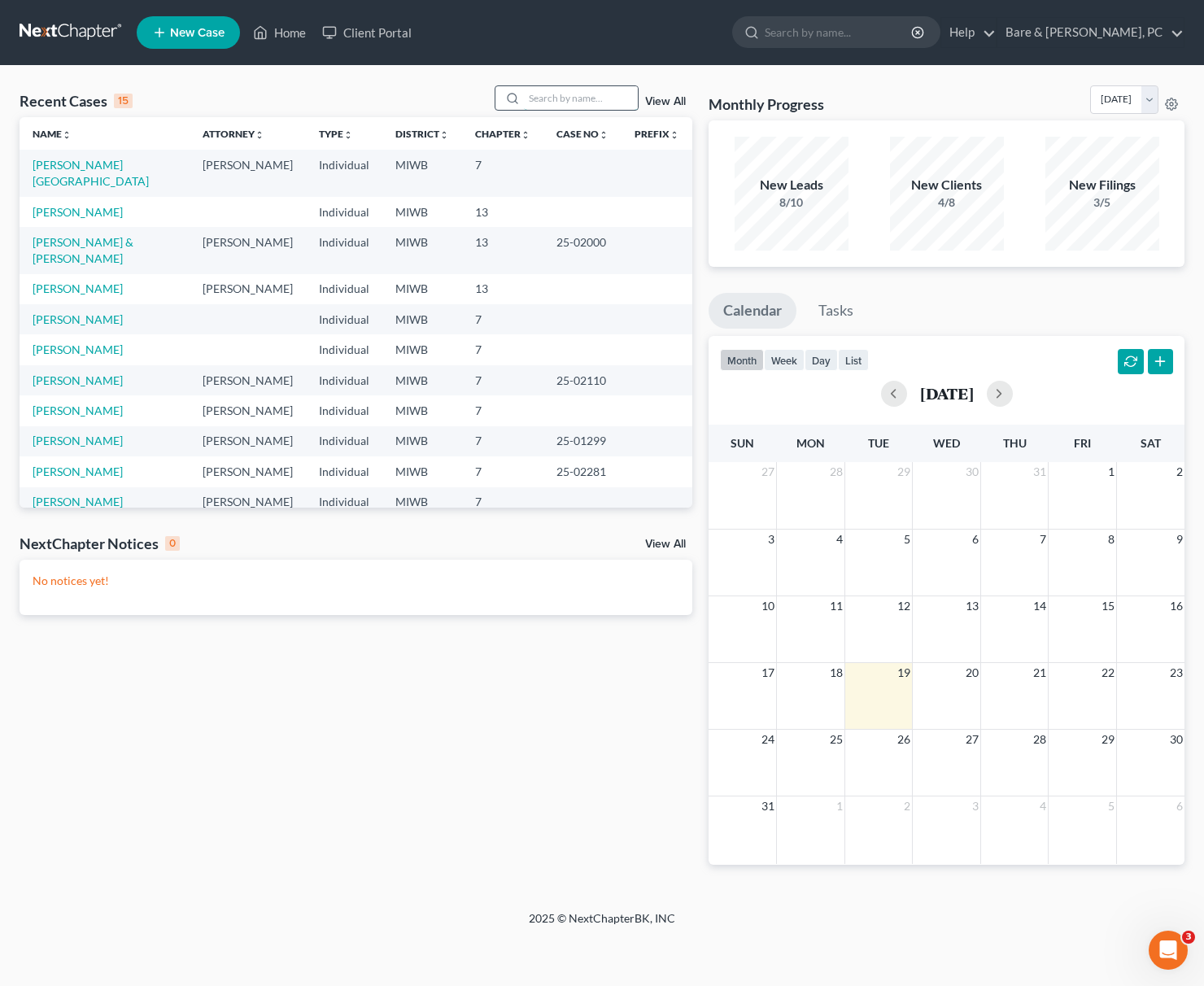
click at [536, 105] on input "search" at bounding box center [580, 97] width 114 height 23
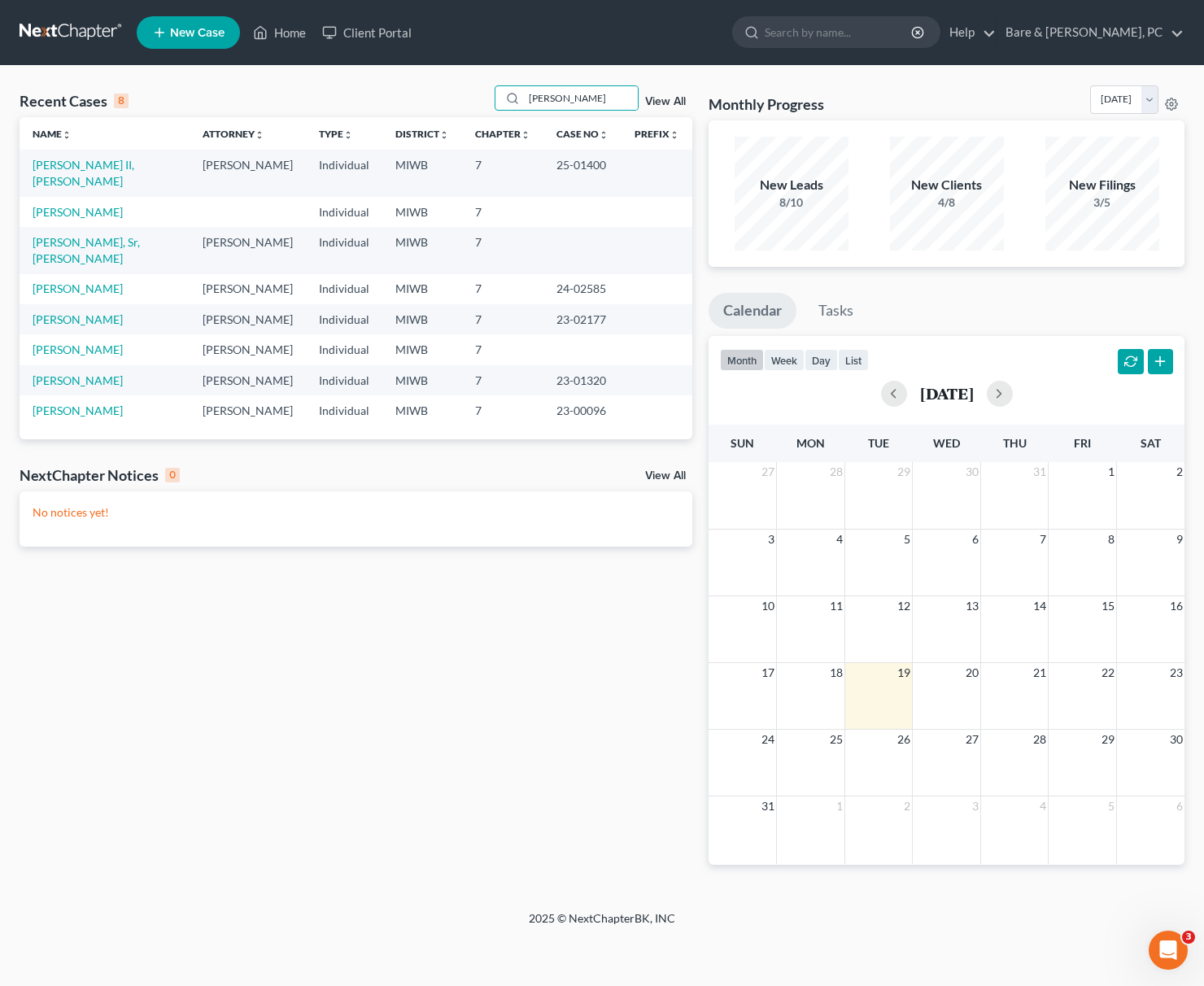
click at [195, 34] on span "New Case" at bounding box center [196, 33] width 54 height 12
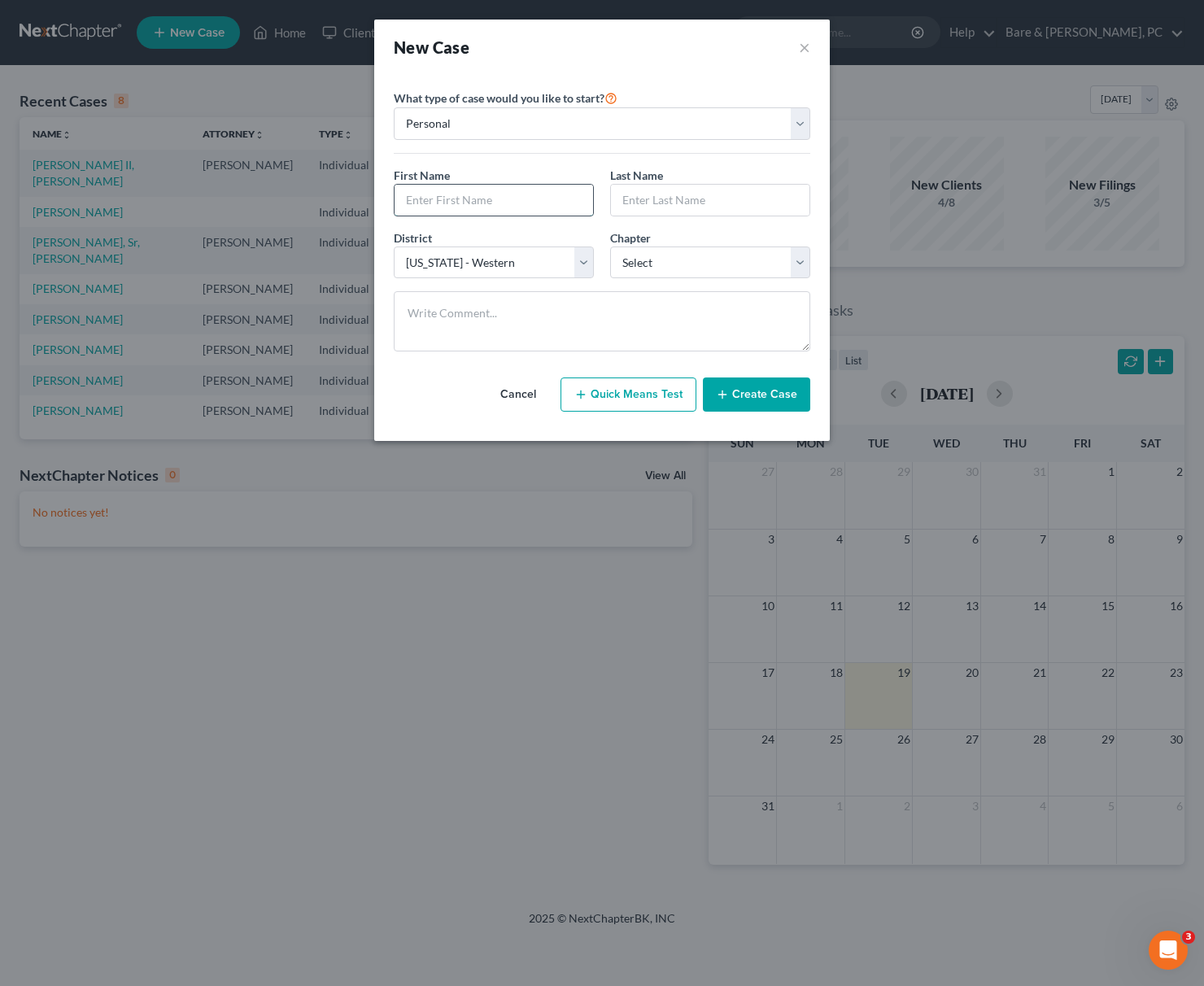
click at [444, 190] on input "text" at bounding box center [493, 200] width 198 height 31
click at [759, 399] on button "Create Case" at bounding box center [756, 394] width 108 height 34
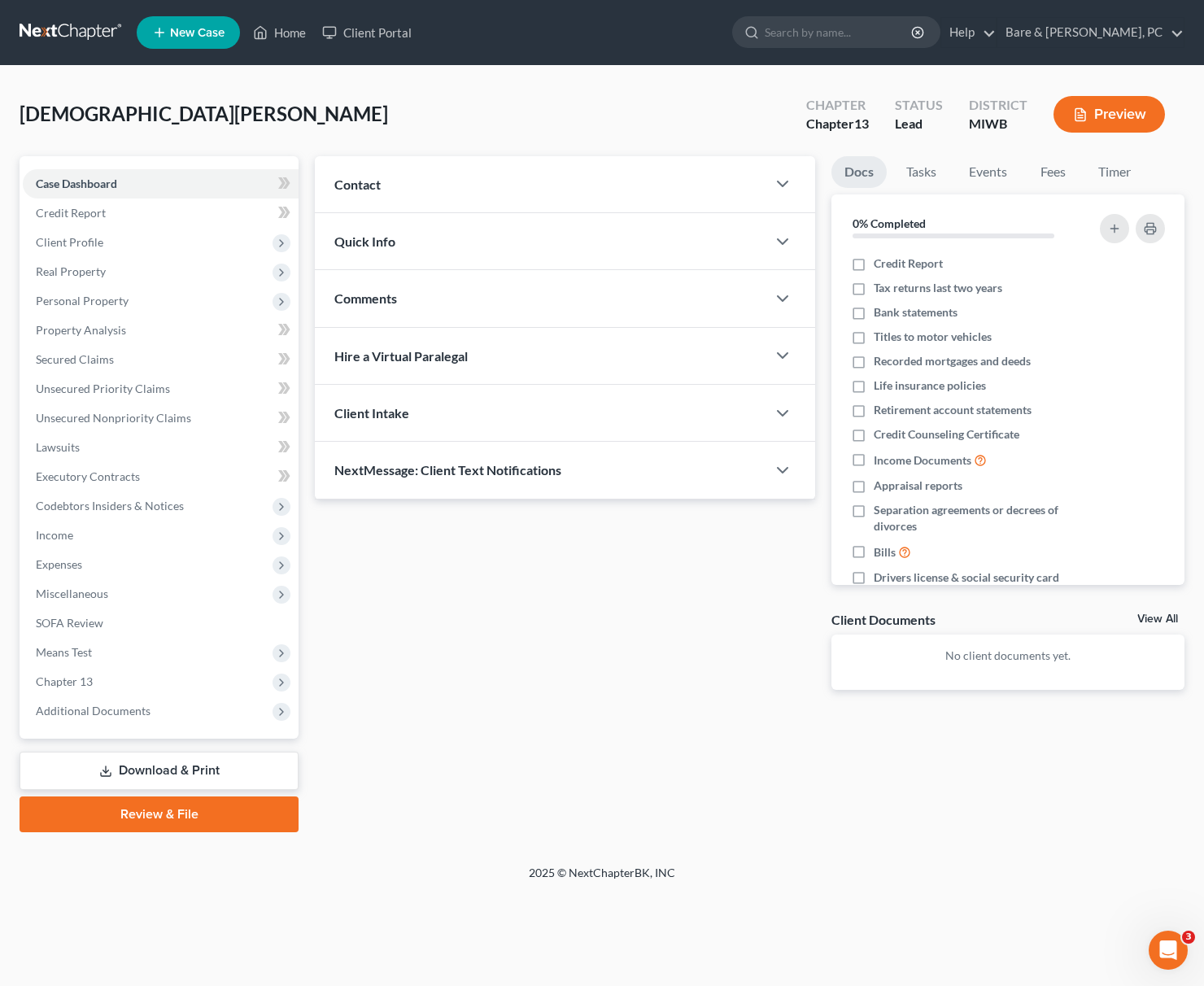
click at [365, 185] on span "Contact" at bounding box center [357, 184] width 47 height 16
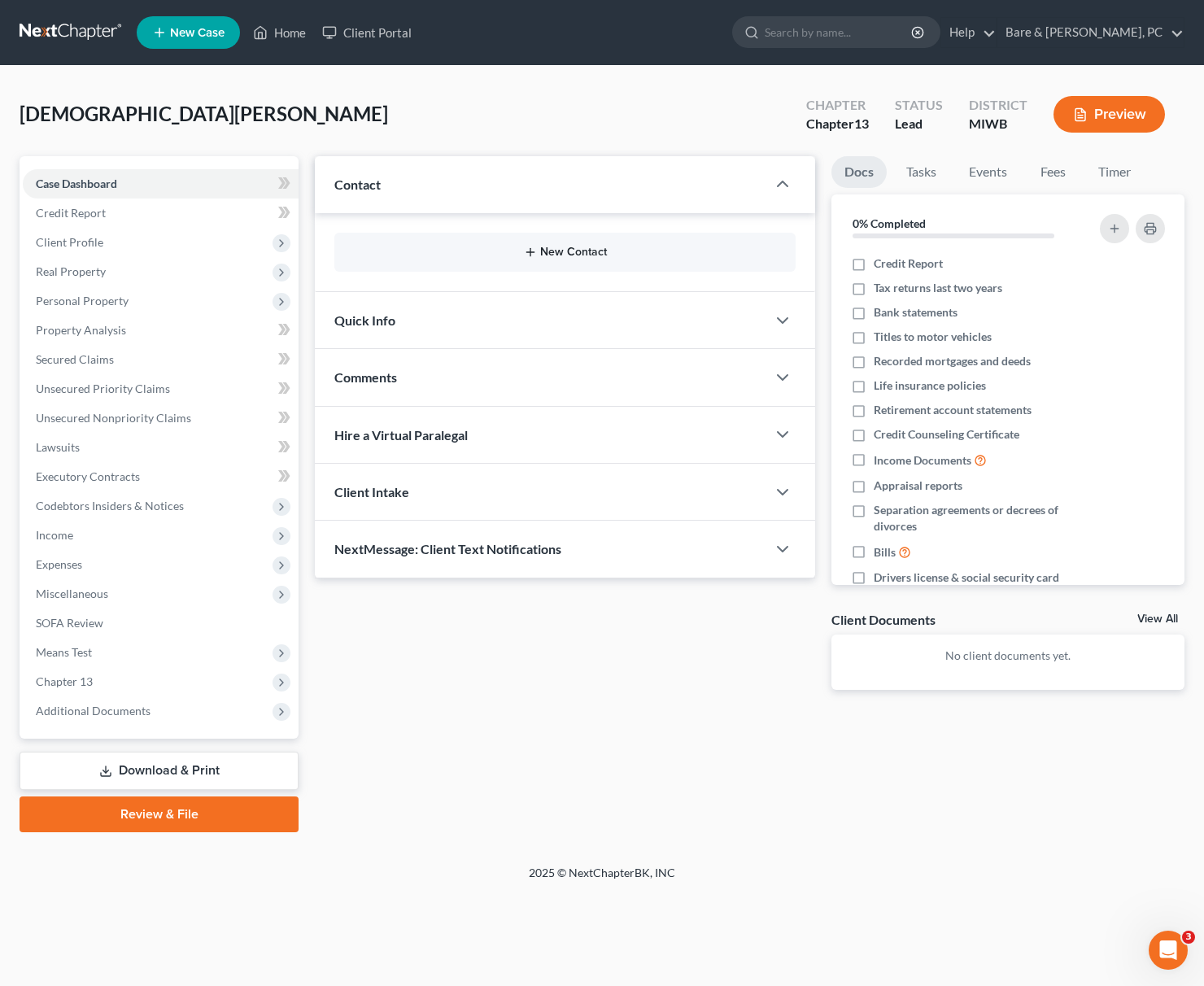
drag, startPoint x: 561, startPoint y: 254, endPoint x: 563, endPoint y: 244, distance: 10.2
click at [562, 253] on button "New Contact" at bounding box center [564, 251] width 435 height 13
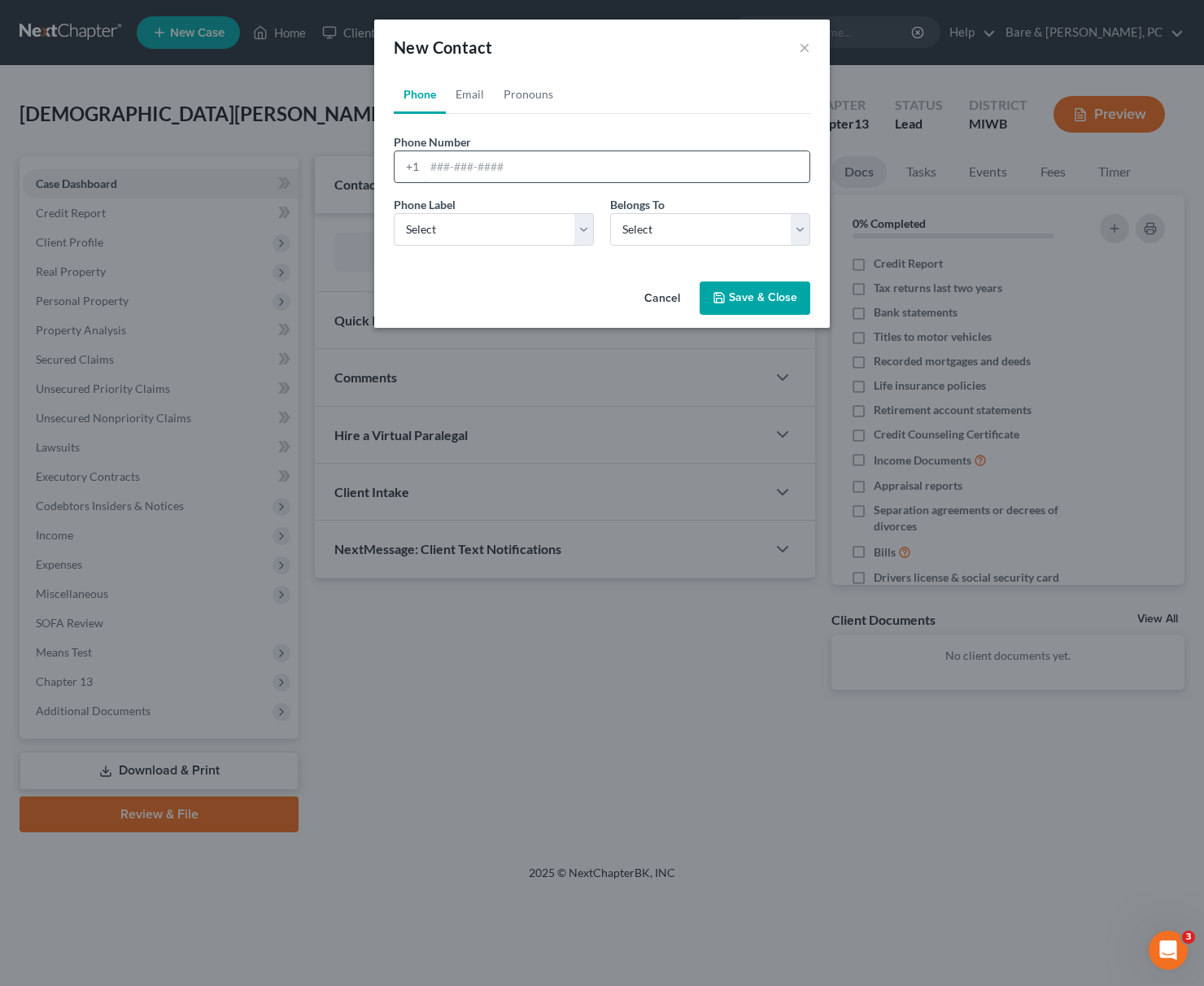
click at [438, 171] on input "tel" at bounding box center [617, 167] width 385 height 31
click at [394, 213] on select "Select Mobile Home Work Other" at bounding box center [493, 229] width 200 height 33
click option "Mobile" at bounding box center [0, 0] width 0 height 0
click at [610, 213] on select "Select Client Other" at bounding box center [710, 229] width 200 height 33
click option "Client" at bounding box center [0, 0] width 0 height 0
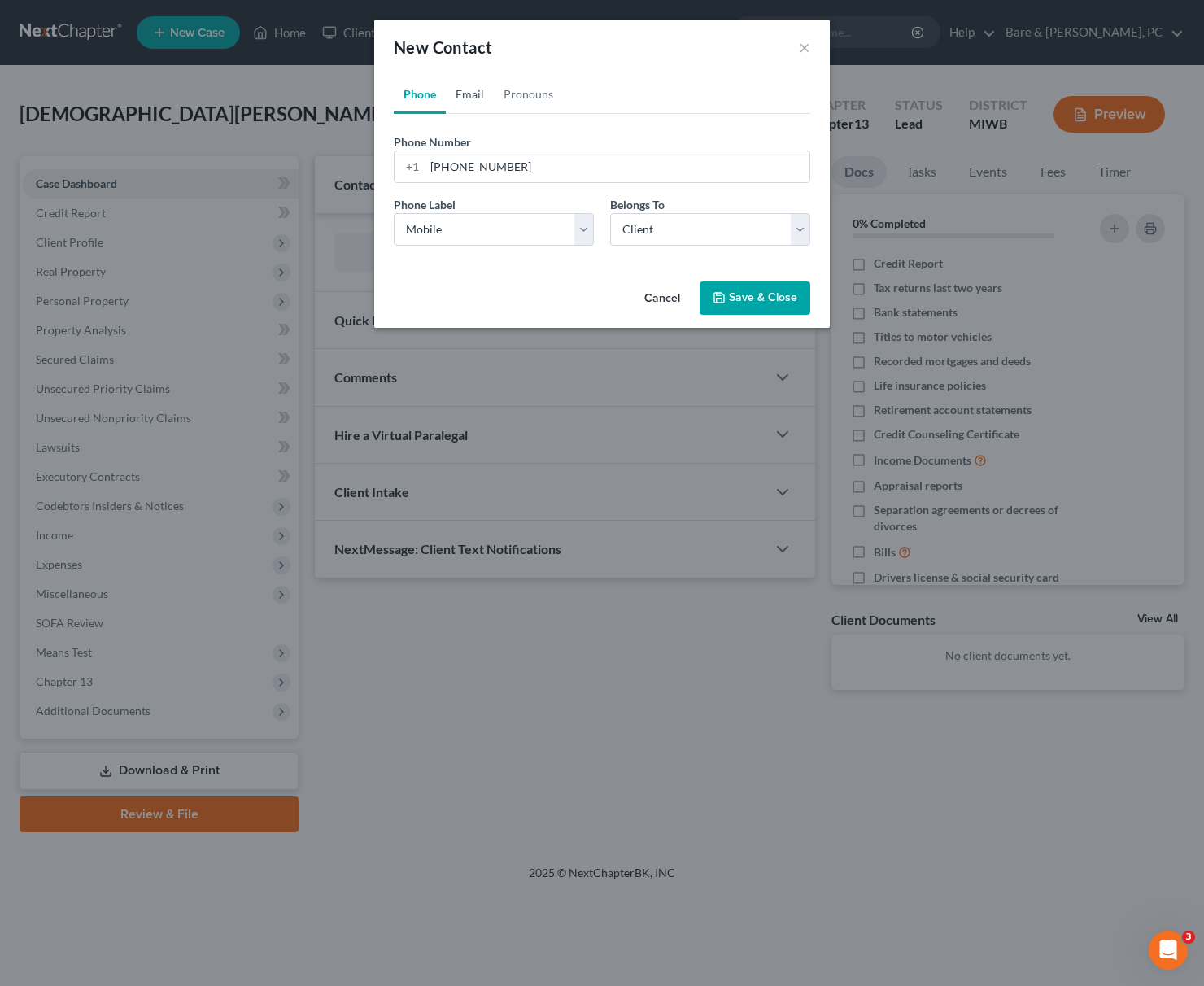
click at [469, 97] on link "Email" at bounding box center [470, 94] width 48 height 39
click at [448, 170] on input "email" at bounding box center [617, 167] width 385 height 31
click at [394, 213] on select "Select Home Work Other" at bounding box center [493, 229] width 200 height 33
click option "Home" at bounding box center [0, 0] width 0 height 0
click at [758, 295] on button "Save & Close" at bounding box center [754, 299] width 110 height 34
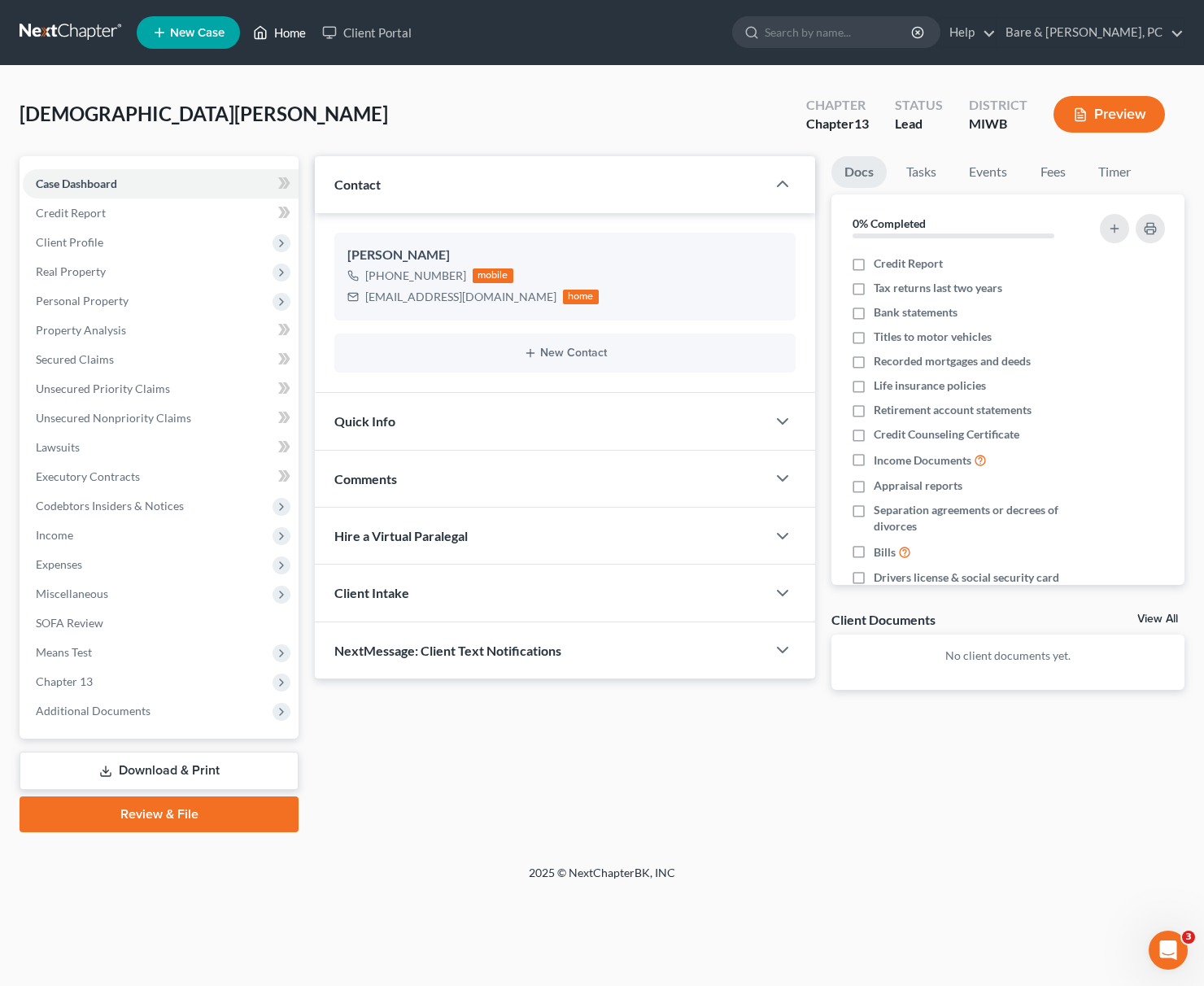
click at [291, 35] on link "Home" at bounding box center [279, 33] width 69 height 29
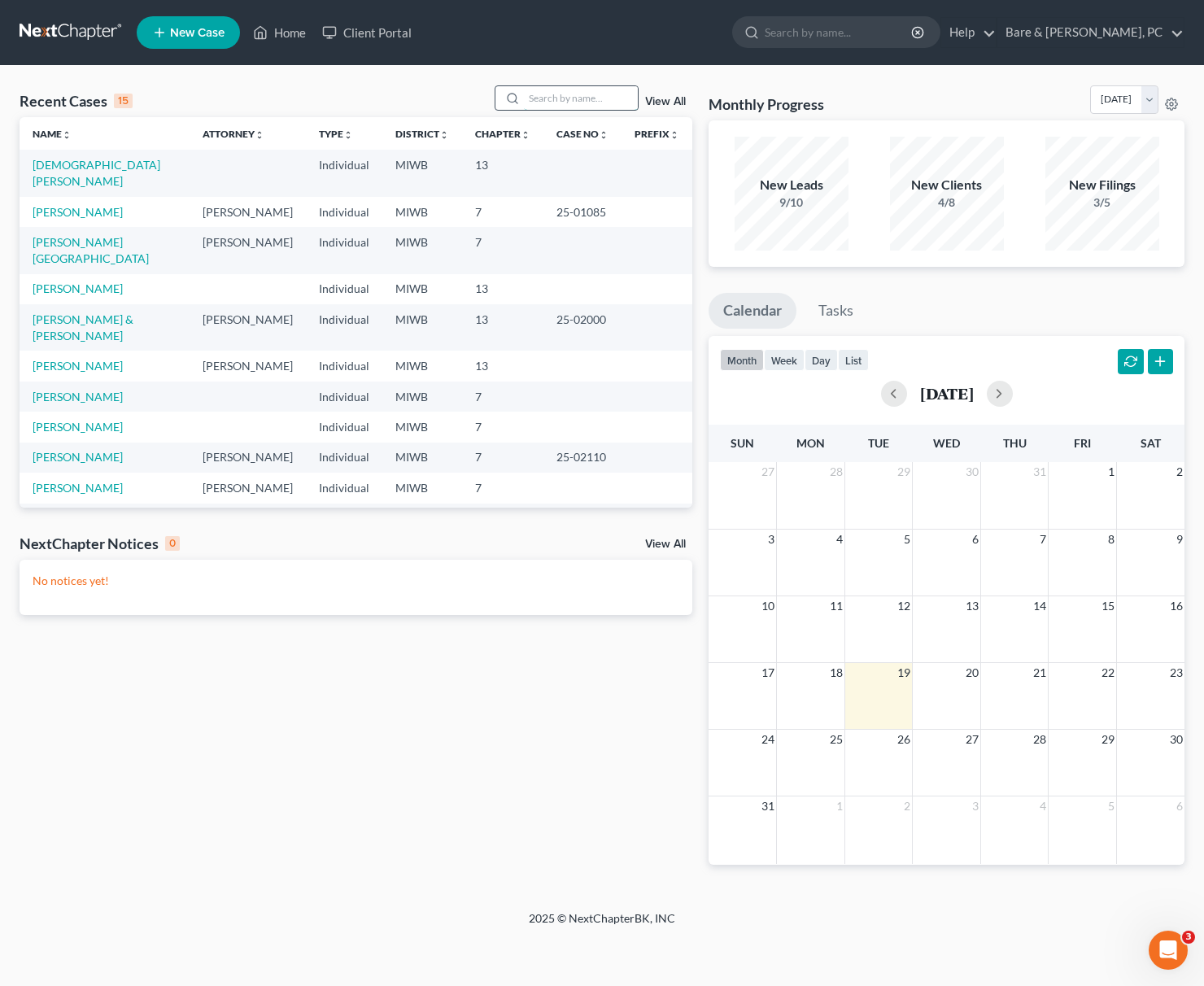
click at [549, 99] on input "search" at bounding box center [580, 97] width 114 height 23
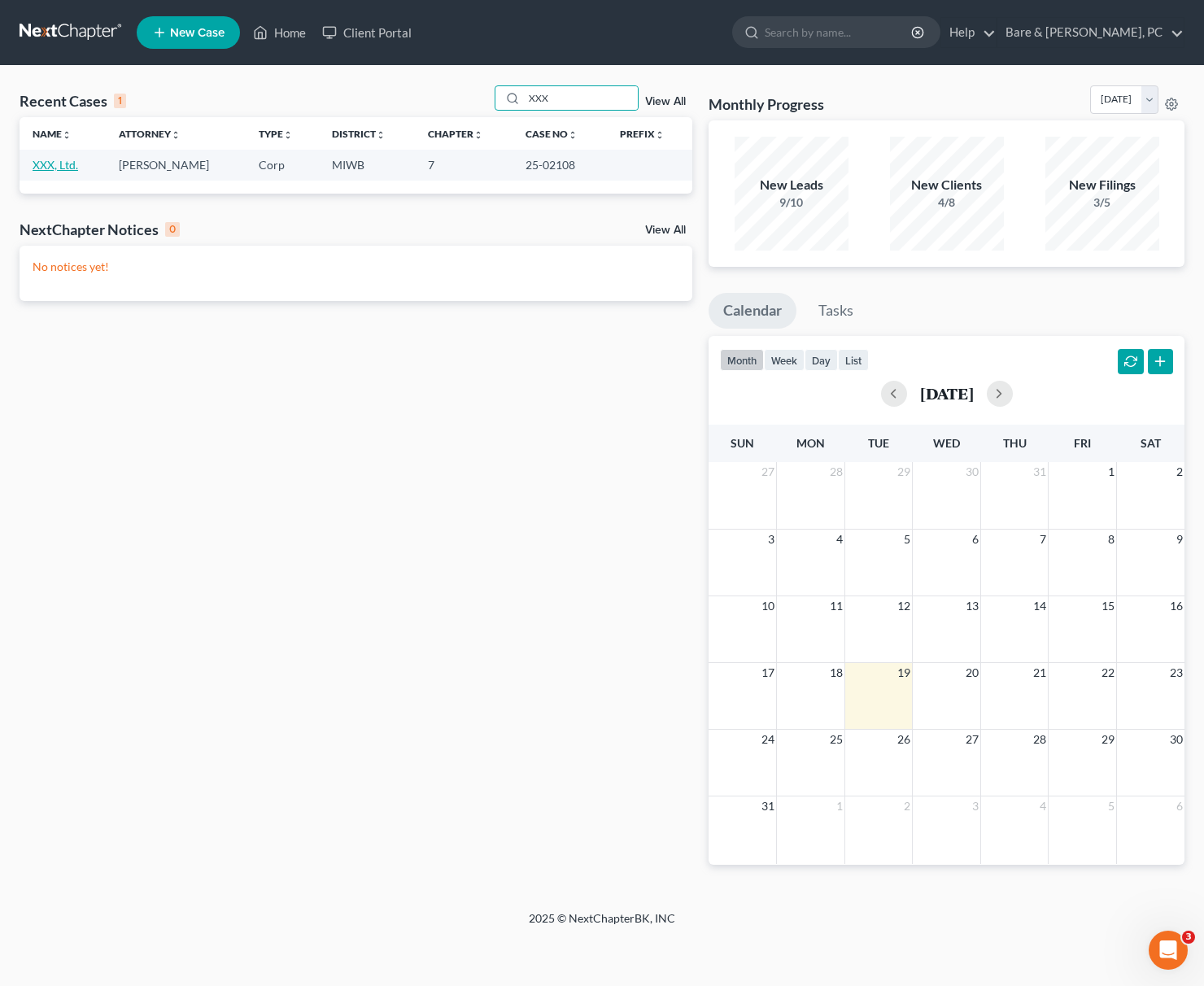
click at [45, 169] on link "XXX, Ltd." at bounding box center [55, 164] width 46 height 14
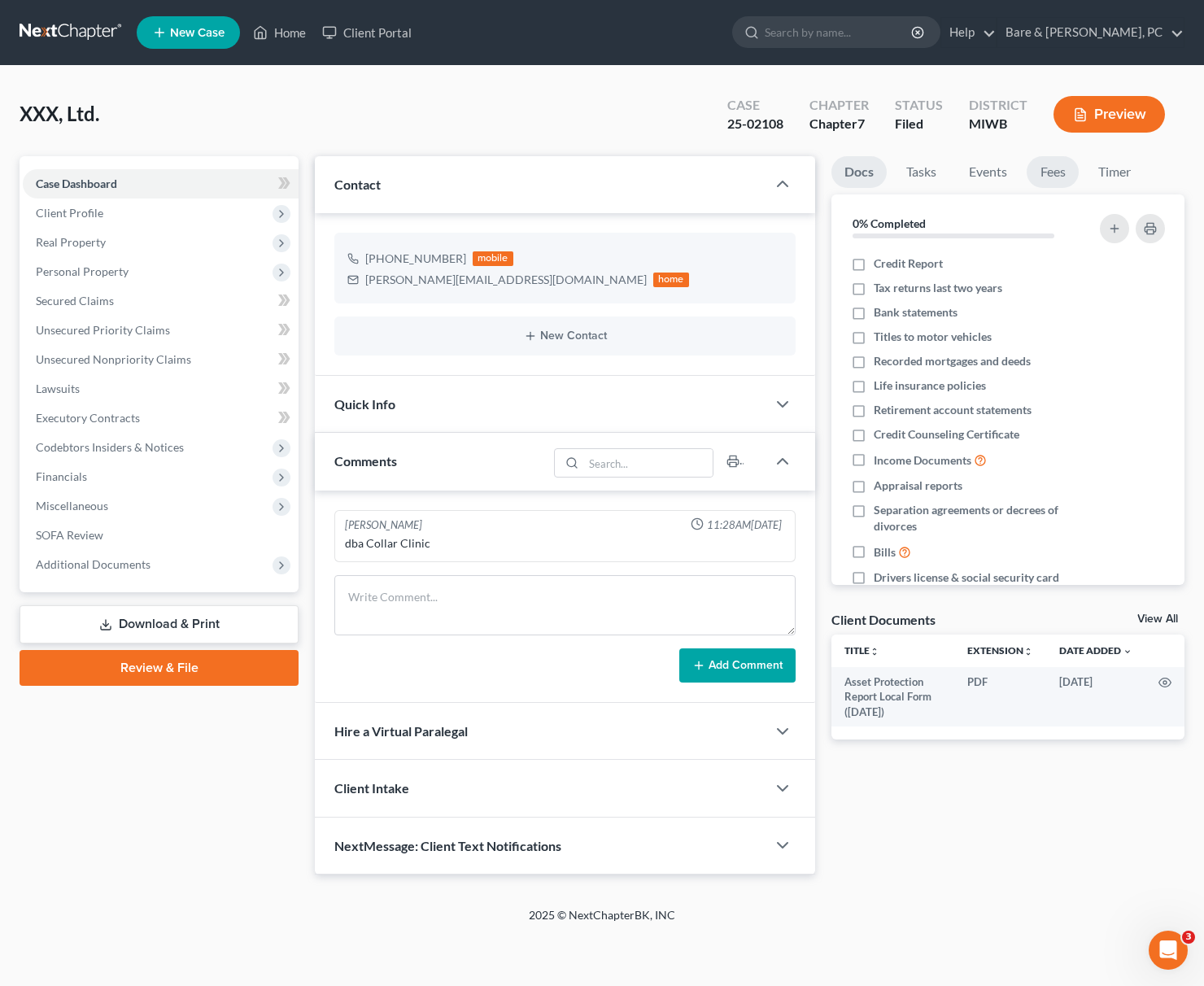
click at [1039, 171] on link "Fees" at bounding box center [1052, 171] width 52 height 32
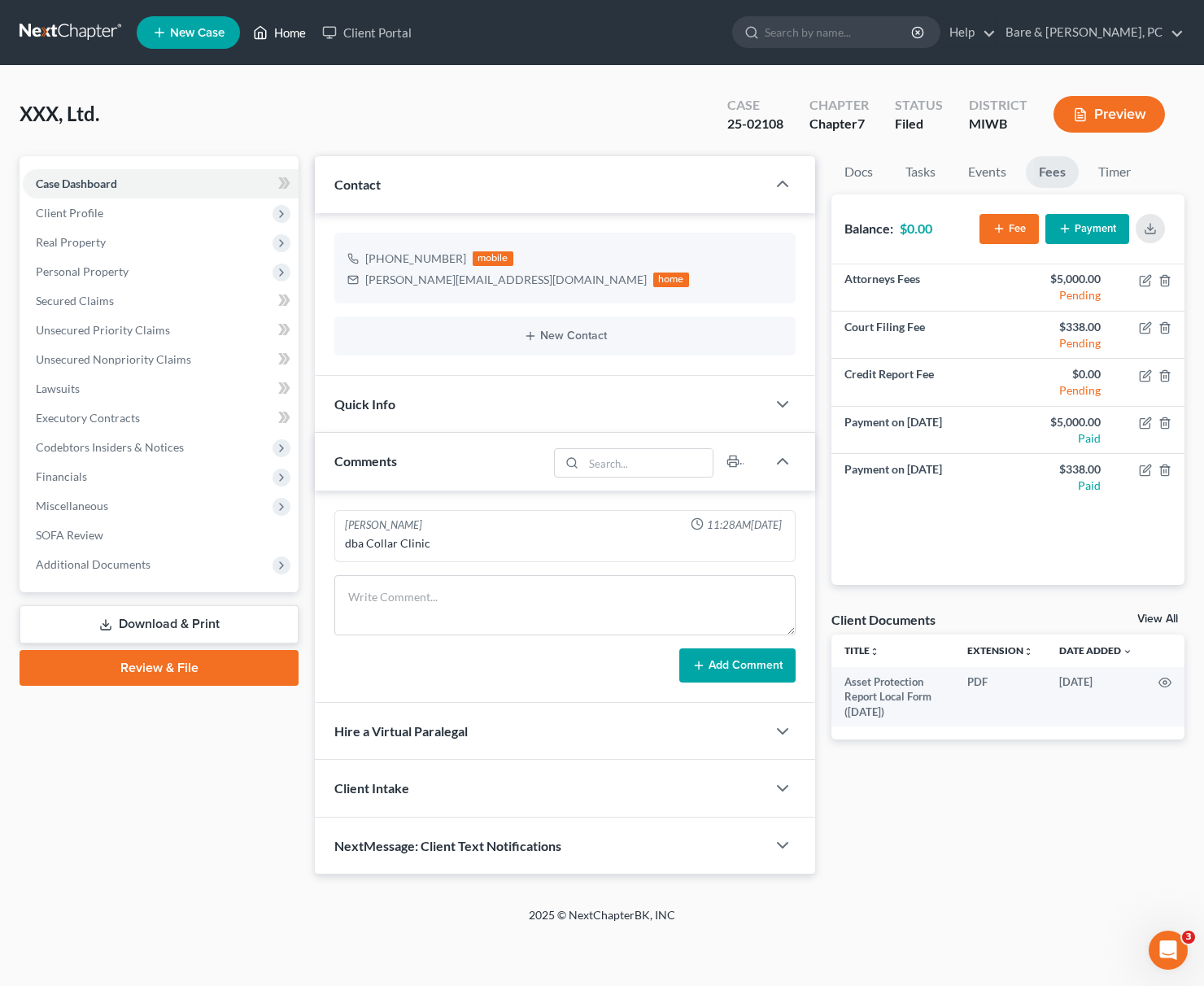
click at [293, 33] on link "Home" at bounding box center [279, 33] width 69 height 29
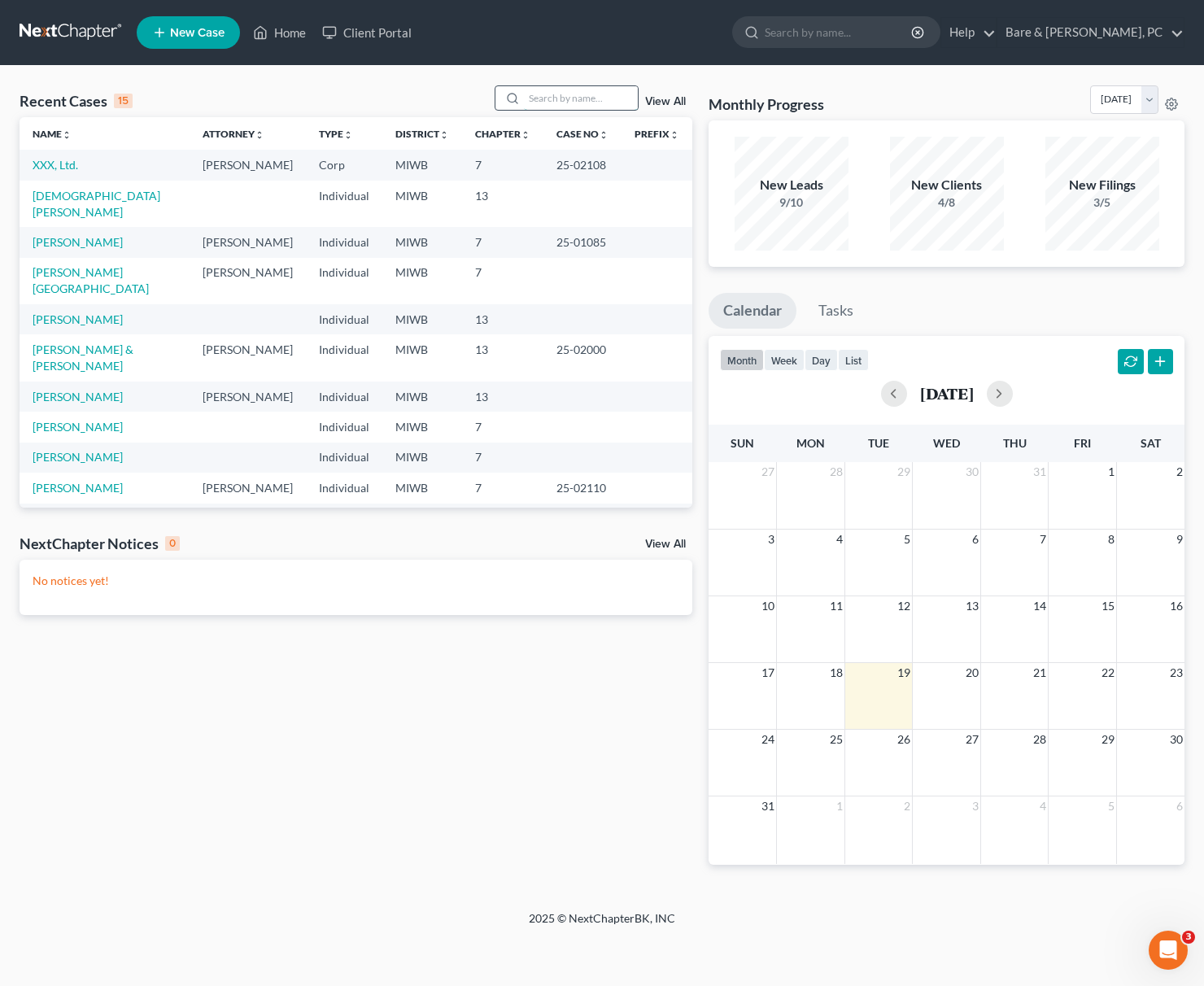
click at [524, 100] on input "search" at bounding box center [580, 97] width 114 height 23
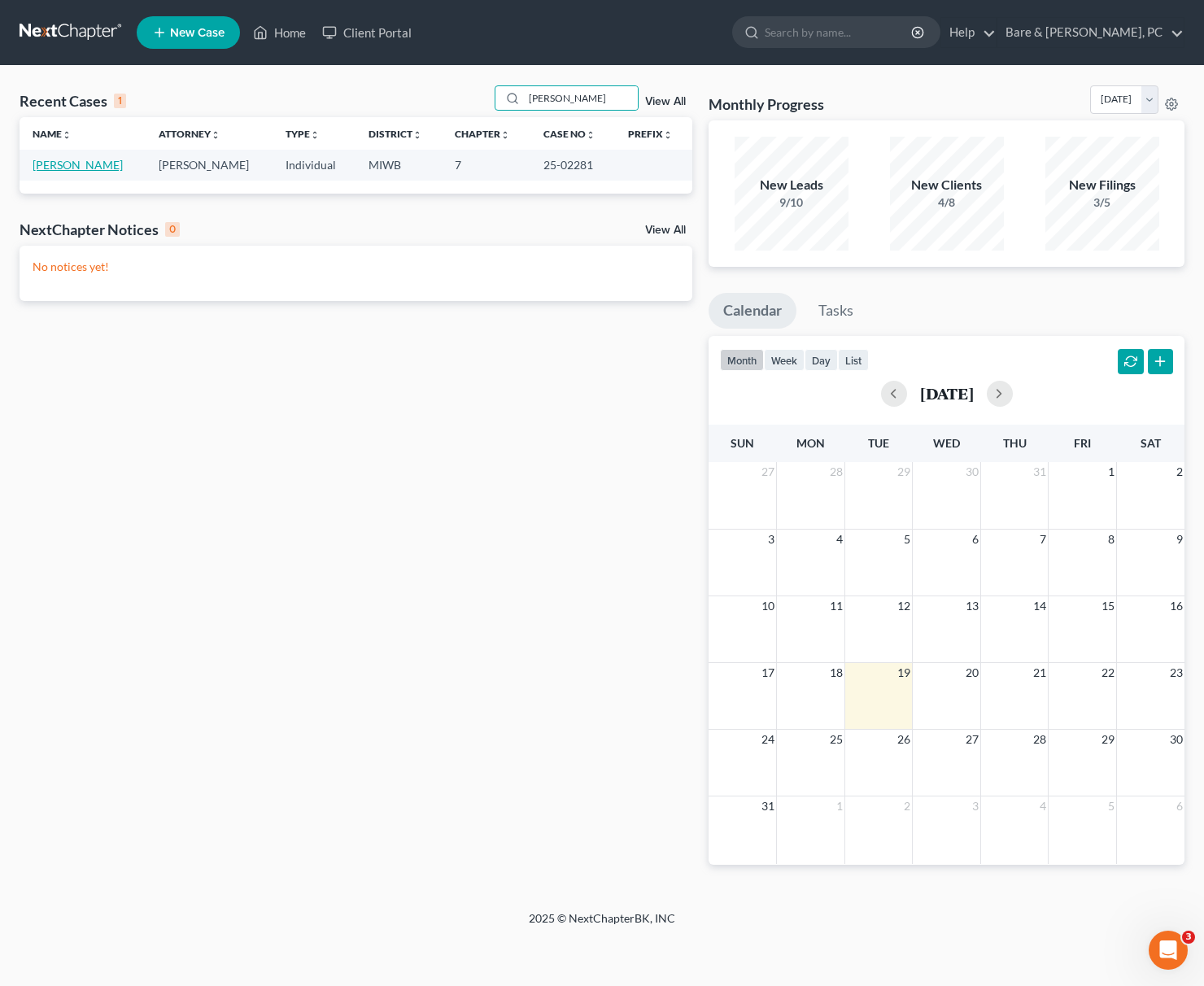
click at [47, 162] on link "[PERSON_NAME]" at bounding box center [78, 164] width 90 height 14
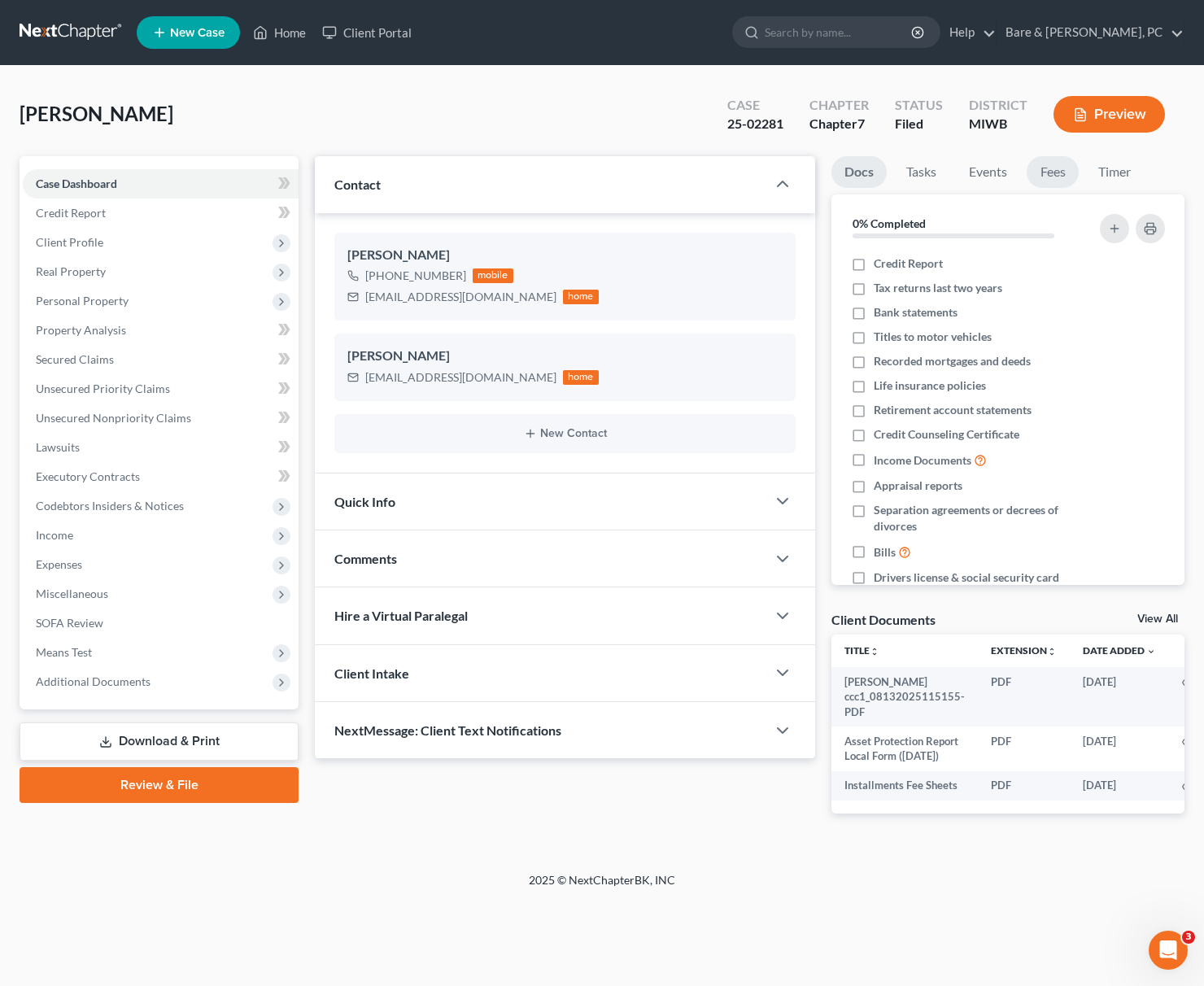
click at [1039, 170] on link "Fees" at bounding box center [1052, 171] width 52 height 32
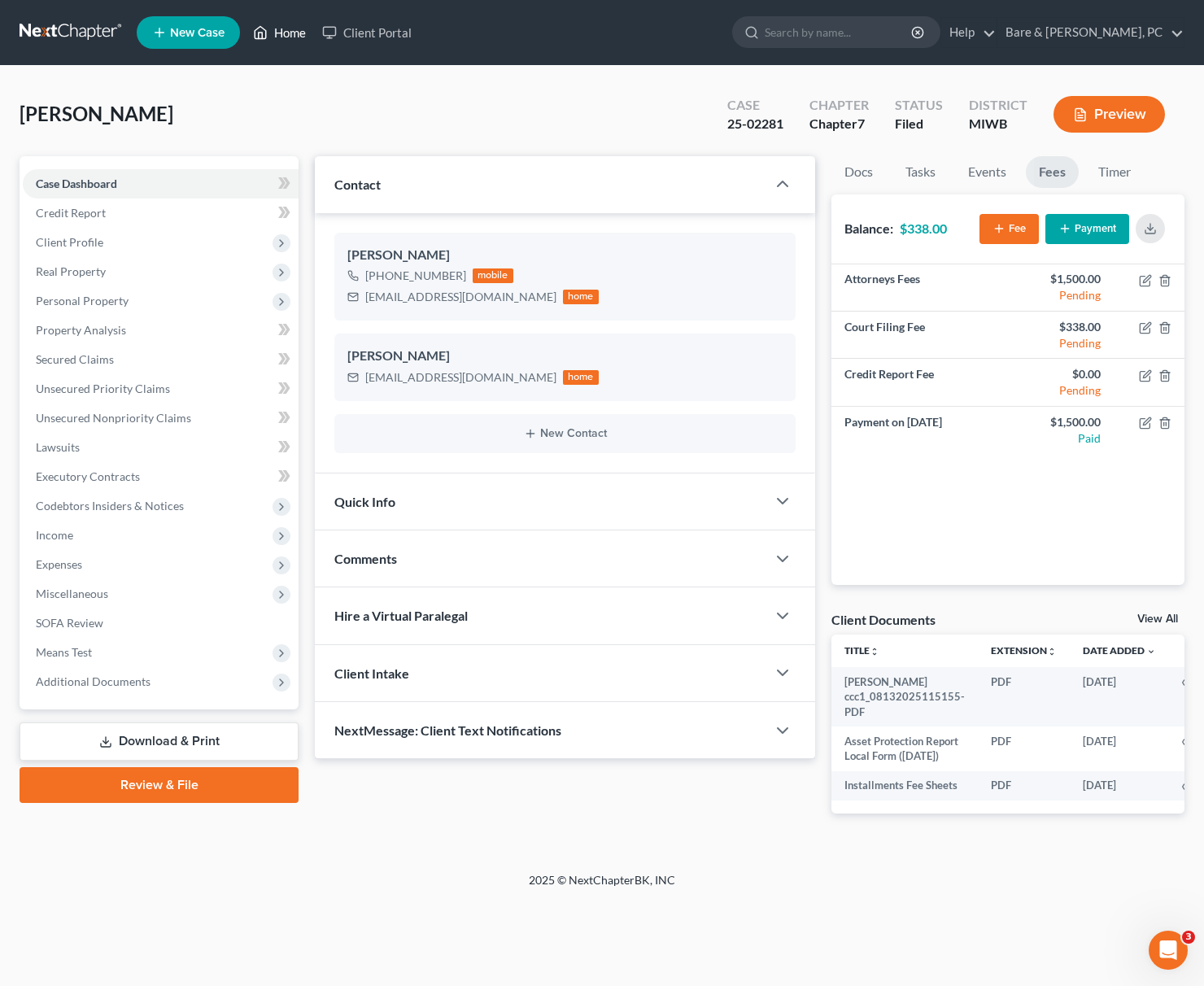
click at [291, 33] on link "Home" at bounding box center [279, 33] width 69 height 29
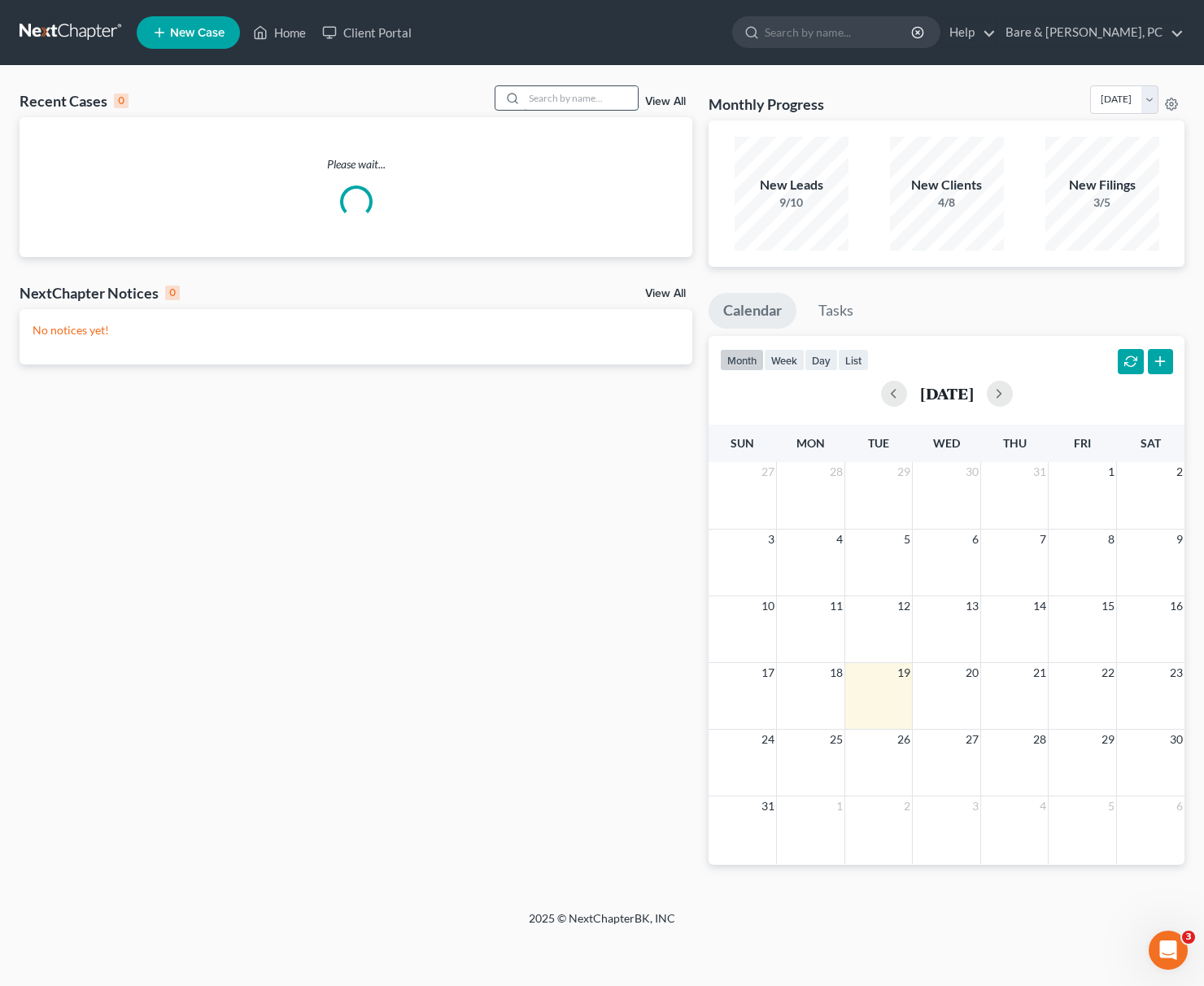
click at [555, 100] on input "search" at bounding box center [580, 97] width 114 height 23
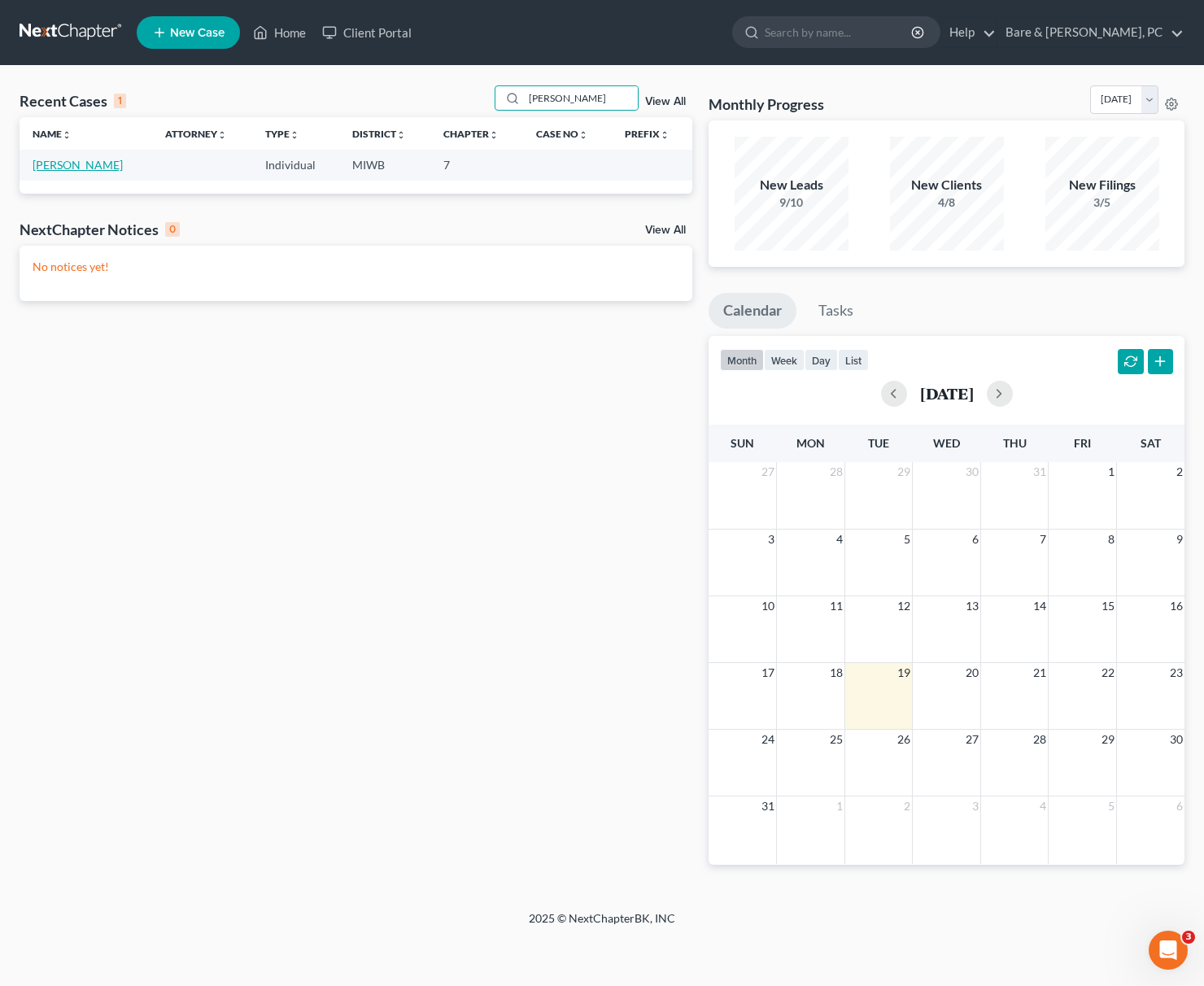
click at [65, 170] on link "[PERSON_NAME]" at bounding box center [78, 164] width 90 height 14
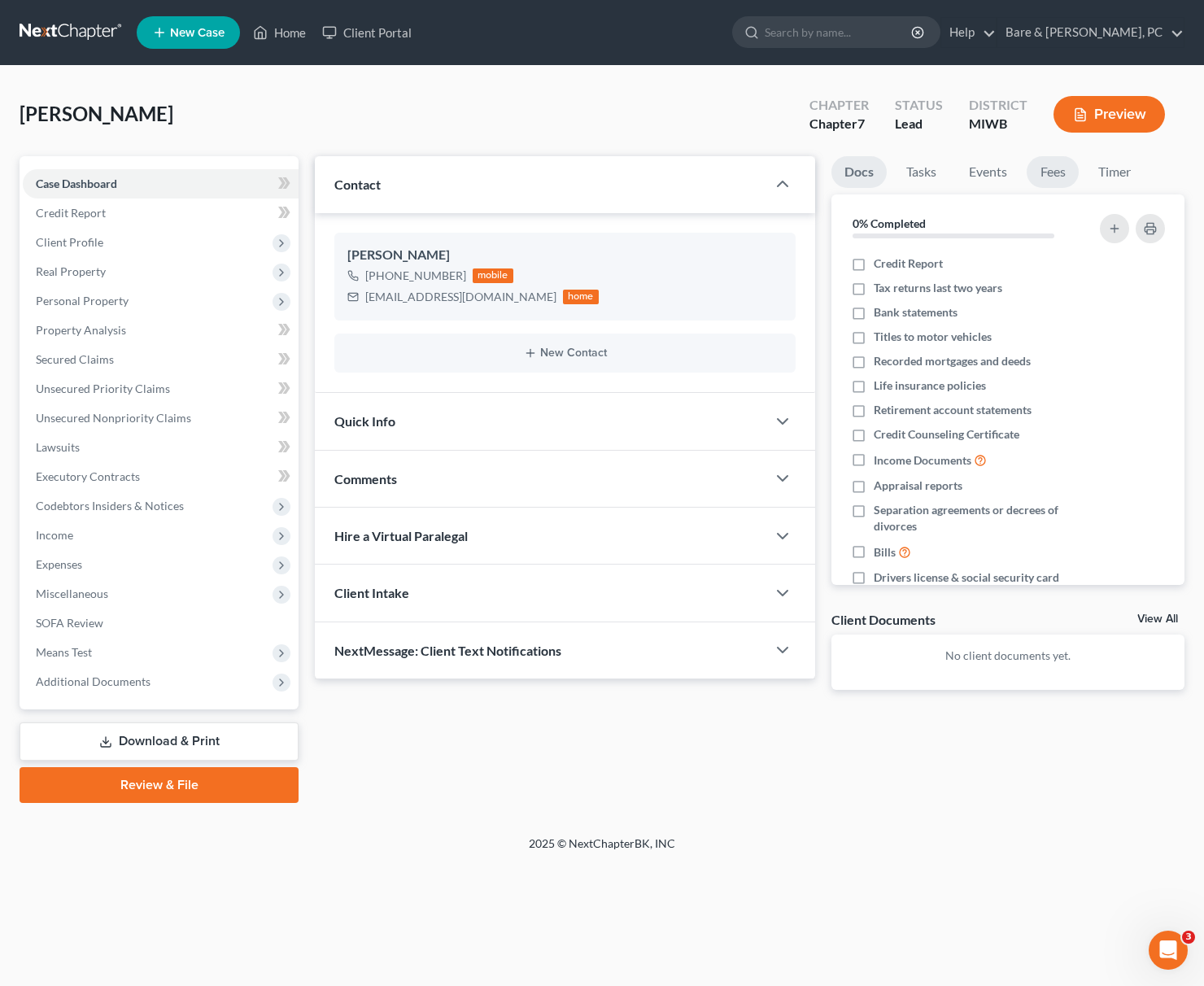
click at [1039, 171] on link "Fees" at bounding box center [1052, 171] width 52 height 32
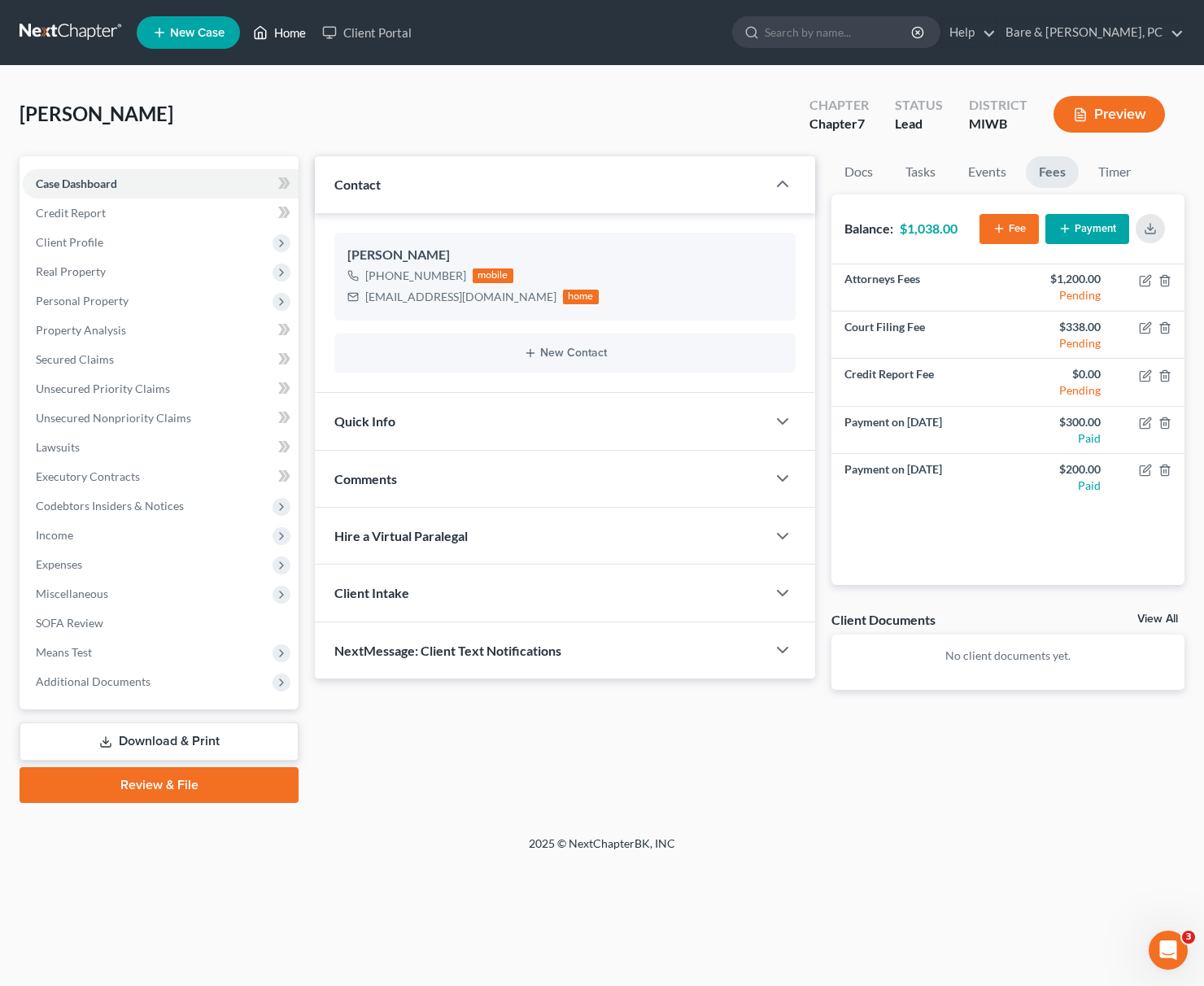
click at [288, 34] on link "Home" at bounding box center [279, 33] width 69 height 29
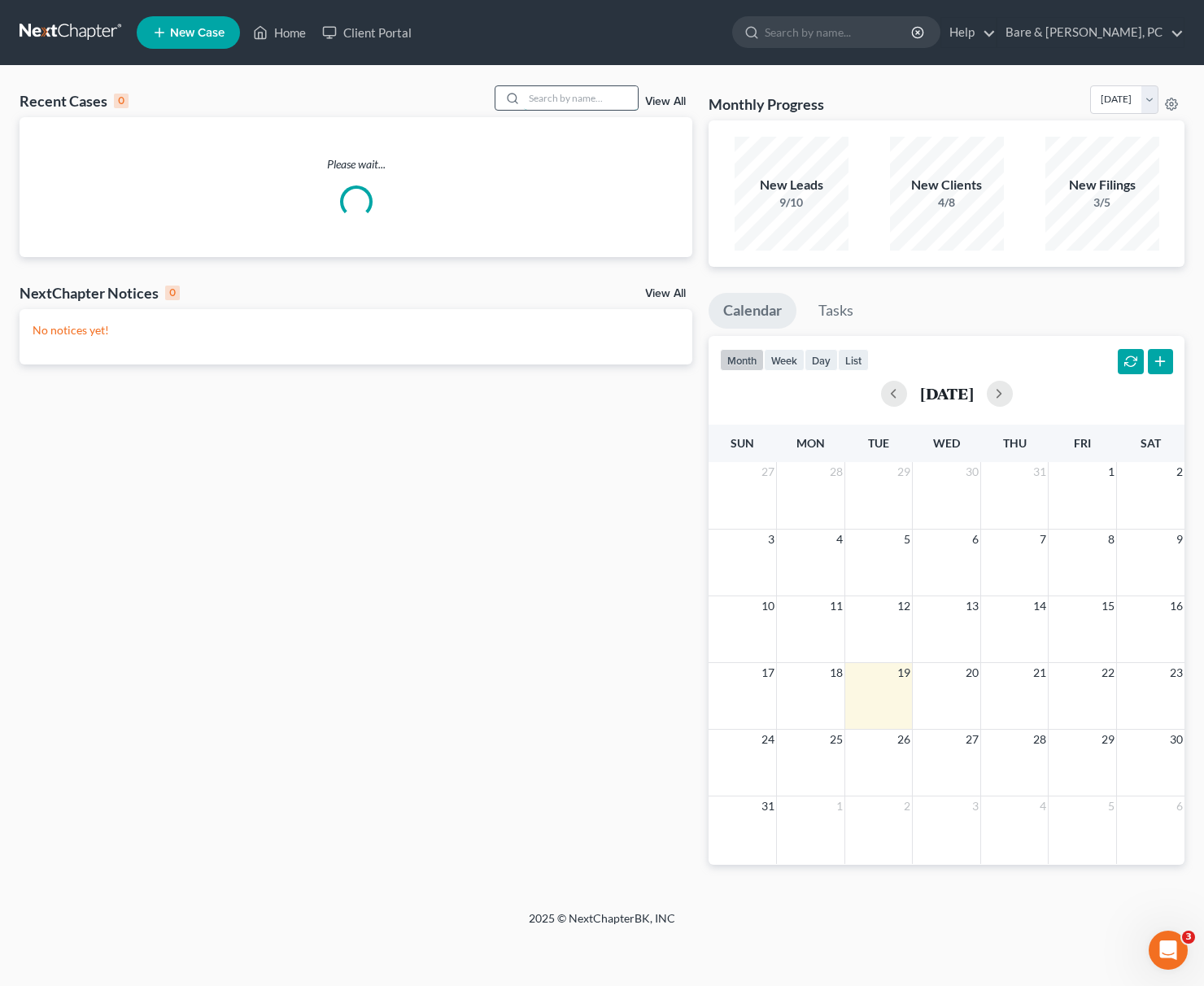
click at [529, 101] on input "search" at bounding box center [580, 97] width 114 height 23
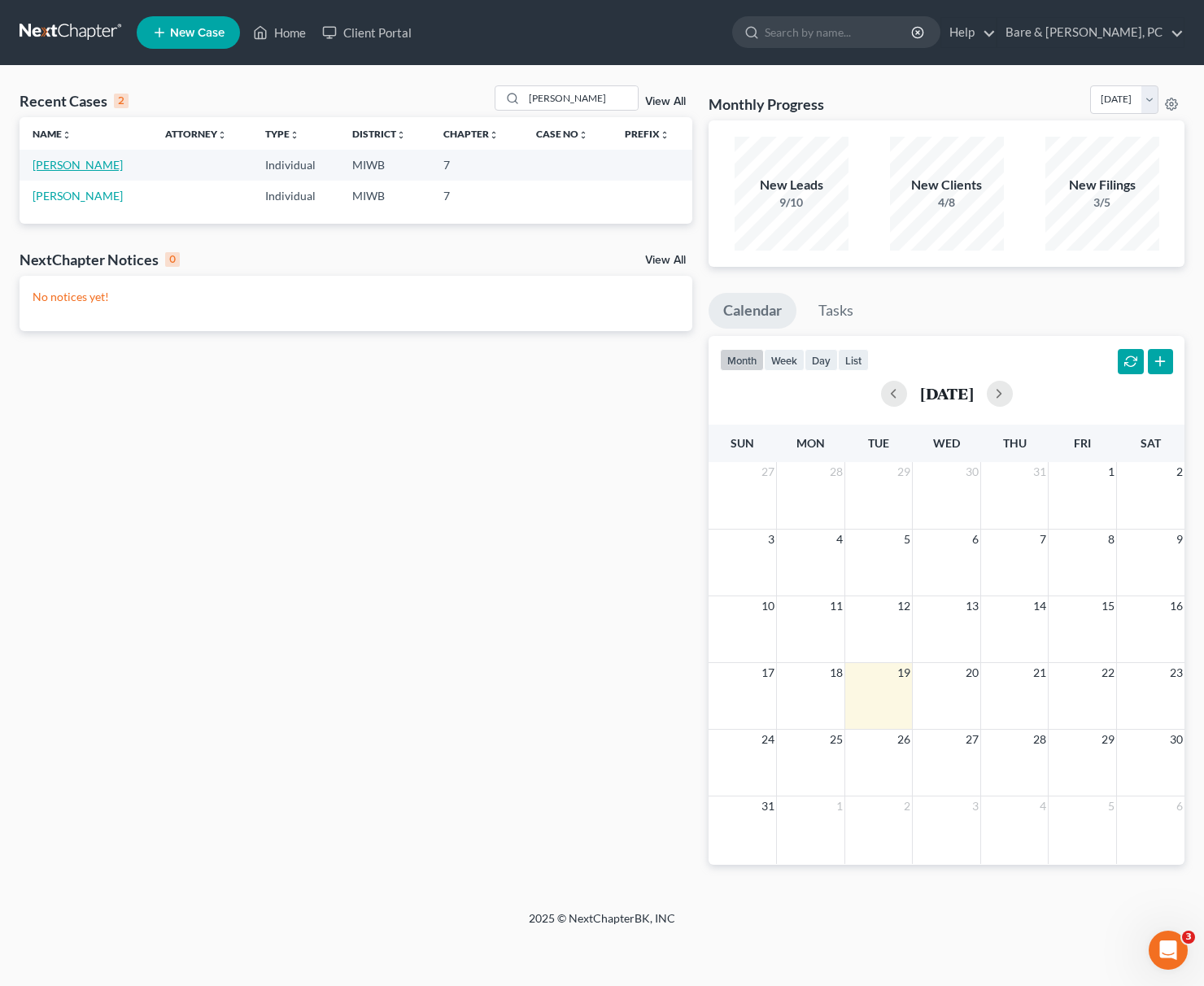
click at [61, 164] on link "[PERSON_NAME]" at bounding box center [78, 164] width 90 height 14
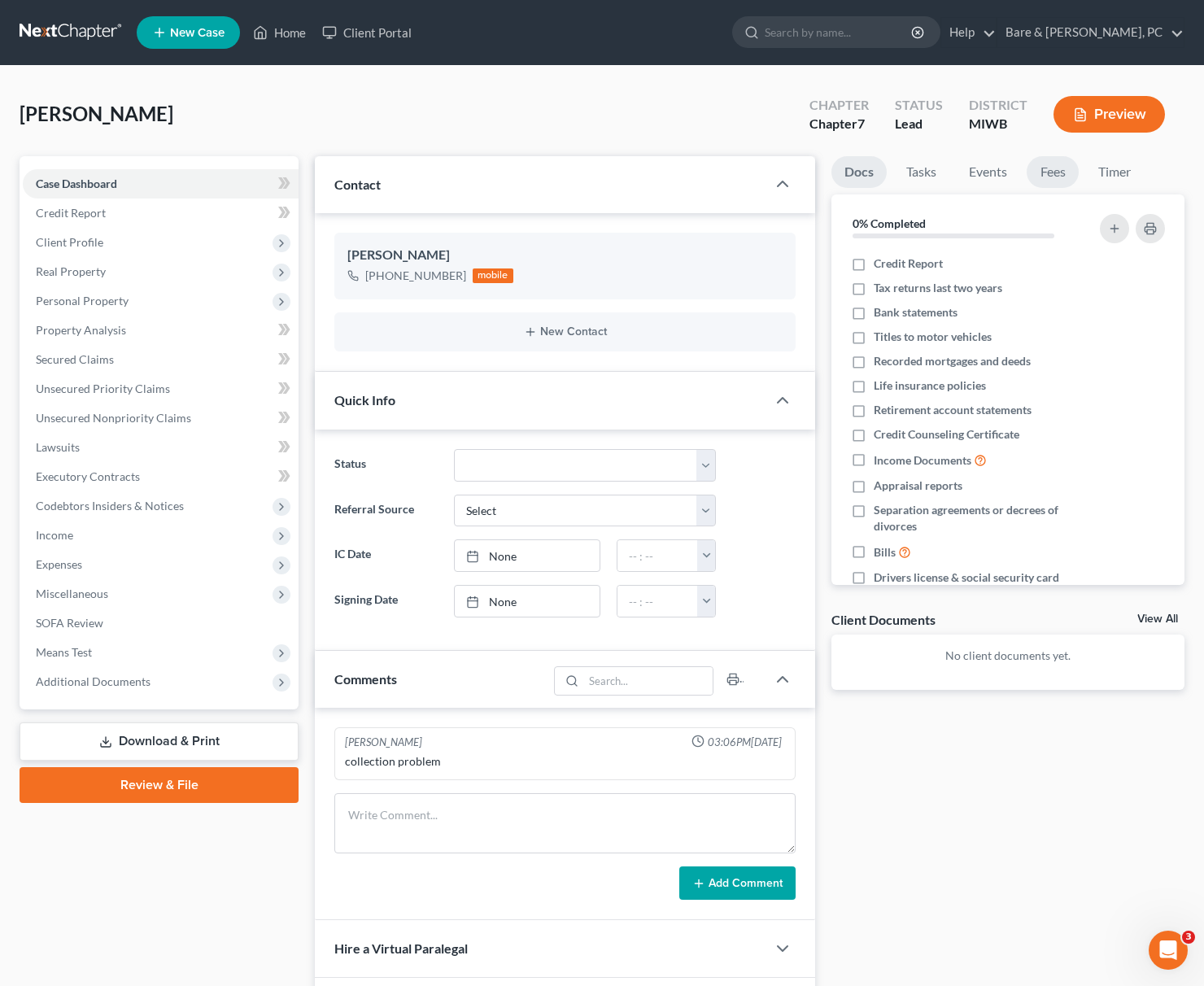
click at [1039, 169] on link "Fees" at bounding box center [1052, 171] width 52 height 32
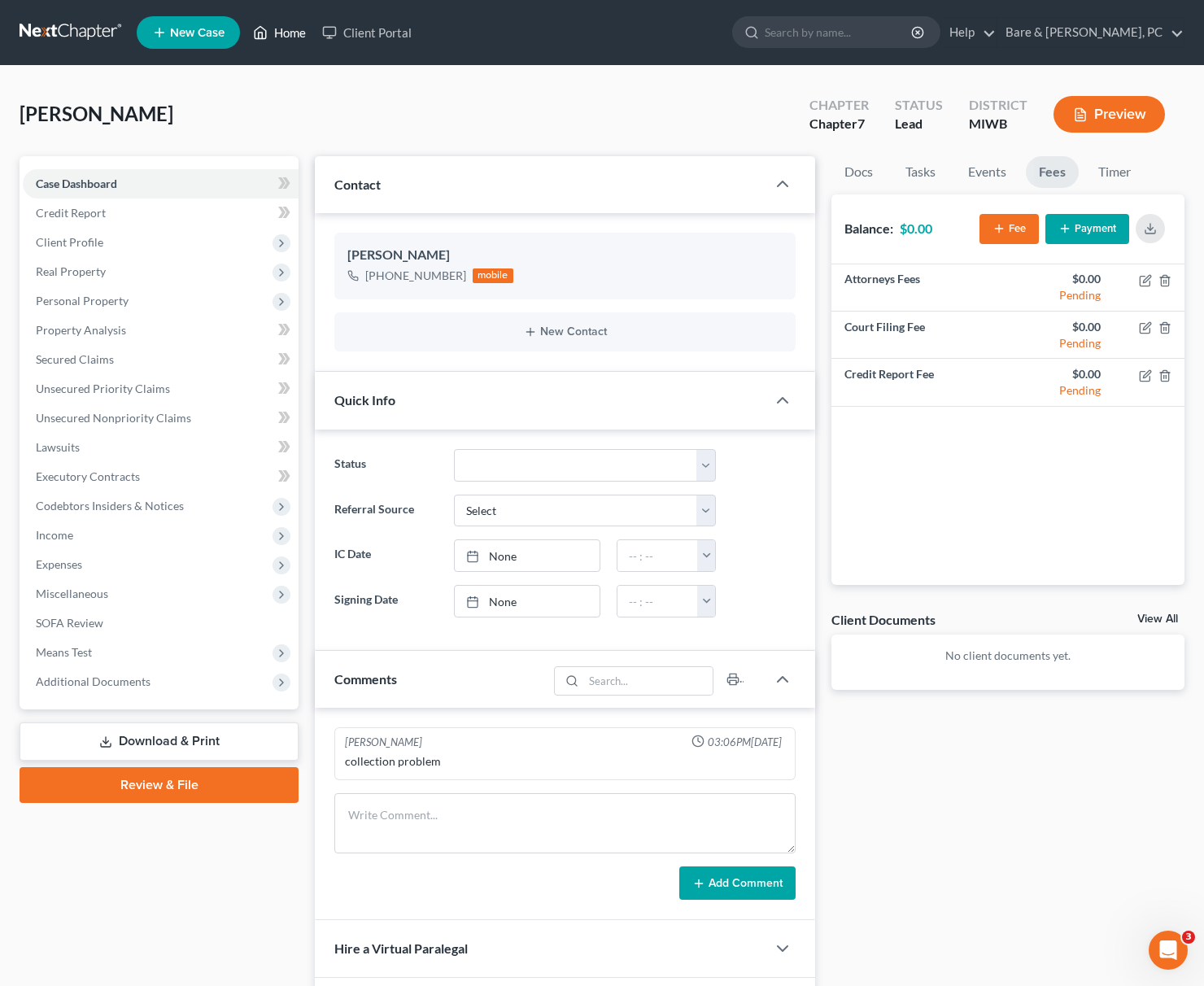
click at [291, 34] on link "Home" at bounding box center [279, 33] width 69 height 29
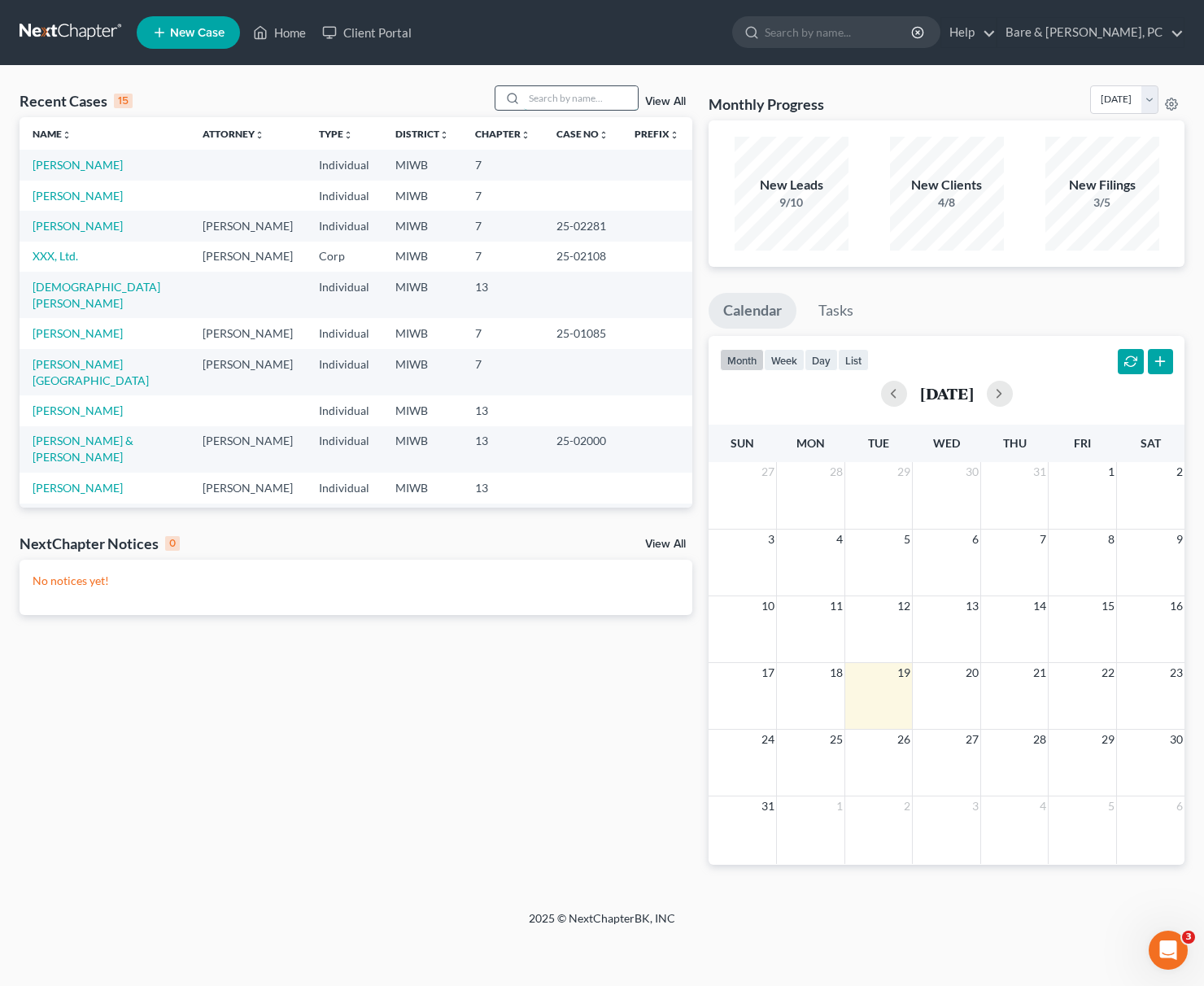
click at [535, 99] on input "search" at bounding box center [580, 97] width 114 height 23
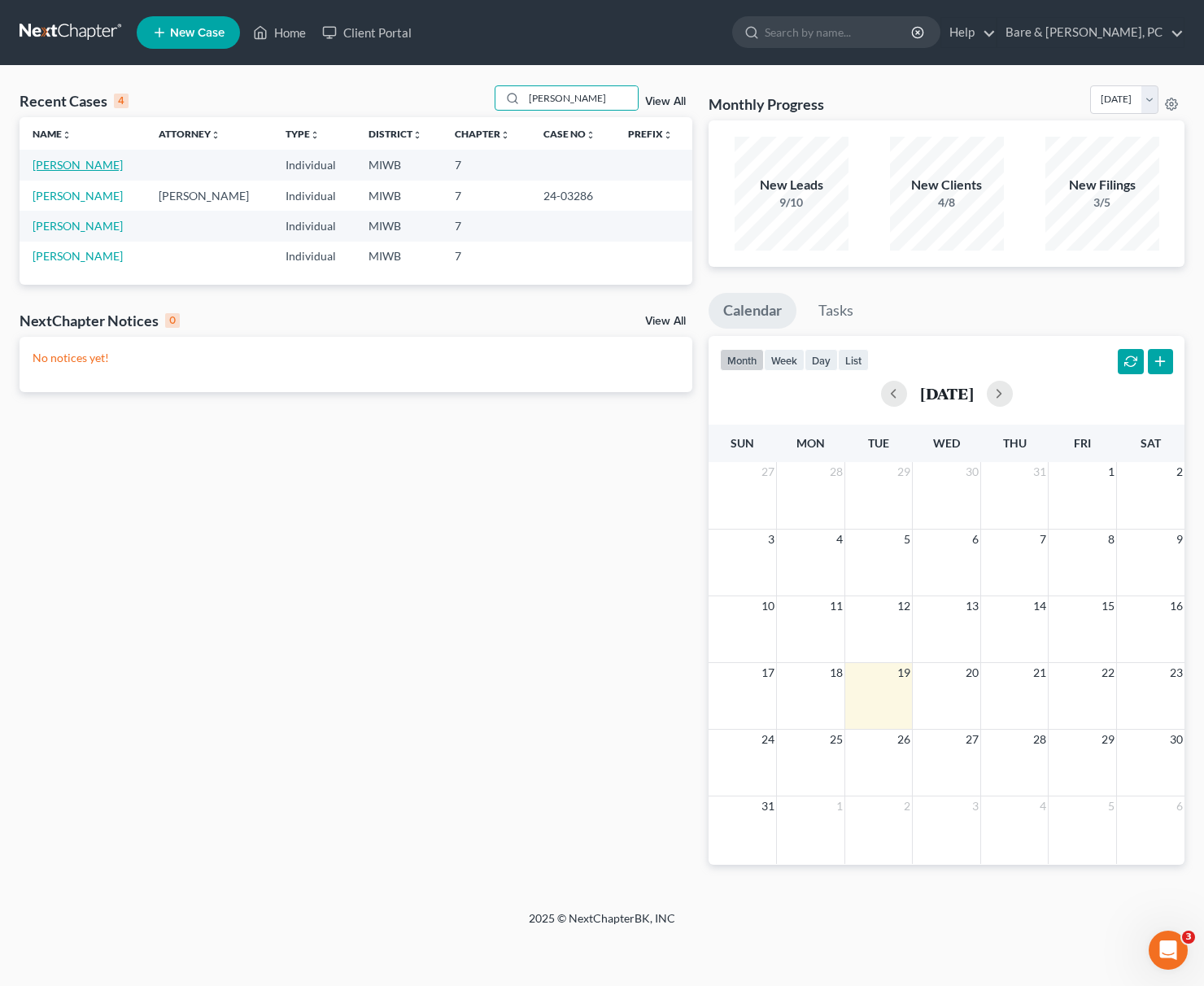
click at [71, 168] on link "[PERSON_NAME]" at bounding box center [78, 164] width 90 height 14
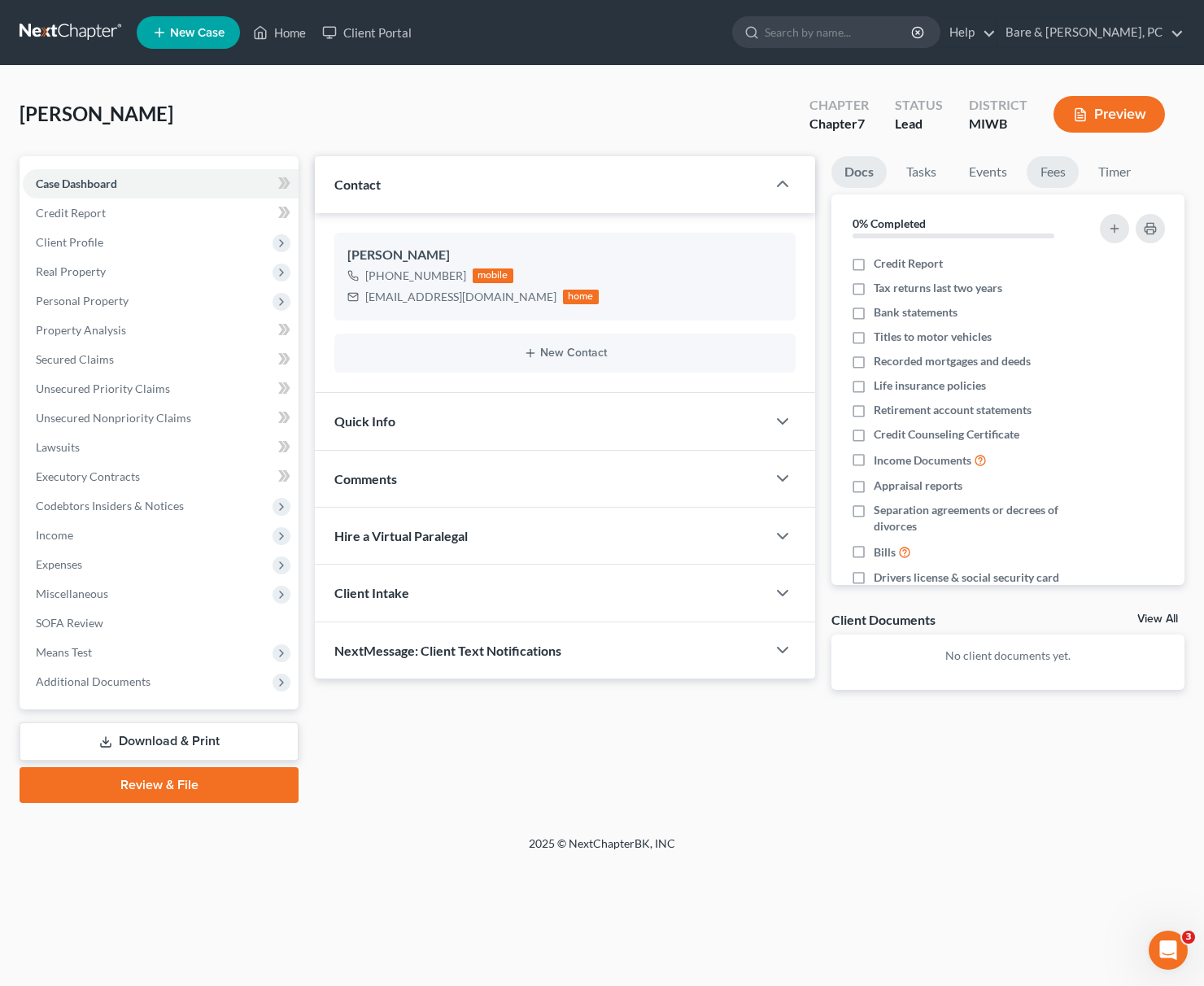
click at [1039, 172] on link "Fees" at bounding box center [1052, 171] width 52 height 32
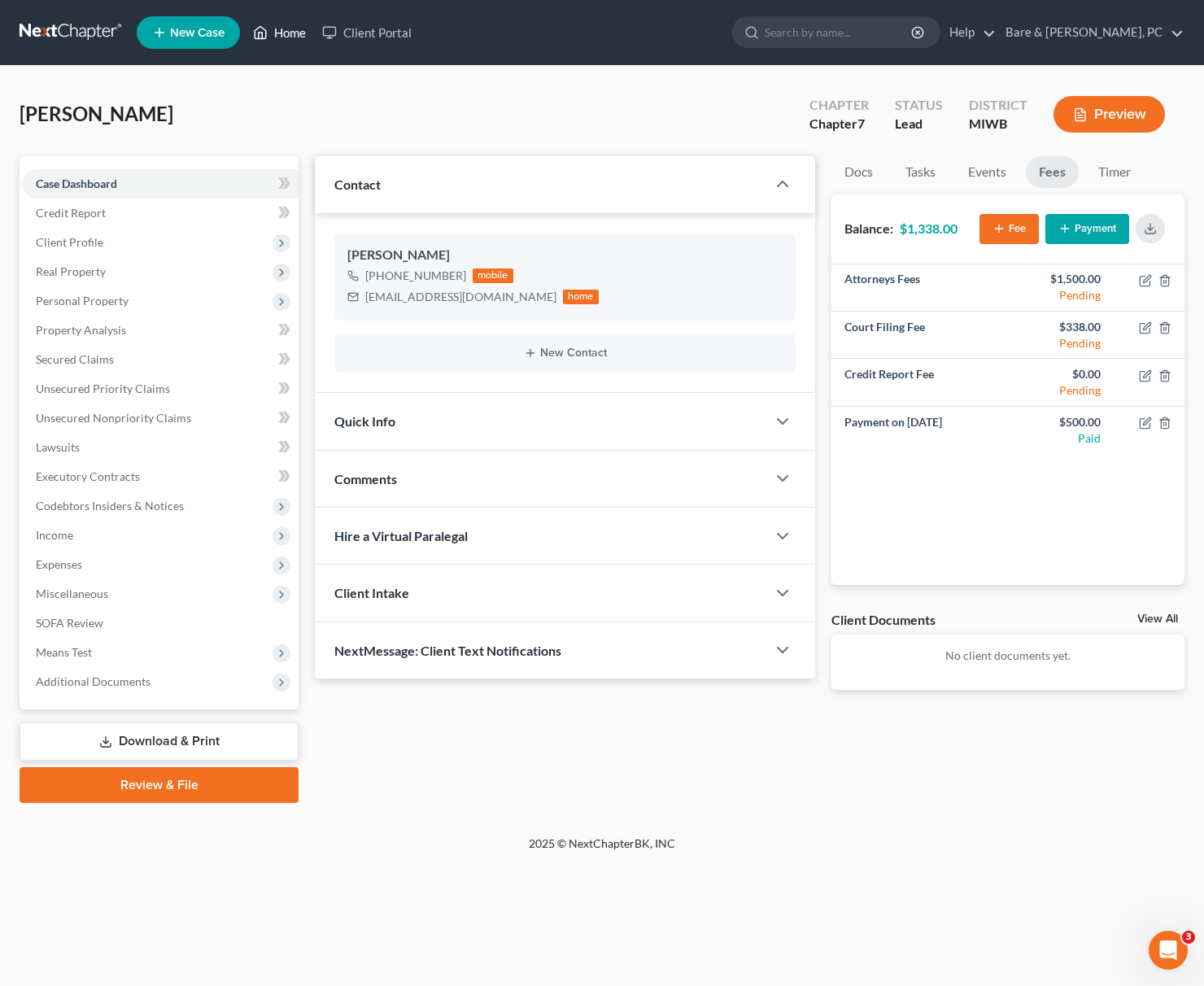
click at [288, 38] on link "Home" at bounding box center [279, 33] width 69 height 29
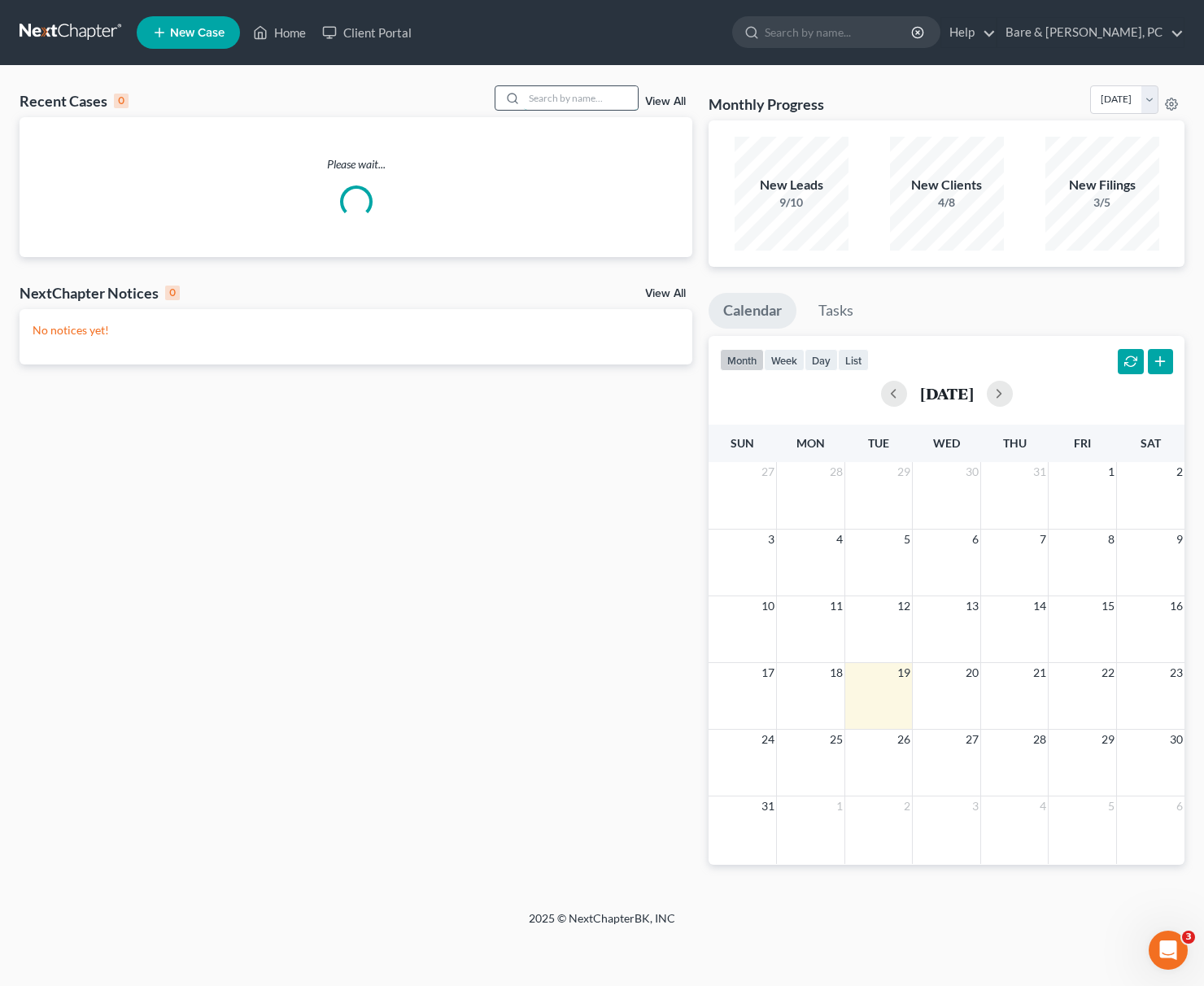
click at [568, 98] on input "search" at bounding box center [580, 97] width 114 height 23
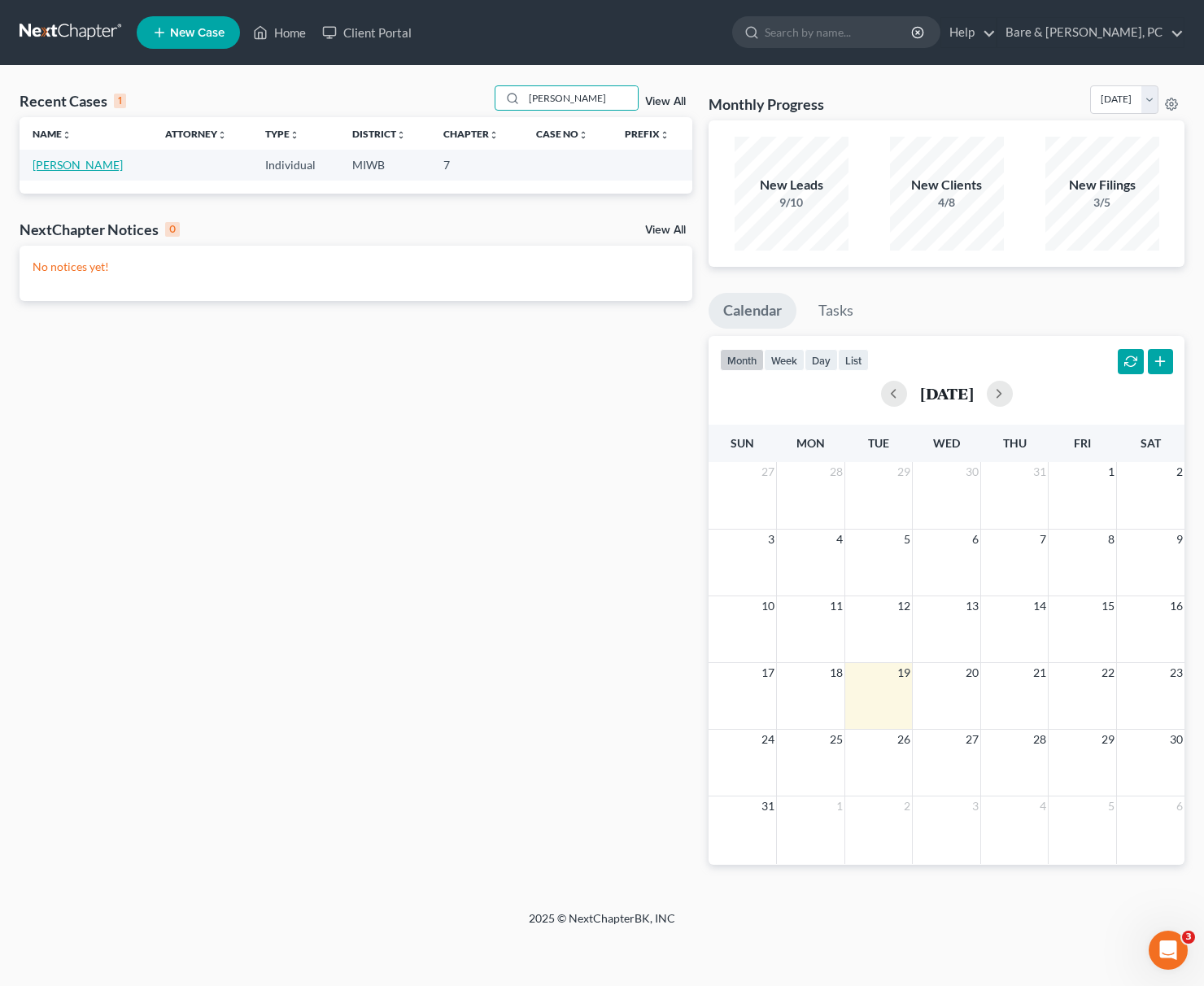
click at [89, 170] on link "[PERSON_NAME]" at bounding box center [78, 164] width 90 height 14
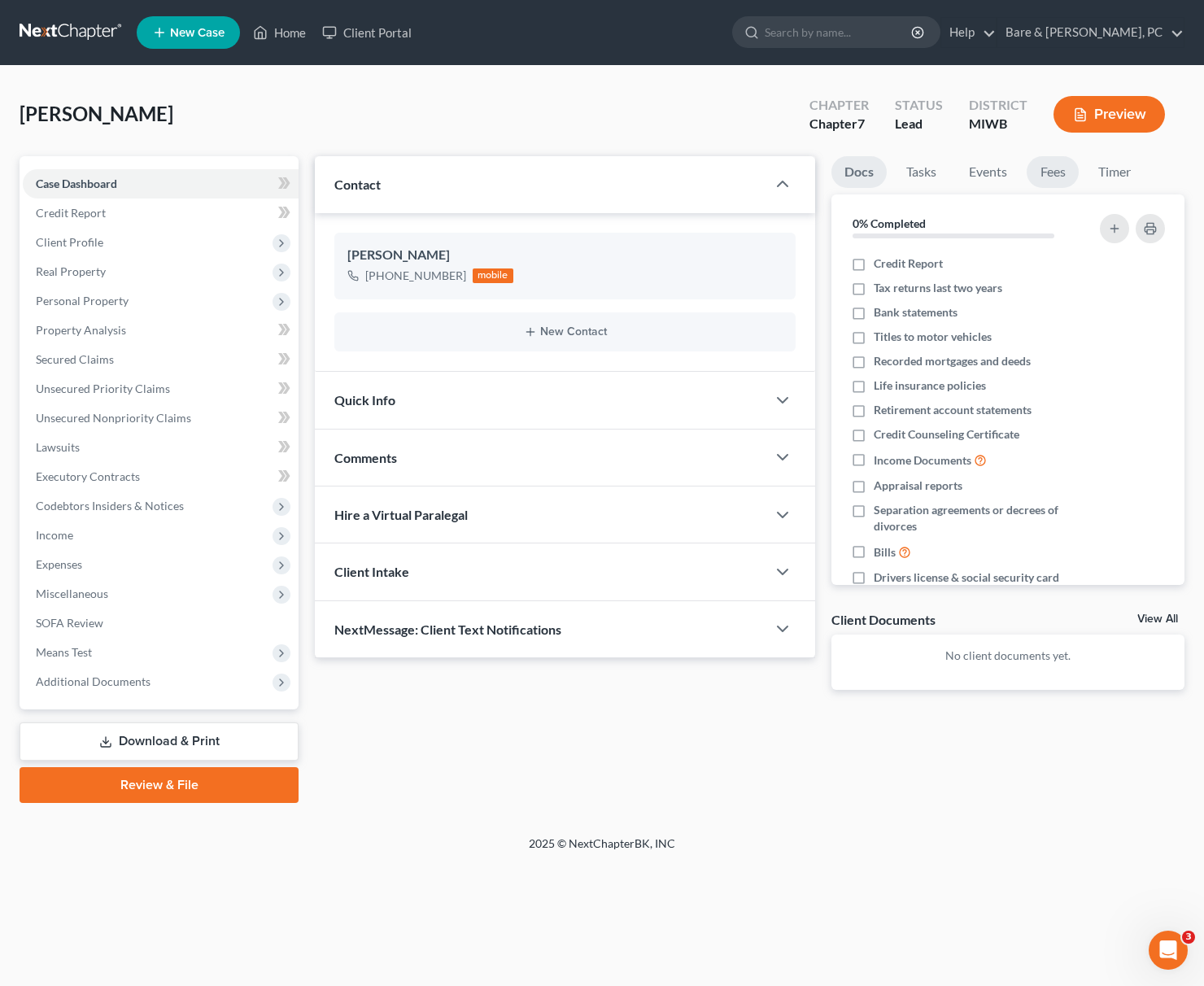
click at [1039, 174] on link "Fees" at bounding box center [1052, 171] width 52 height 32
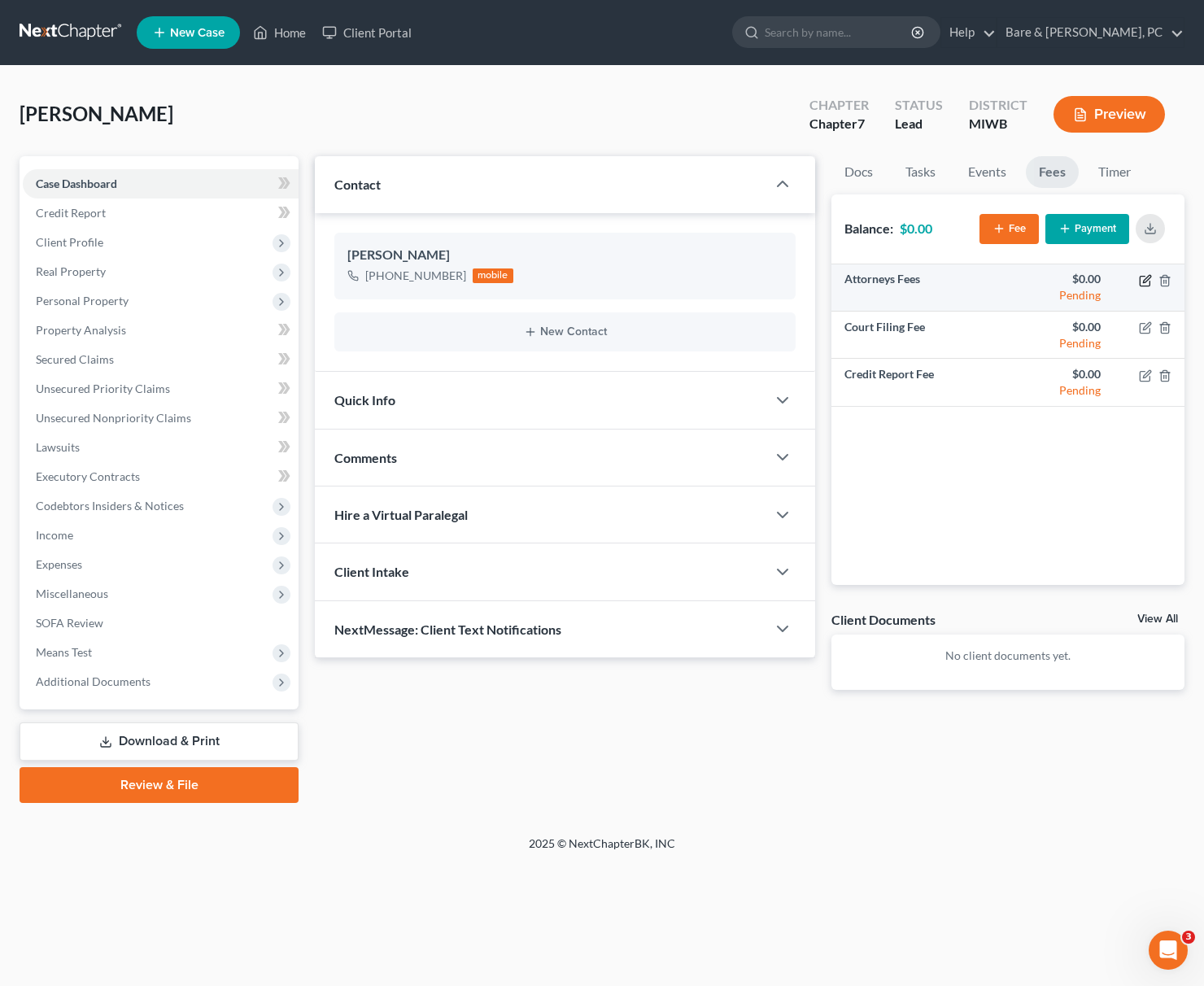
click at [1039, 280] on icon "button" at bounding box center [1145, 280] width 13 height 13
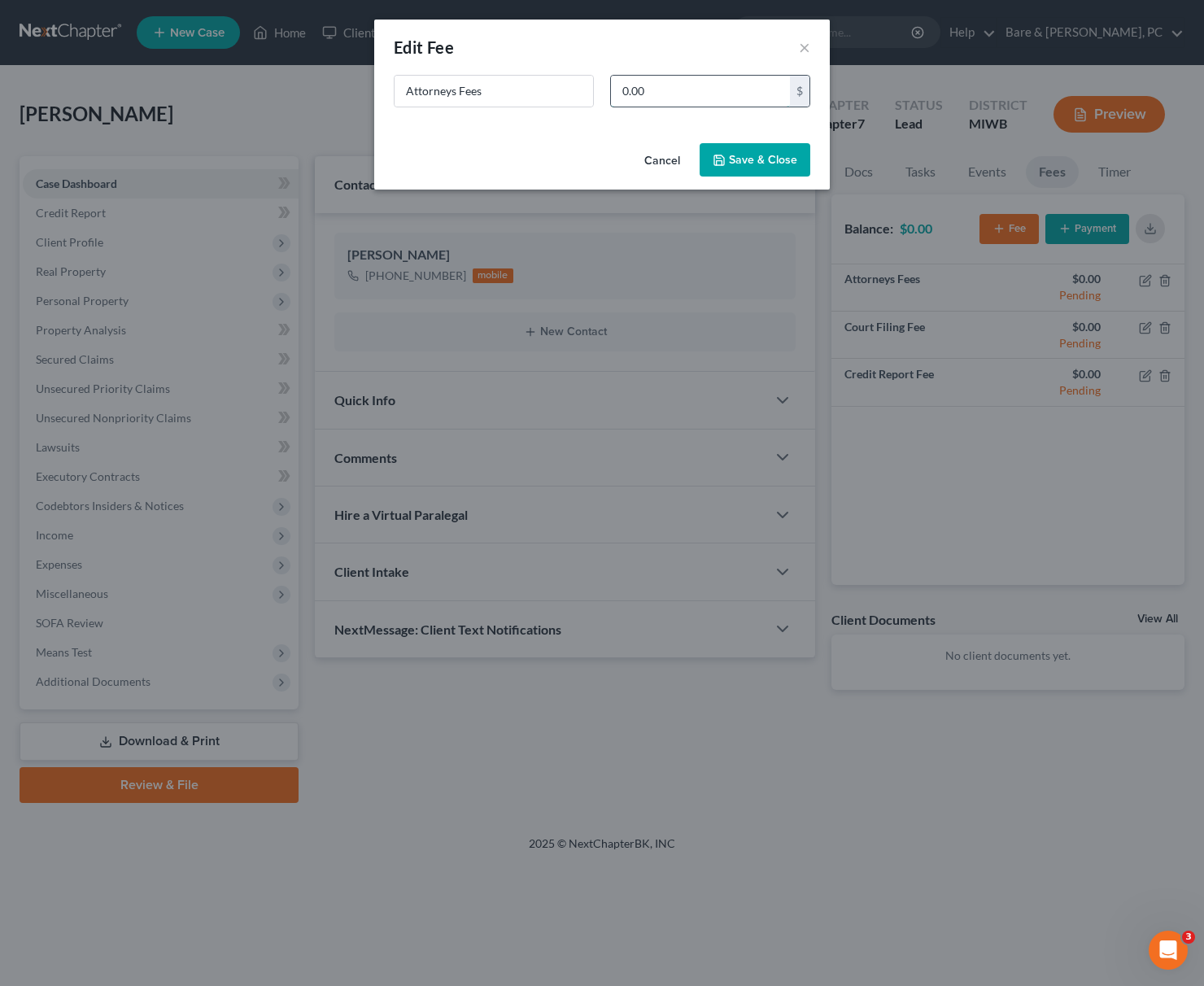
click at [629, 93] on input "0.00" at bounding box center [700, 91] width 179 height 31
click at [771, 159] on button "Save & Close" at bounding box center [754, 160] width 110 height 34
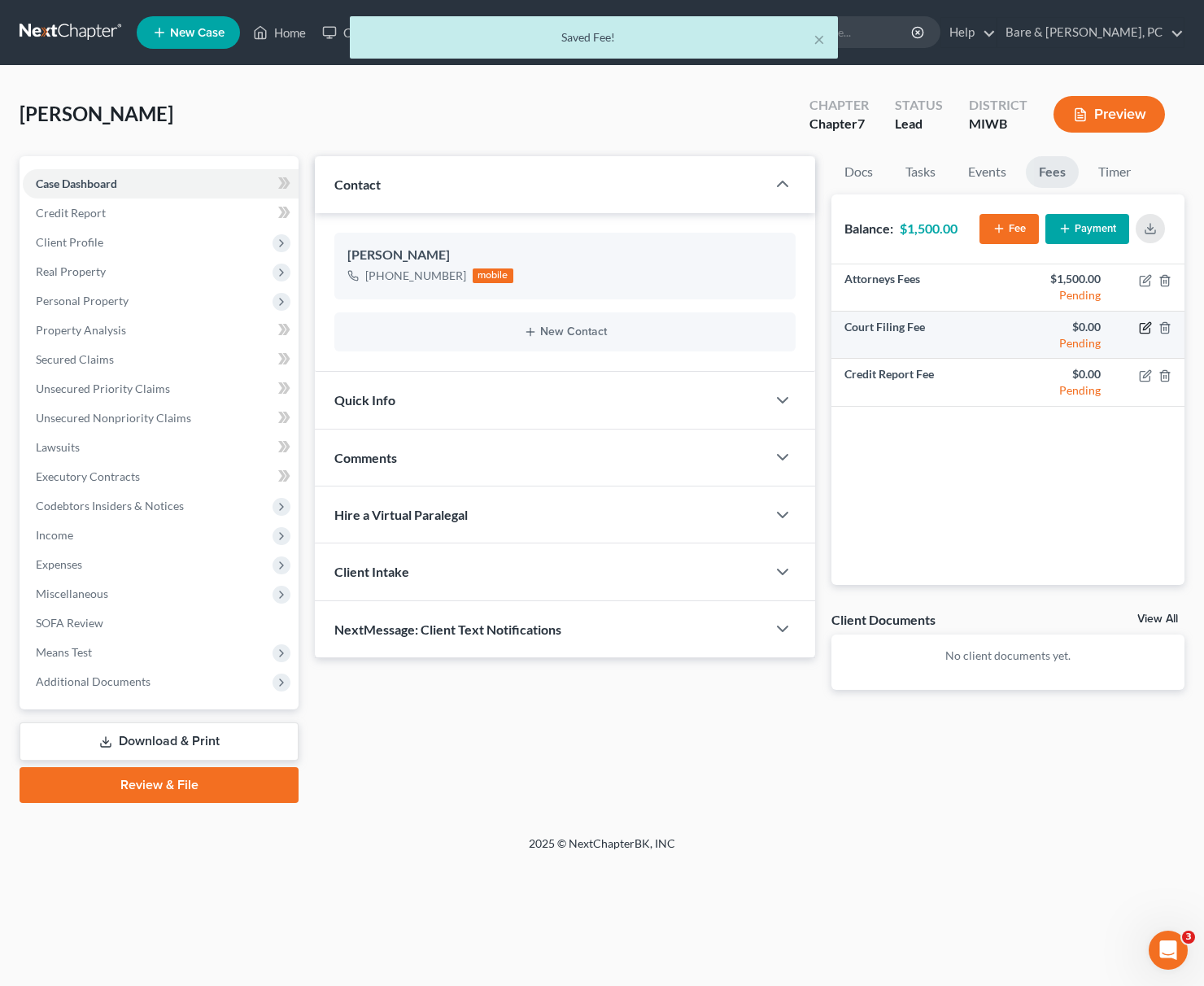
click at [1039, 327] on icon "button" at bounding box center [1145, 327] width 13 height 13
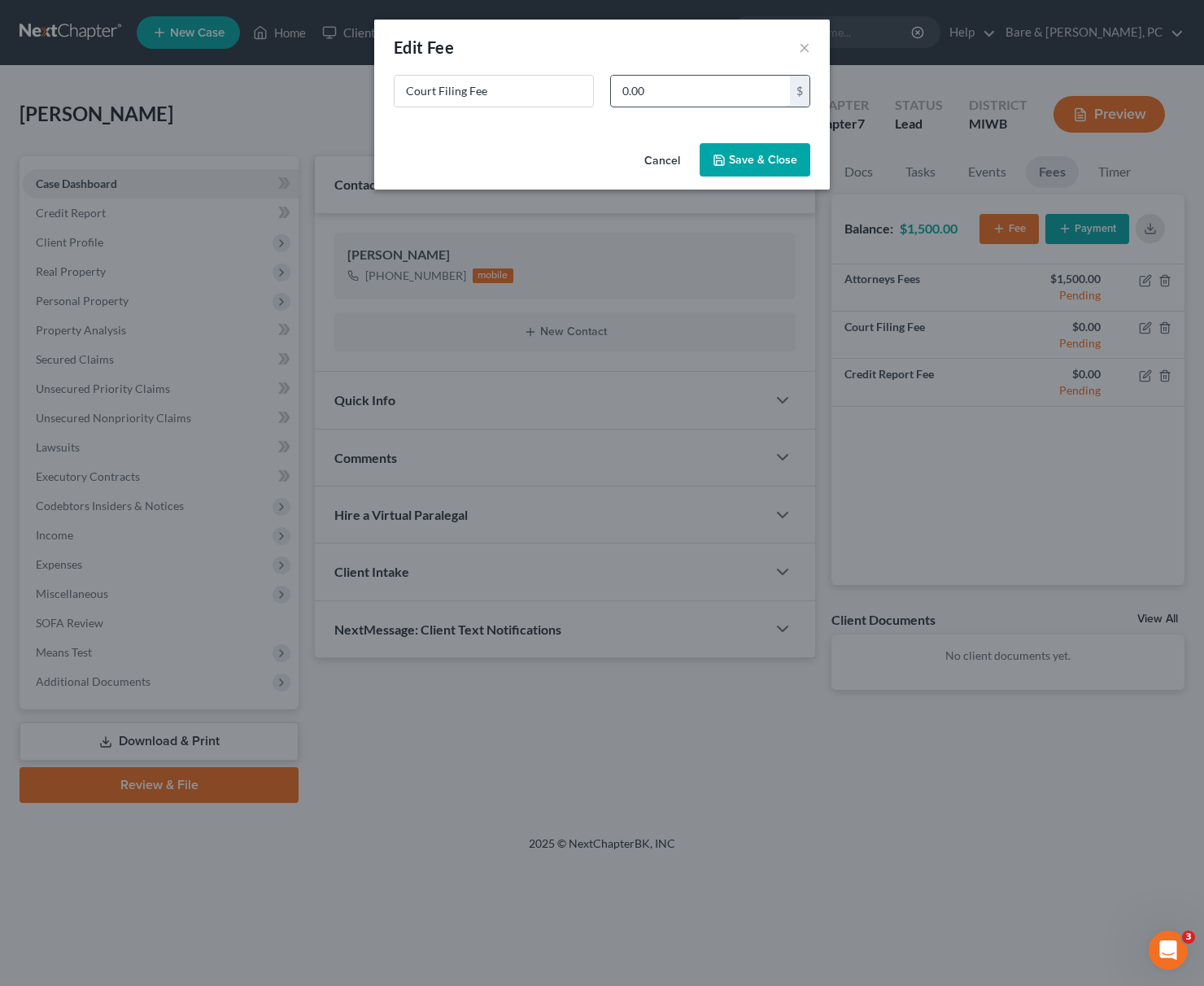
click at [618, 91] on input "0.00" at bounding box center [700, 91] width 179 height 31
click at [755, 158] on button "Save & Close" at bounding box center [754, 160] width 110 height 34
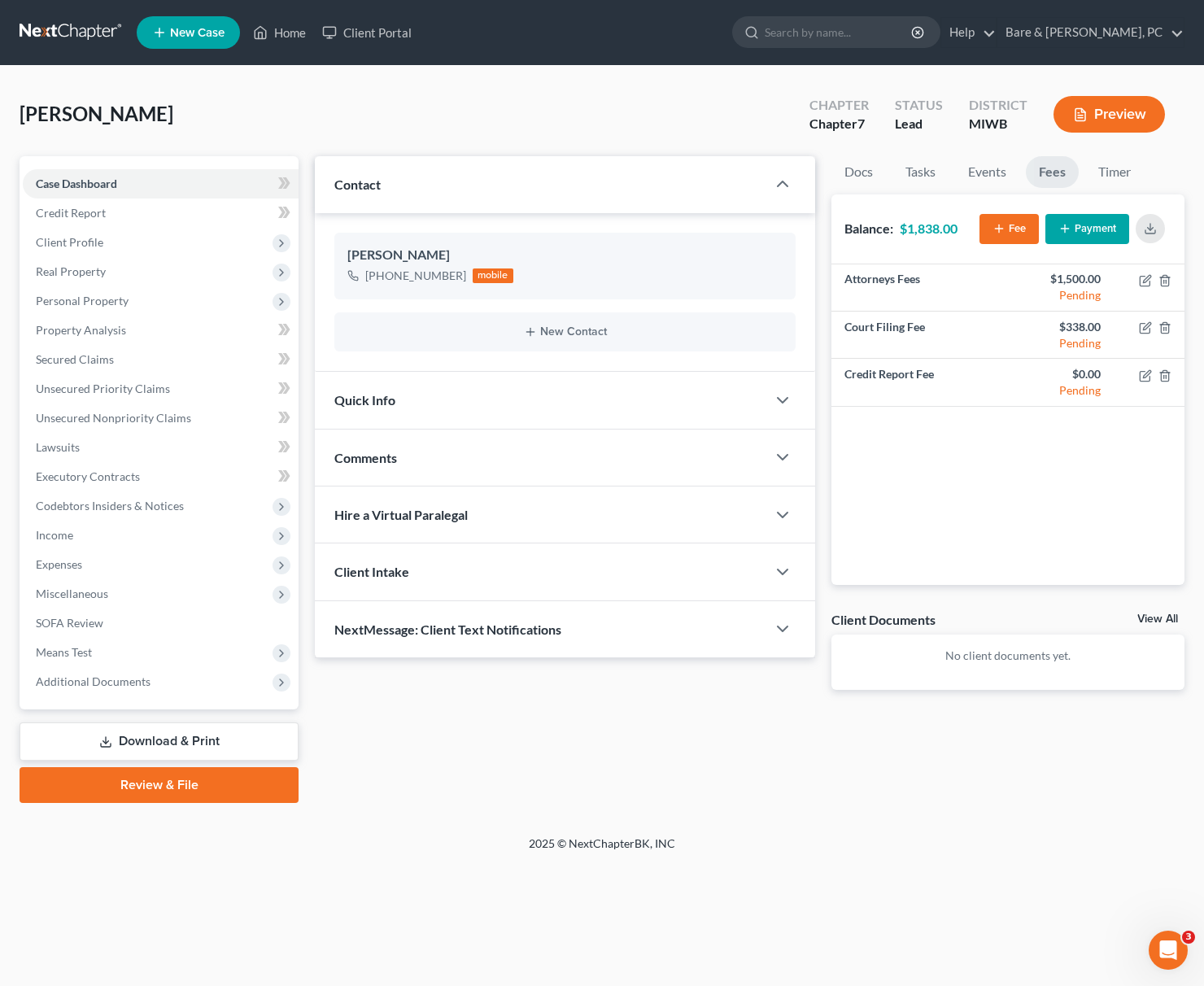
click at [1039, 226] on button "Payment" at bounding box center [1087, 228] width 84 height 30
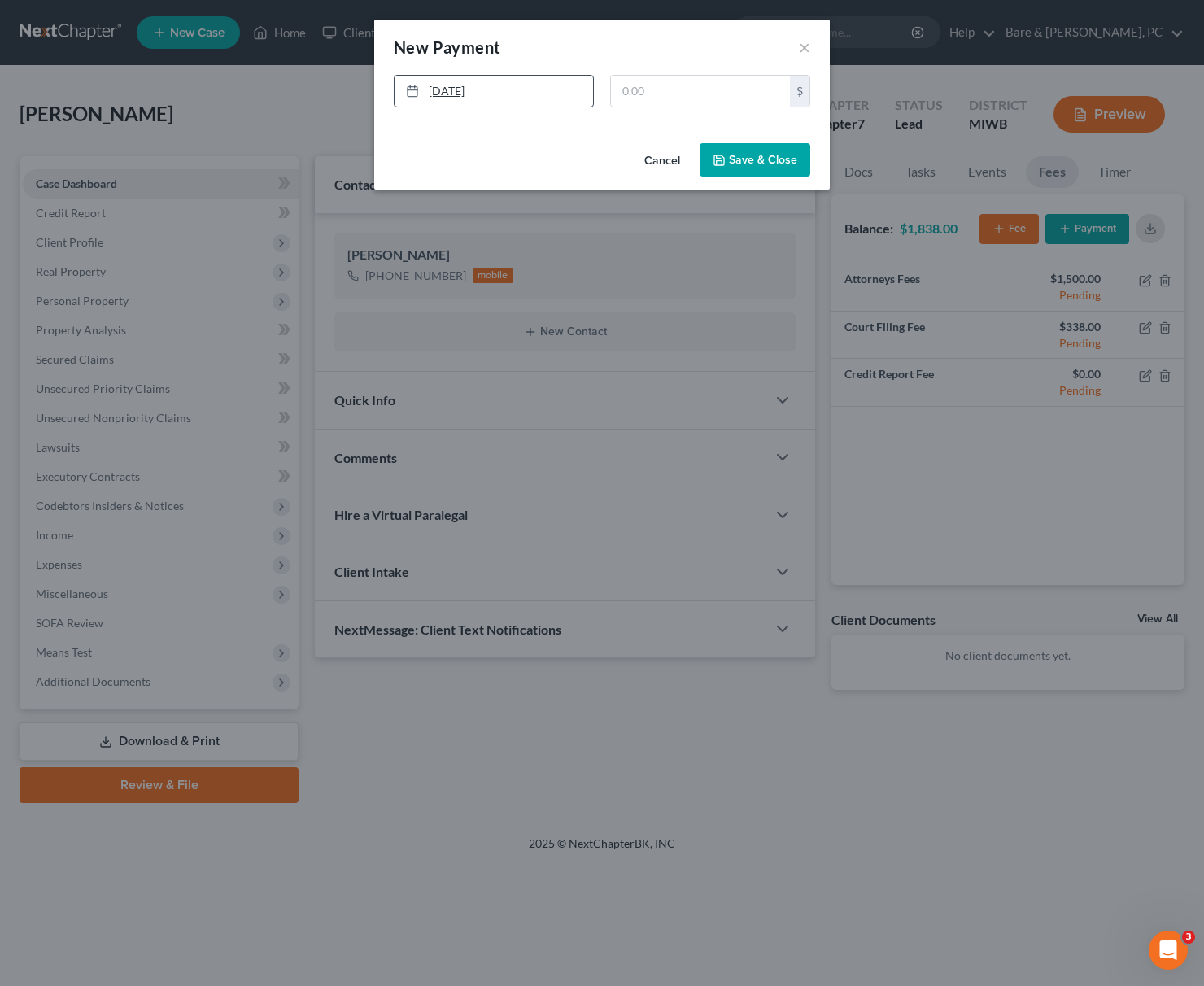
click at [455, 96] on link "[DATE]" at bounding box center [493, 91] width 198 height 31
click at [621, 92] on input "text" at bounding box center [700, 91] width 179 height 31
click at [788, 159] on button "Save & Close" at bounding box center [754, 160] width 110 height 34
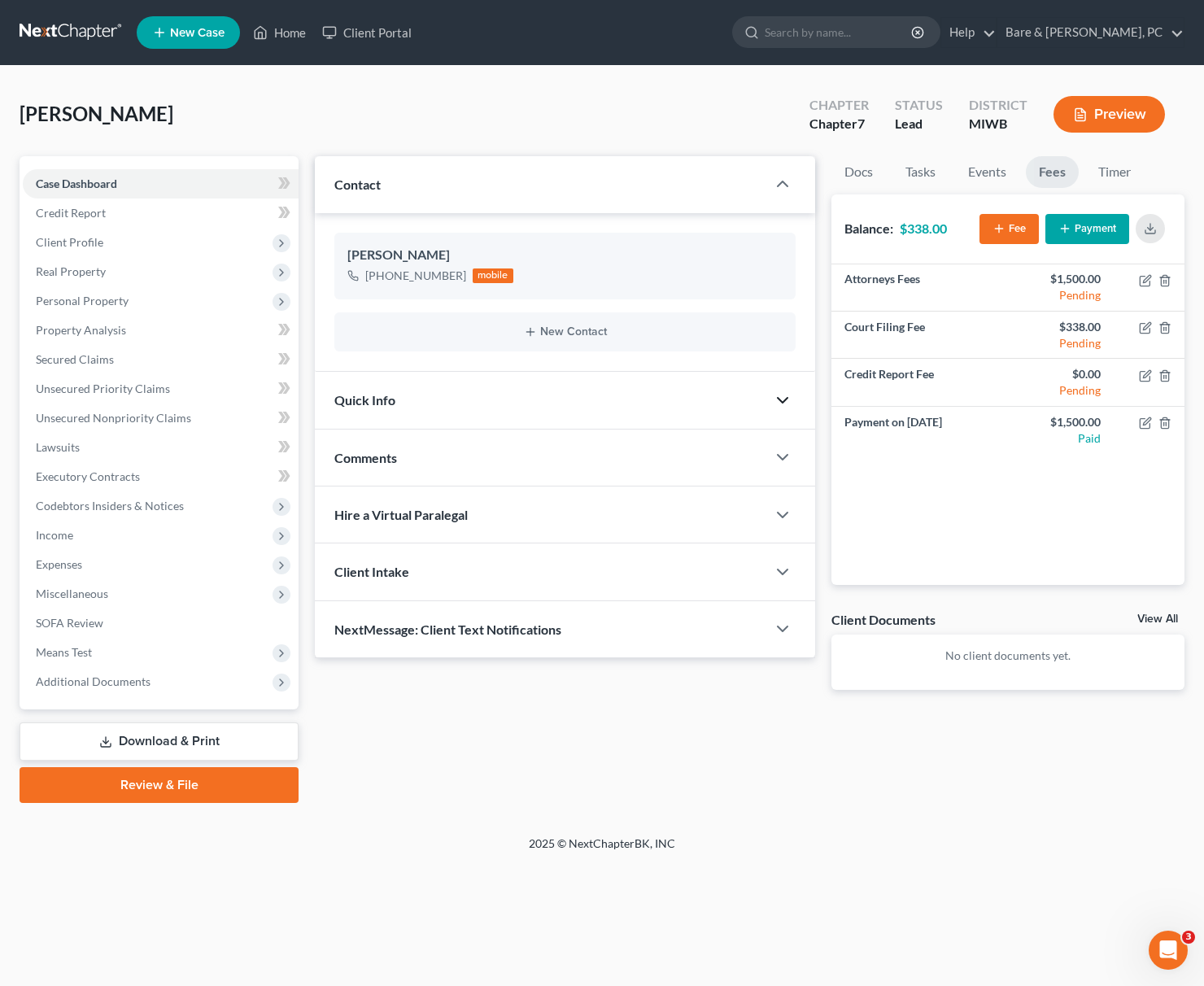
click at [786, 394] on icon "button" at bounding box center [782, 400] width 20 height 20
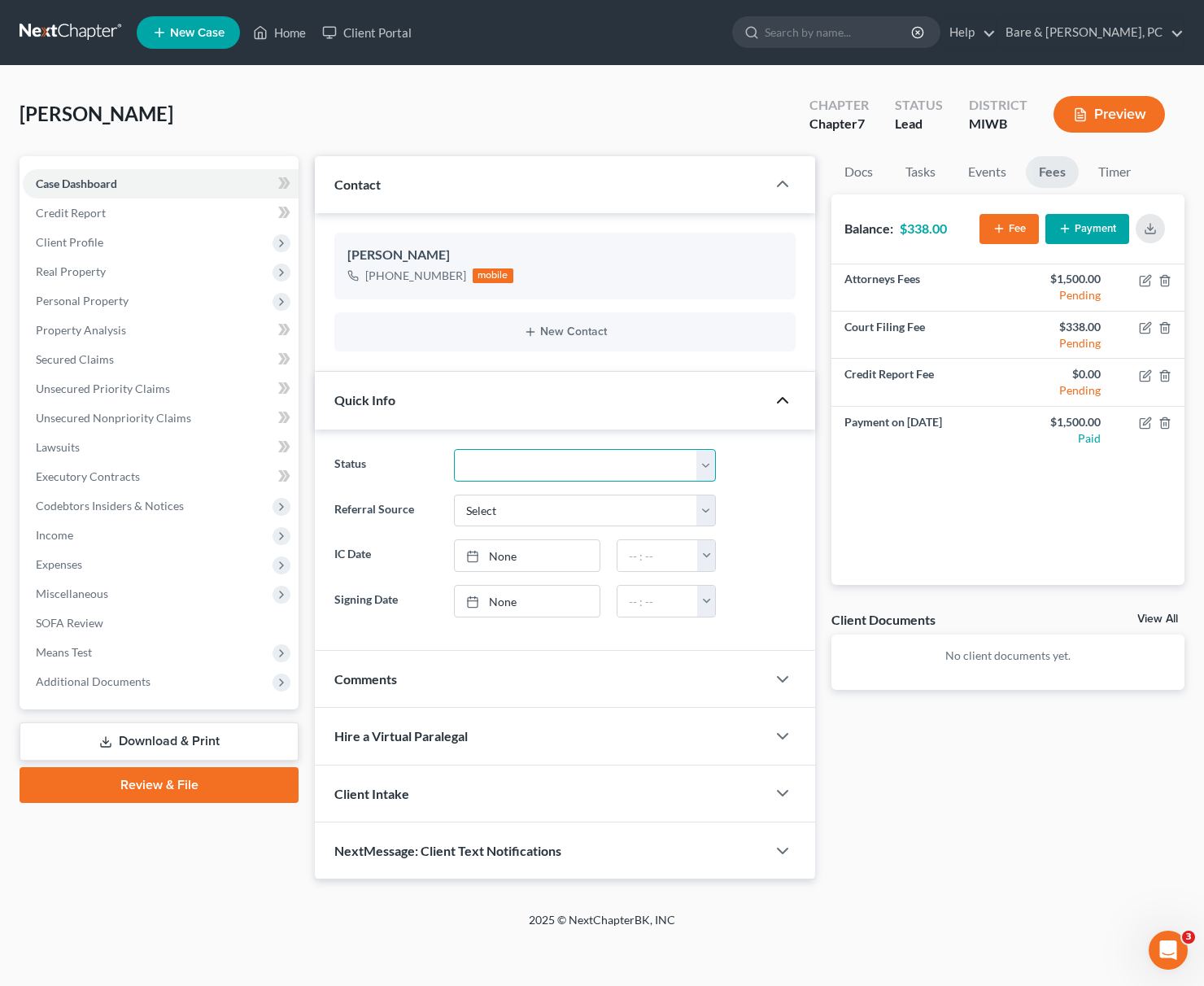
click at [454, 449] on select "Discharged Discharged & Reported Discharge Litigation Dismissal Notice Dismisse…" at bounding box center [585, 465] width 263 height 33
click option "Paid in full" at bounding box center [0, 0] width 0 height 0
drag, startPoint x: 302, startPoint y: 105, endPoint x: 311, endPoint y: 98, distance: 11.4
click at [302, 104] on div "[PERSON_NAME] Upgraded Chapter Chapter 7 Status Paid in full District MIWB Prev…" at bounding box center [602, 121] width 1164 height 71
click at [279, 32] on link "Home" at bounding box center [279, 33] width 69 height 29
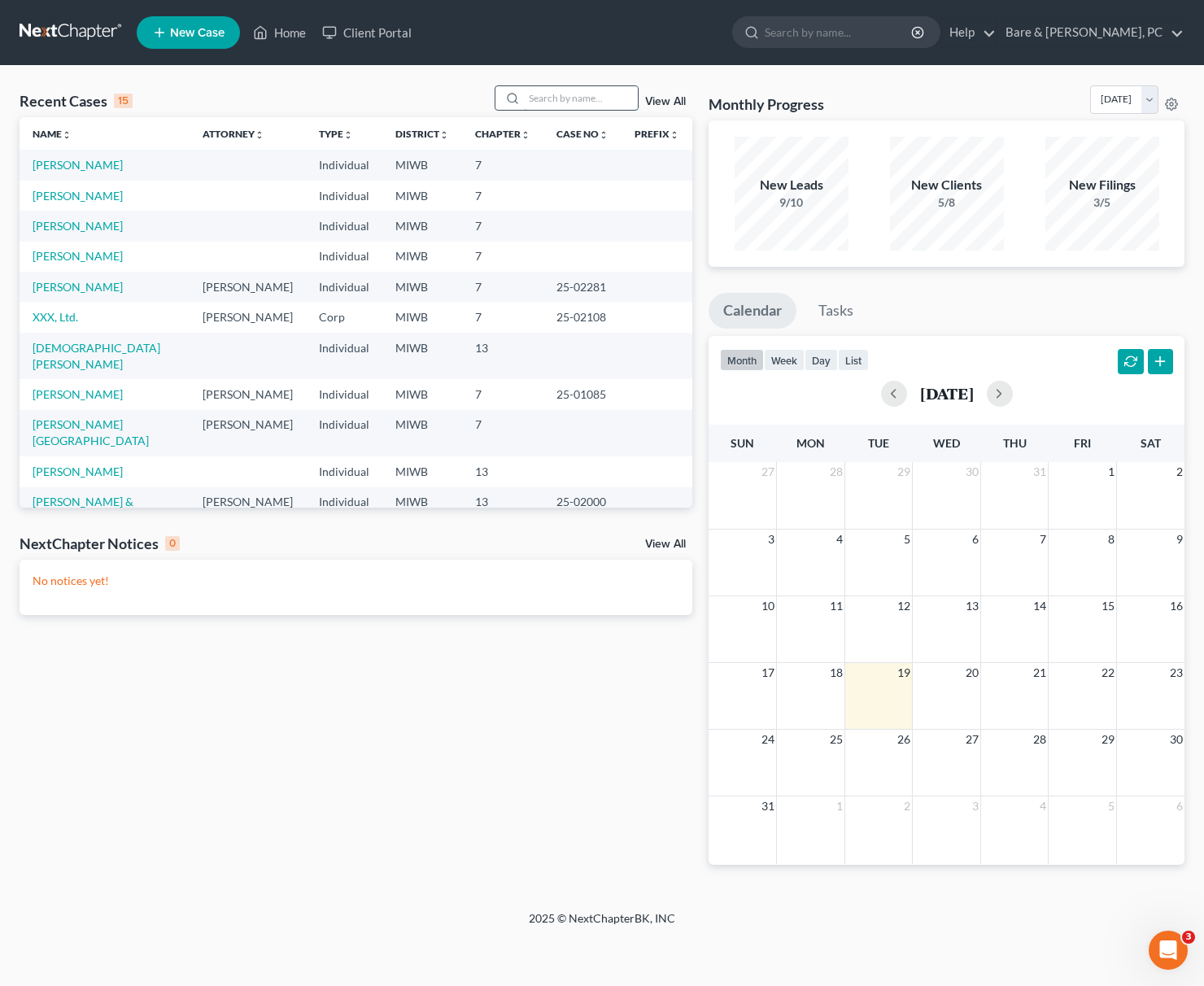
click at [541, 99] on input "search" at bounding box center [580, 97] width 114 height 23
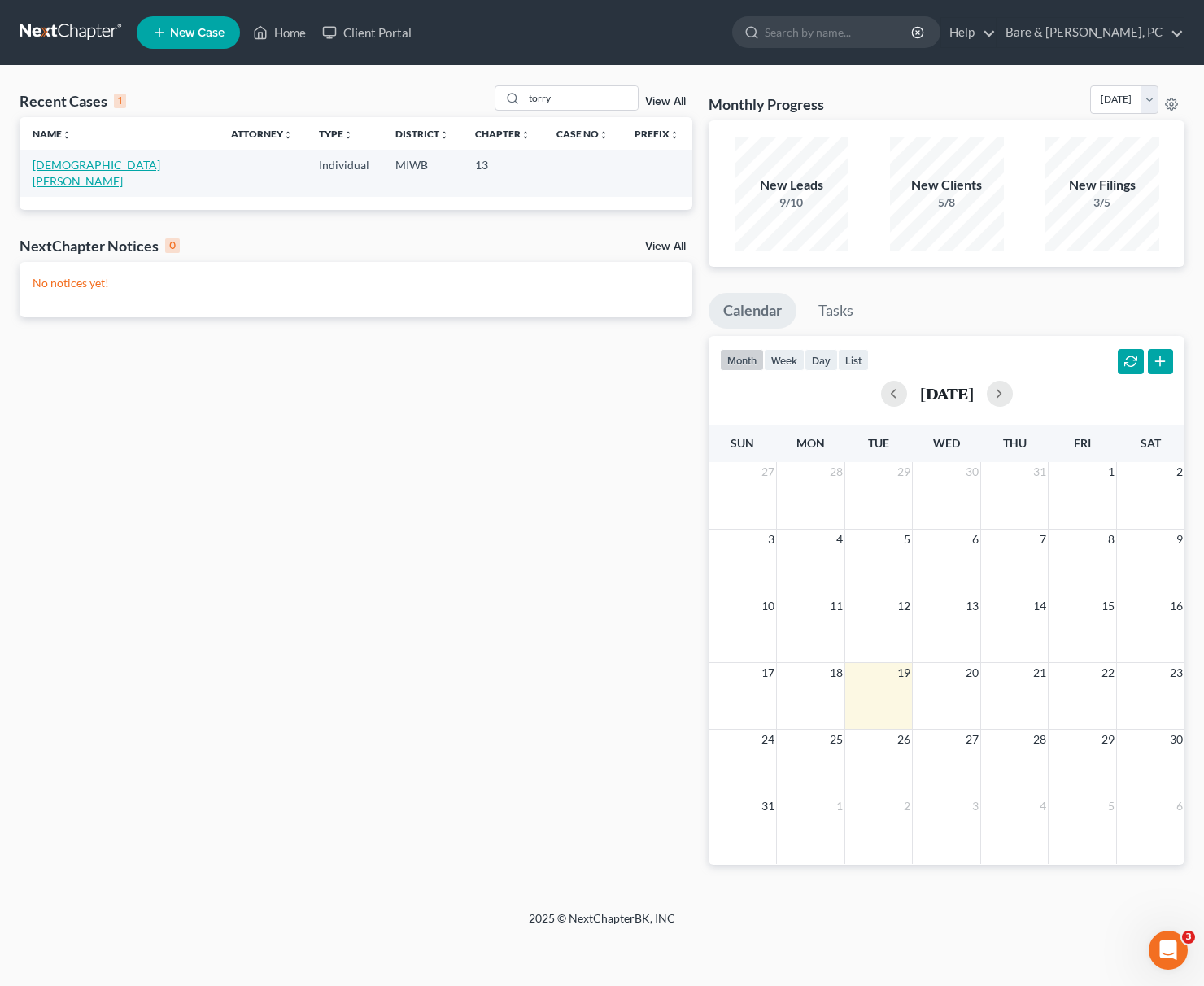
click at [91, 163] on link "[DEMOGRAPHIC_DATA][PERSON_NAME]" at bounding box center [96, 172] width 127 height 30
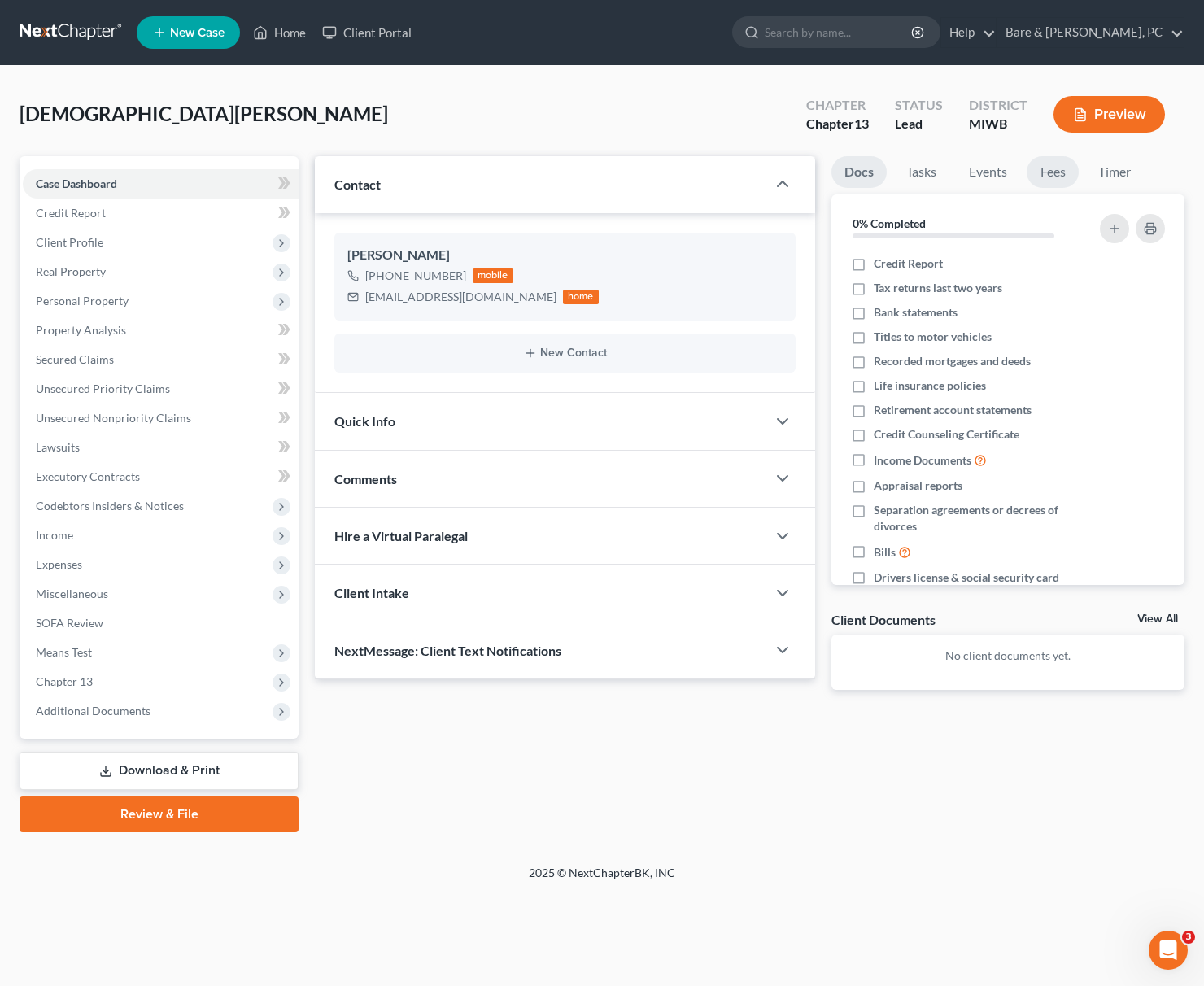
click at [1039, 173] on link "Fees" at bounding box center [1052, 171] width 52 height 32
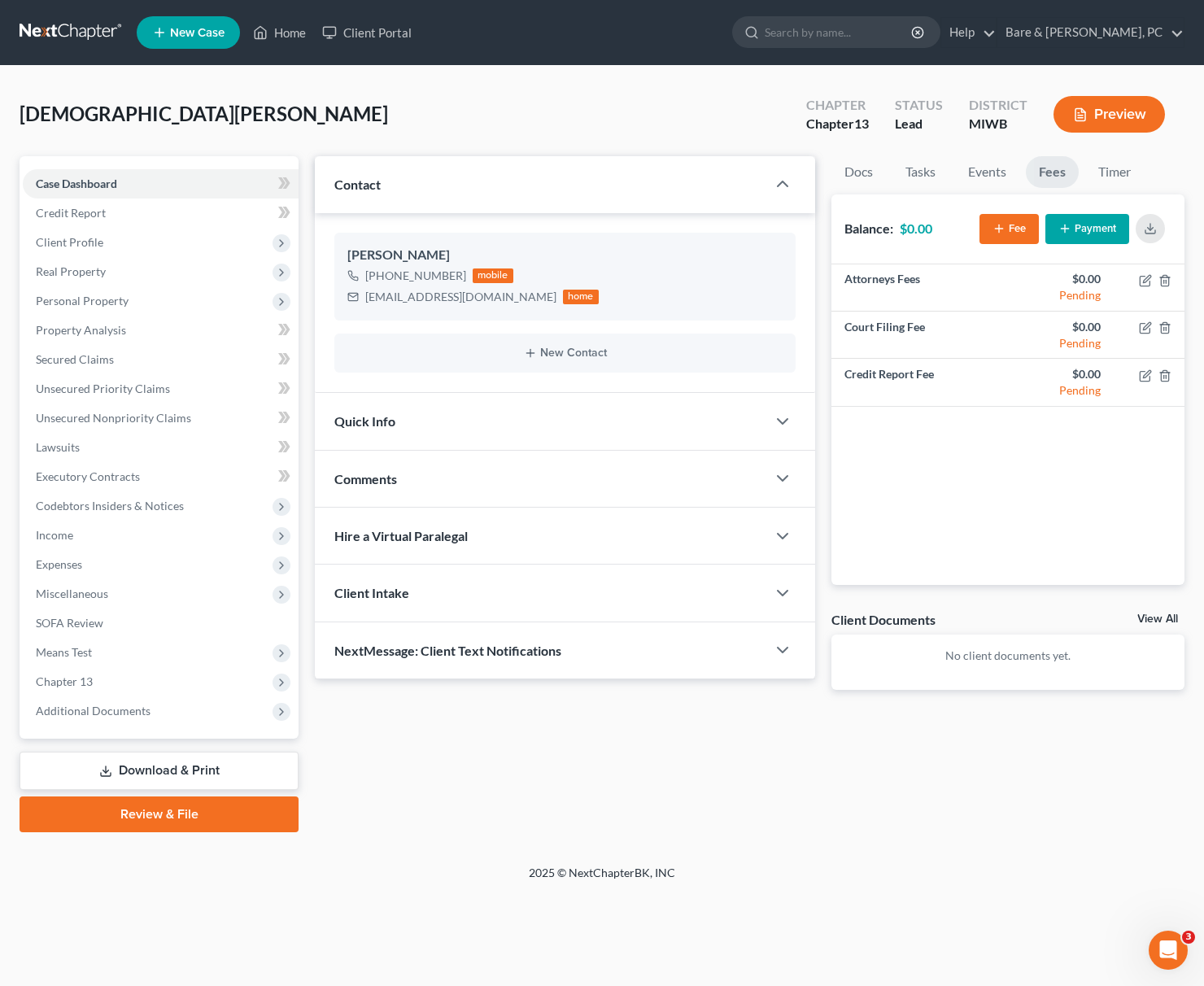
click at [1039, 233] on button "Payment" at bounding box center [1087, 228] width 84 height 30
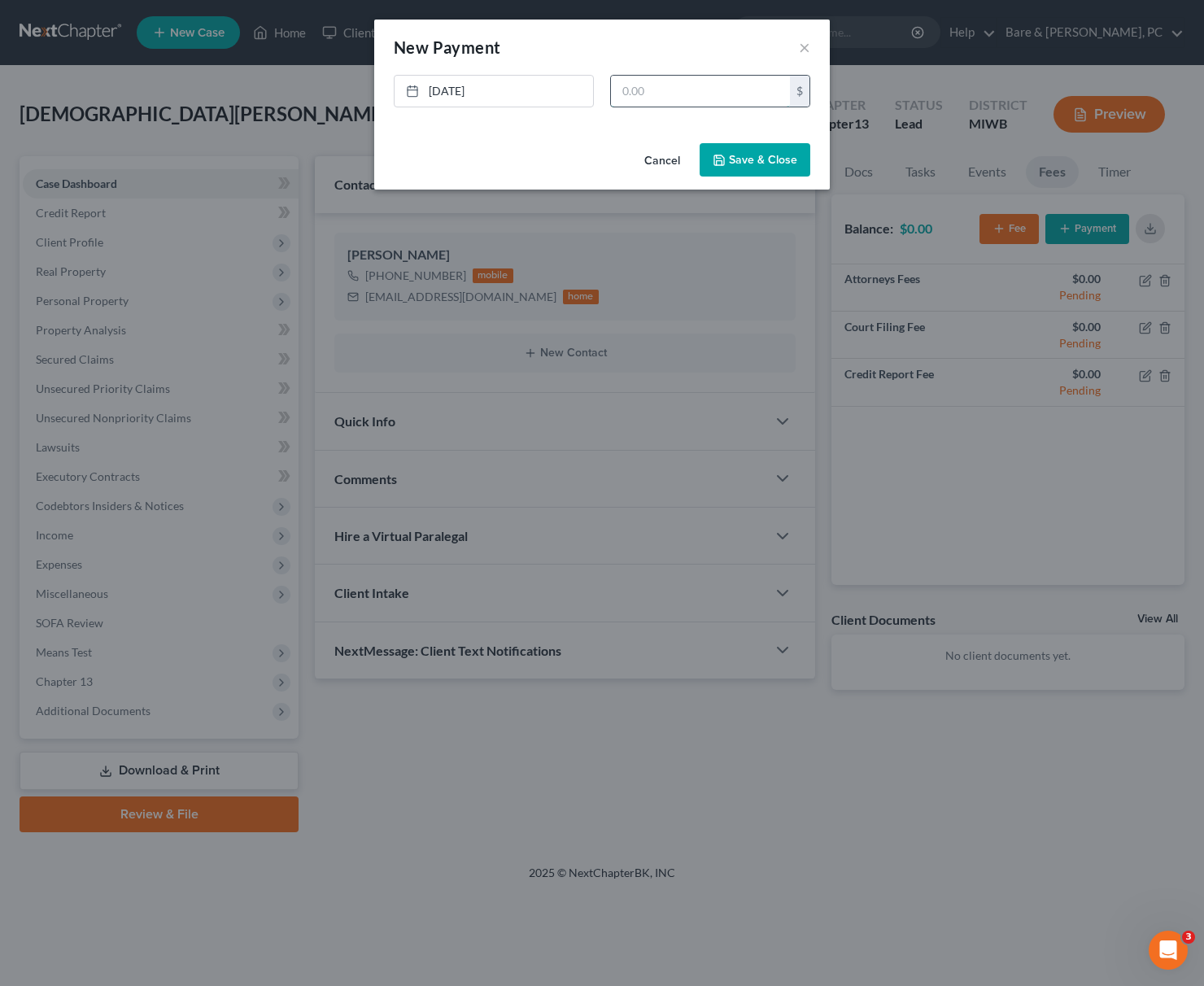
click at [621, 90] on input "text" at bounding box center [700, 91] width 179 height 31
click at [751, 158] on button "Save & Close" at bounding box center [754, 160] width 110 height 34
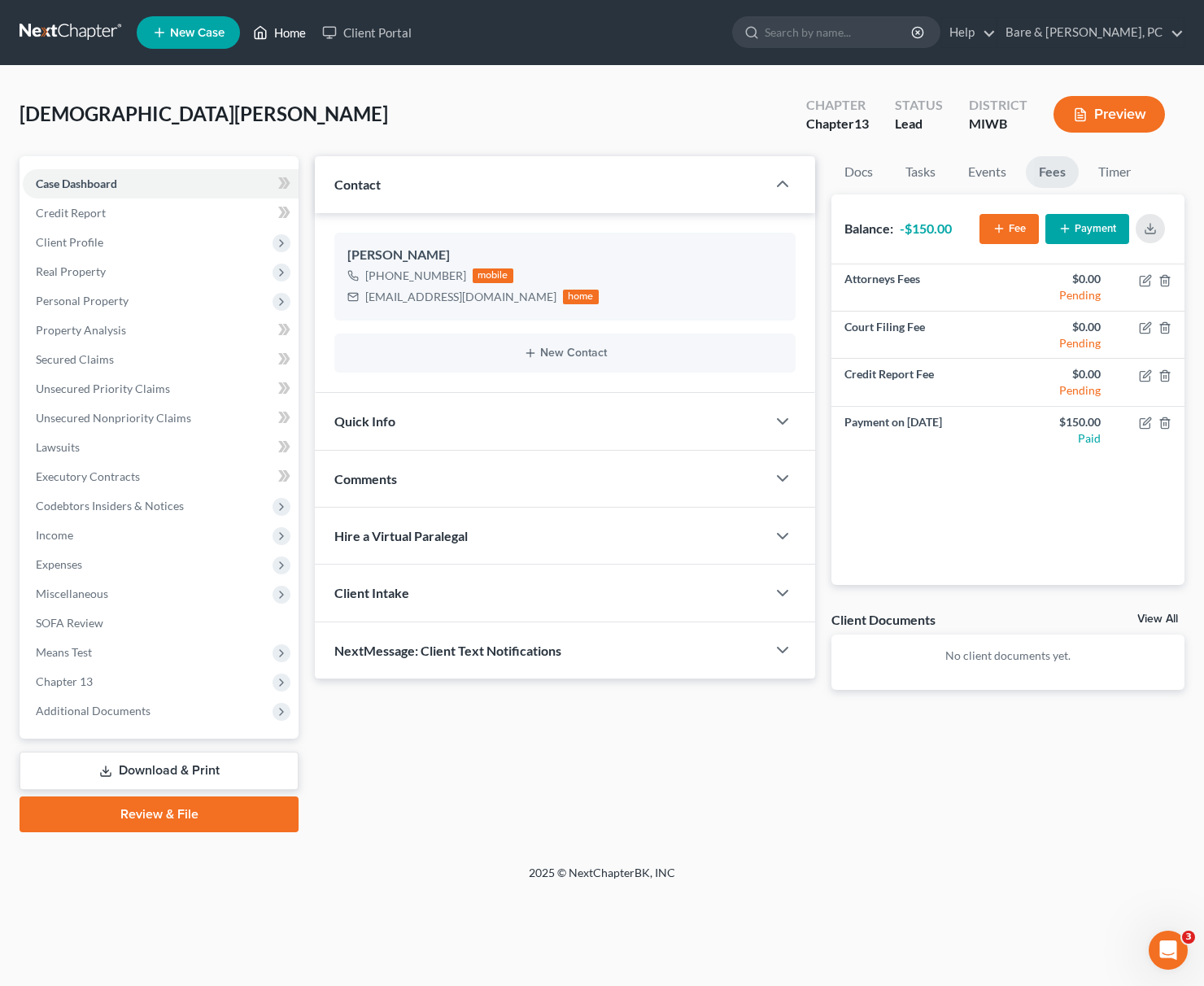
click at [280, 31] on link "Home" at bounding box center [279, 33] width 69 height 29
